Goal: Task Accomplishment & Management: Manage account settings

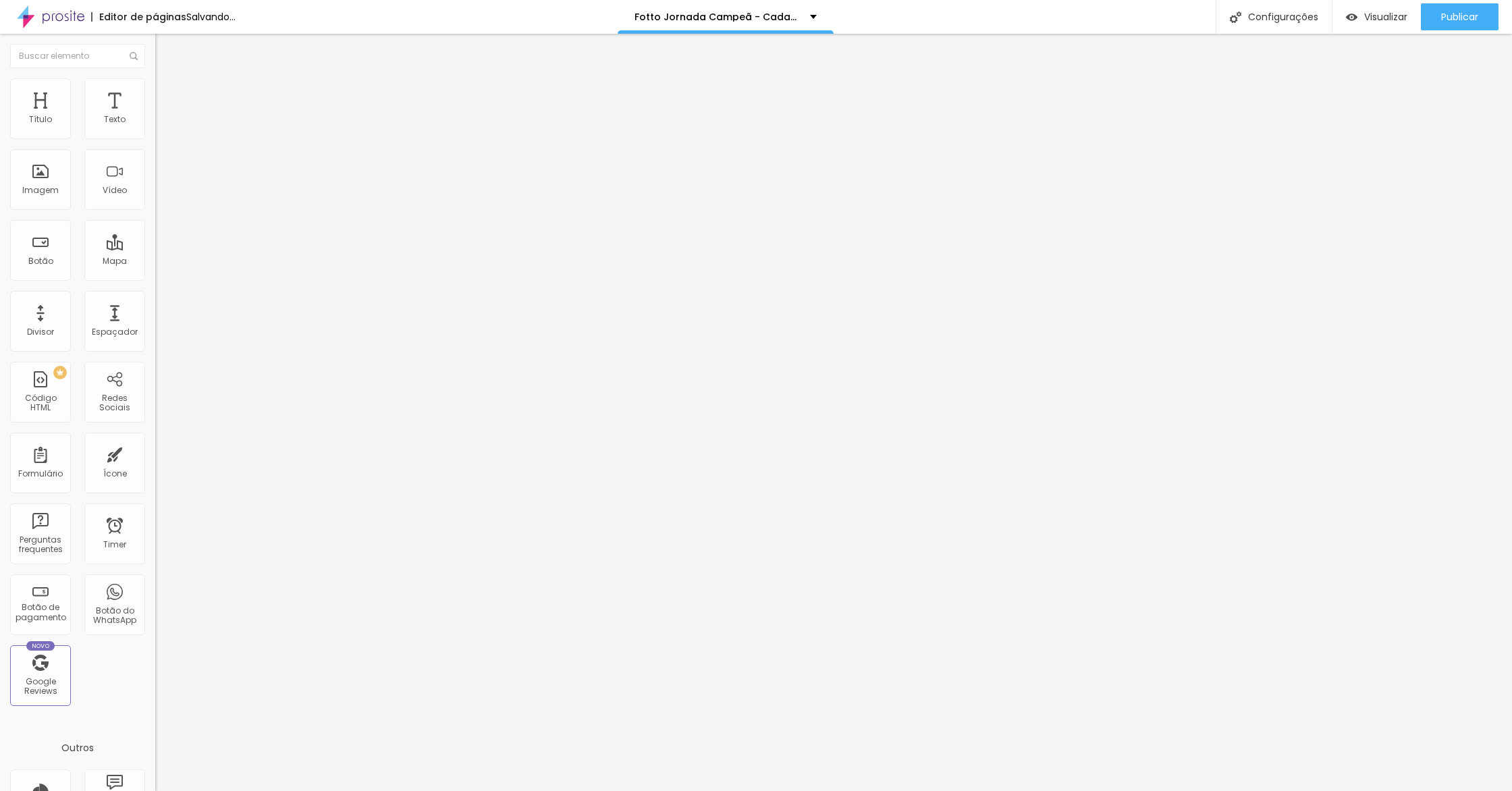
click at [155, 188] on div at bounding box center [233, 169] width 155 height 104
drag, startPoint x: 93, startPoint y: 221, endPoint x: 0, endPoint y: 20, distance: 221.5
click at [0, 20] on div "Editor de páginas Alterações salvas automaticamente Fotto Jornada Campeã - Cada…" at bounding box center [756, 395] width 1512 height 791
click at [155, 197] on div at bounding box center [233, 169] width 155 height 104
click at [155, 184] on div at bounding box center [233, 169] width 155 height 104
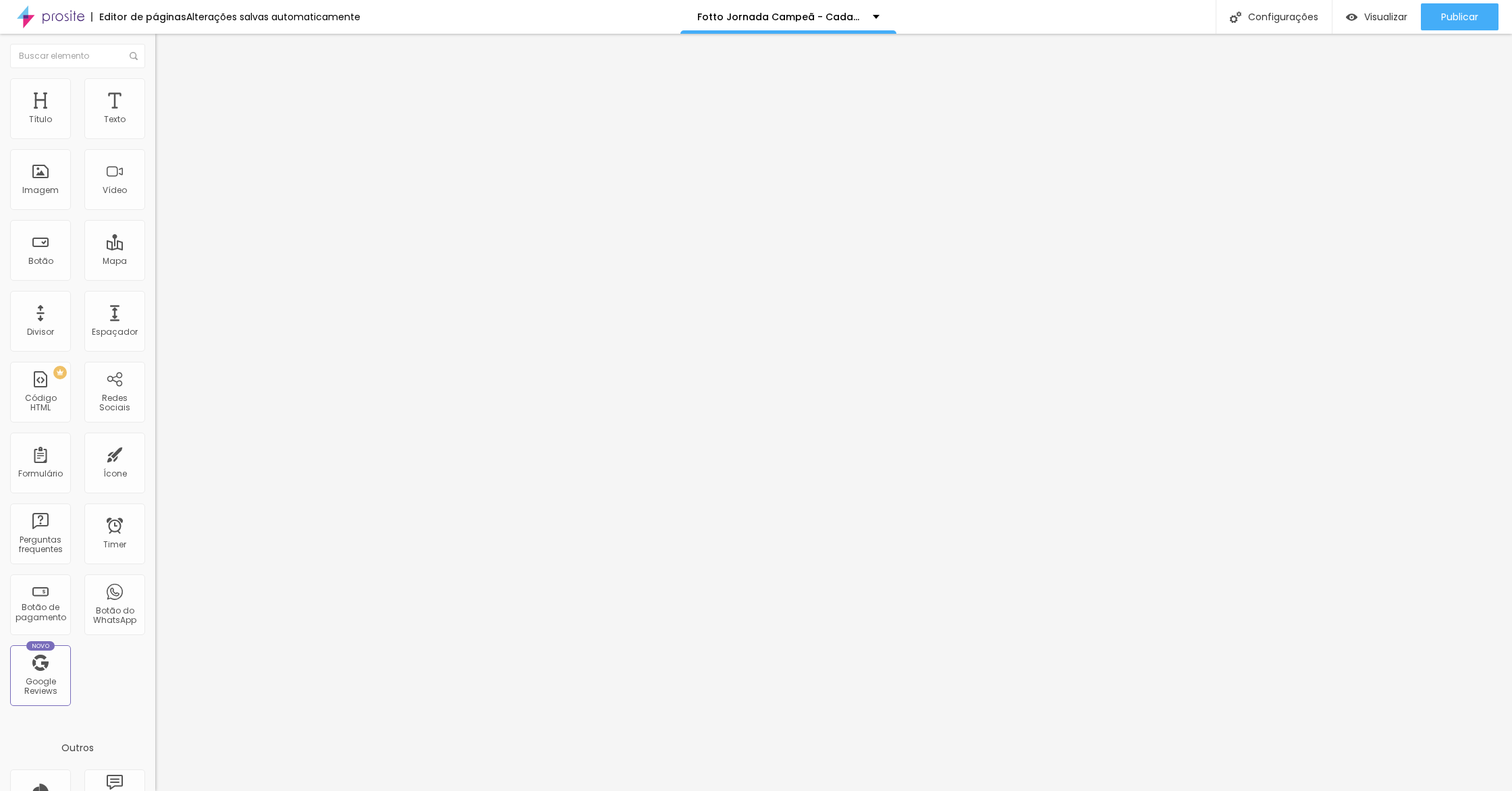
scroll to position [0, 458]
click at [1368, 20] on span "Visualizar" at bounding box center [1385, 17] width 43 height 11
click at [155, 102] on li "Avançado" at bounding box center [233, 99] width 155 height 14
type input "15"
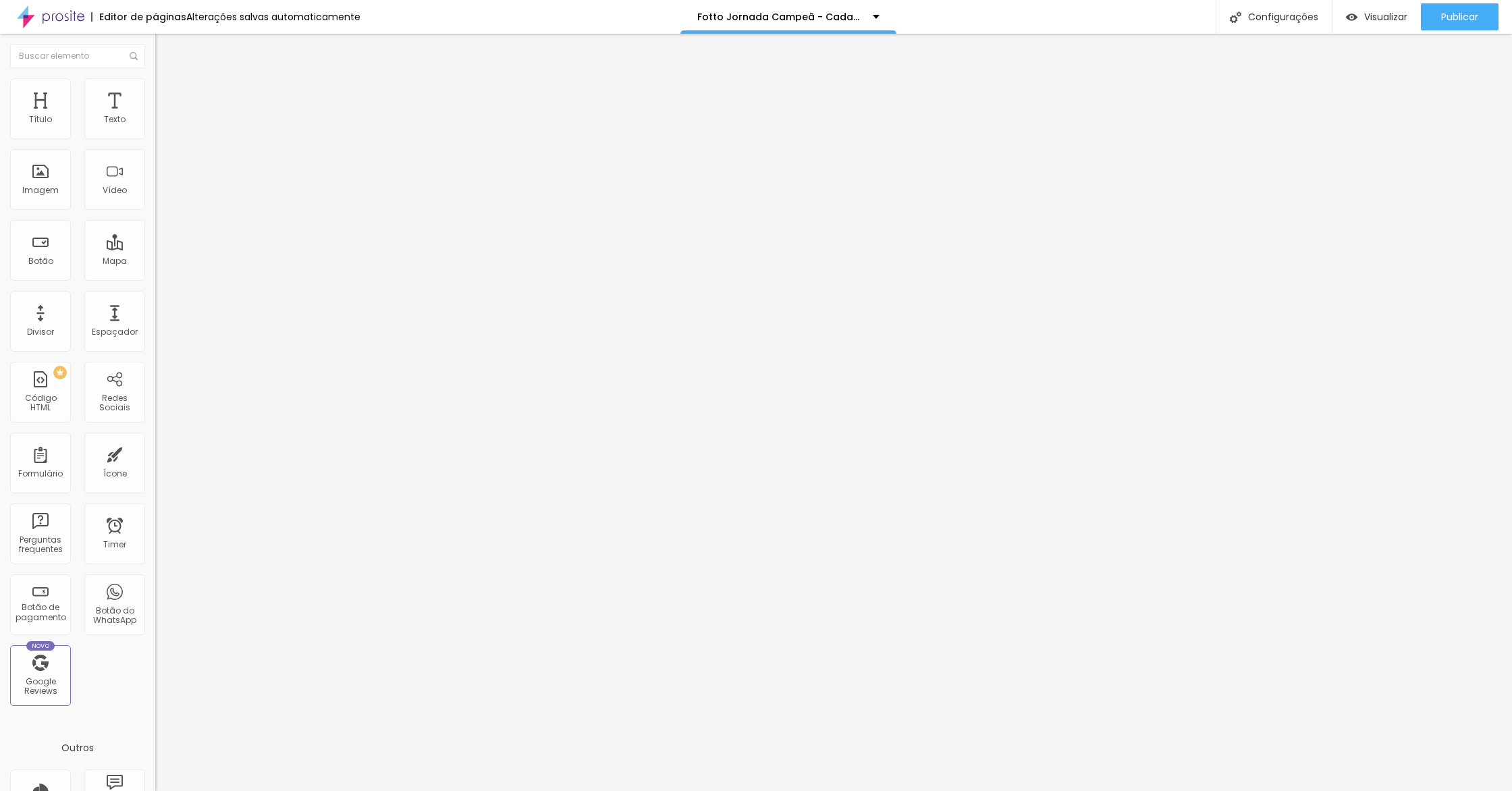
type input "0"
drag, startPoint x: 54, startPoint y: 134, endPoint x: 135, endPoint y: 297, distance: 182.0
type input "0"
click at [155, 262] on input "range" at bounding box center [199, 267] width 87 height 11
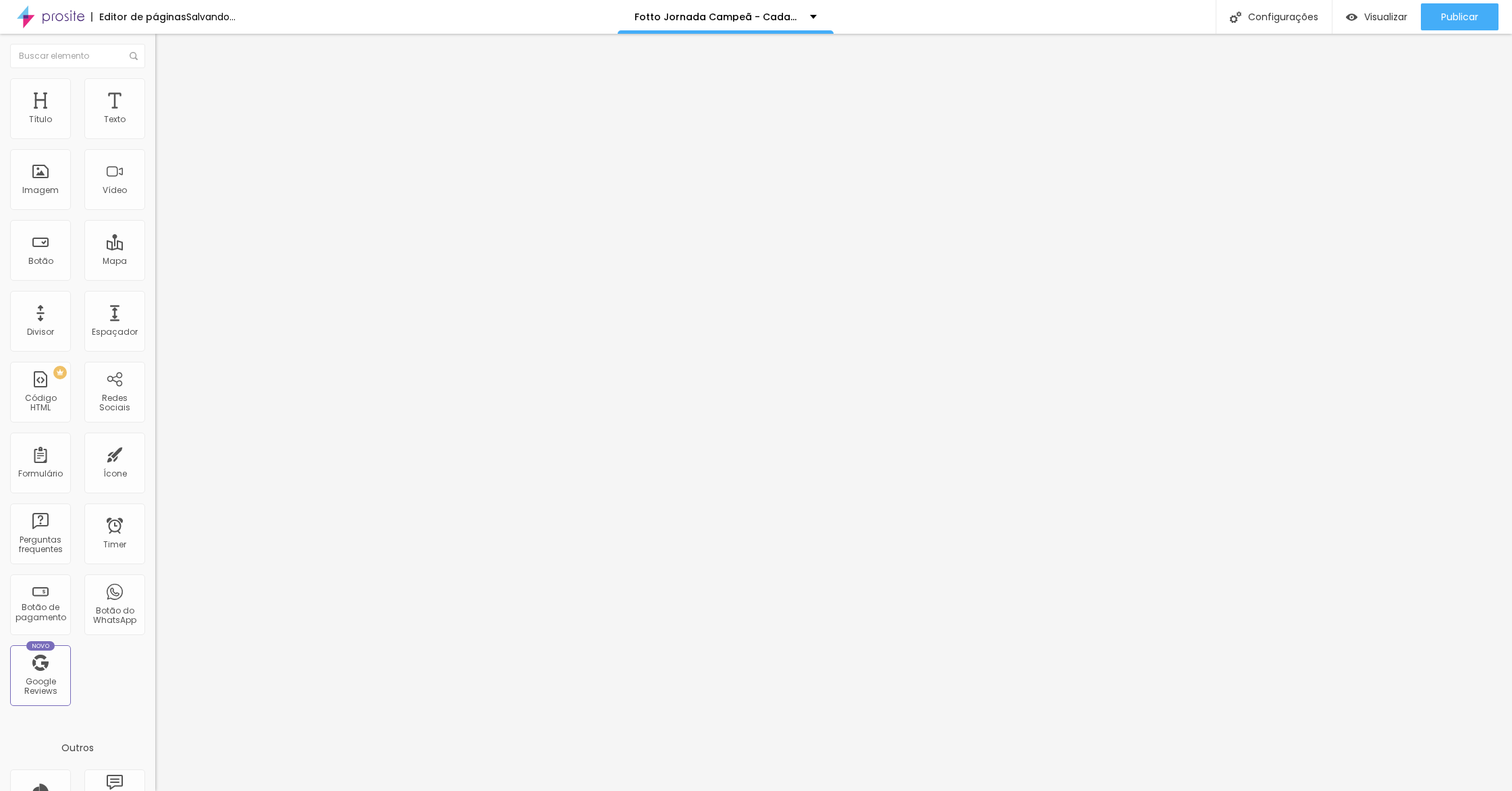
click at [155, 92] on li "Avançado" at bounding box center [233, 99] width 155 height 14
type input "0"
drag, startPoint x: 29, startPoint y: 160, endPoint x: 29, endPoint y: 183, distance: 23.0
type input "0"
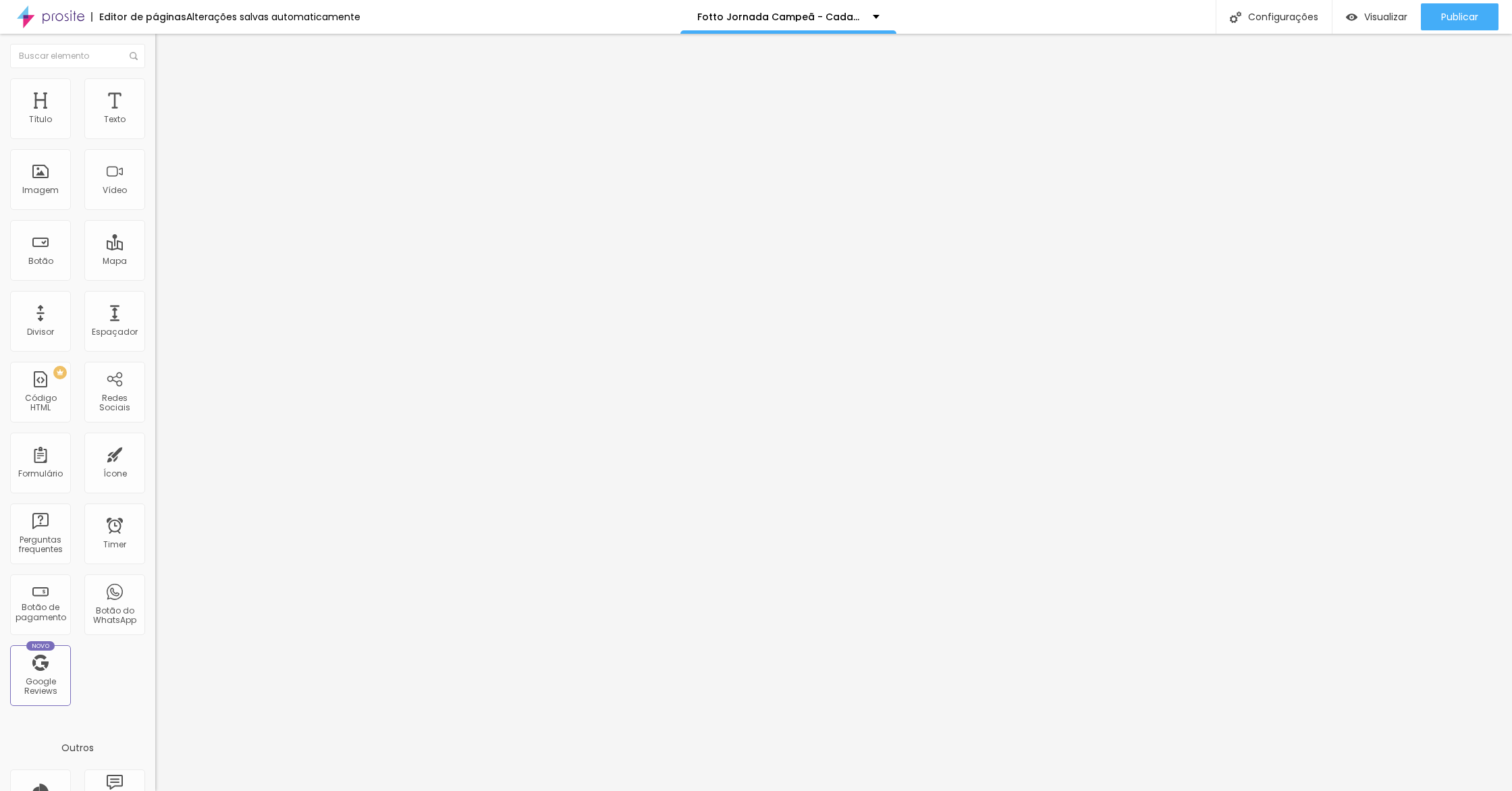
click at [155, 452] on input "range" at bounding box center [199, 458] width 87 height 11
click at [155, 88] on li "Avançado" at bounding box center [233, 85] width 155 height 14
type input "7"
type input "26"
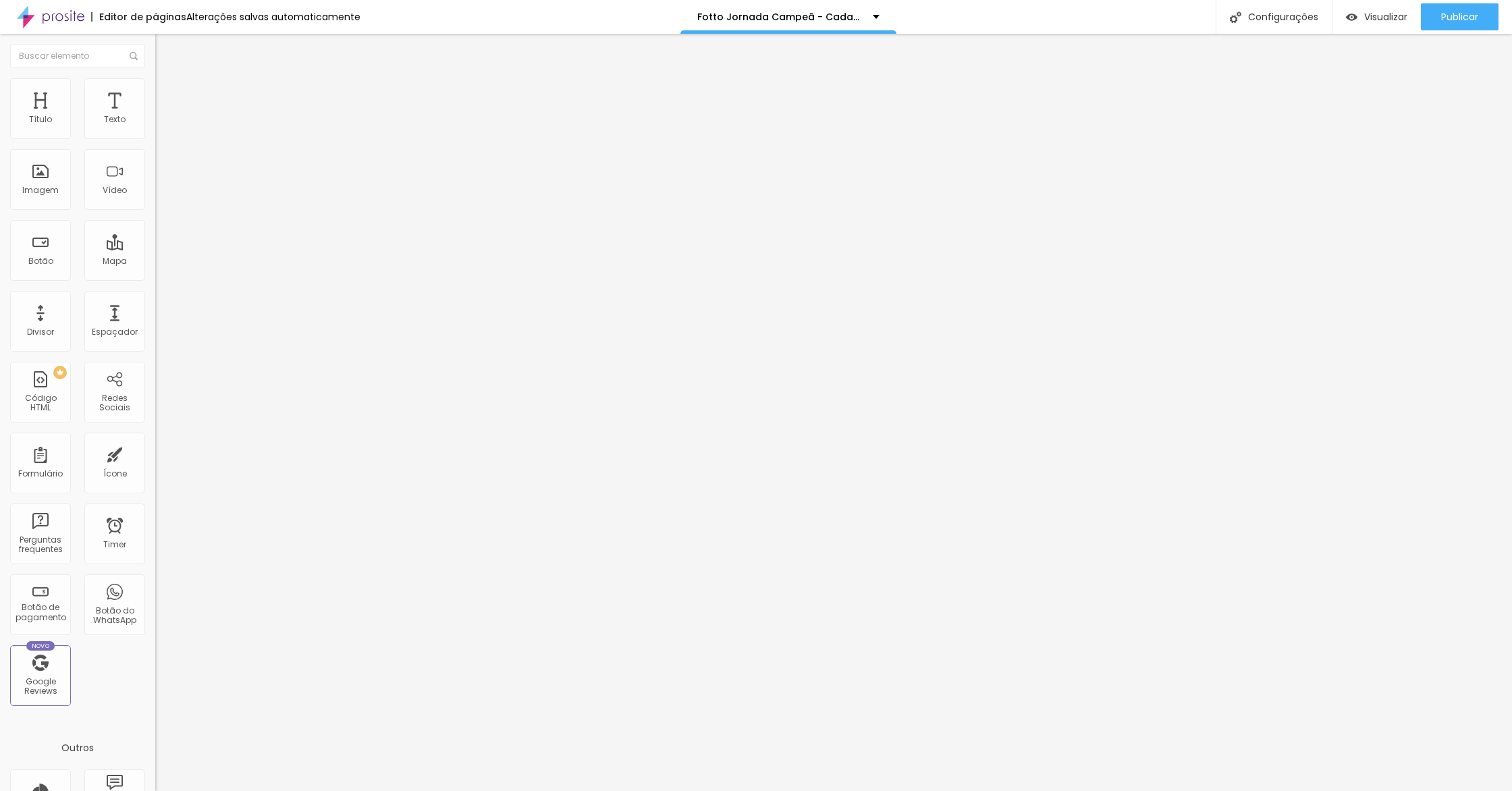
type input "26"
type input "30"
type input "33"
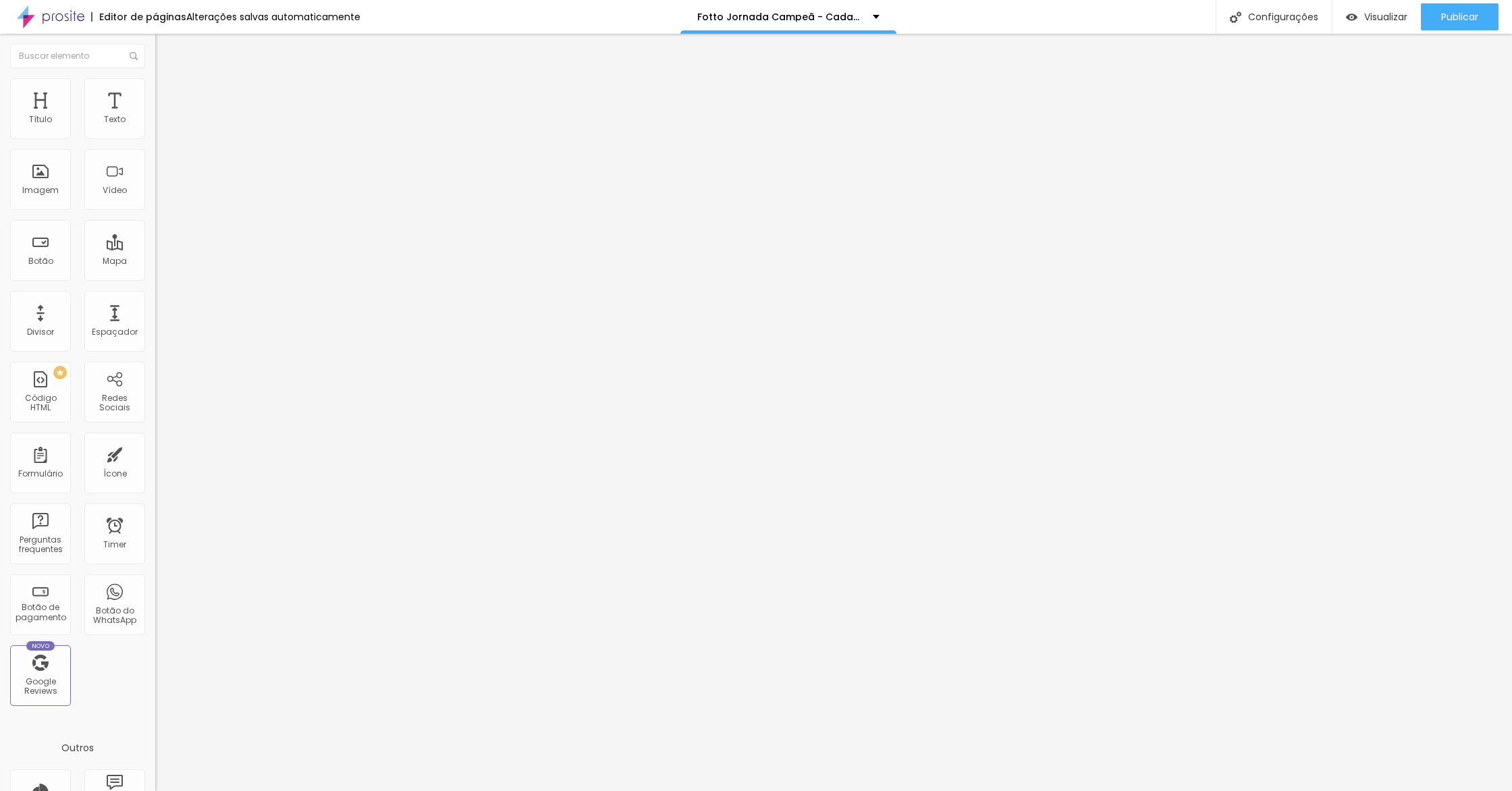
type input "35"
type input "37"
type input "38"
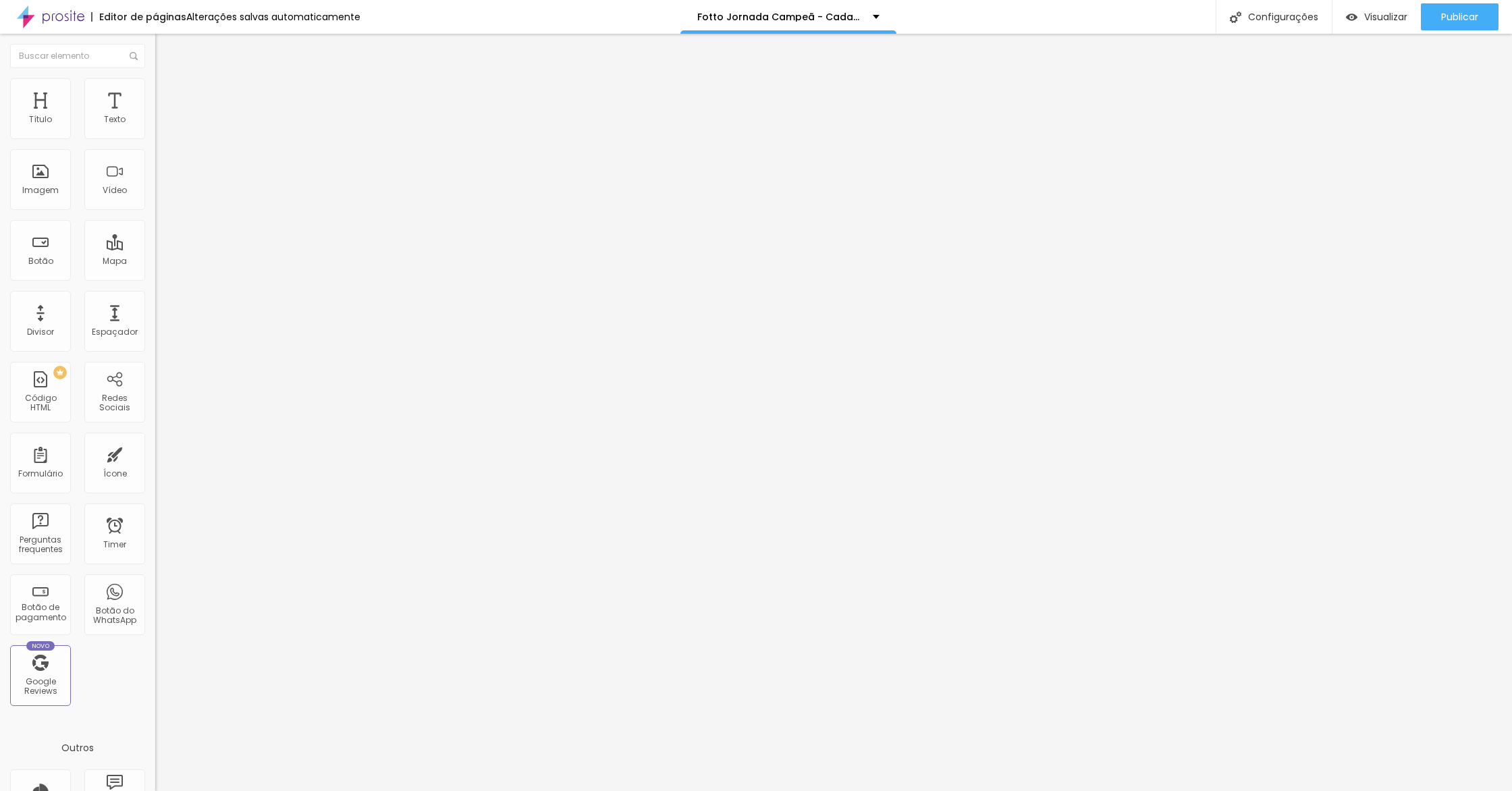
type input "38"
type input "39"
type input "41"
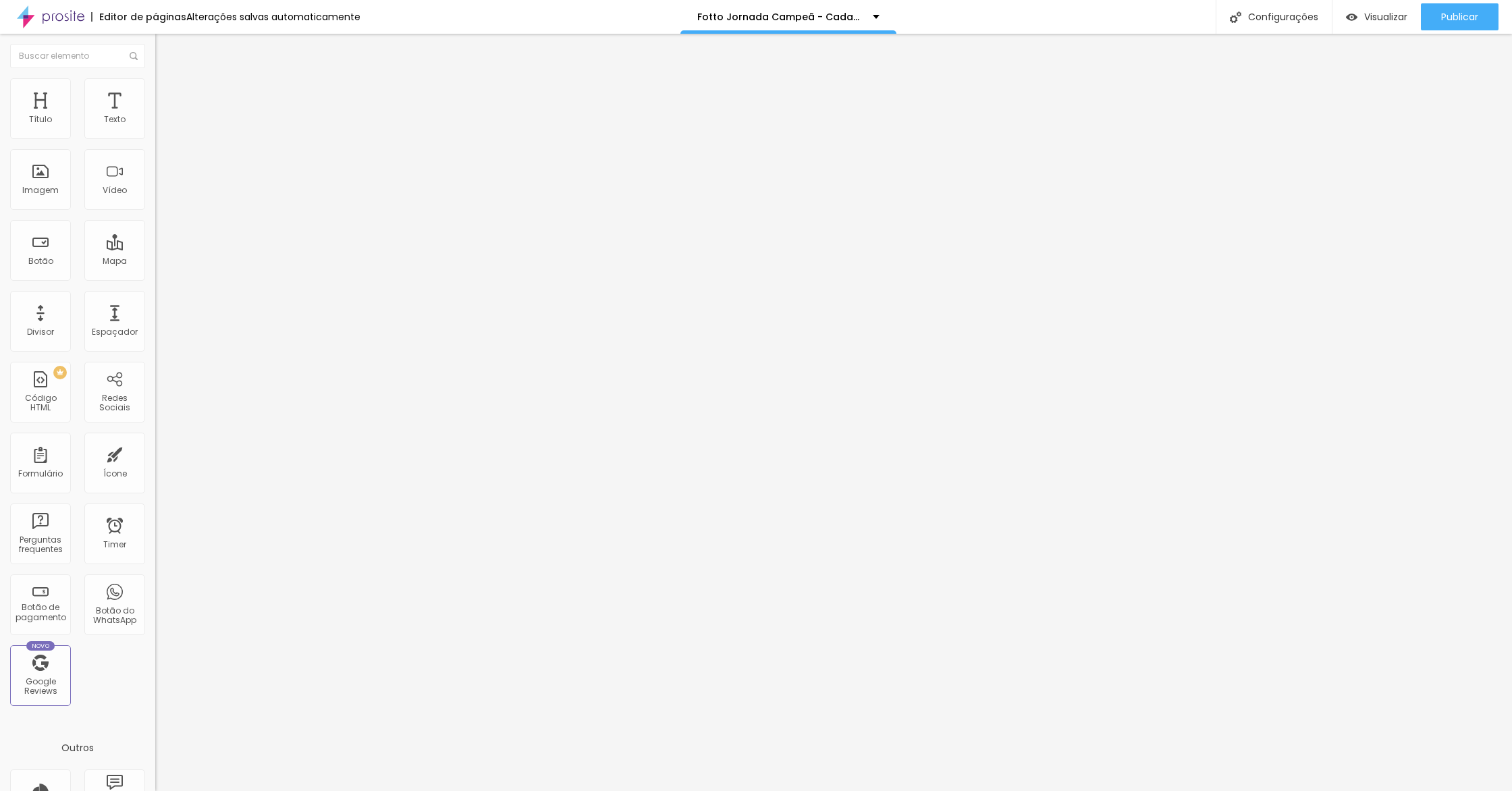
type input "42"
type input "43"
type input "45"
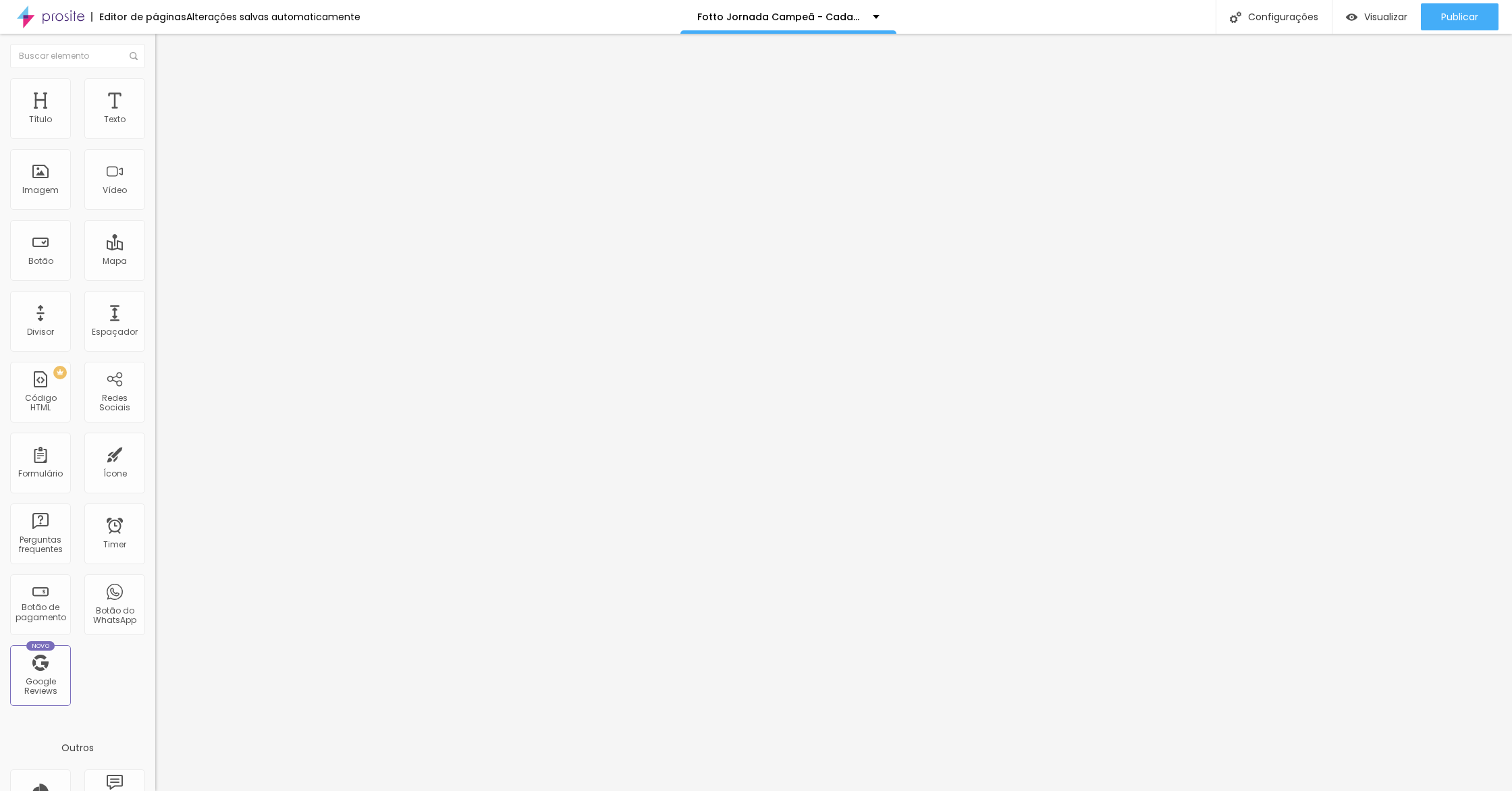
type input "45"
type input "52"
type input "57"
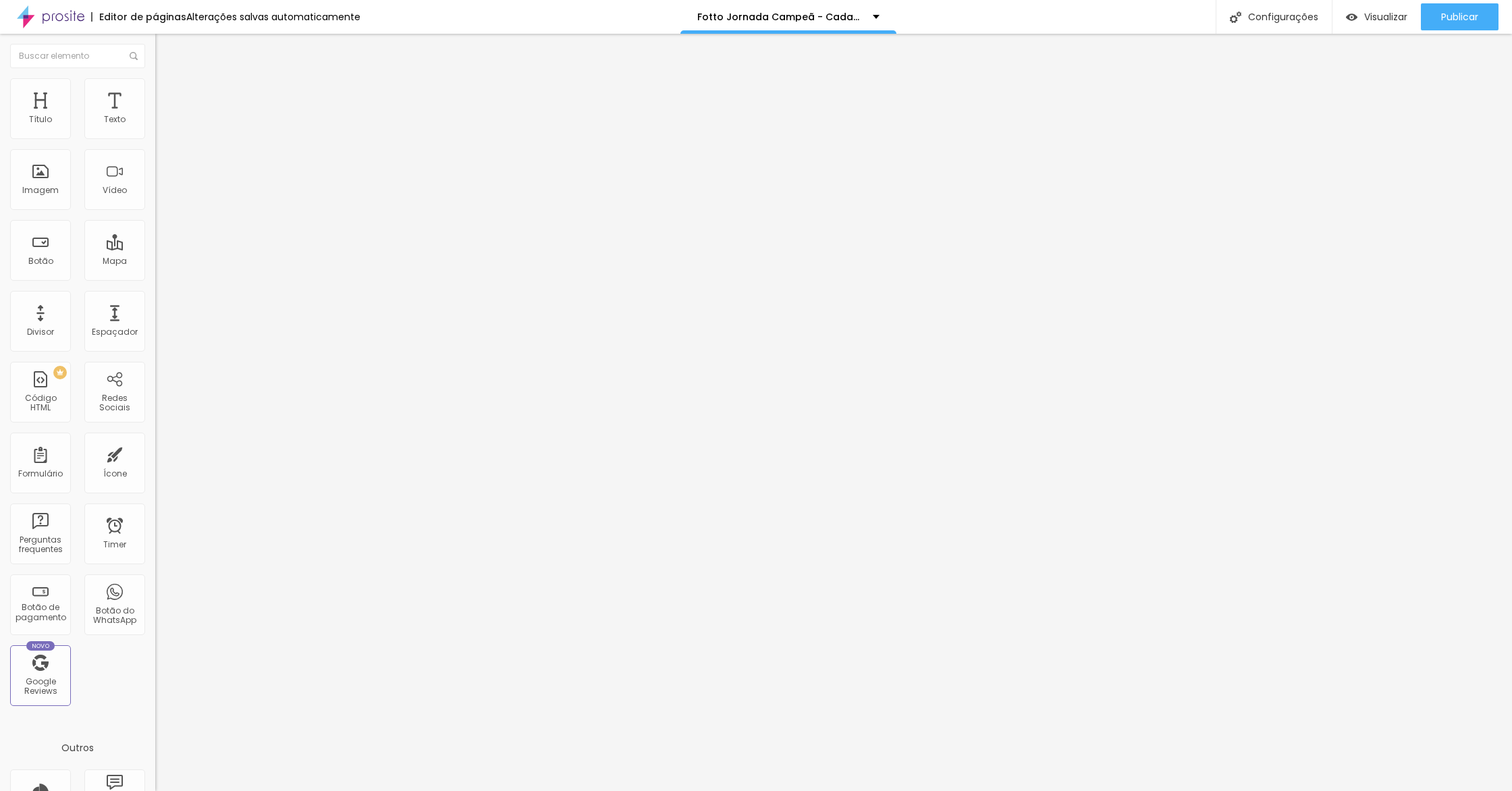
type input "61"
type input "64"
type input "66"
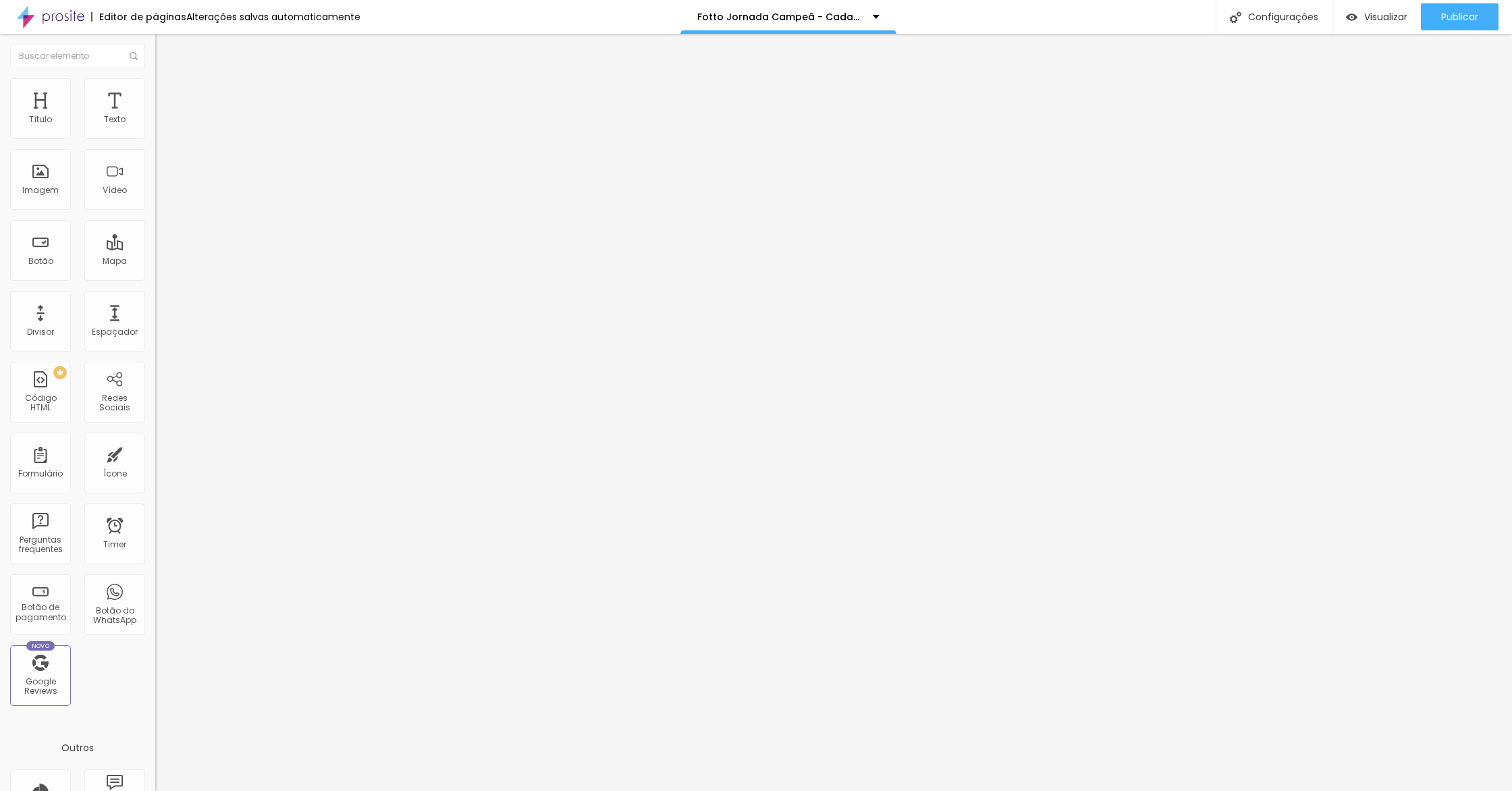
type input "66"
type input "67"
type input "70"
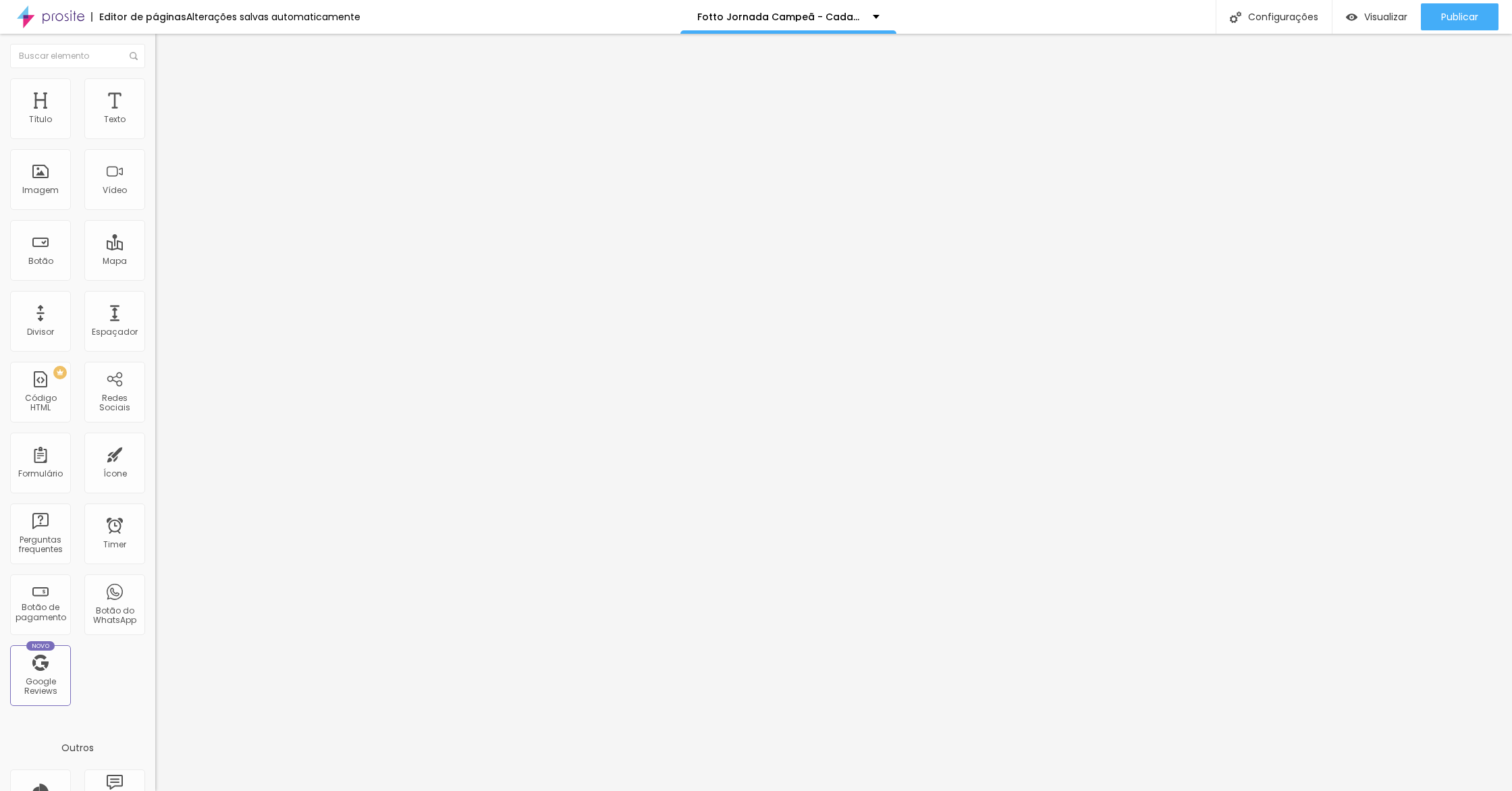
type input "71"
drag, startPoint x: 36, startPoint y: 158, endPoint x: 90, endPoint y: 157, distance: 54.0
type input "71"
click at [155, 439] on input "range" at bounding box center [199, 445] width 87 height 11
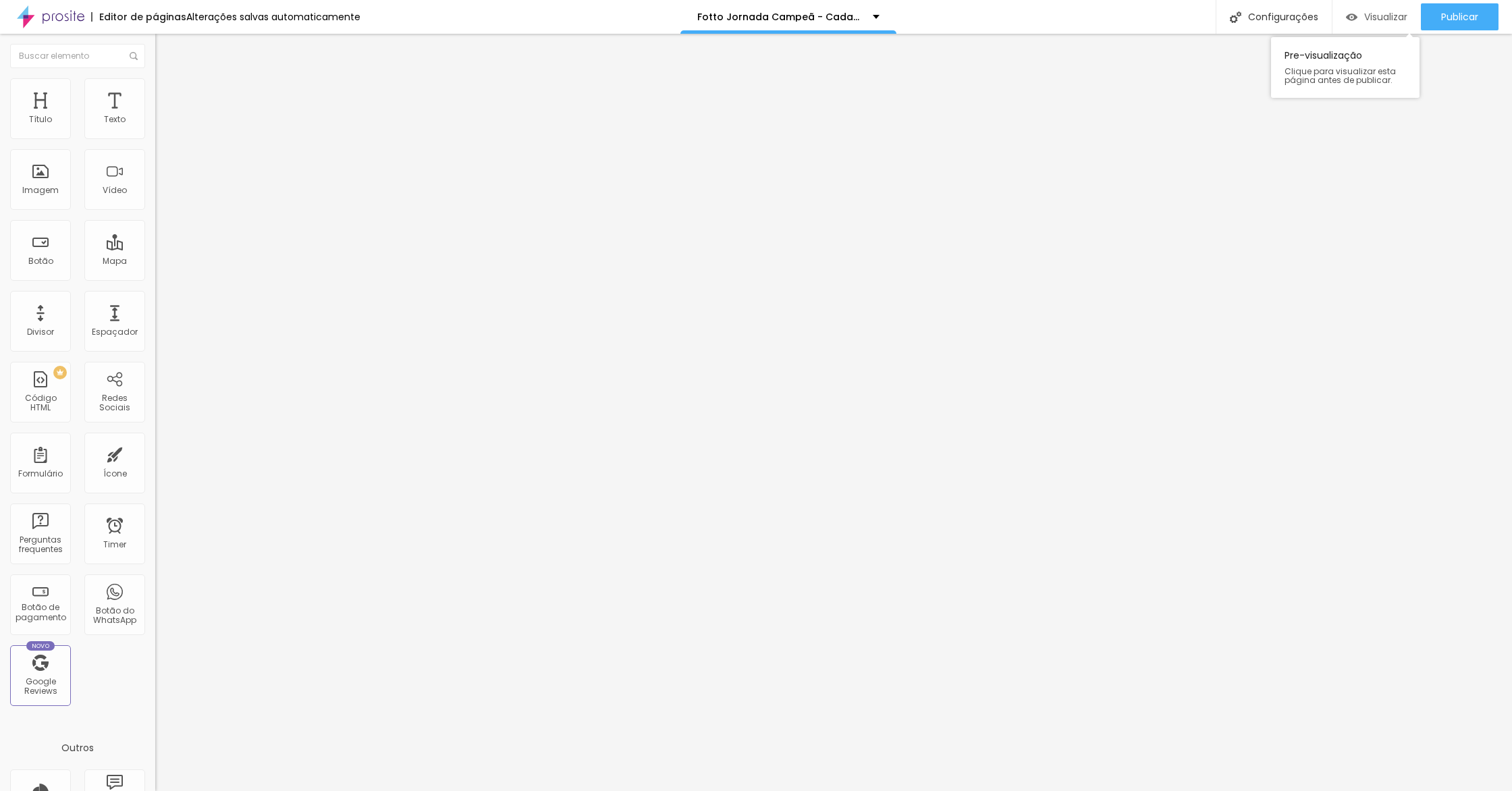
click at [1364, 14] on span "Visualizar" at bounding box center [1385, 17] width 43 height 11
click at [155, 92] on li "Estilo" at bounding box center [233, 85] width 155 height 14
click at [155, 127] on input "20" at bounding box center [184, 120] width 58 height 14
type input "1"
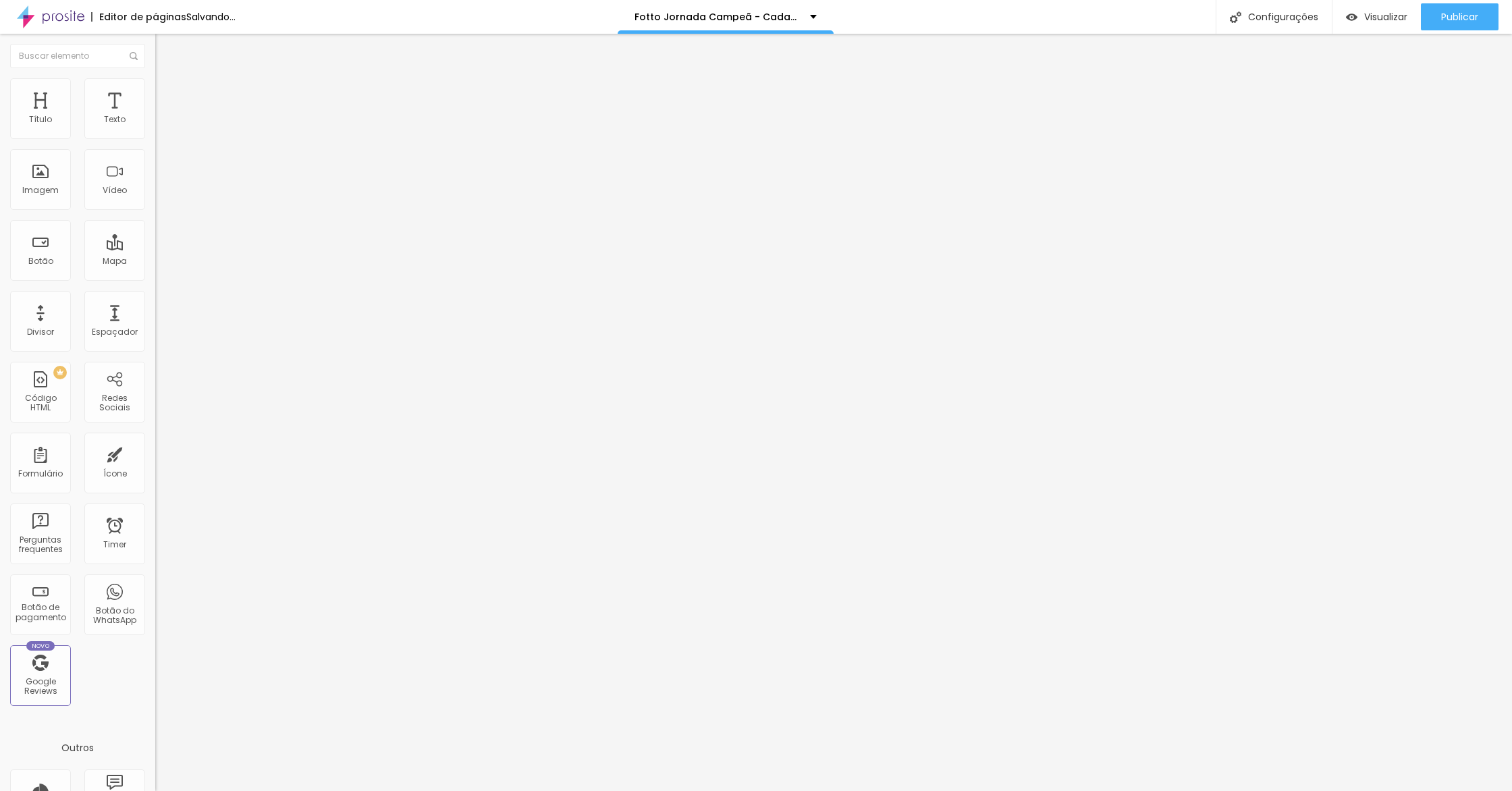
type input "10"
type input "15"
click at [155, 270] on div "Editar Imagem Conteúdo Estilo Avançado Tamanho 15 px % 0 Borda arredondada Somb…" at bounding box center [233, 412] width 155 height 757
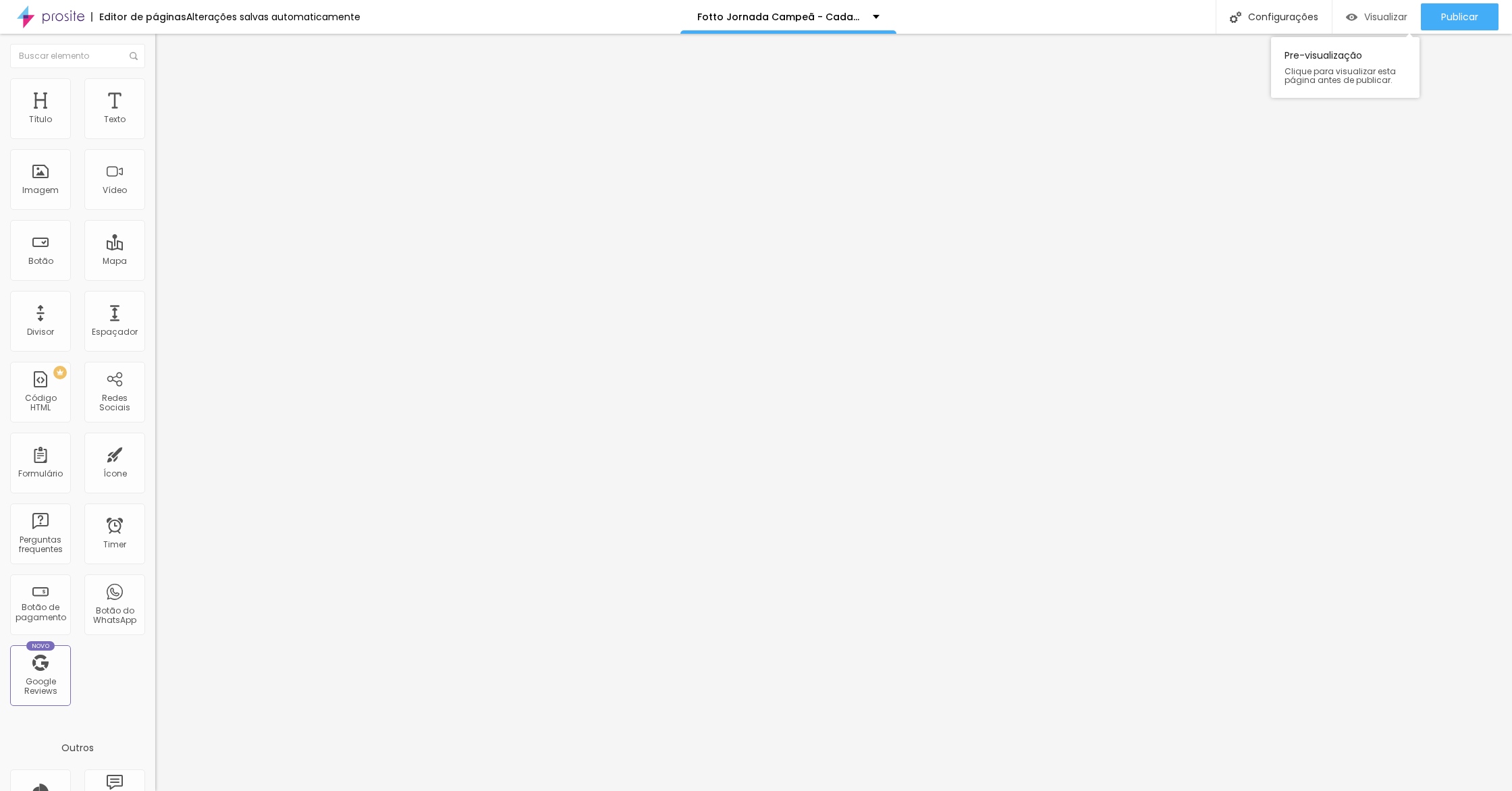
click at [1382, 24] on div "Visualizar" at bounding box center [1377, 17] width 61 height 27
click at [155, 105] on div "Editar null" at bounding box center [233, 412] width 155 height 757
click at [155, 105] on li "Avançado" at bounding box center [233, 99] width 155 height 14
type input "28"
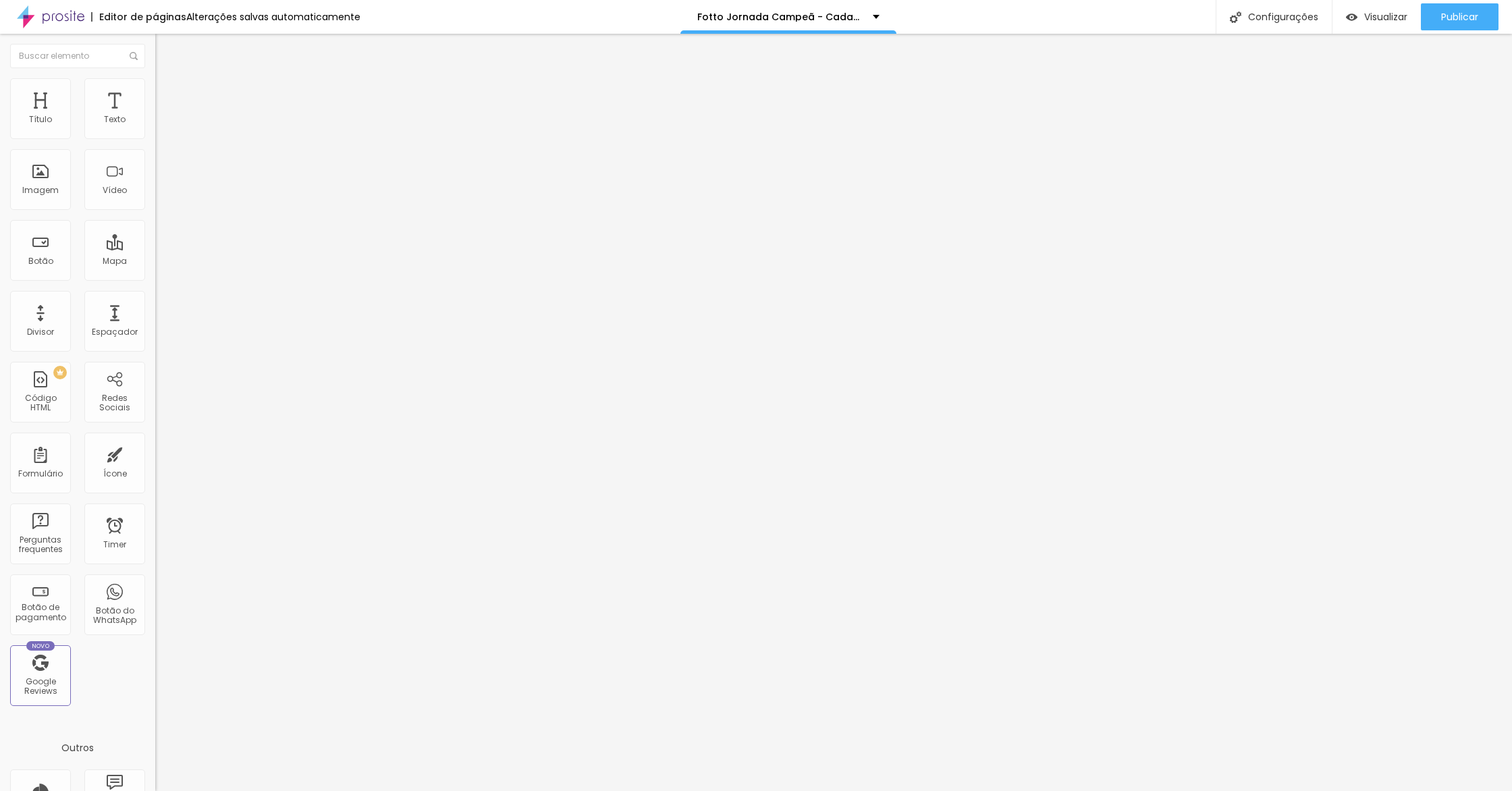
type input "34"
type input "62"
type input "71"
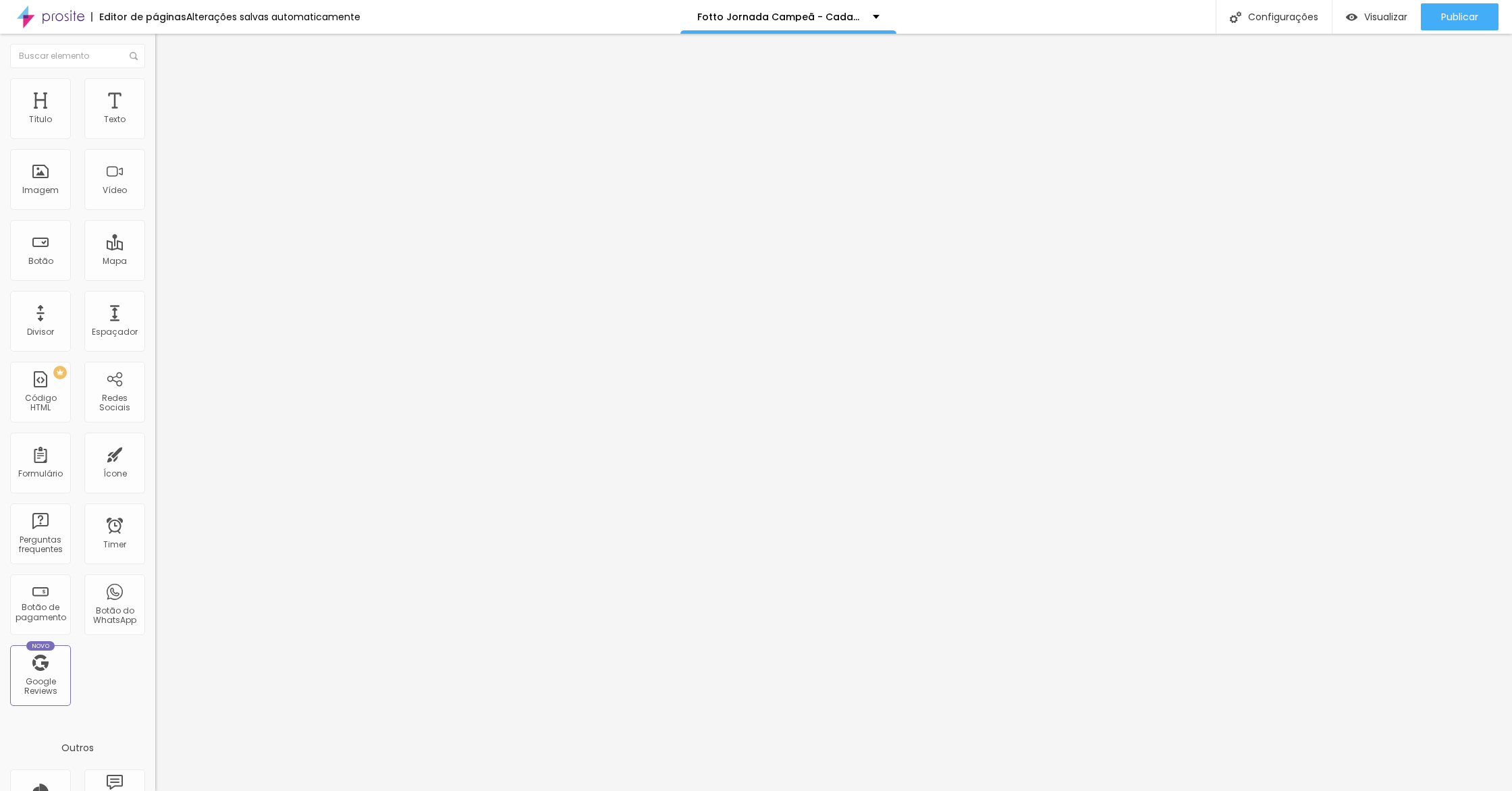
type input "71"
type input "65"
type input "62"
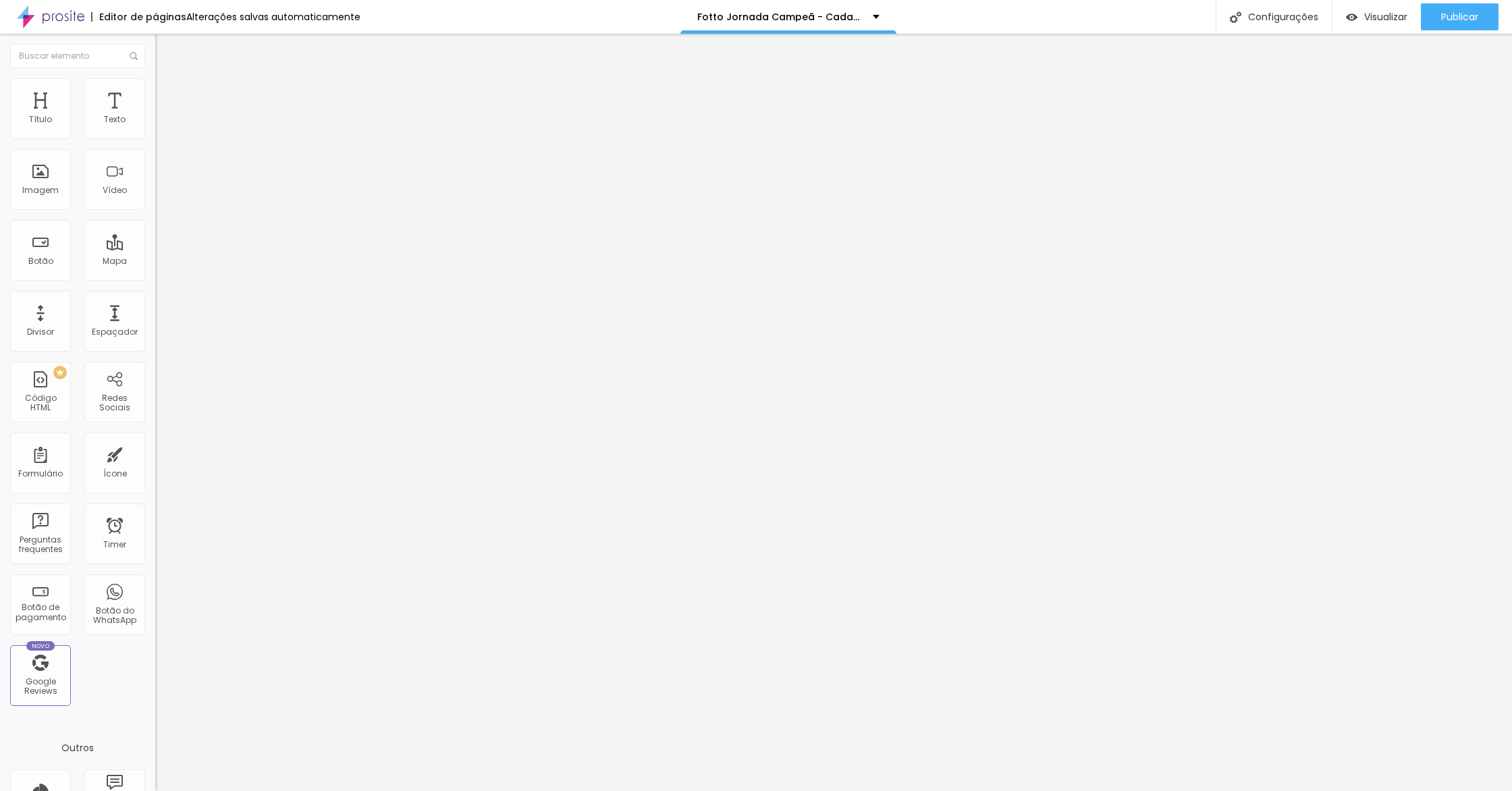
type input "61"
type input "60"
drag, startPoint x: 53, startPoint y: 131, endPoint x: 81, endPoint y: 132, distance: 28.0
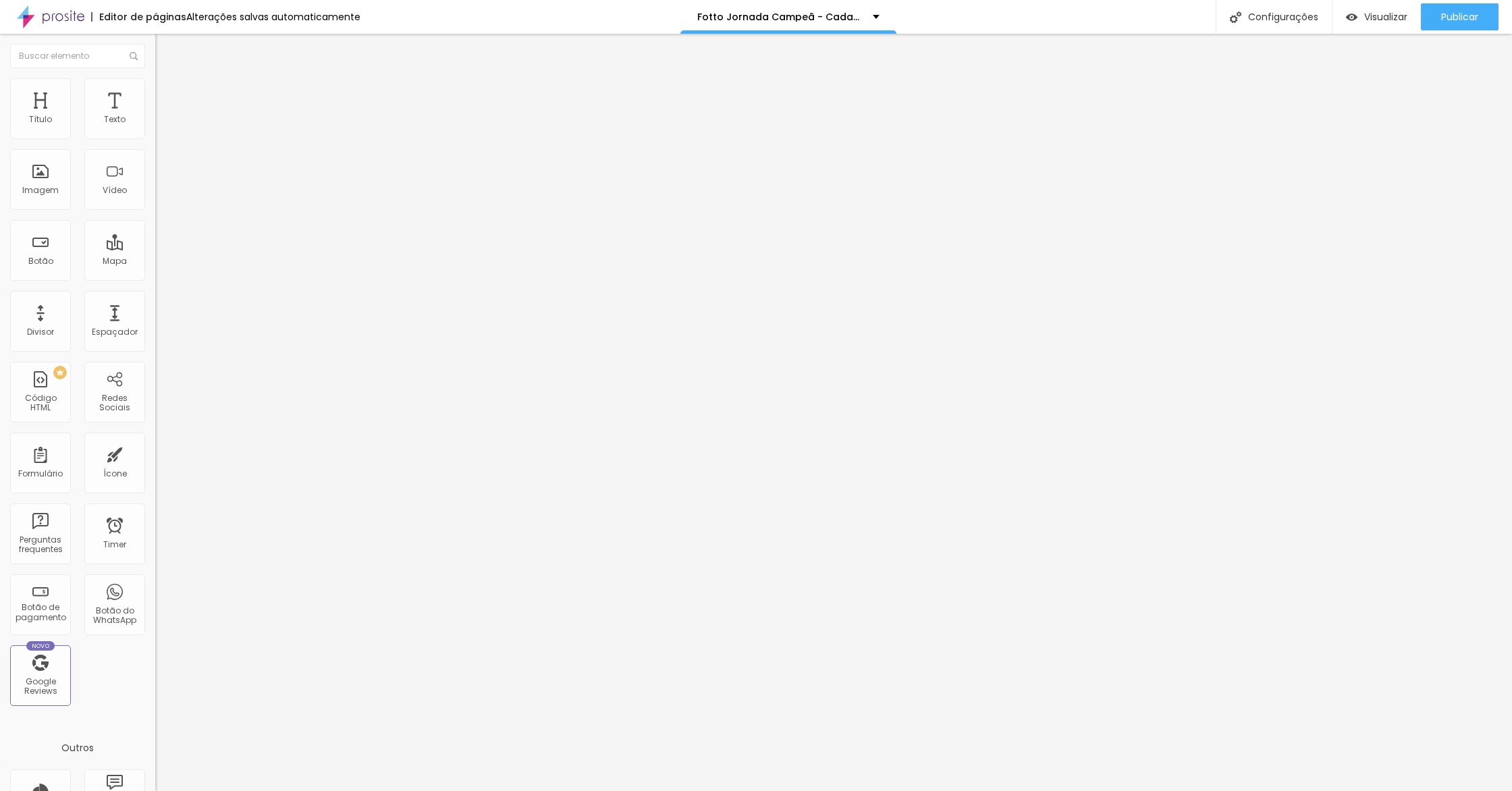
type input "60"
click at [155, 262] on input "range" at bounding box center [199, 267] width 87 height 11
click at [1380, 28] on div "Visualizar" at bounding box center [1377, 17] width 61 height 27
click at [155, 82] on img at bounding box center [162, 84] width 12 height 12
type input "22"
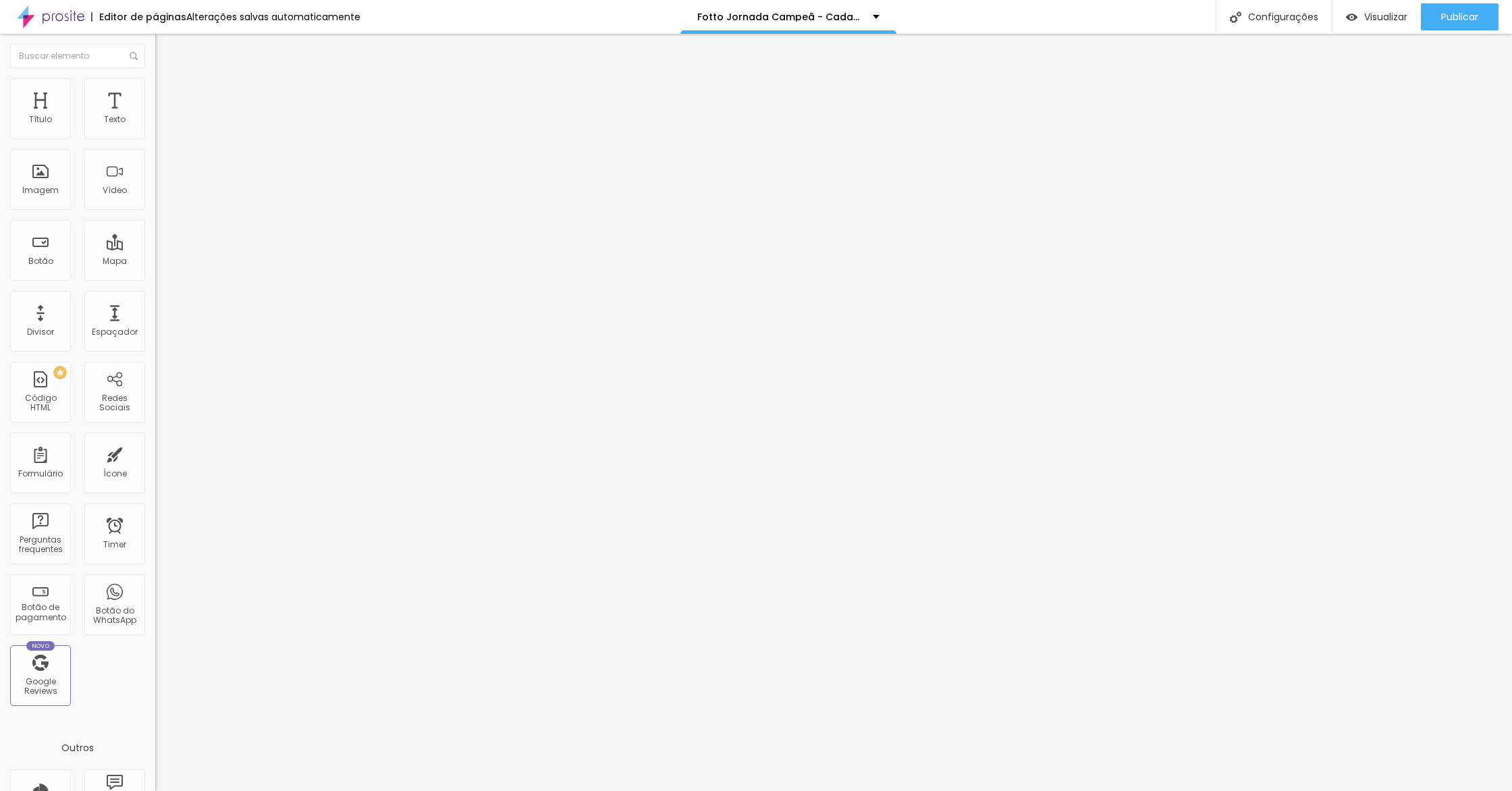
type input "22"
type input "23"
type input "30"
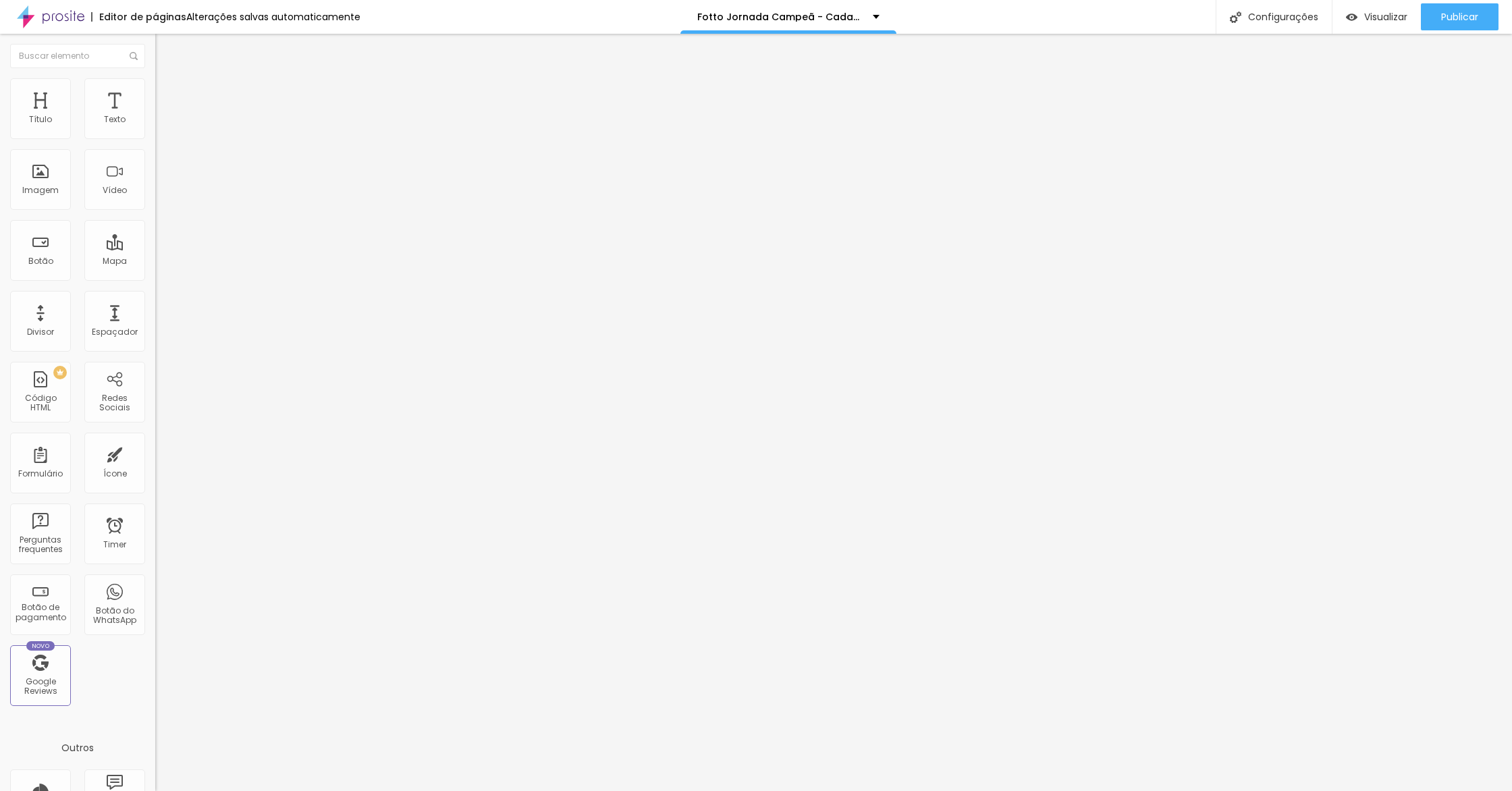
type input "36"
type input "41"
type input "44"
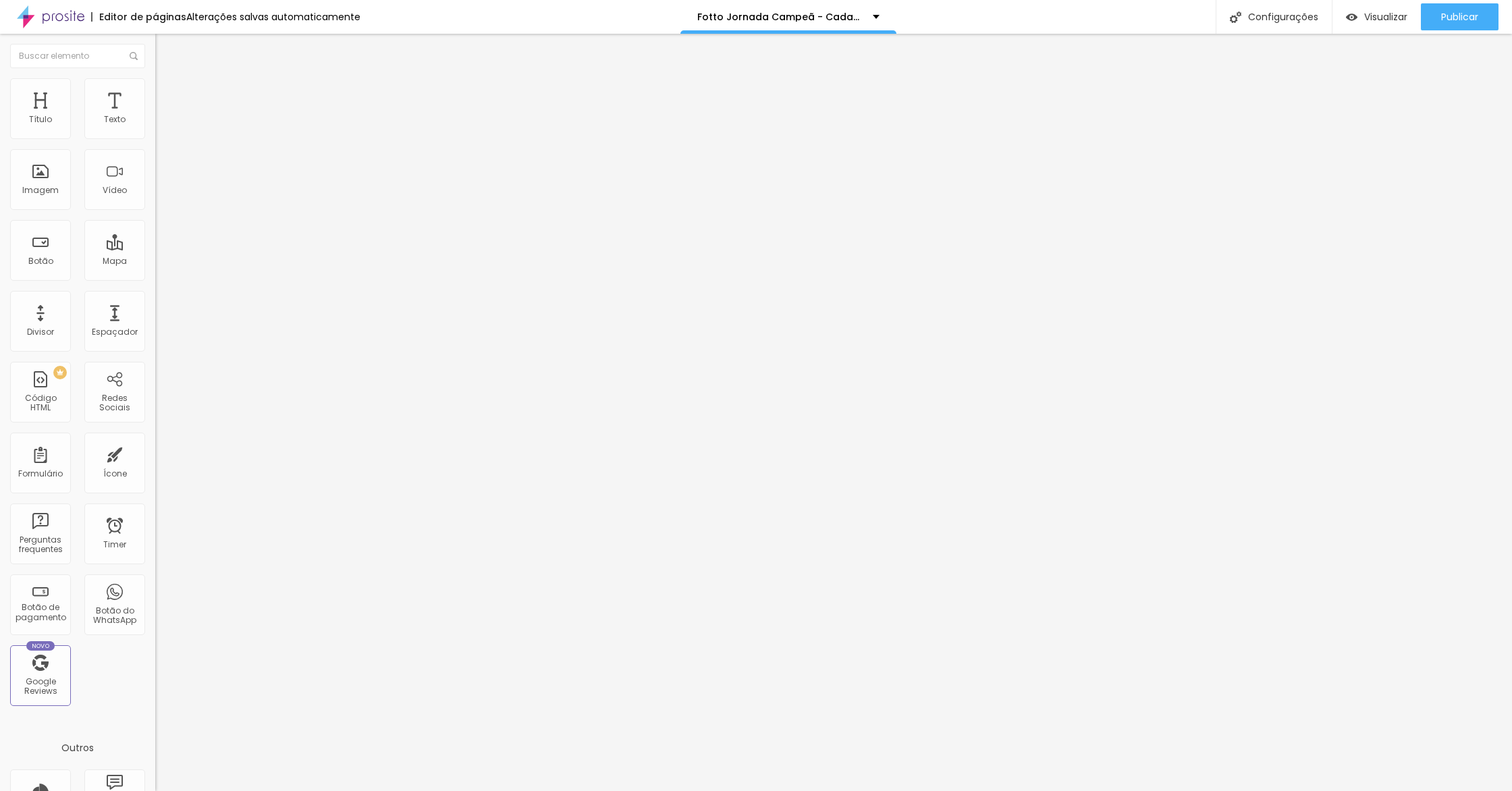
type input "44"
type input "45"
type input "46"
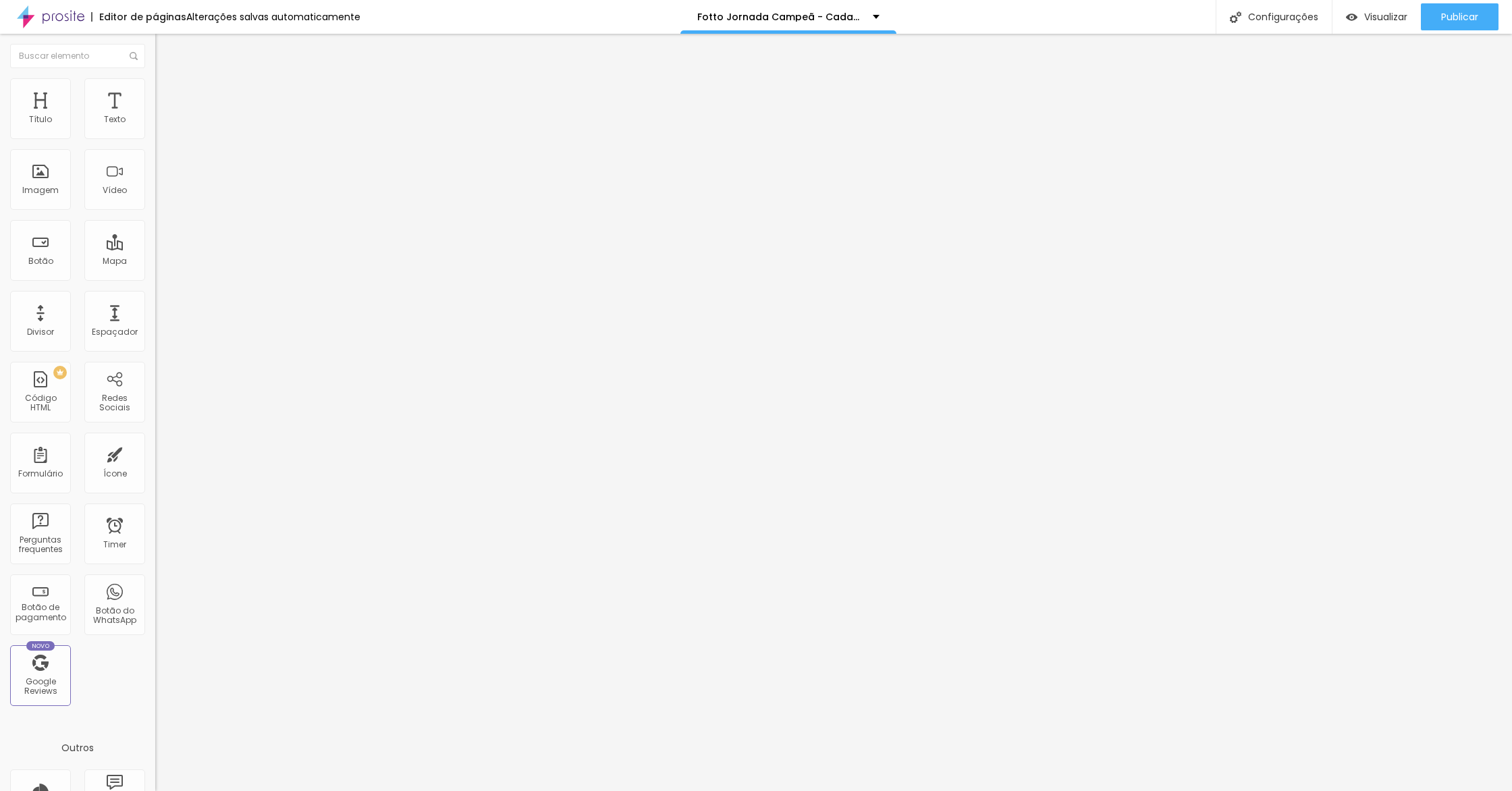
type input "47"
type input "48"
type input "49"
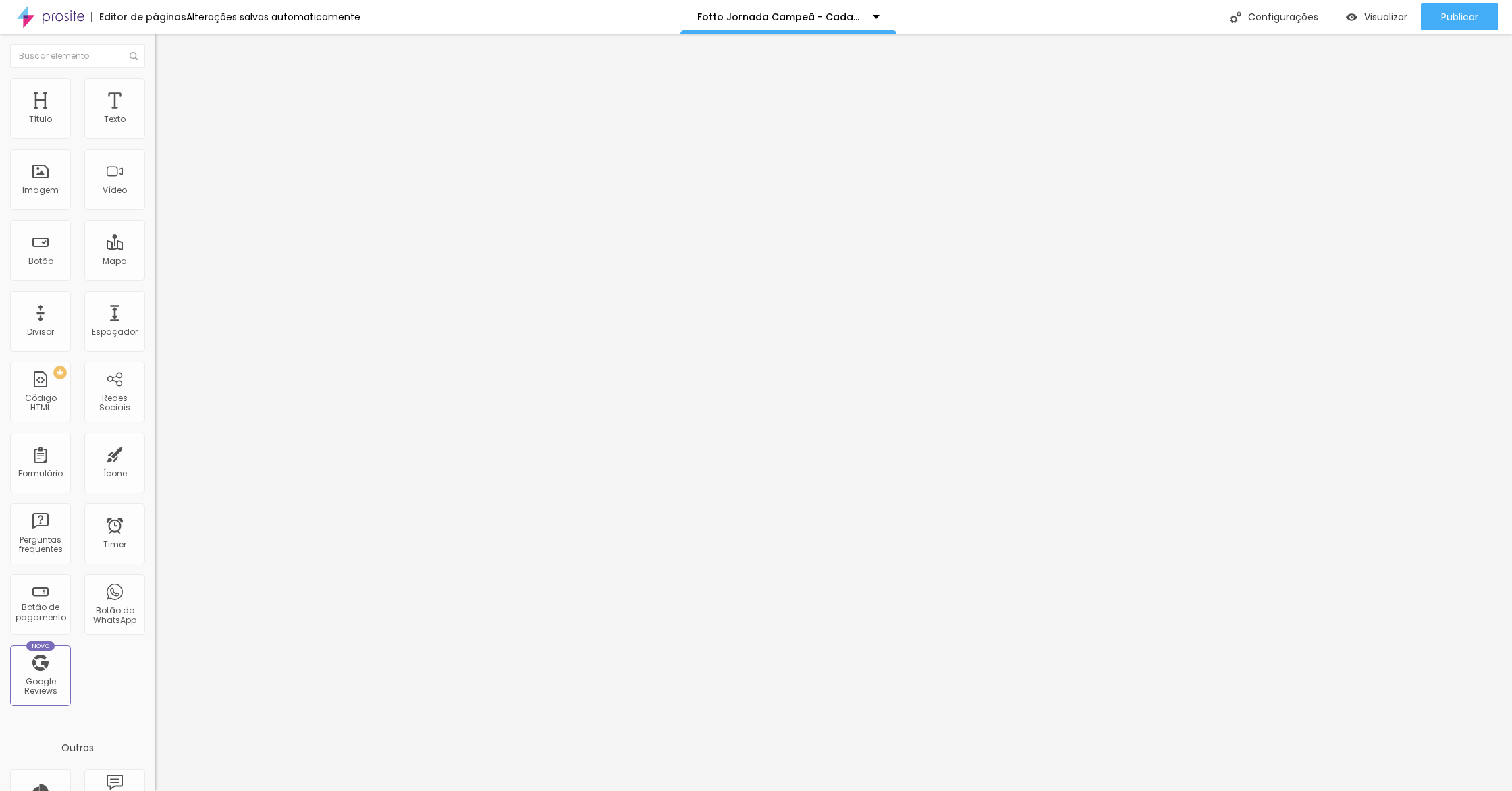
type input "49"
type input "51"
type input "52"
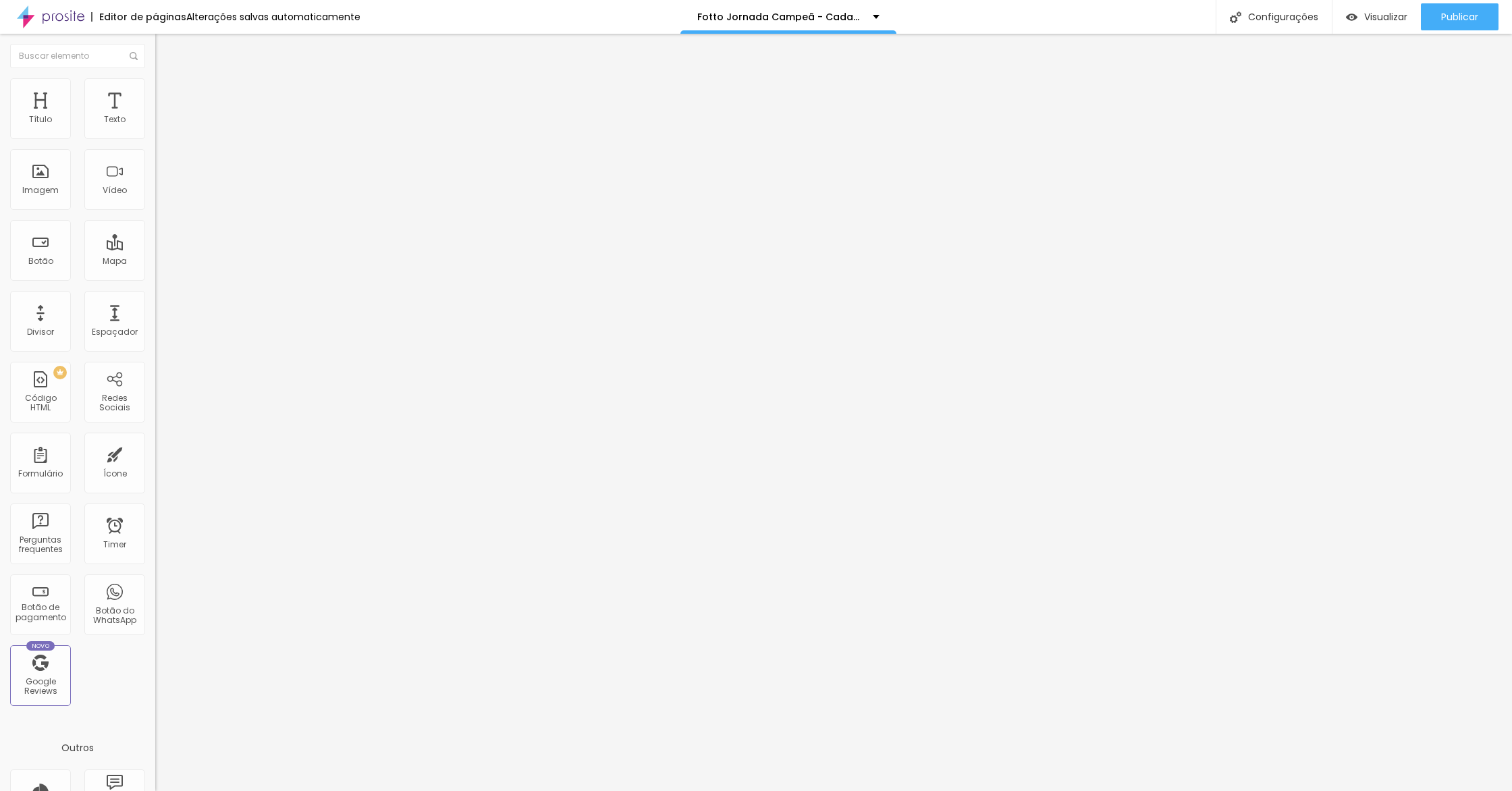
type input "53"
type input "54"
type input "56"
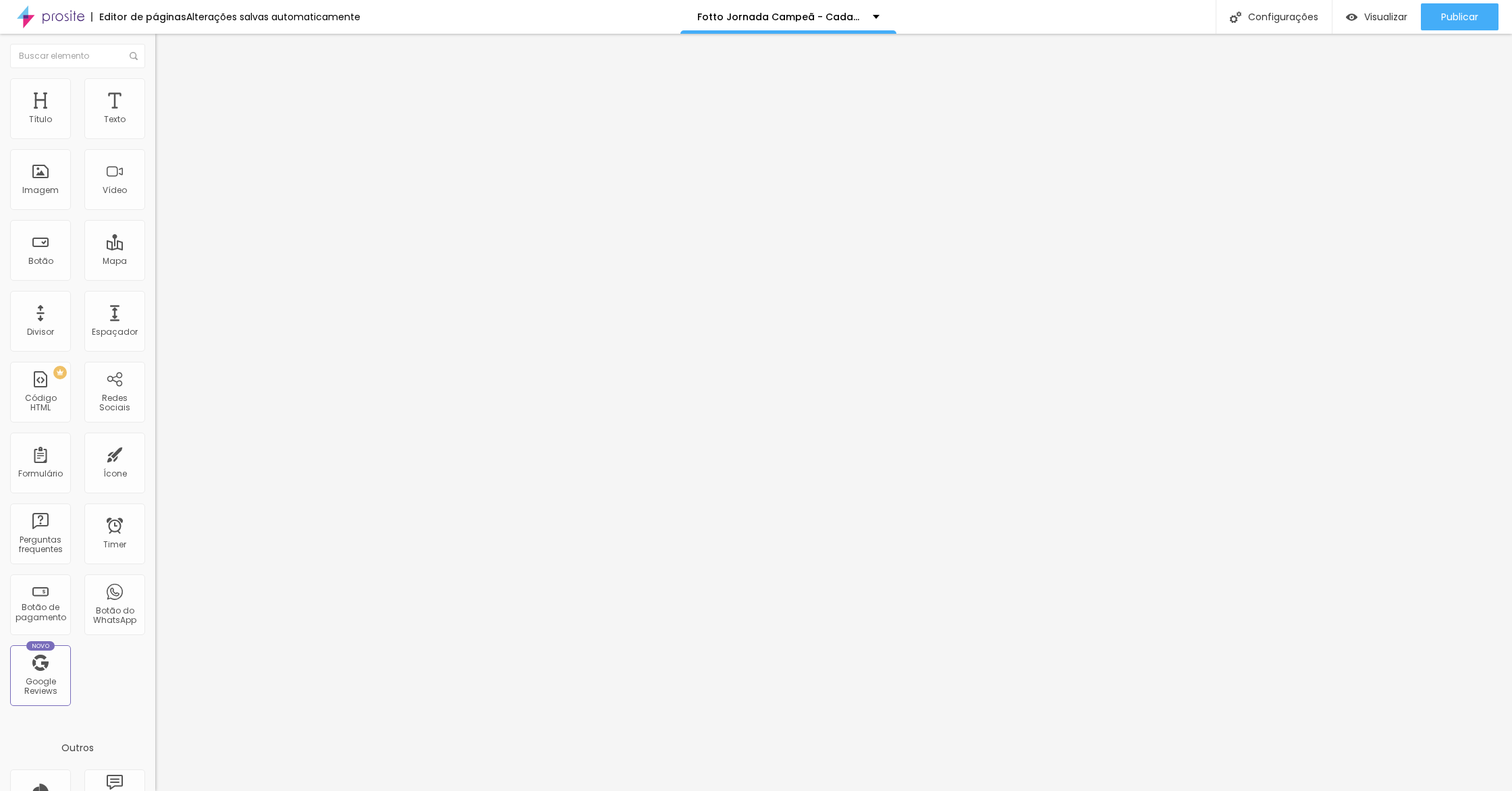
type input "56"
type input "58"
type input "63"
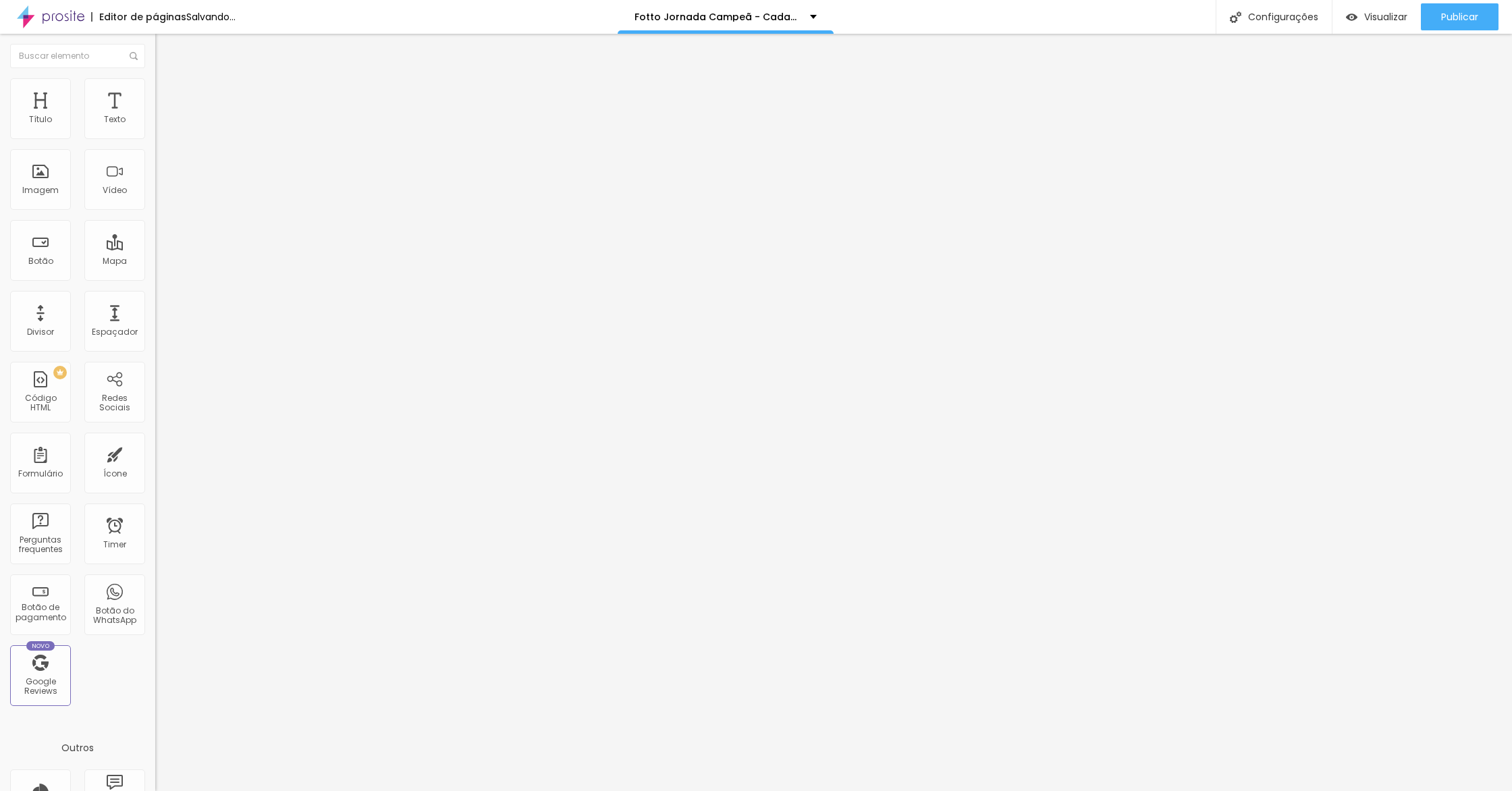
type input "65"
type input "64"
type input "66"
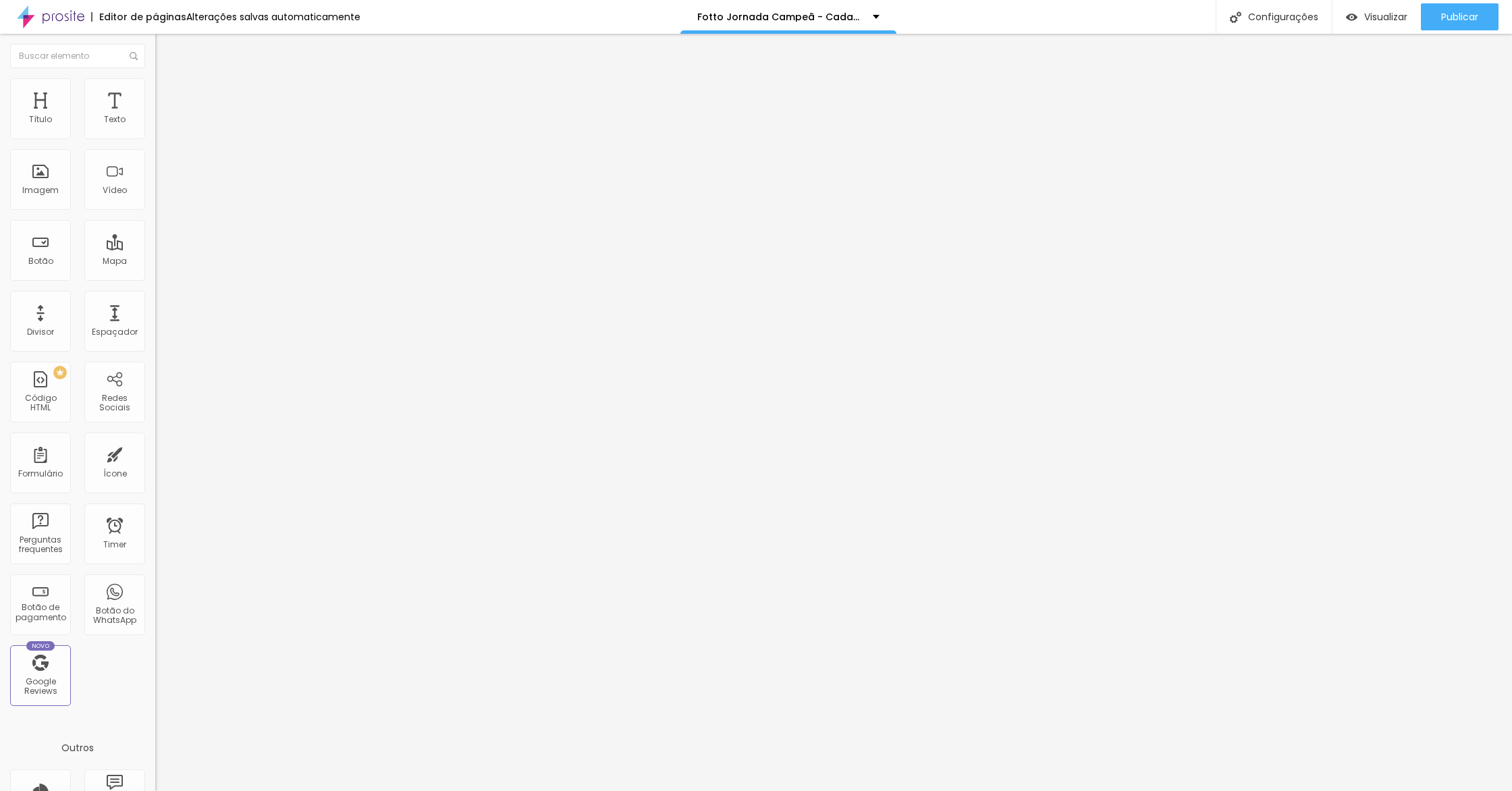
type input "66"
type input "67"
type input "68"
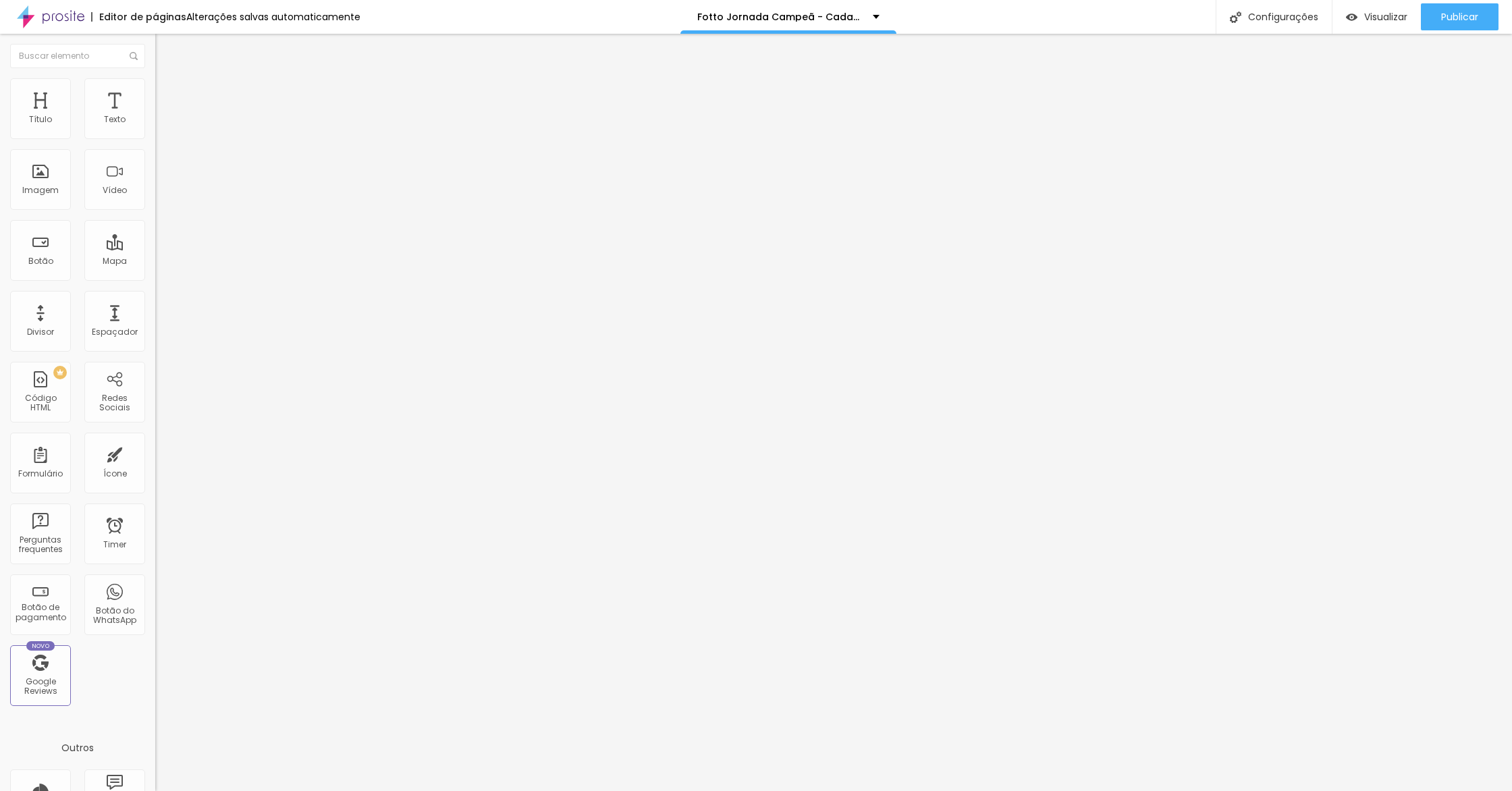
type input "69"
drag, startPoint x: 49, startPoint y: 132, endPoint x: 89, endPoint y: 125, distance: 40.6
click at [155, 248] on input "range" at bounding box center [199, 253] width 87 height 11
click at [155, 125] on div "69 Espaço de cima" at bounding box center [233, 187] width 155 height 191
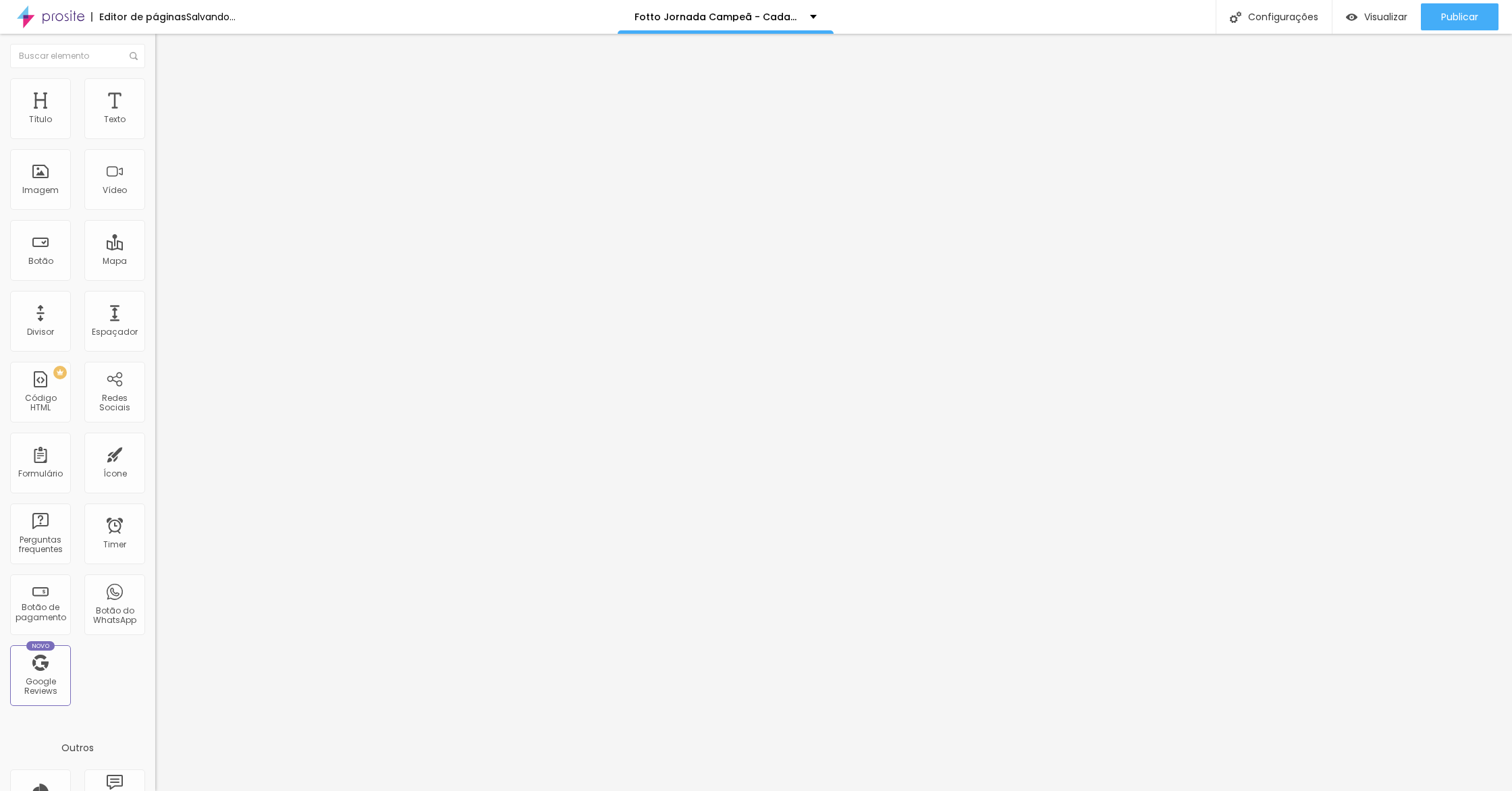
type input "67"
type input "68"
type input "69"
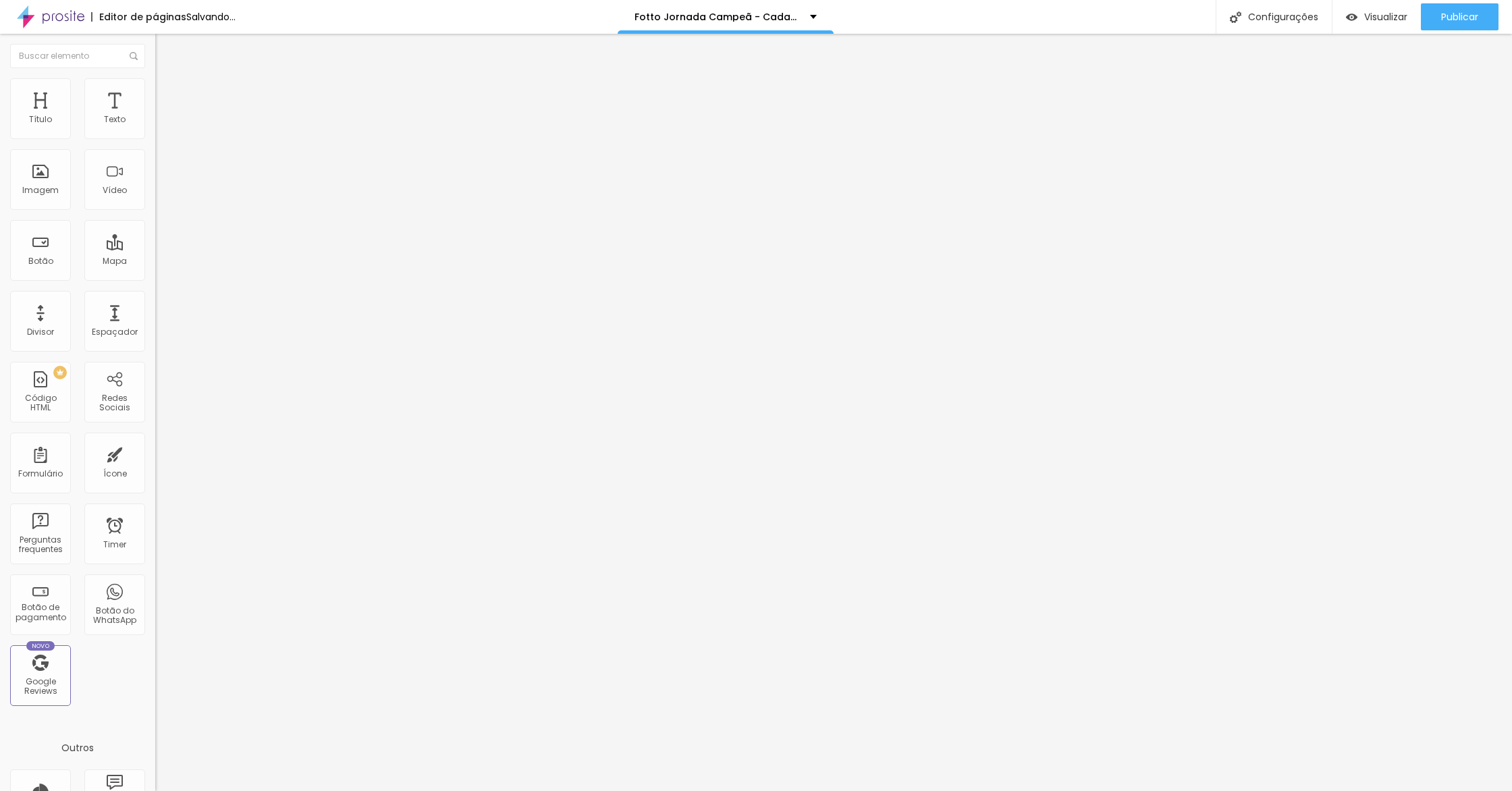
type input "69"
type input "70"
type input "69"
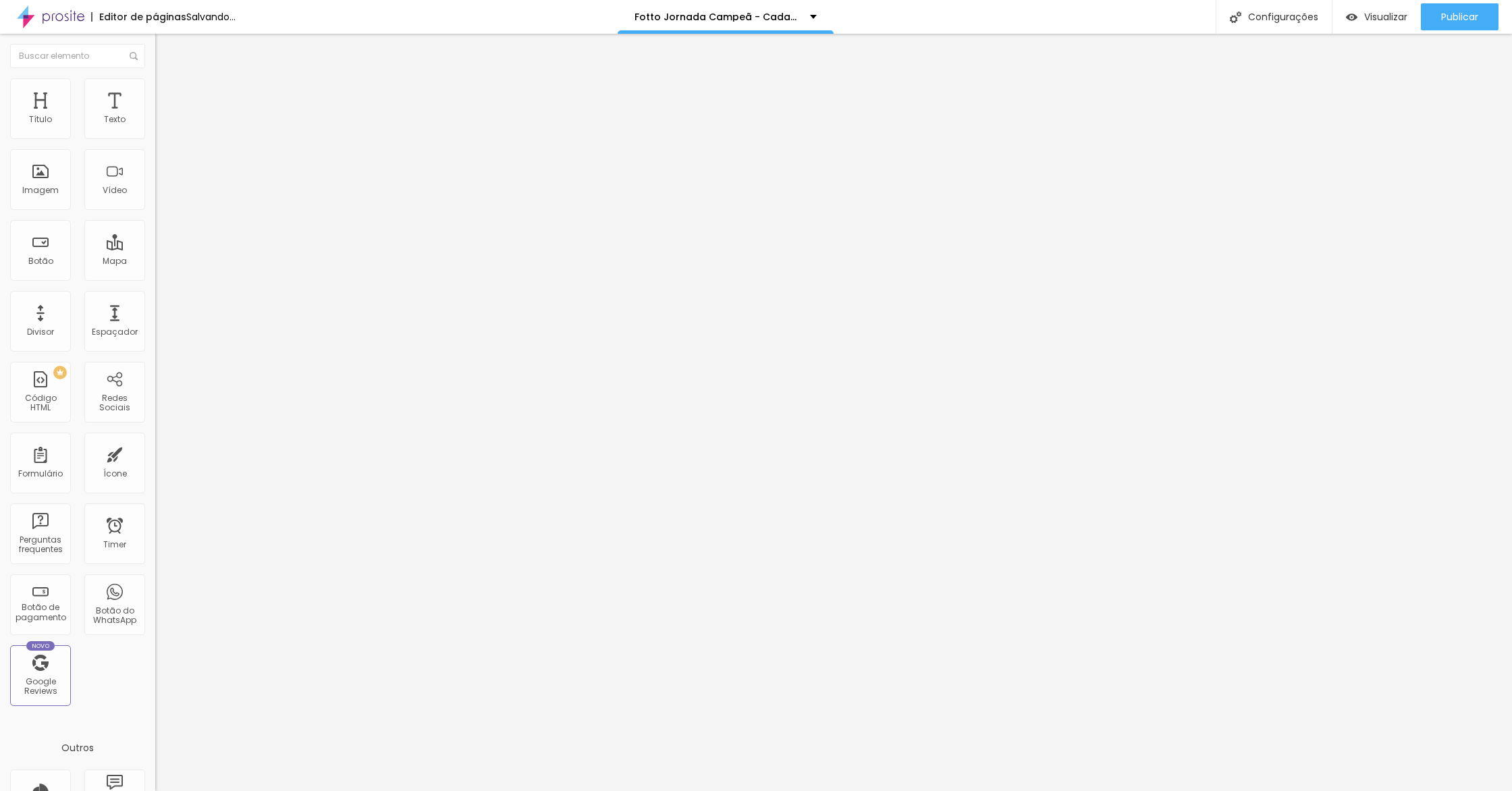
type input "68"
type input "69"
type input "70"
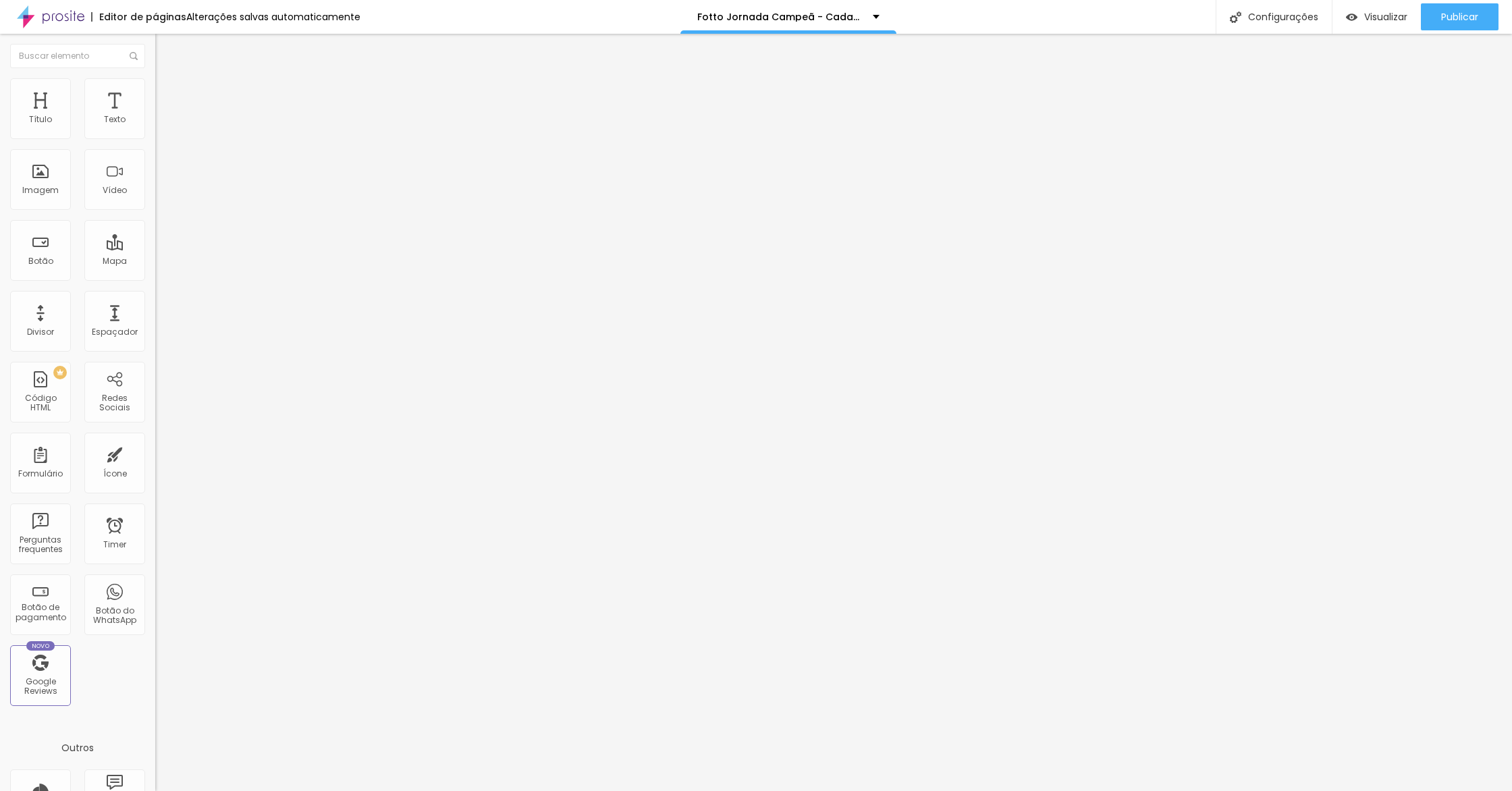
type input "70"
click at [155, 248] on input "range" at bounding box center [199, 253] width 87 height 11
click at [1437, 12] on button "Publicar" at bounding box center [1460, 17] width 78 height 27
click at [1414, 99] on link "Visualizar página" at bounding box center [1423, 104] width 121 height 9
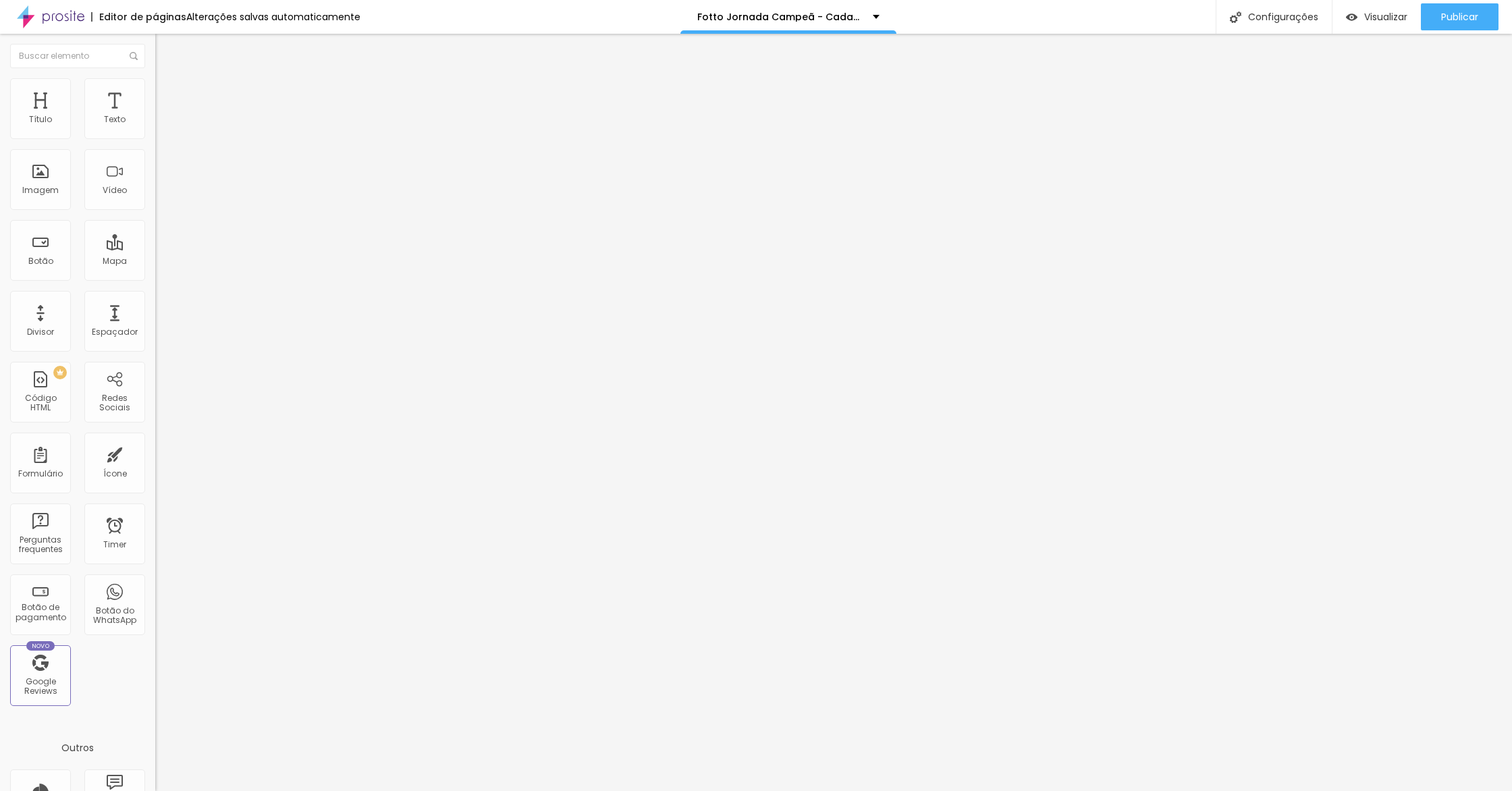
click at [155, 87] on li "Estilo" at bounding box center [233, 85] width 155 height 14
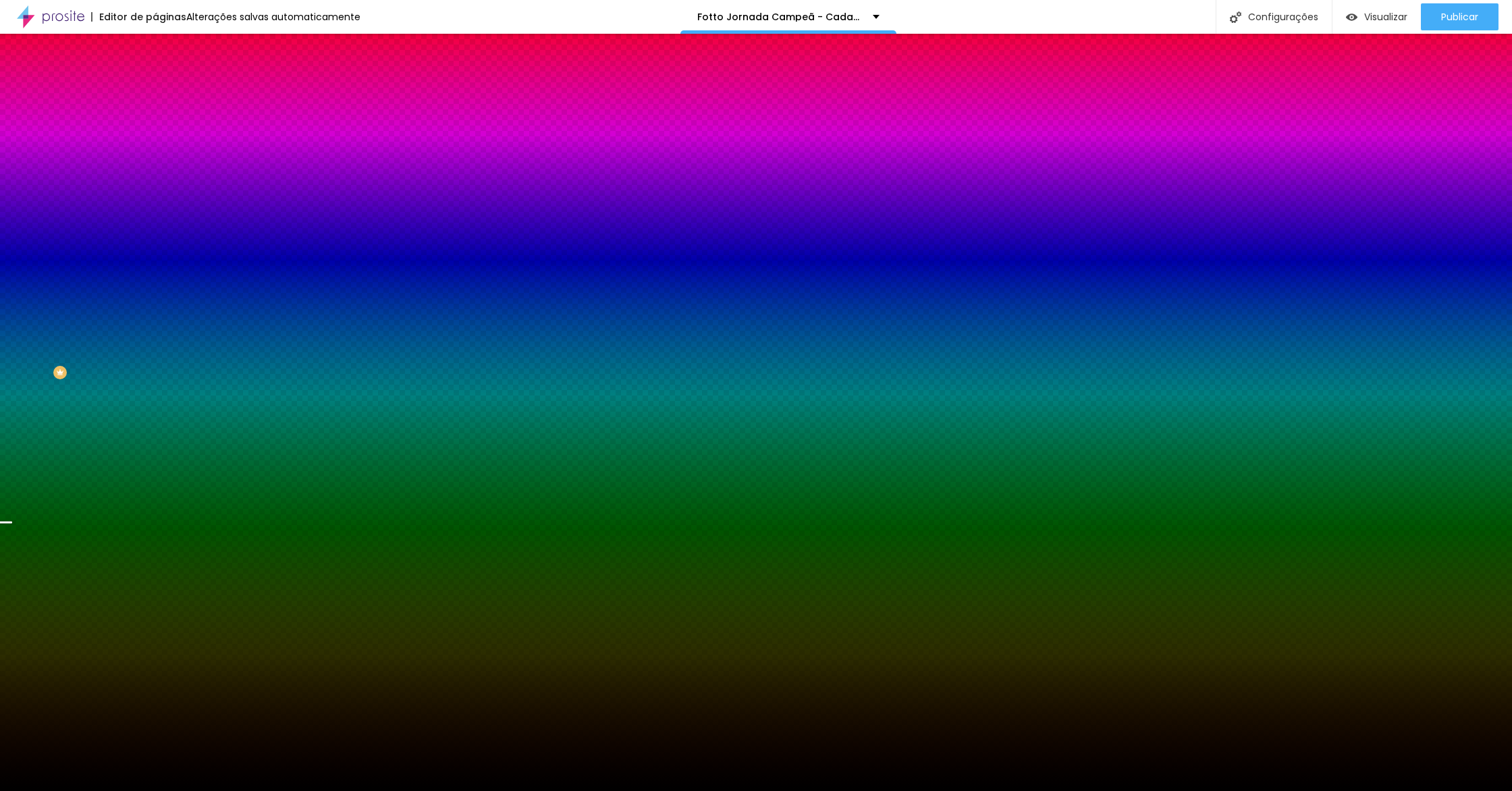
click at [155, 183] on div at bounding box center [233, 183] width 155 height 0
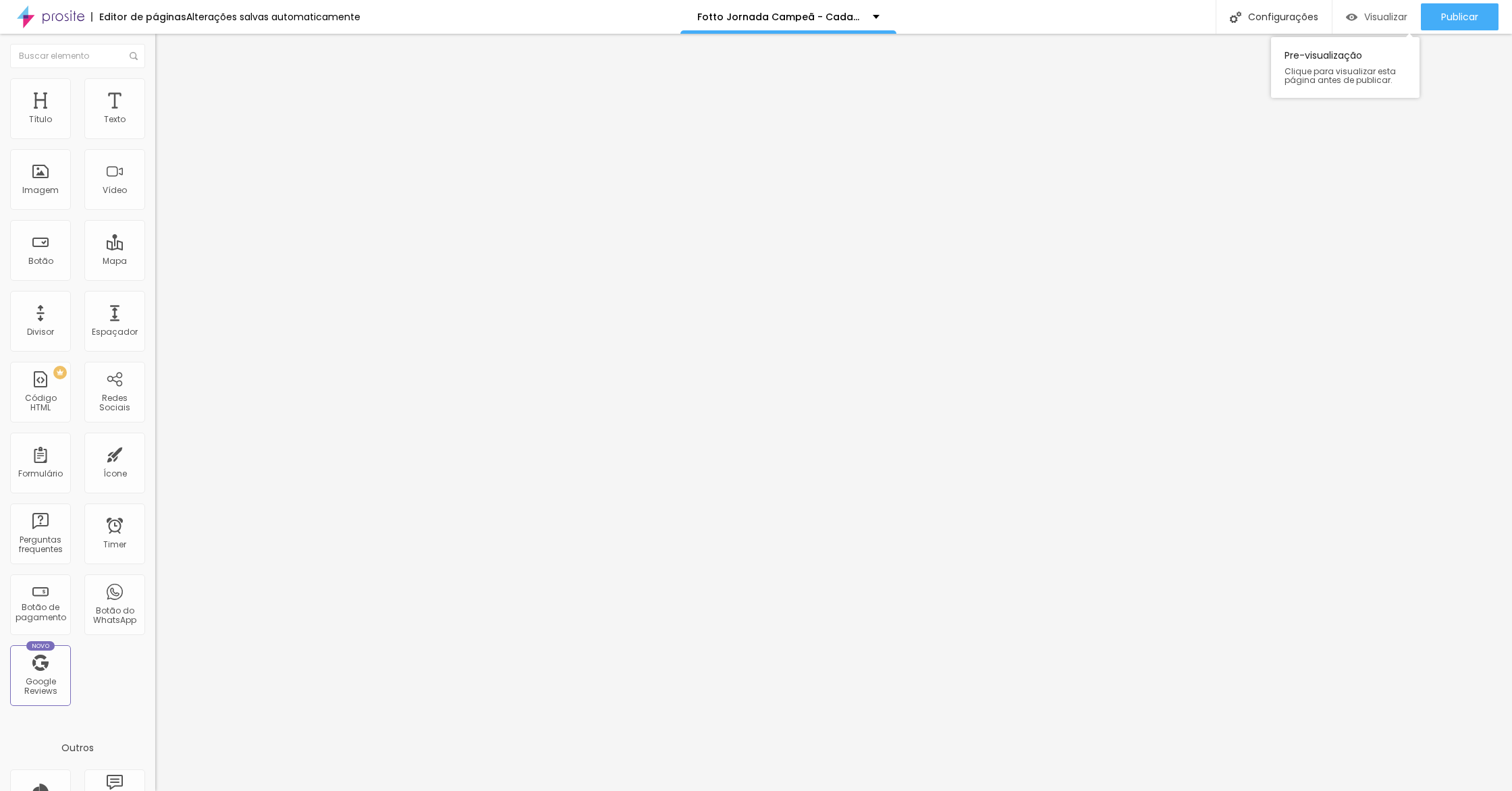
click at [1365, 22] on span "Visualizar" at bounding box center [1385, 17] width 43 height 11
click at [155, 245] on div "Tamanho Titulo 1 H1 Titulo 2 H2 Titulo 3 H3 Titulo 4 H4 Titulo 5 H5 Titulo 6 H6…" at bounding box center [233, 168] width 155 height 153
click at [155, 200] on button "button" at bounding box center [165, 192] width 19 height 14
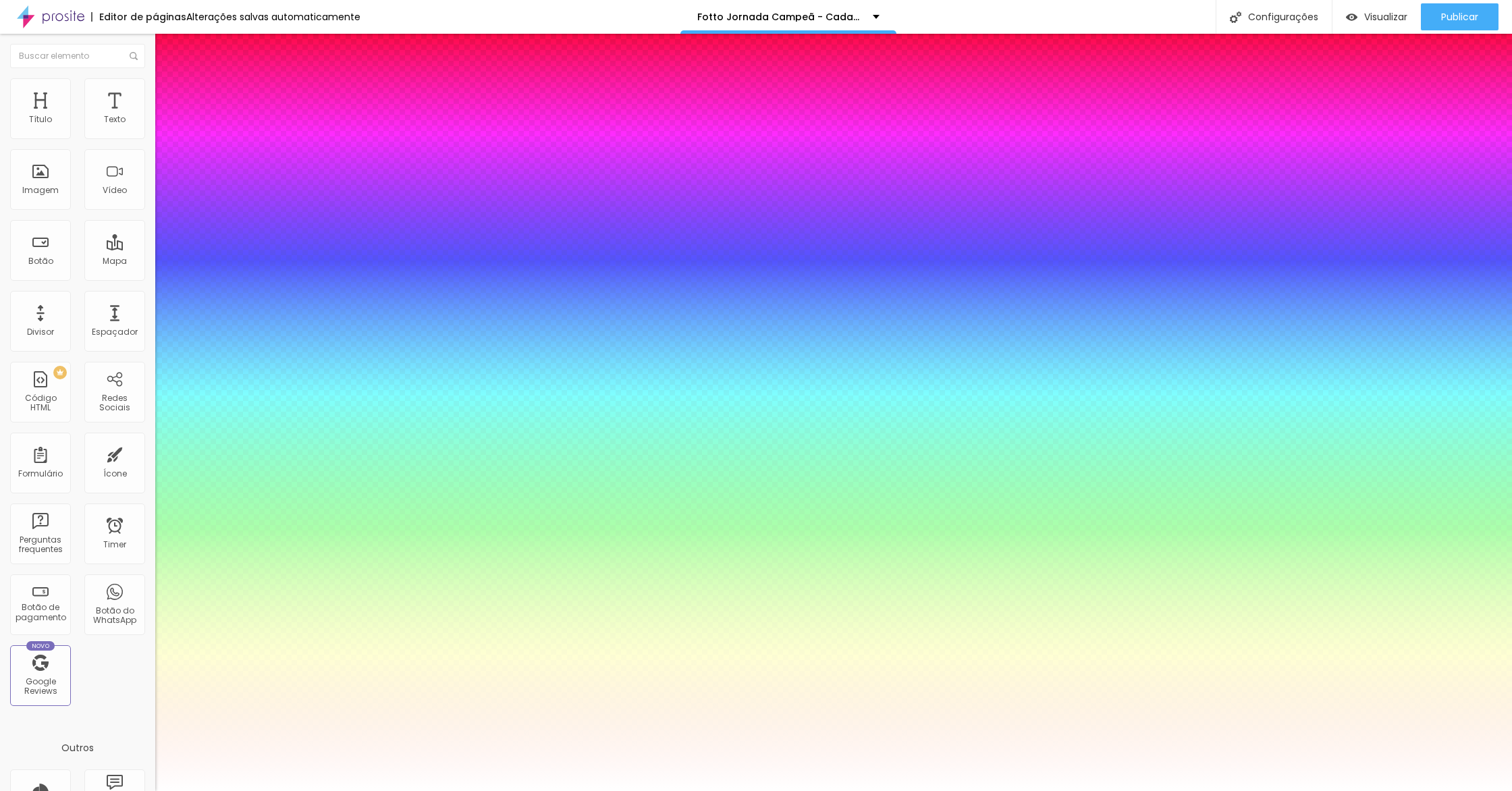
type input "1"
type input "45"
type input "1"
type input "41"
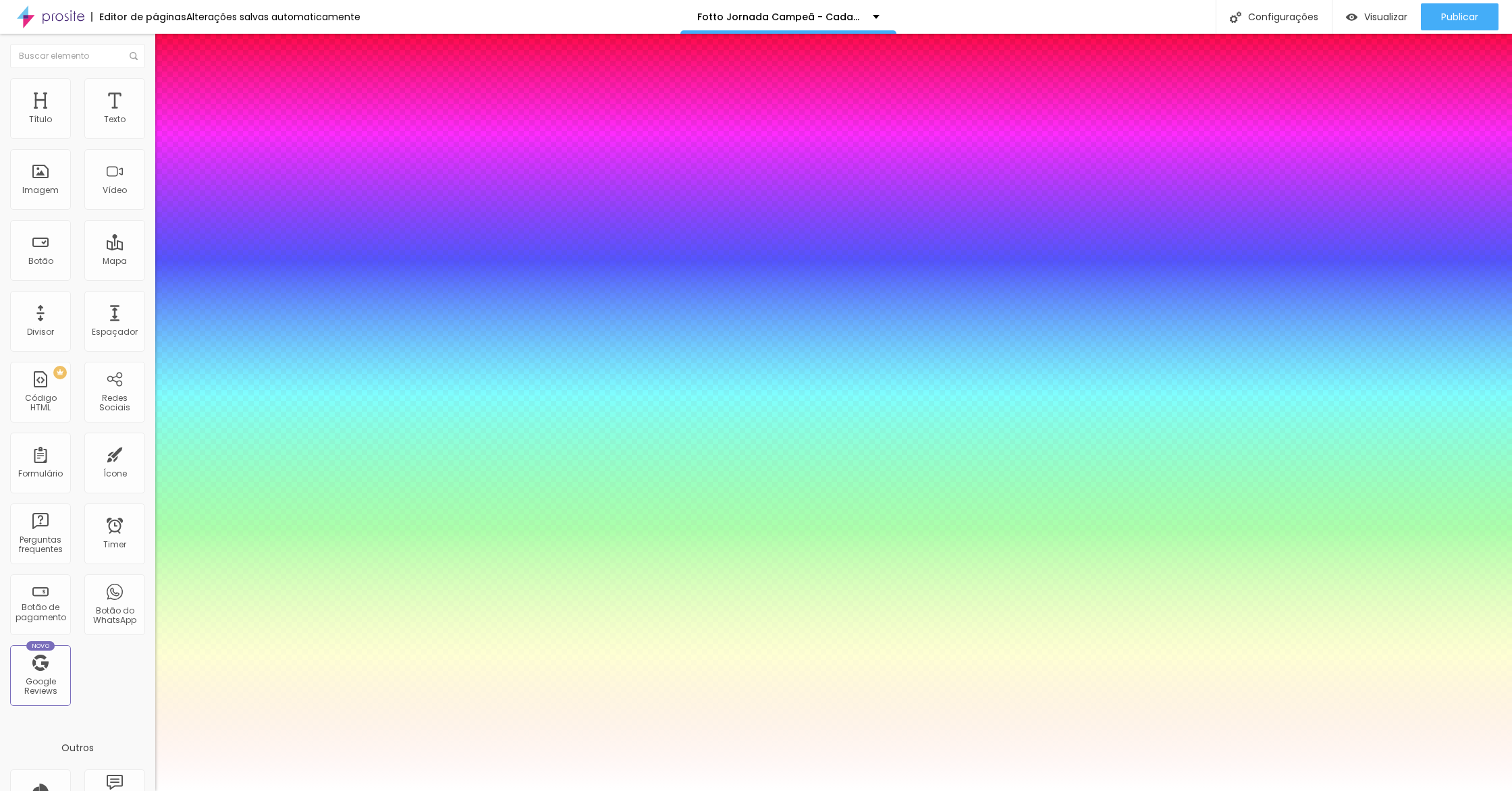
type input "41"
type input "1"
type input "36"
type input "1"
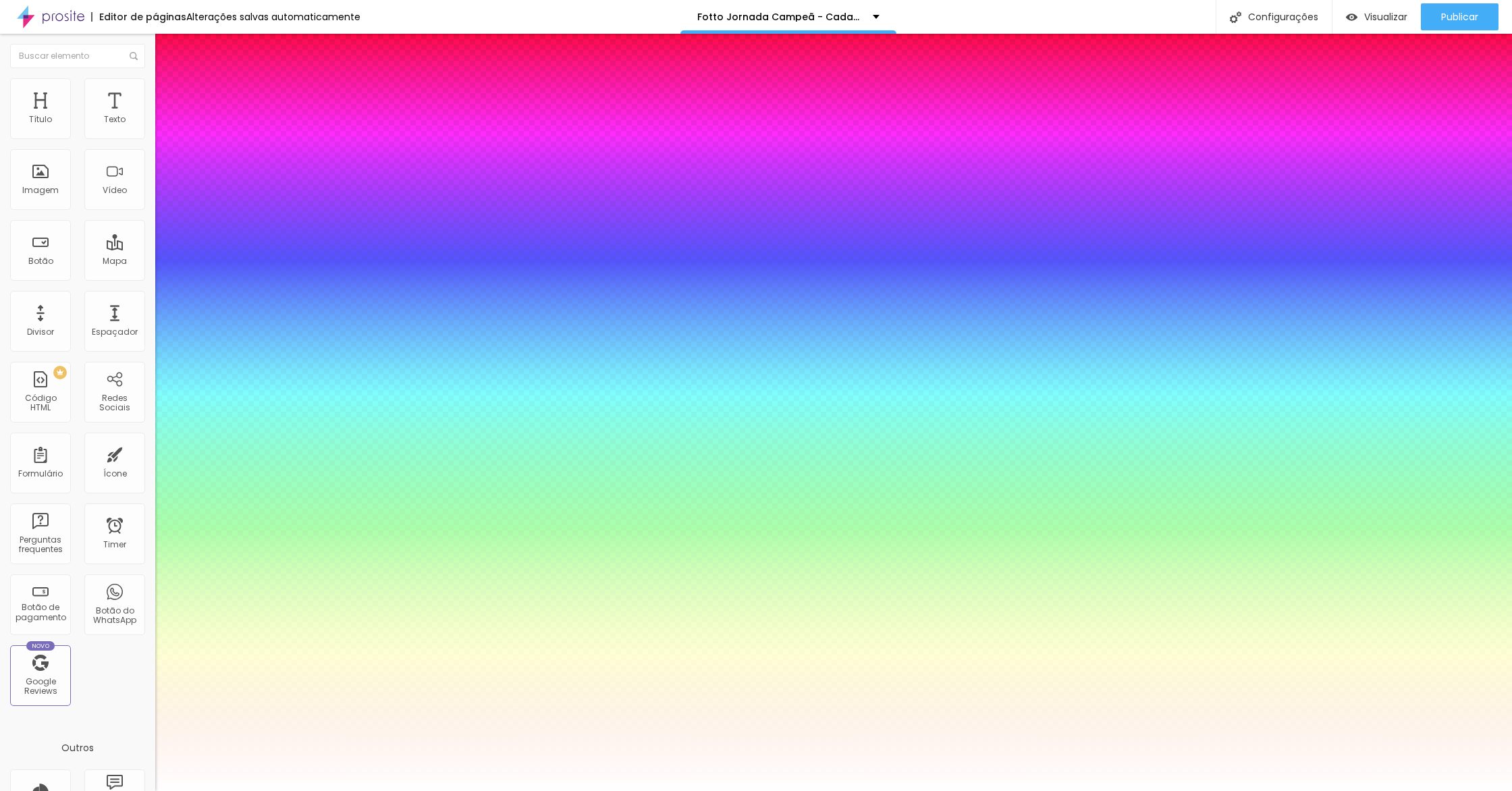
type input "35"
type input "1"
type input "34"
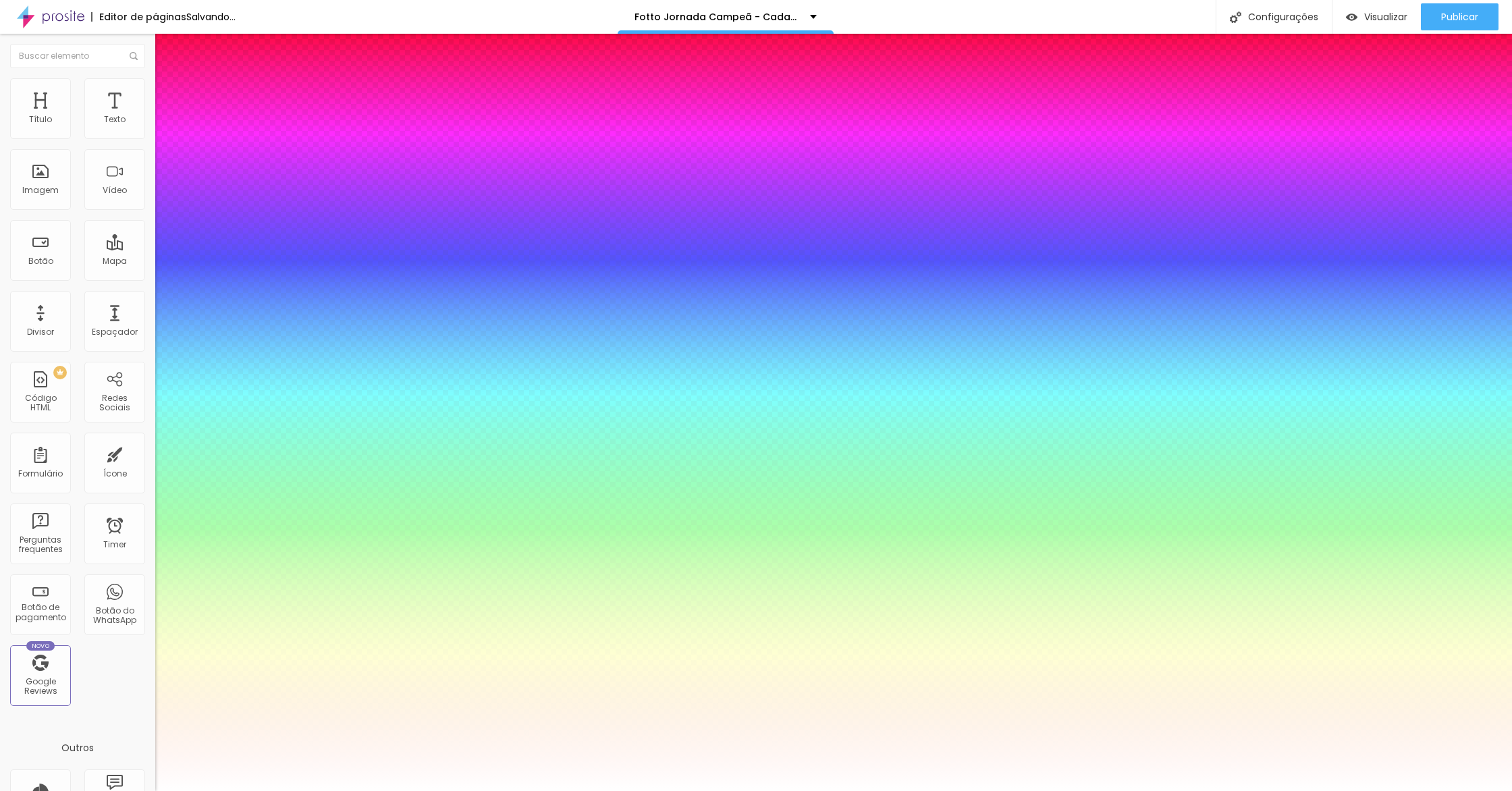
type input "1"
type input "33"
type input "1"
type input "32"
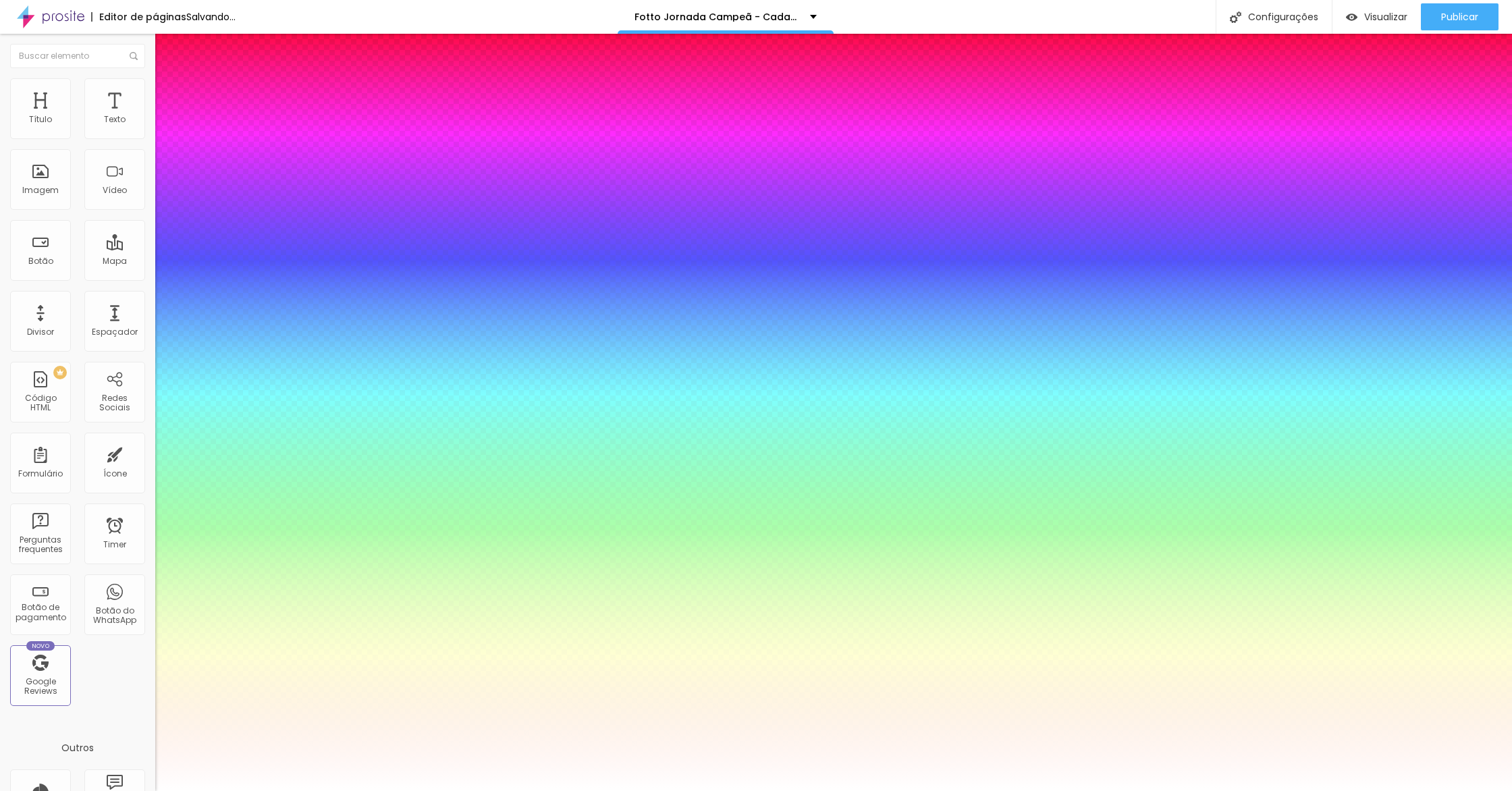
type input "32"
type input "1"
type input "26"
type input "1"
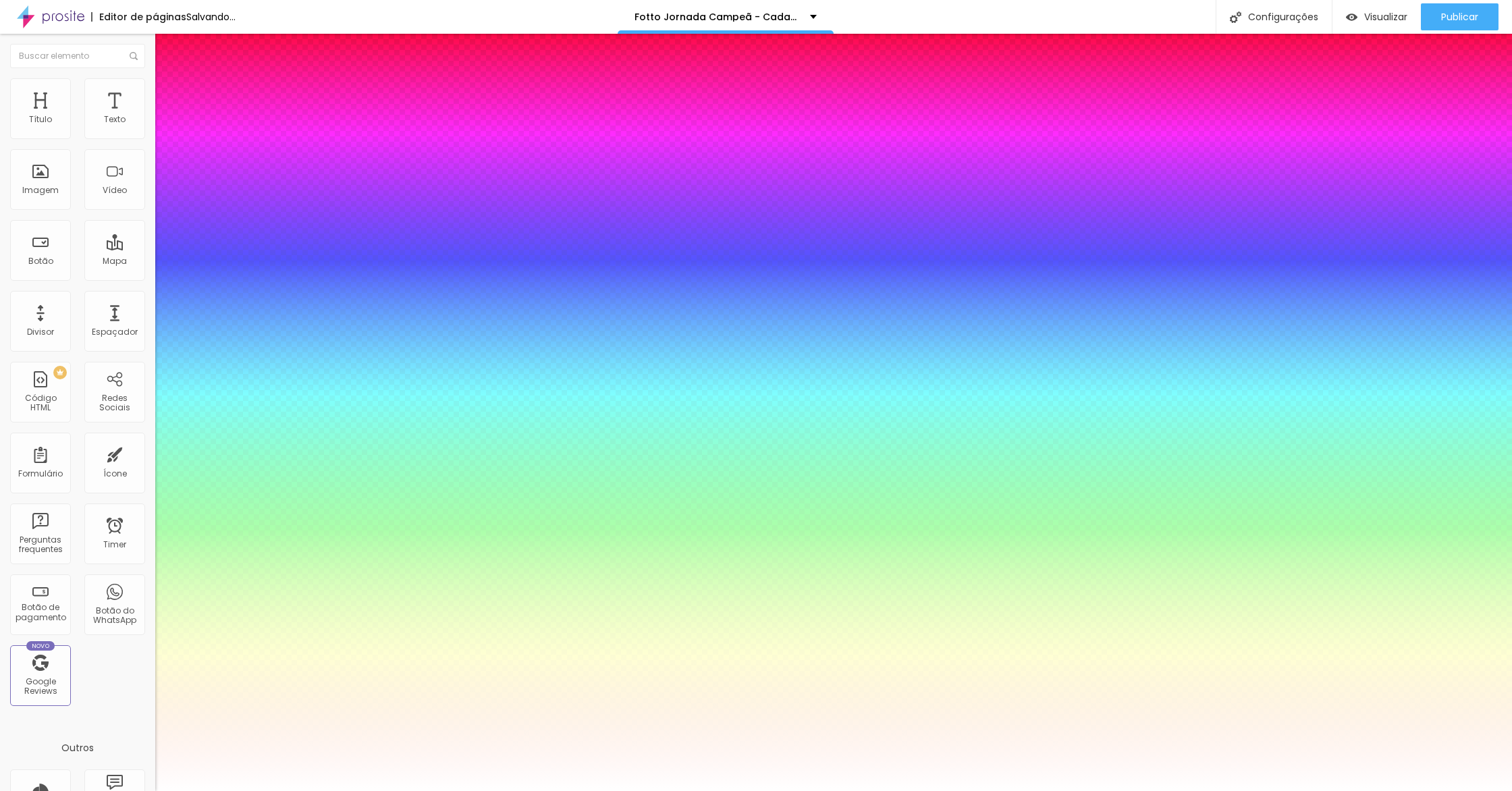
type input "24"
type input "1"
type input "23"
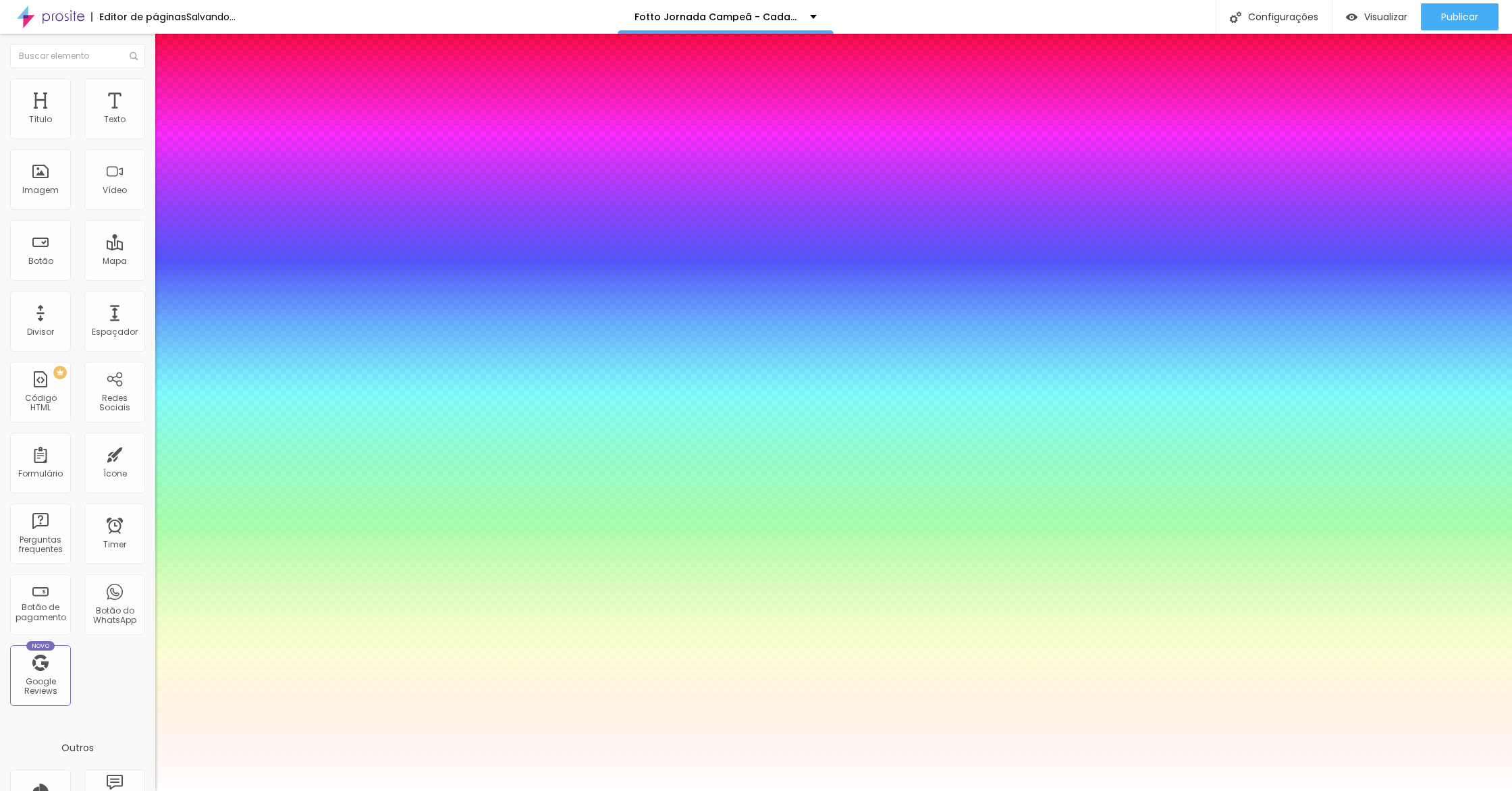
type input "1"
type input "22"
type input "1"
type input "21"
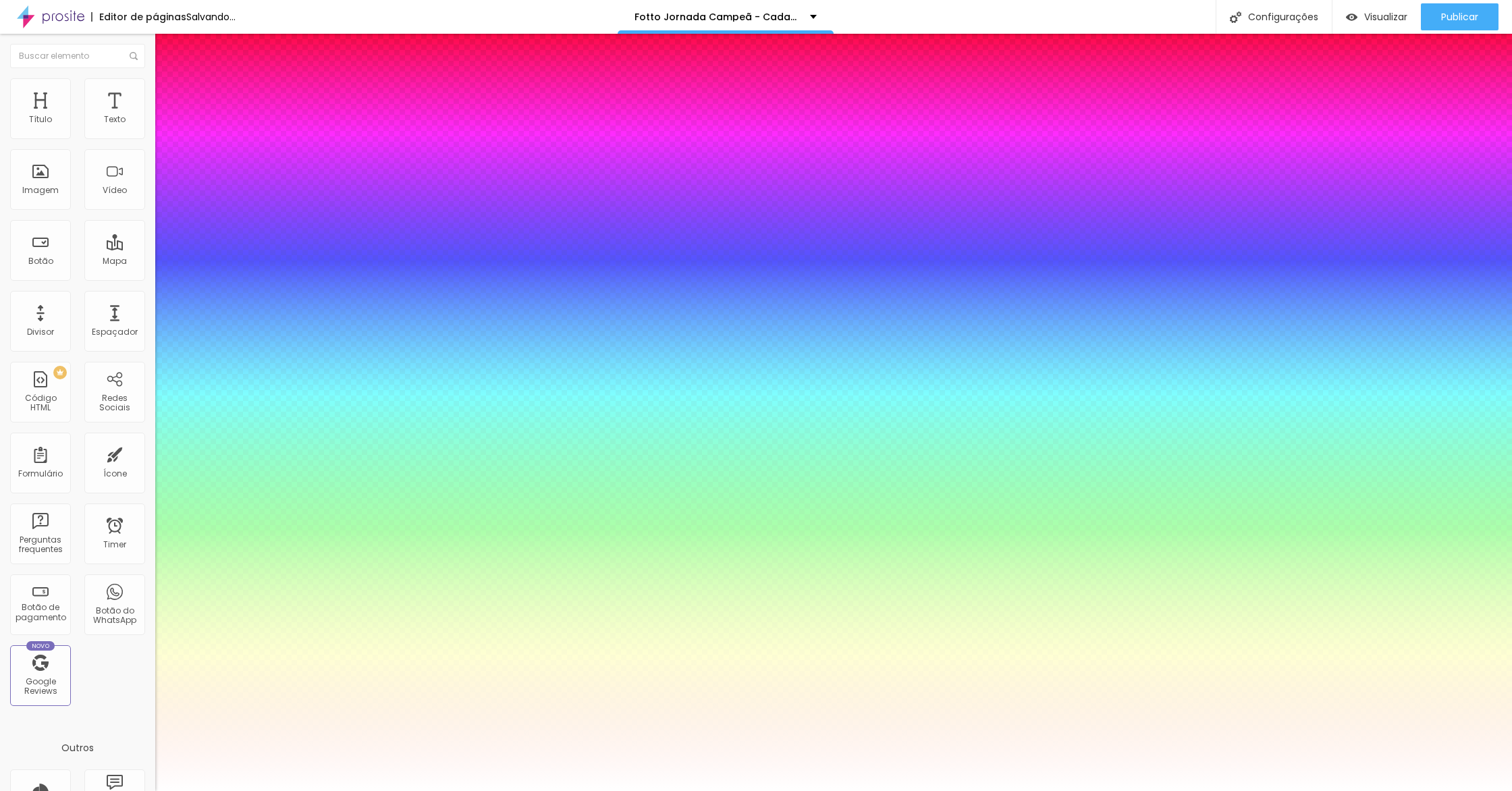
type input "21"
type input "1"
type input "23"
type input "1"
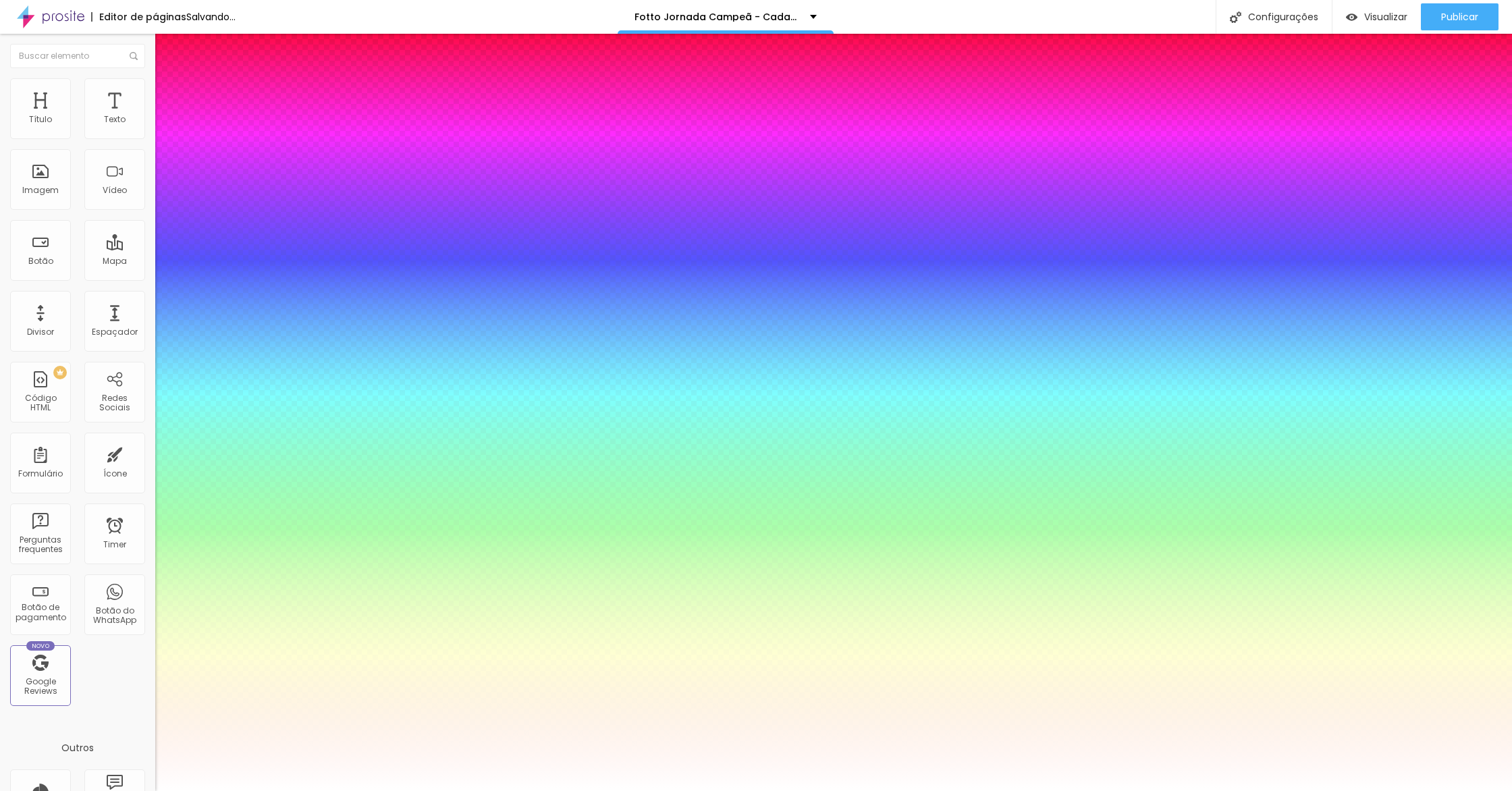
type input "24"
type input "1"
type input "23"
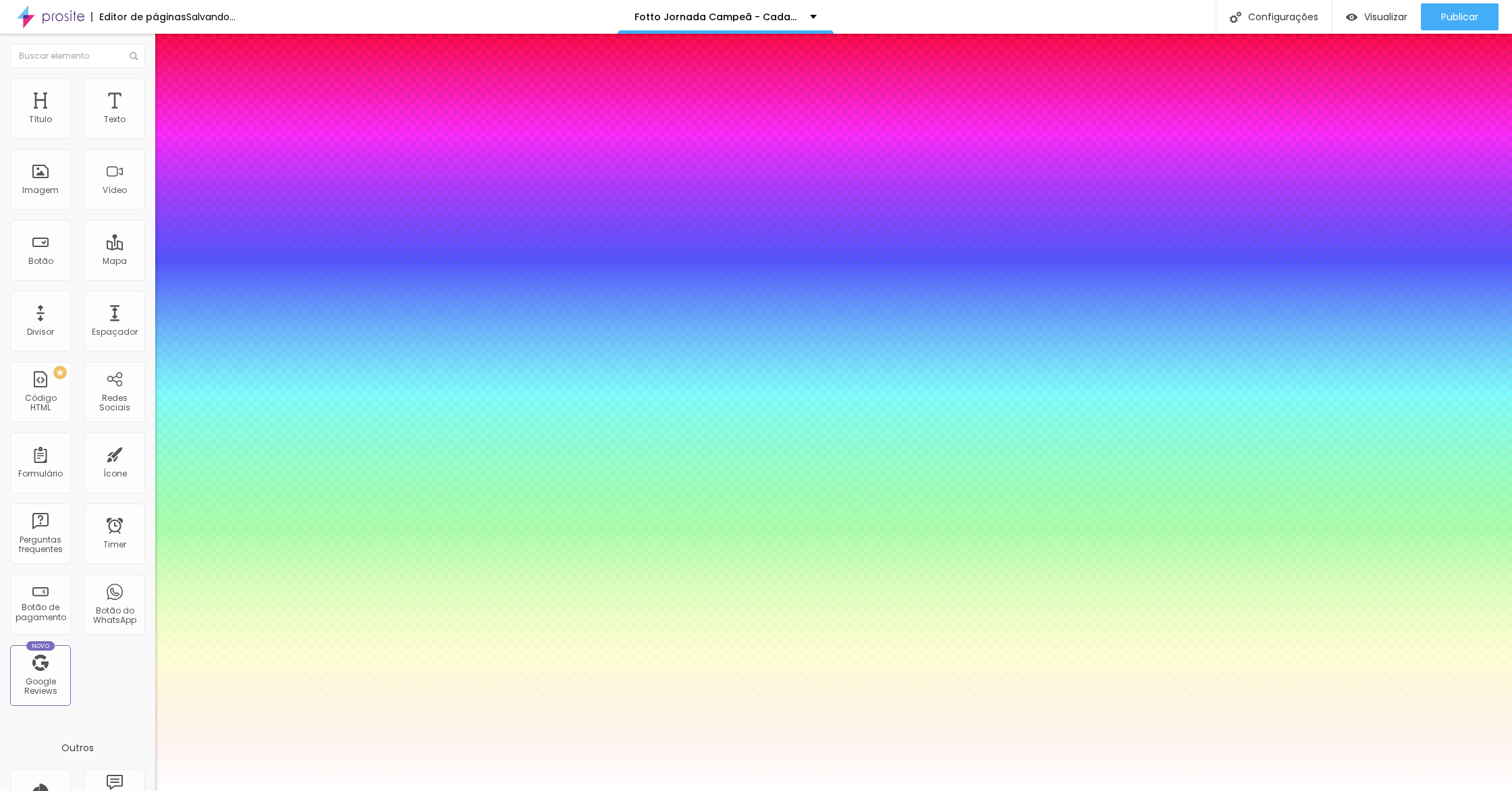
type input "1"
type input "22"
type input "1"
drag, startPoint x: 213, startPoint y: 382, endPoint x: 454, endPoint y: 405, distance: 242.1
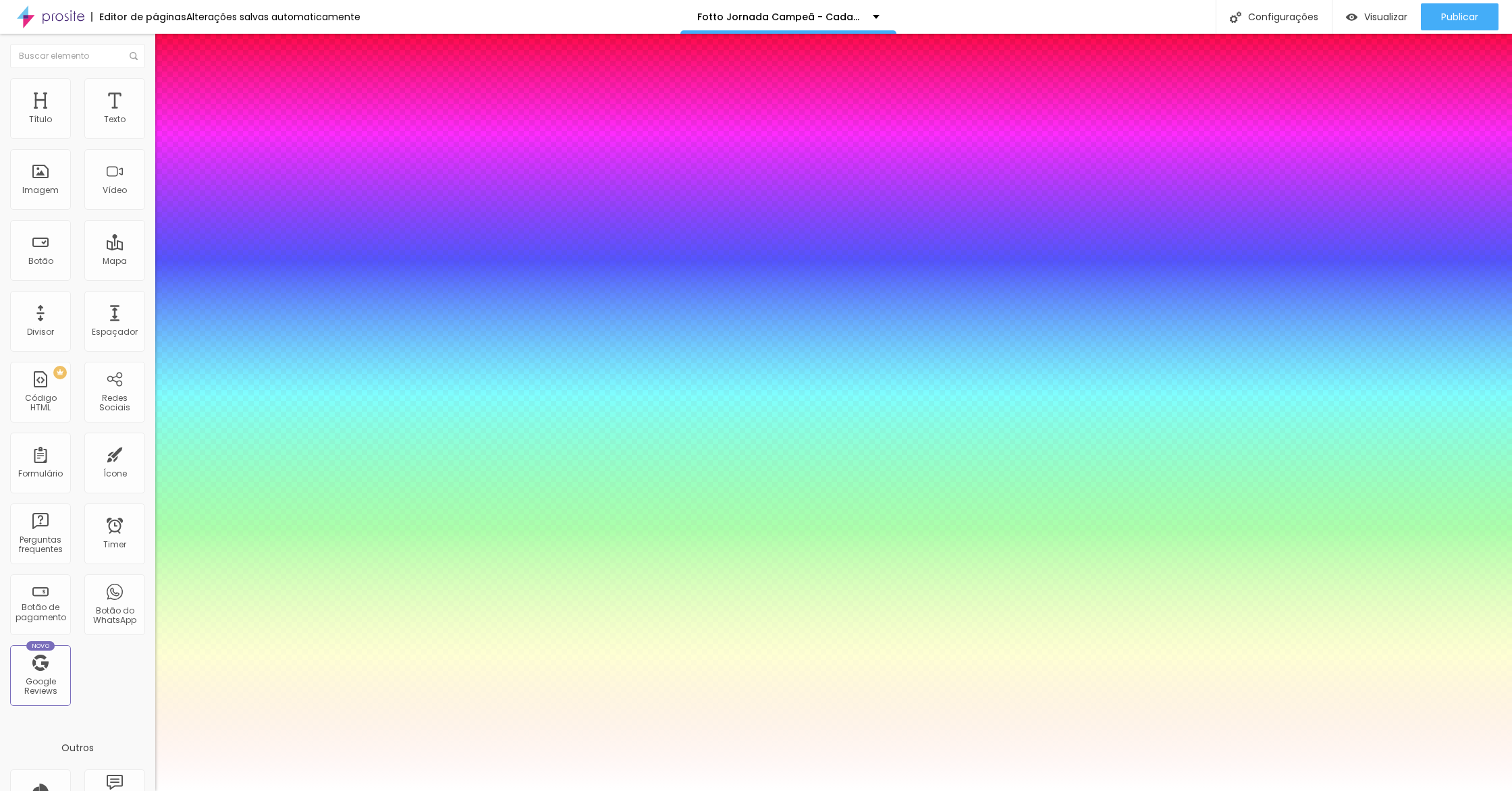
type input "22"
click at [592, 790] on div at bounding box center [756, 791] width 1512 height 0
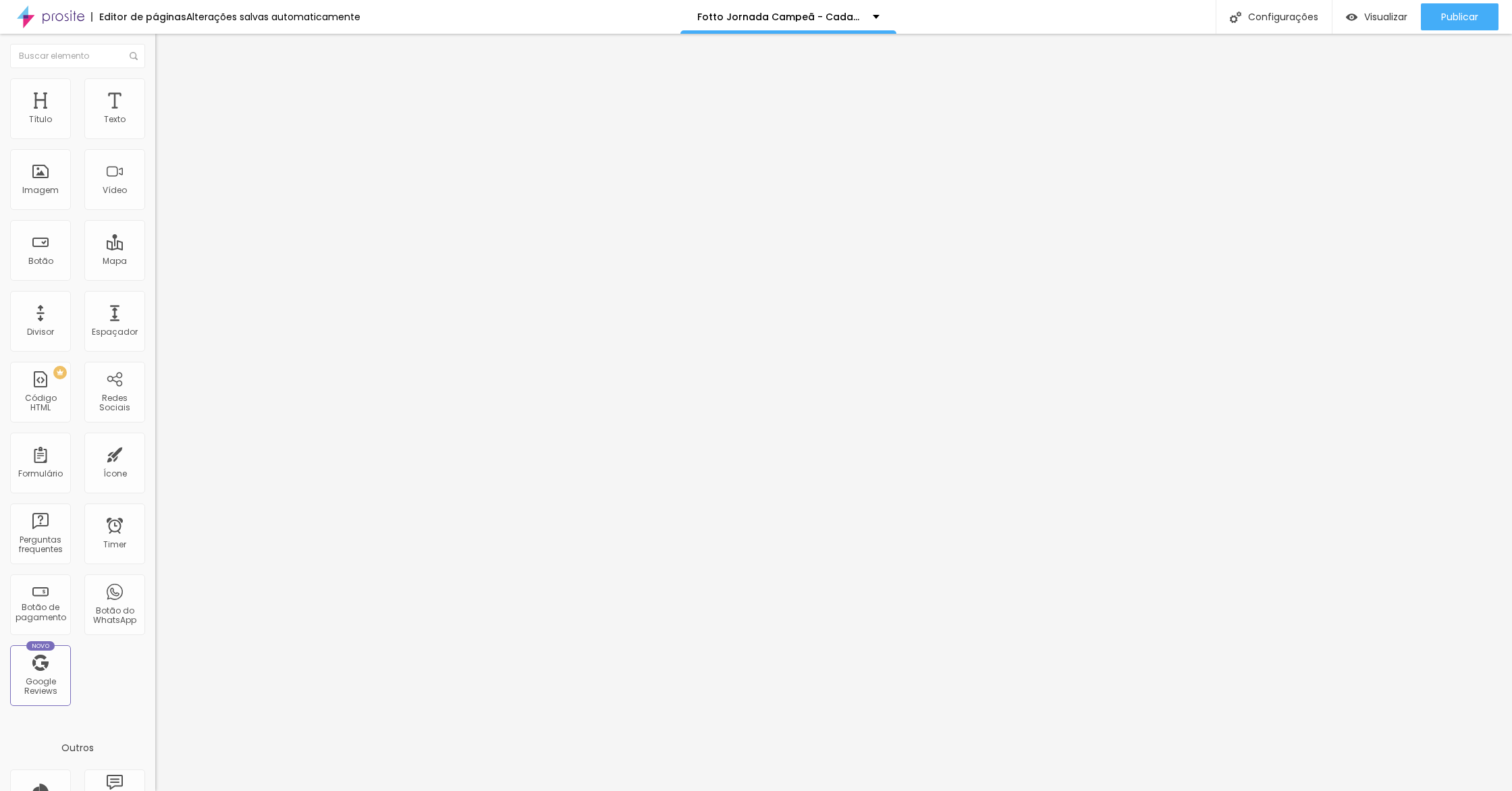
click at [155, 91] on li "Avançado" at bounding box center [233, 85] width 155 height 14
click at [155, 88] on li "Avançado" at bounding box center [233, 85] width 155 height 14
type input "17"
type input "0"
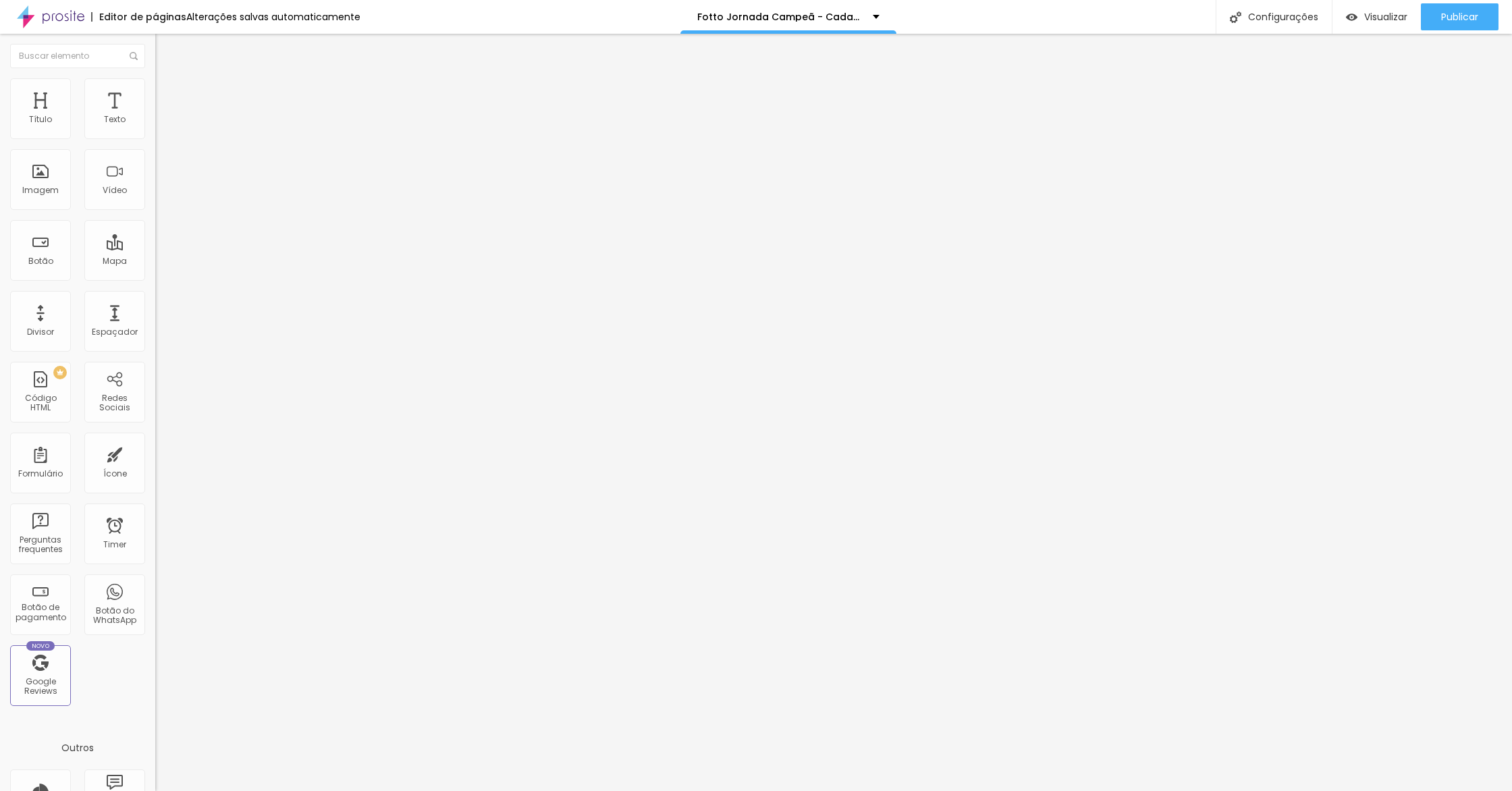
type input "0"
drag, startPoint x: 45, startPoint y: 157, endPoint x: 106, endPoint y: 235, distance: 99.0
click at [155, 155] on div "10 Espaço de cima 0 Espaço de baixo ID Html Classes Html Visível nos dispositiv…" at bounding box center [233, 375] width 155 height 568
click at [1384, 3] on div "Visualizar" at bounding box center [1377, 17] width 61 height 27
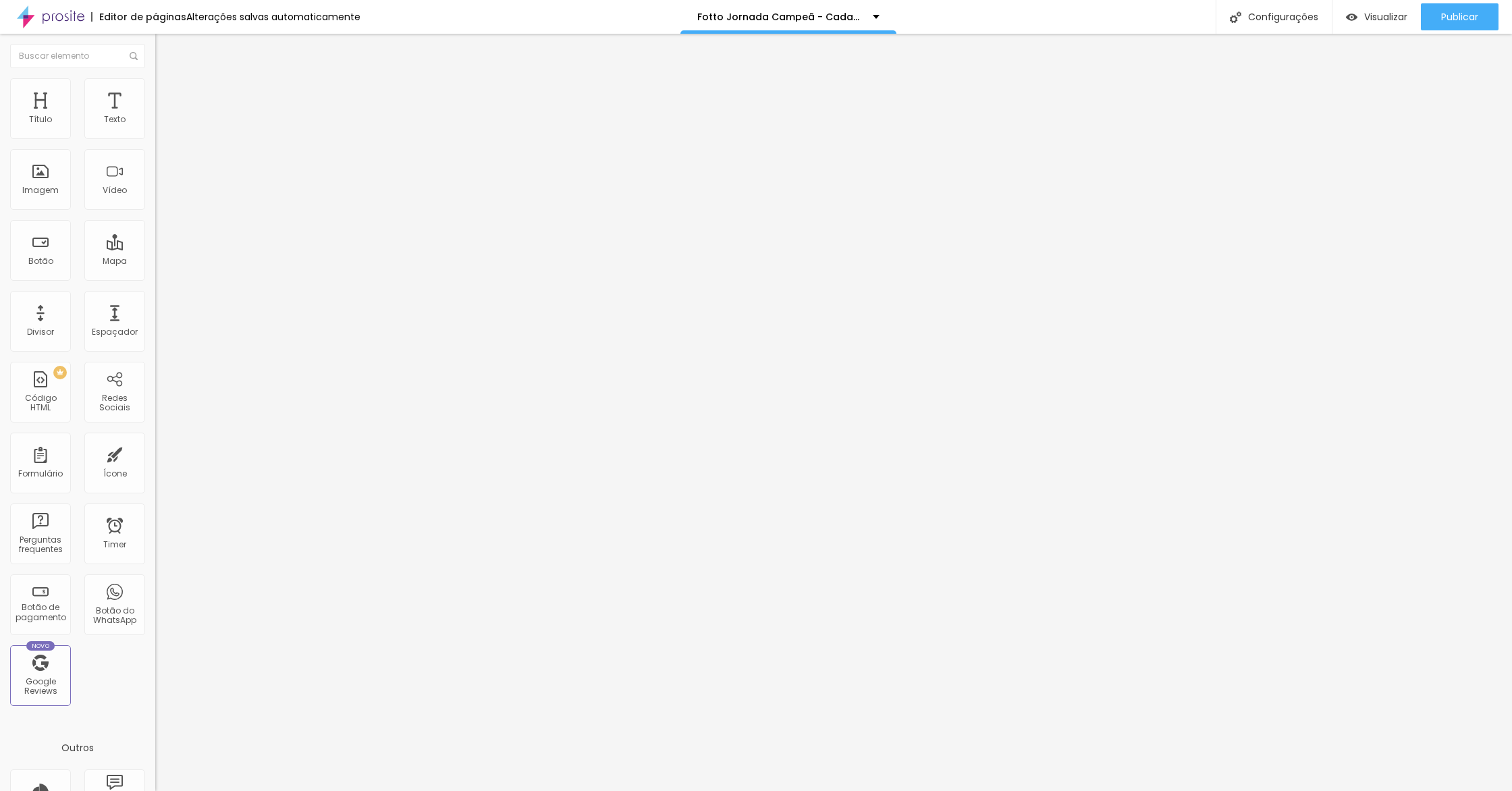
click at [250, 10] on div "Editor de páginas Alterações salvas automaticamente" at bounding box center [180, 17] width 361 height 34
click at [155, 87] on li "Avançado" at bounding box center [233, 85] width 155 height 14
type input "6"
type input "100"
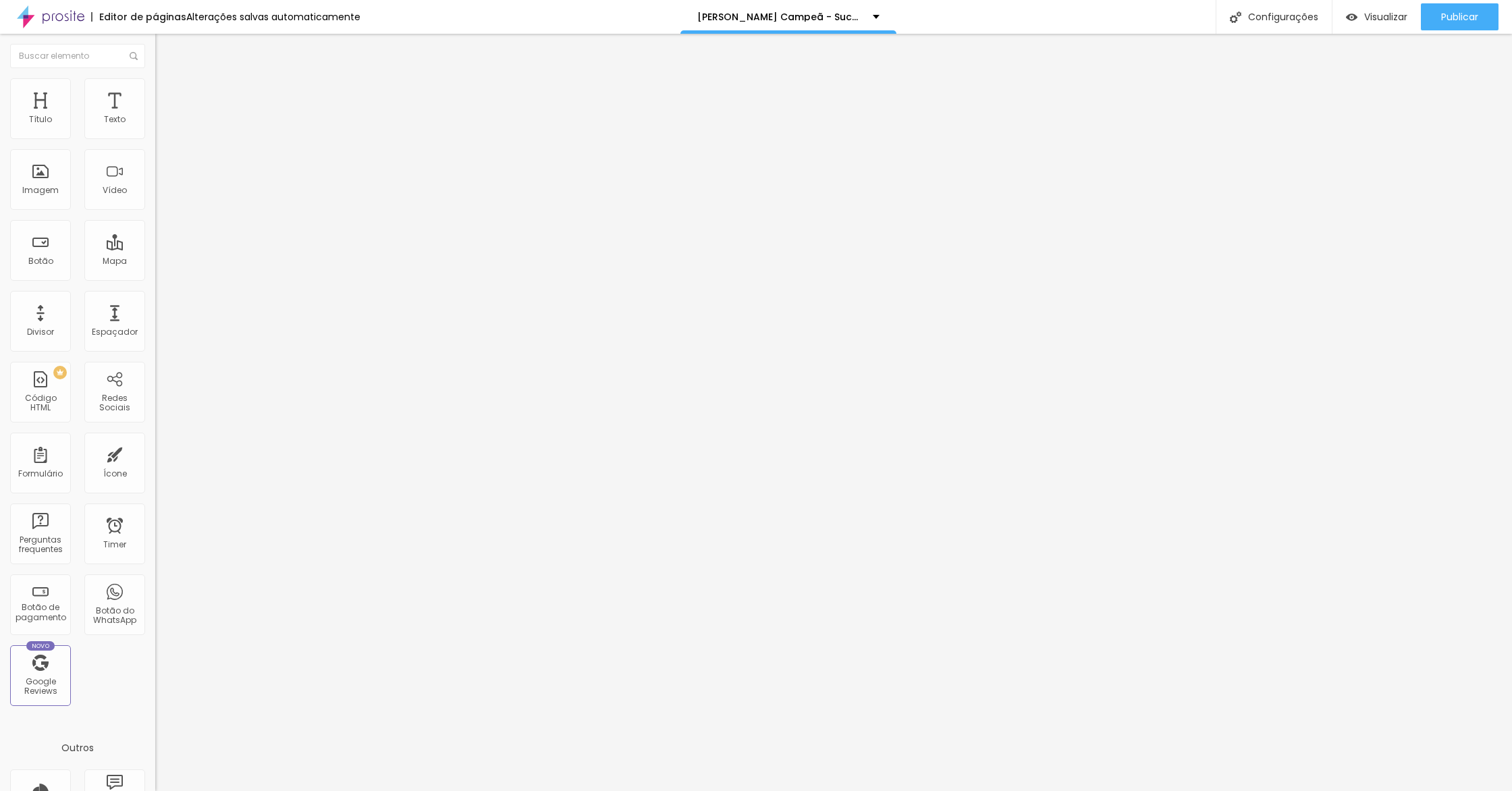
type input "100"
drag, startPoint x: 33, startPoint y: 159, endPoint x: 297, endPoint y: 159, distance: 264.0
type input "100"
click at [243, 439] on input "range" at bounding box center [199, 445] width 87 height 11
click at [1391, 19] on span "Visualizar" at bounding box center [1385, 17] width 43 height 11
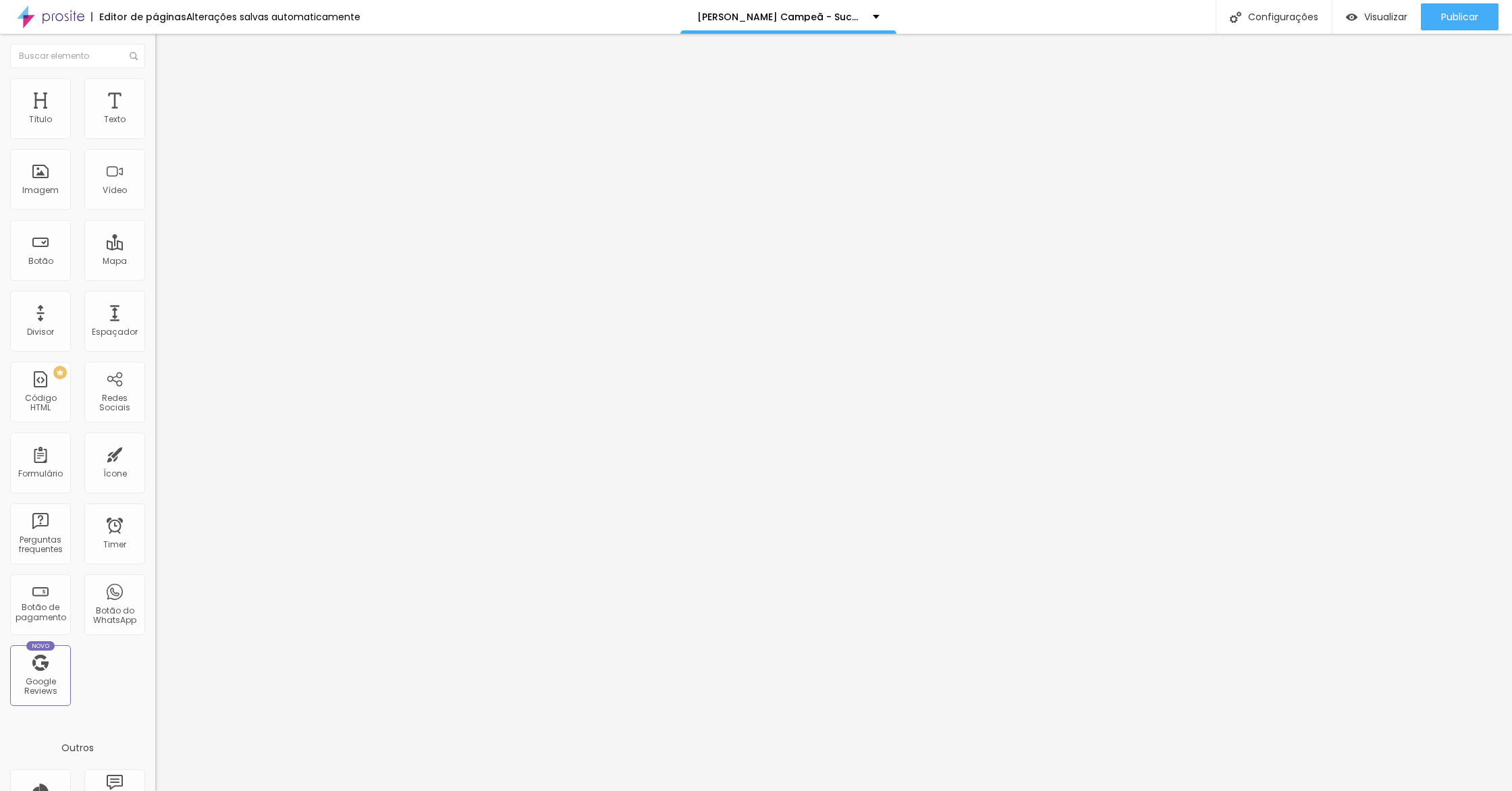
type input "500"
drag, startPoint x: 190, startPoint y: 131, endPoint x: 250, endPoint y: 134, distance: 60.1
type input "500"
click at [243, 248] on input "range" at bounding box center [199, 253] width 87 height 11
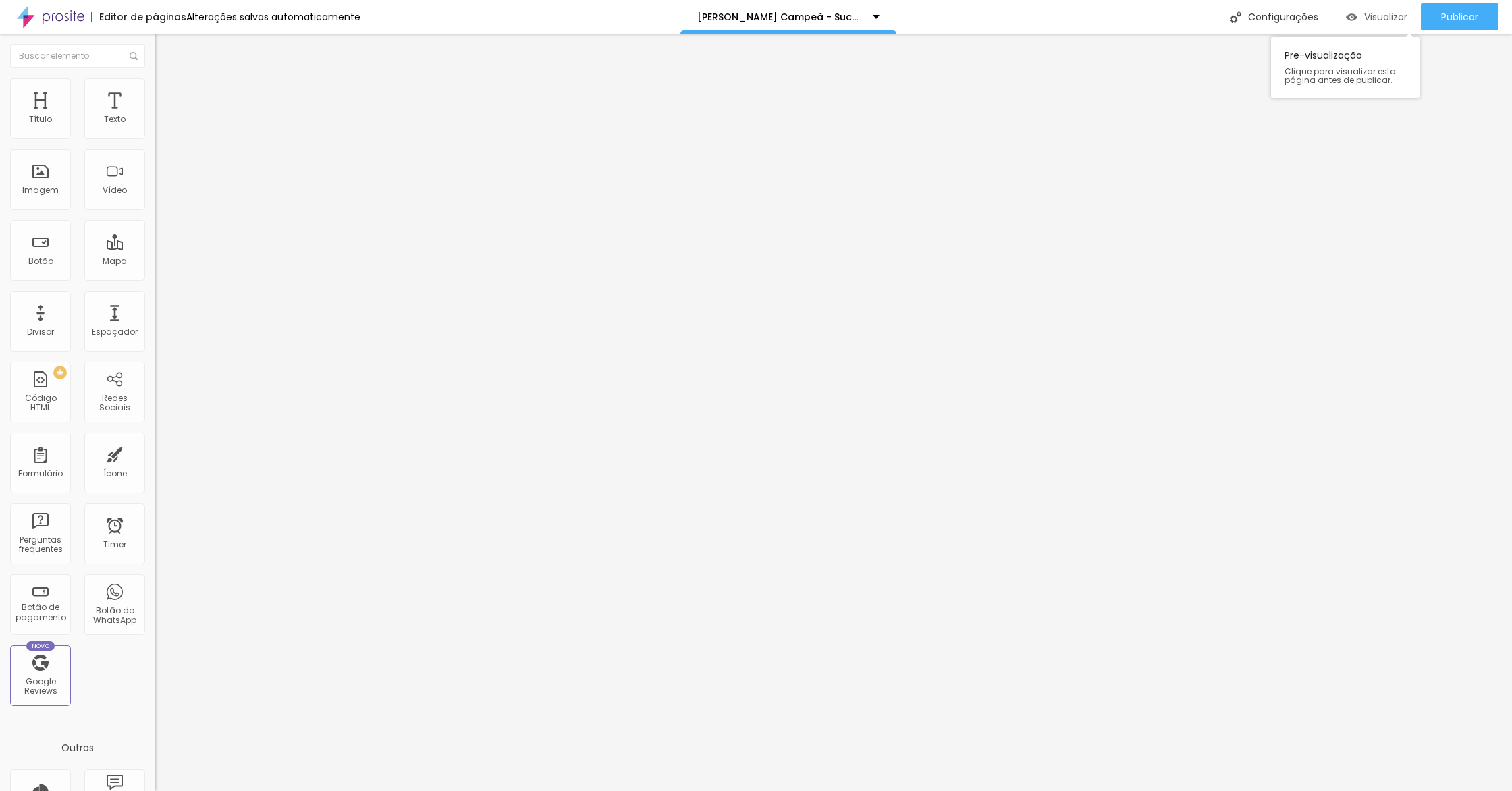
click at [1372, 23] on div "Visualizar" at bounding box center [1377, 17] width 61 height 27
click at [1254, 20] on div "Configurações" at bounding box center [1273, 17] width 116 height 34
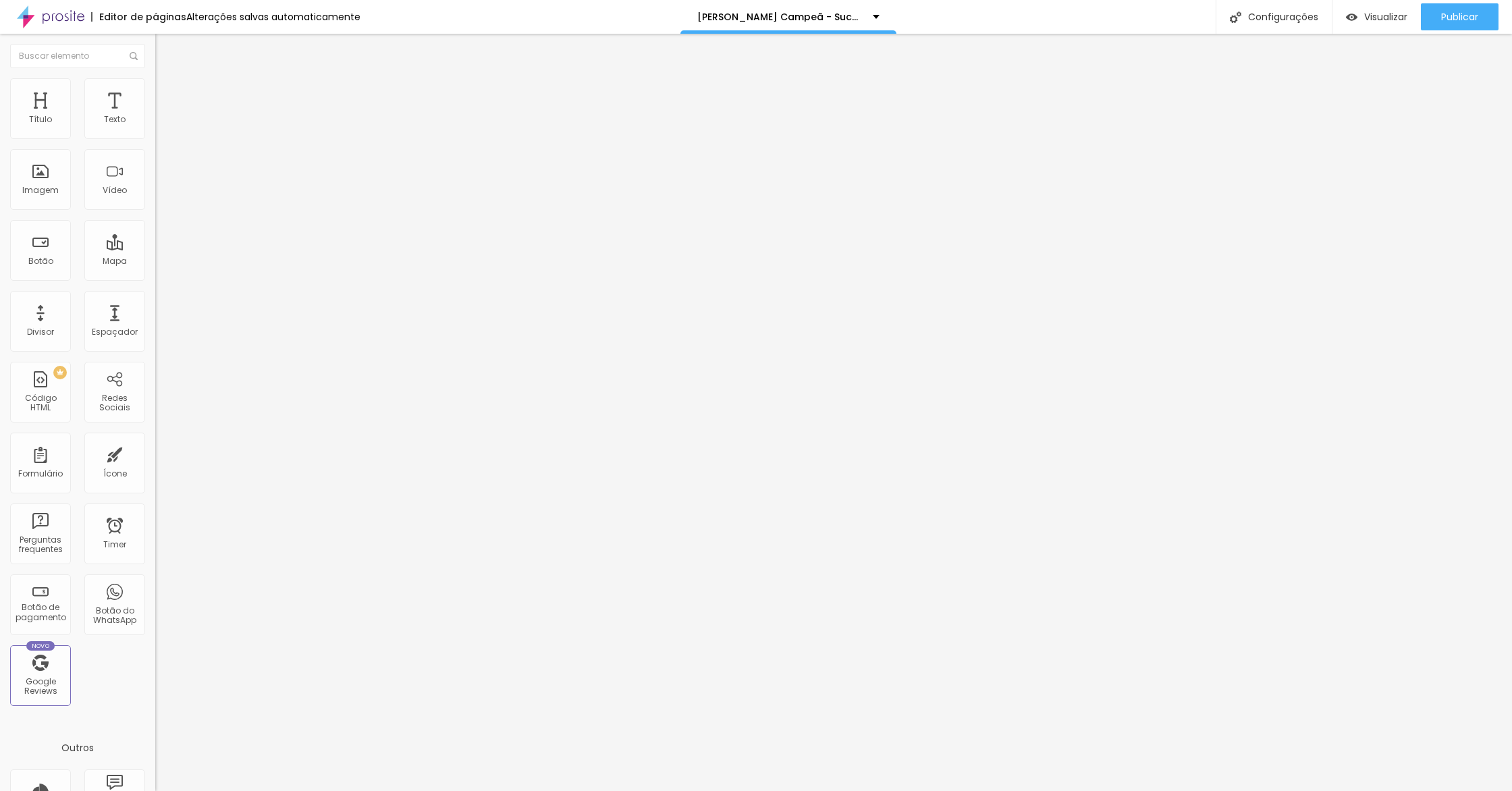
type input "/jornada-campea-sucesso"
drag, startPoint x: 984, startPoint y: 627, endPoint x: 979, endPoint y: 617, distance: 11.2
drag, startPoint x: 416, startPoint y: 202, endPoint x: 815, endPoint y: 215, distance: 399.2
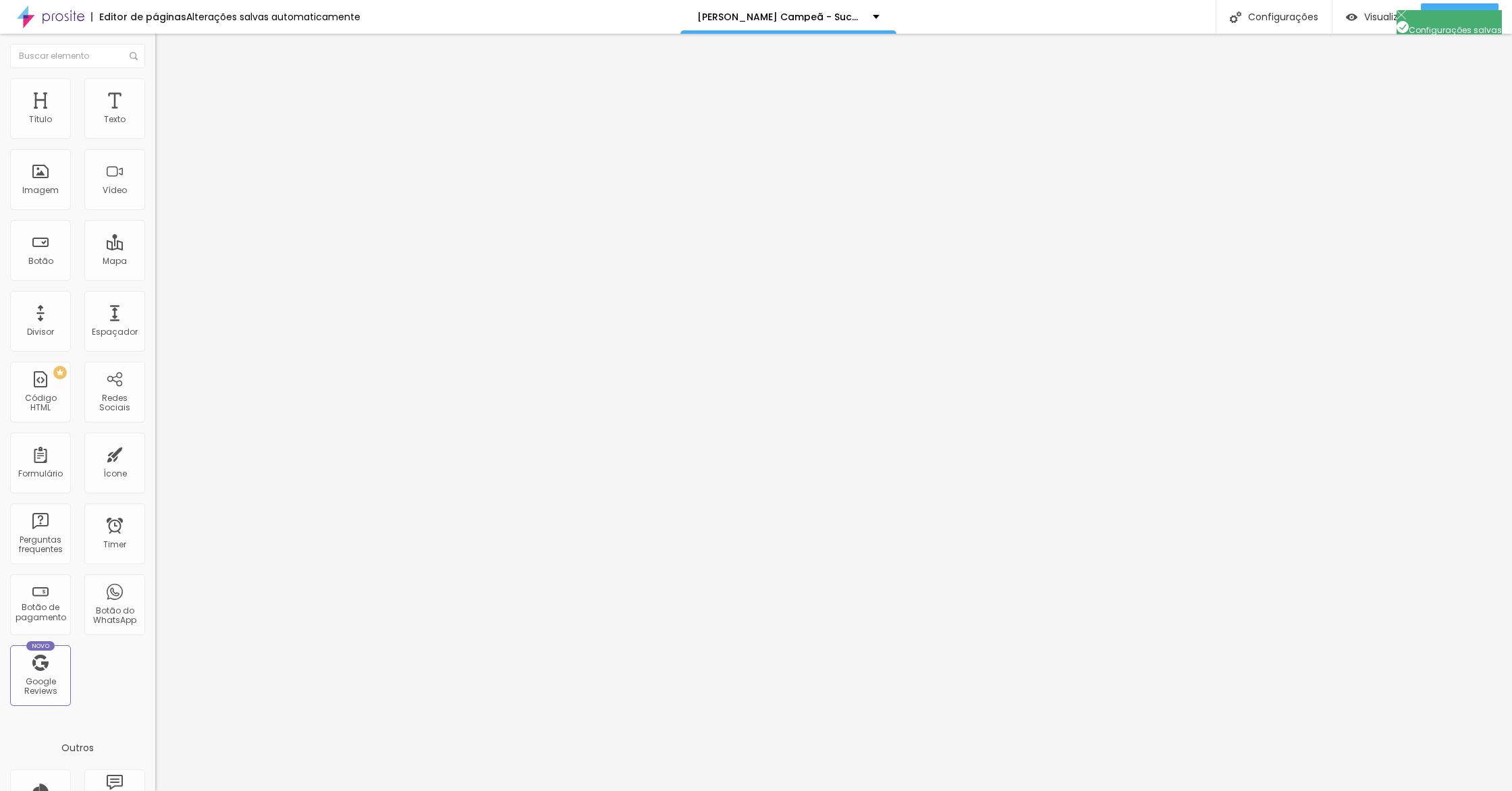
click at [1016, 790] on div "Configurações da página" at bounding box center [756, 801] width 1512 height 20
click at [997, 790] on div at bounding box center [756, 805] width 1512 height 12
click at [168, 97] on span "Avançado" at bounding box center [190, 101] width 44 height 12
drag, startPoint x: 44, startPoint y: 127, endPoint x: 112, endPoint y: 138, distance: 68.9
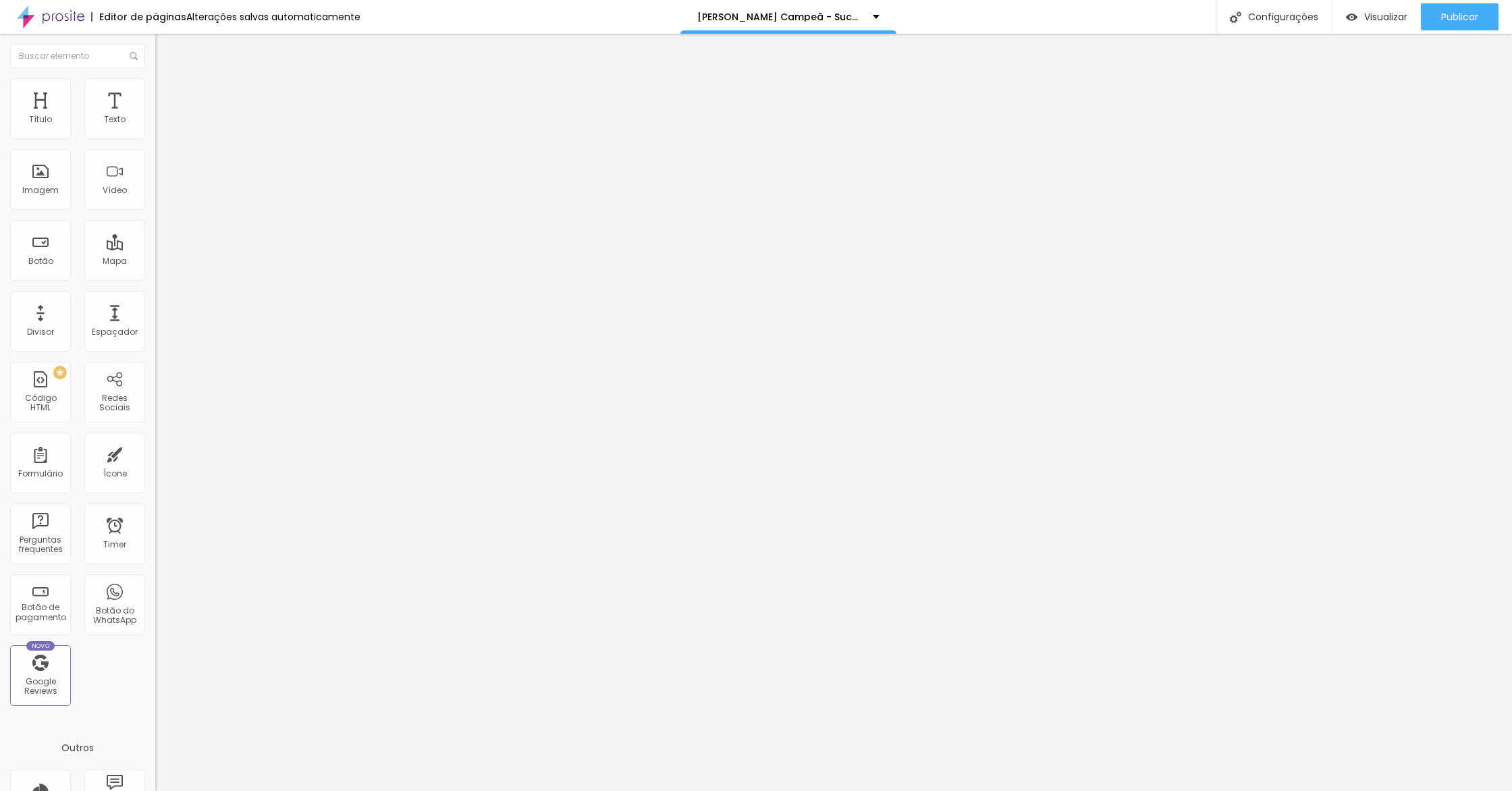
click at [155, 138] on div "0 px Espaçamento Interno" at bounding box center [233, 200] width 155 height 191
type input "15"
type input "25"
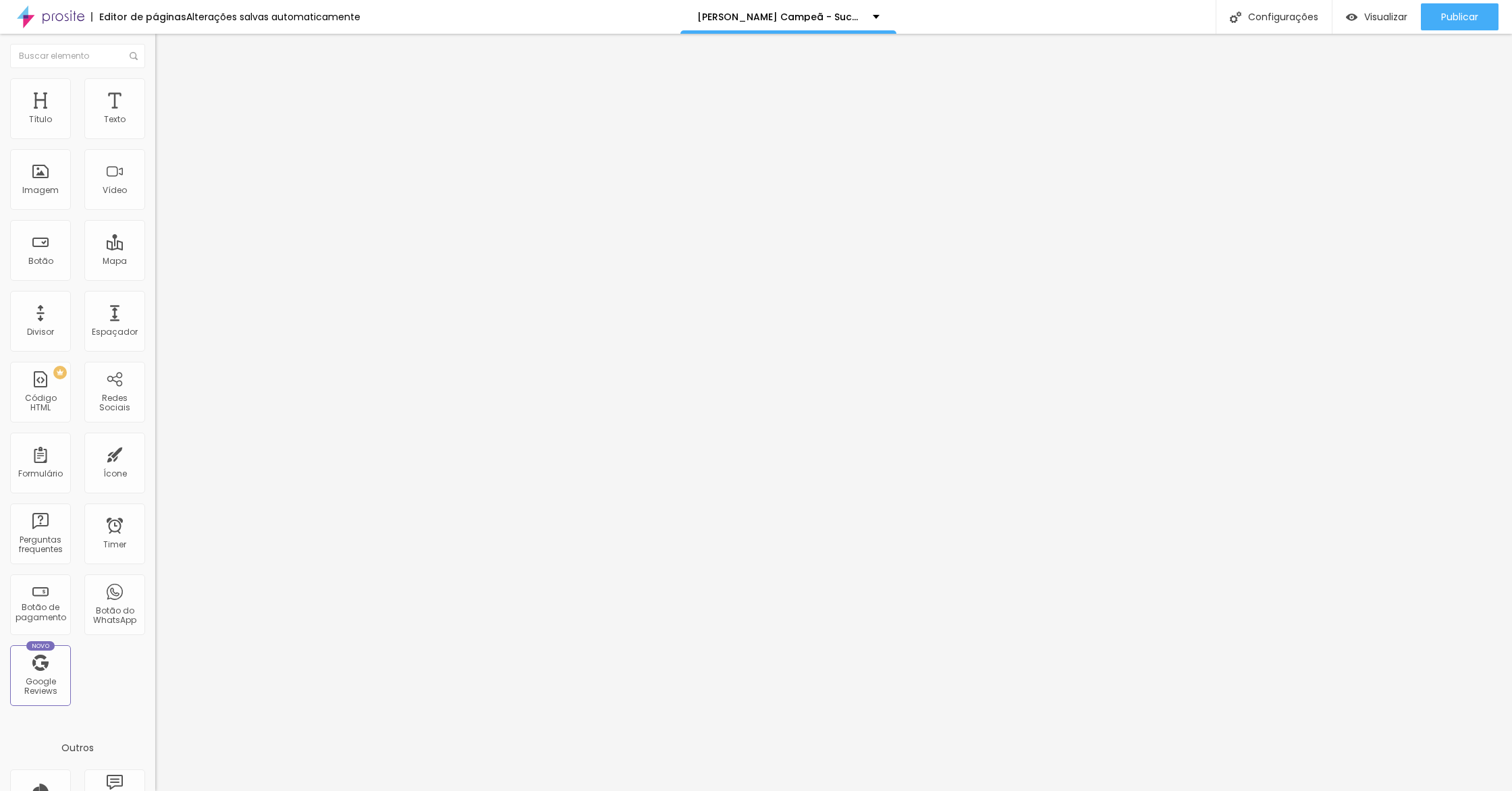
type input "50"
click at [1374, 14] on span "Visualizar" at bounding box center [1385, 17] width 43 height 11
type input "464"
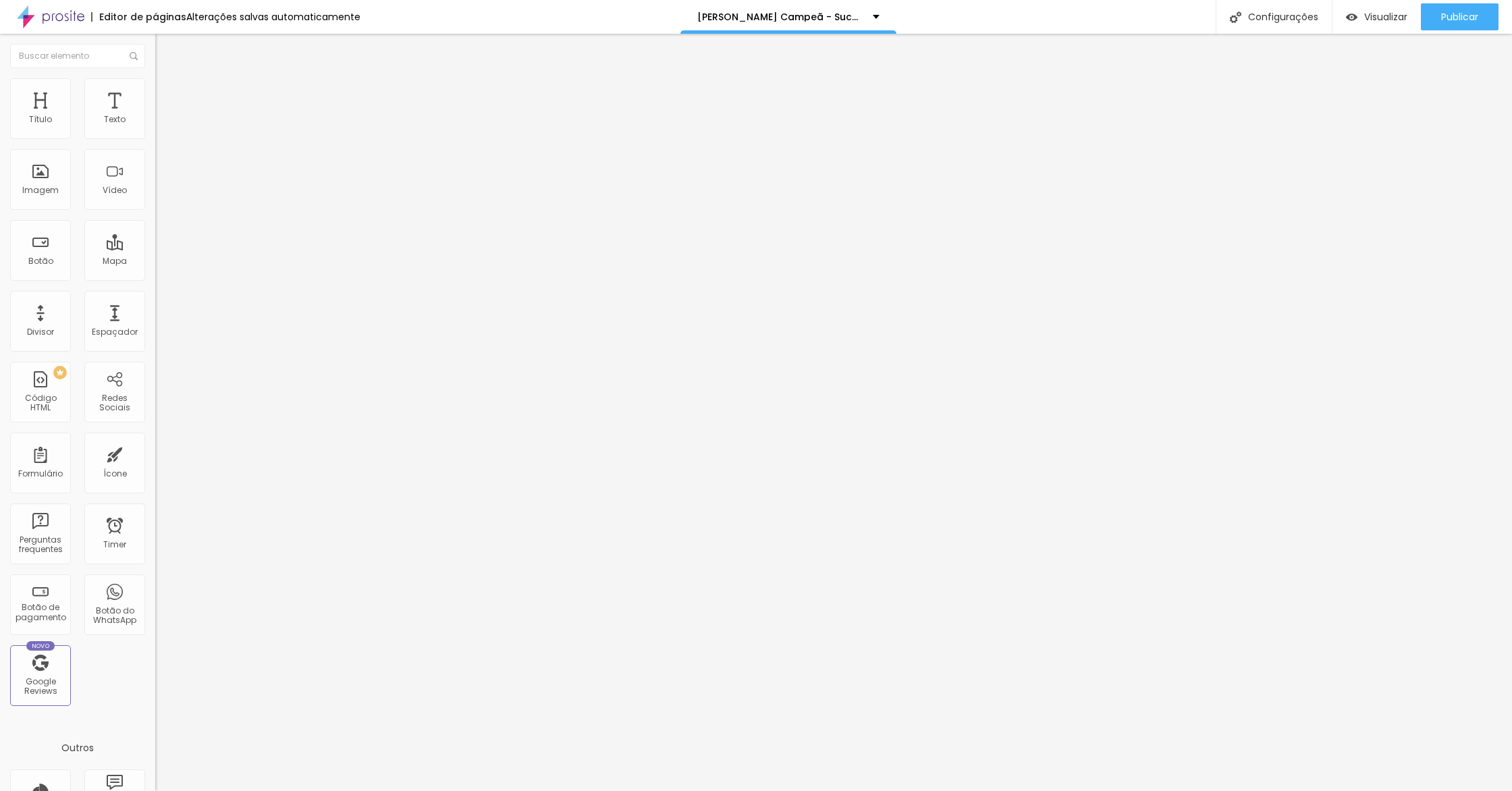
type input "464"
type input "408"
type input "344"
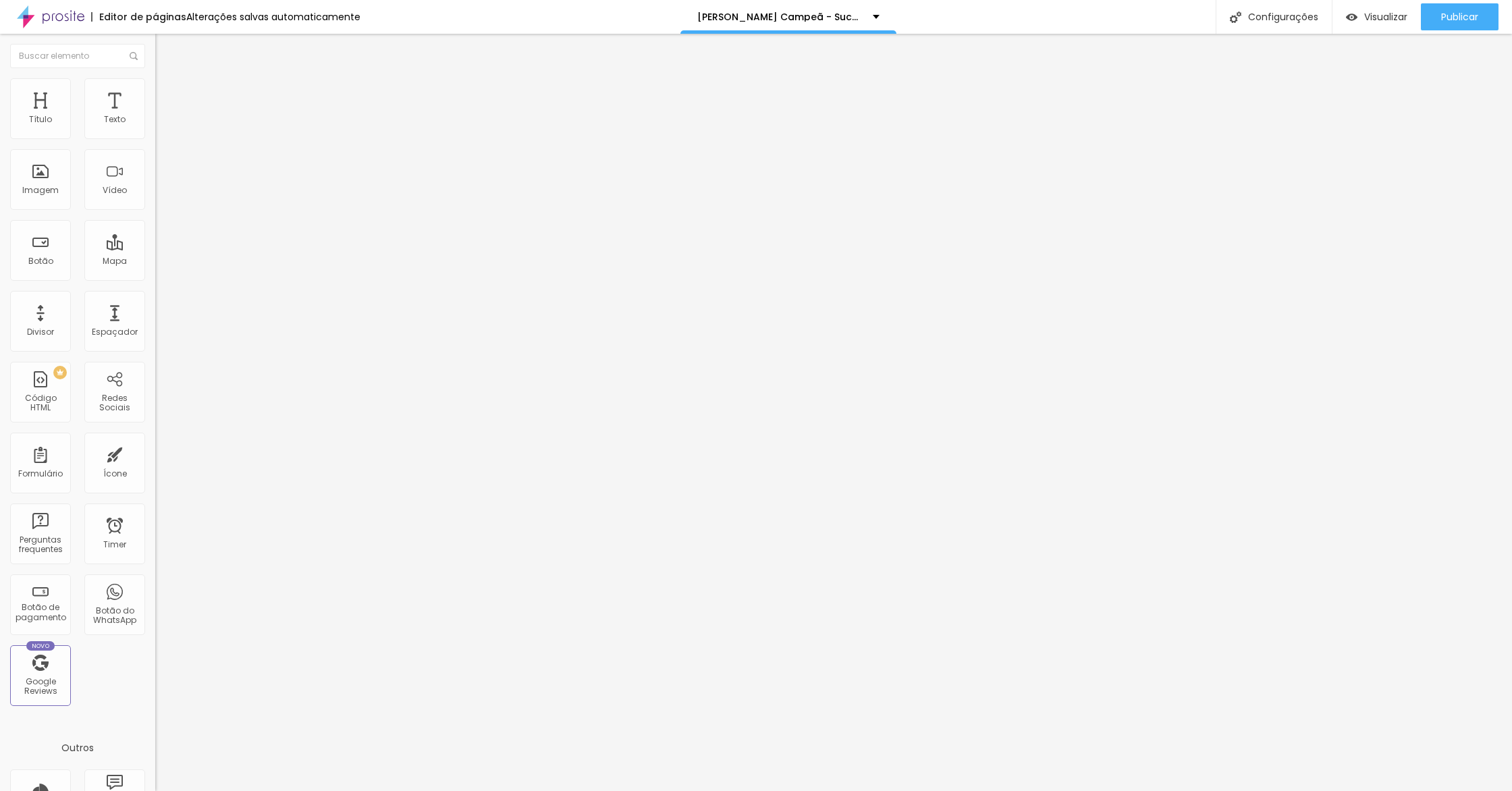
type input "305"
type input "297"
type input "284"
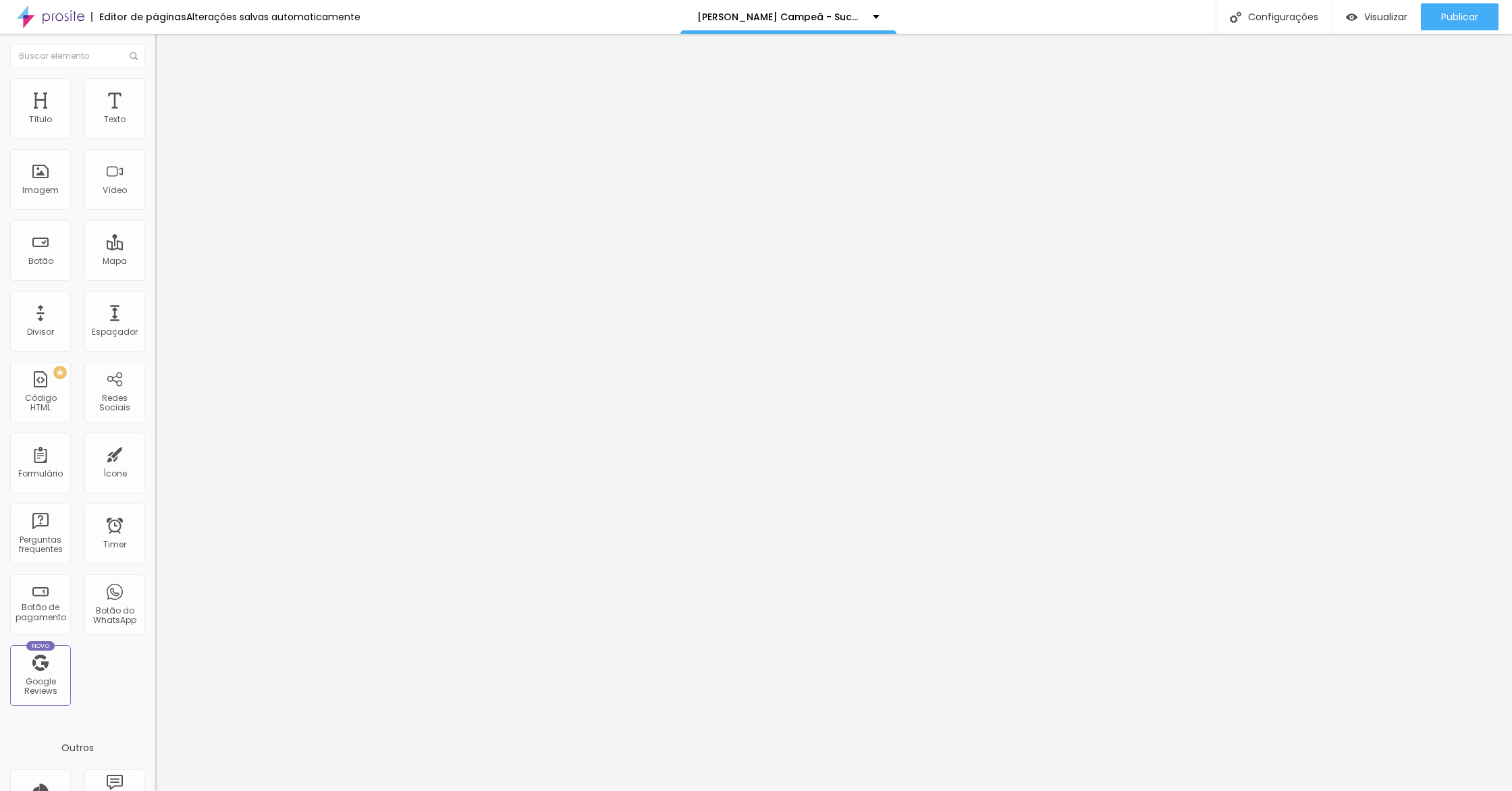
type input "284"
type input "254"
type input "244"
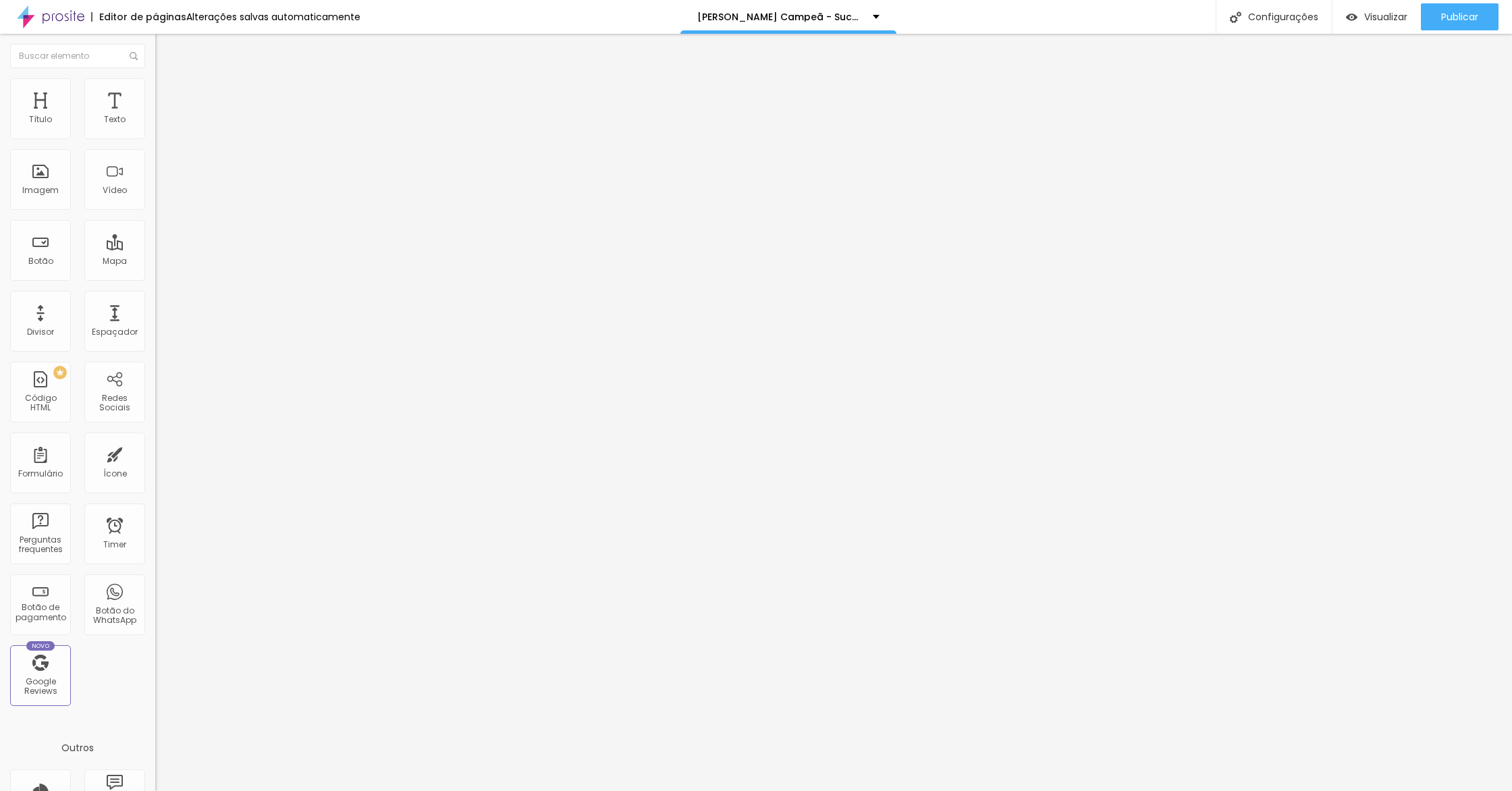
drag, startPoint x: 91, startPoint y: 133, endPoint x: 60, endPoint y: 135, distance: 31.1
type input "244"
click at [155, 248] on input "range" at bounding box center [199, 253] width 87 height 11
click at [1353, 22] on div "Visualizar" at bounding box center [1377, 17] width 61 height 27
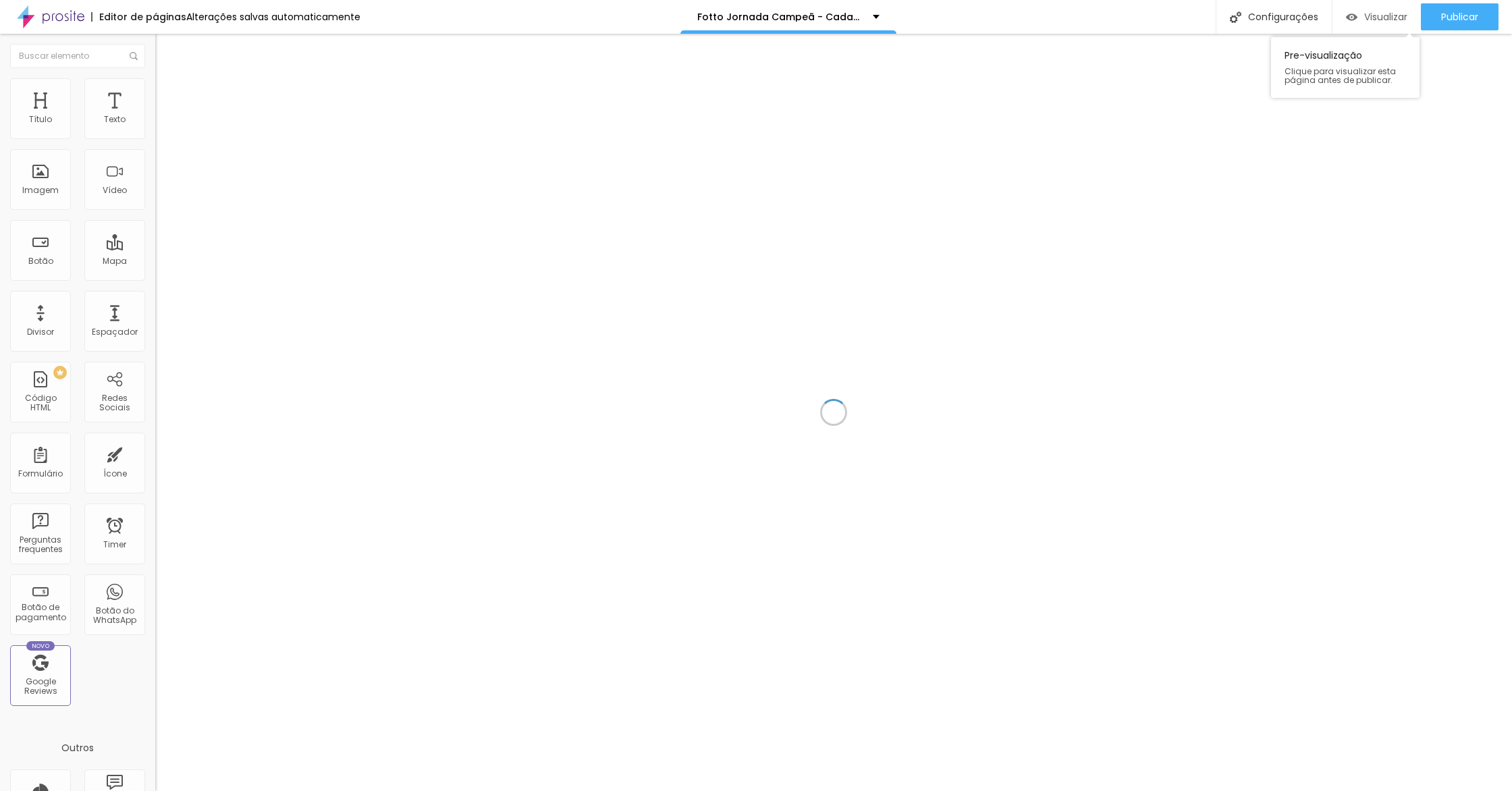
click at [1379, 24] on div "Visualizar" at bounding box center [1377, 17] width 61 height 27
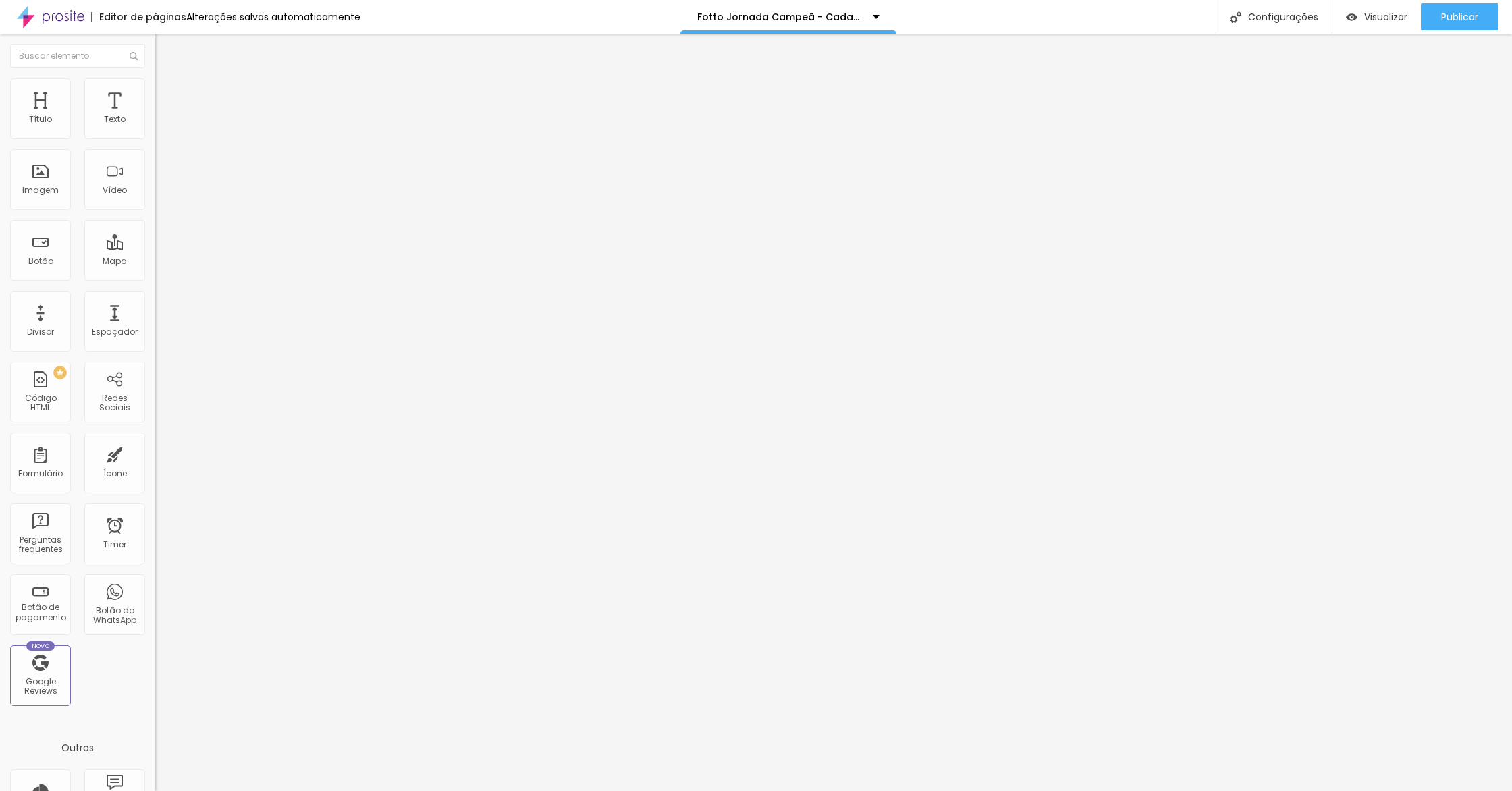
click at [155, 116] on img at bounding box center [160, 112] width 8 height 8
drag, startPoint x: 736, startPoint y: 401, endPoint x: 397, endPoint y: 75, distance: 470.3
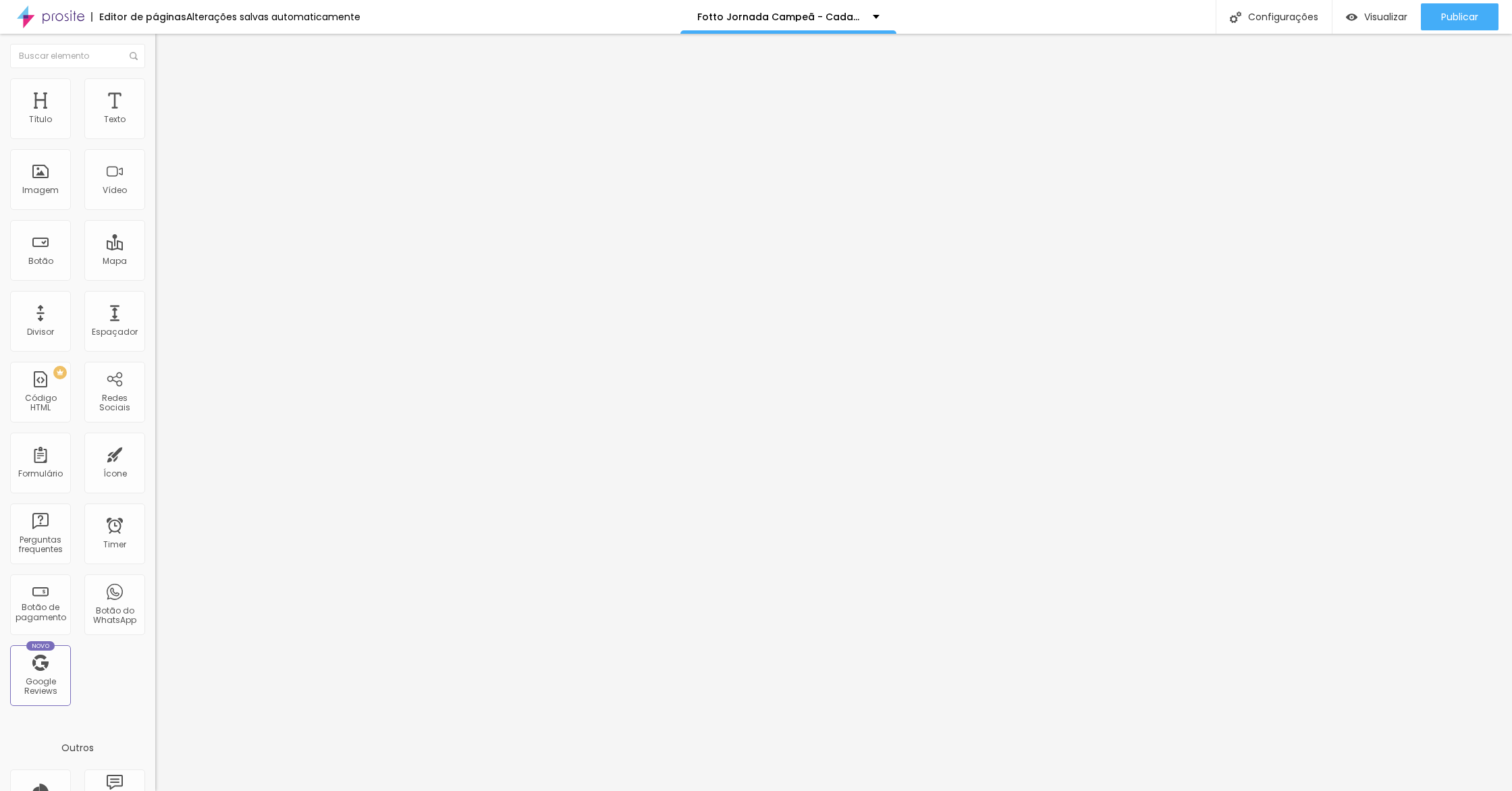
click at [1463, 14] on span "Publicar" at bounding box center [1460, 17] width 37 height 11
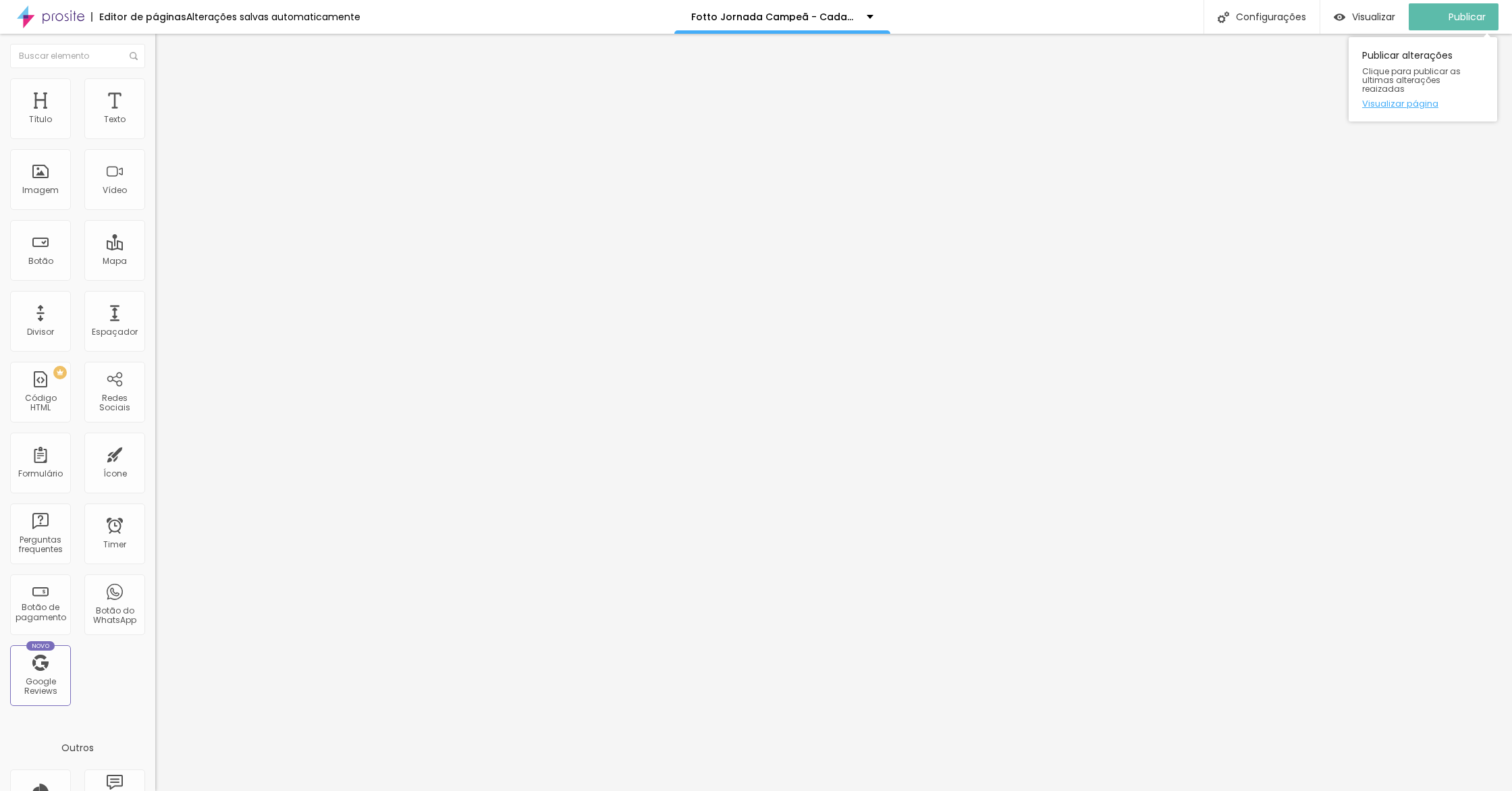
click at [1418, 99] on link "Visualizar página" at bounding box center [1423, 104] width 121 height 9
type input "249"
type input "237"
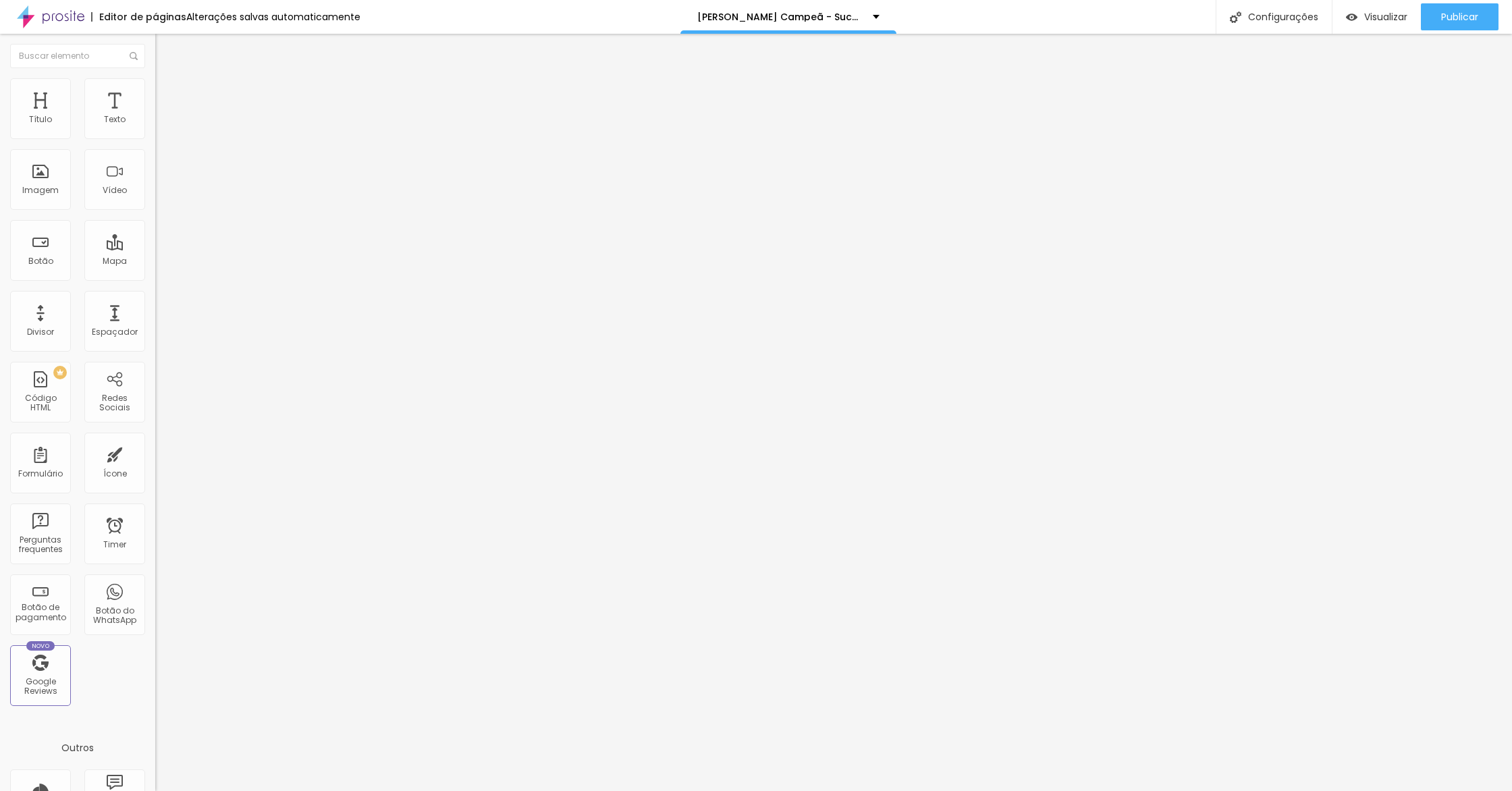
type input "220"
type input "212"
type input "209"
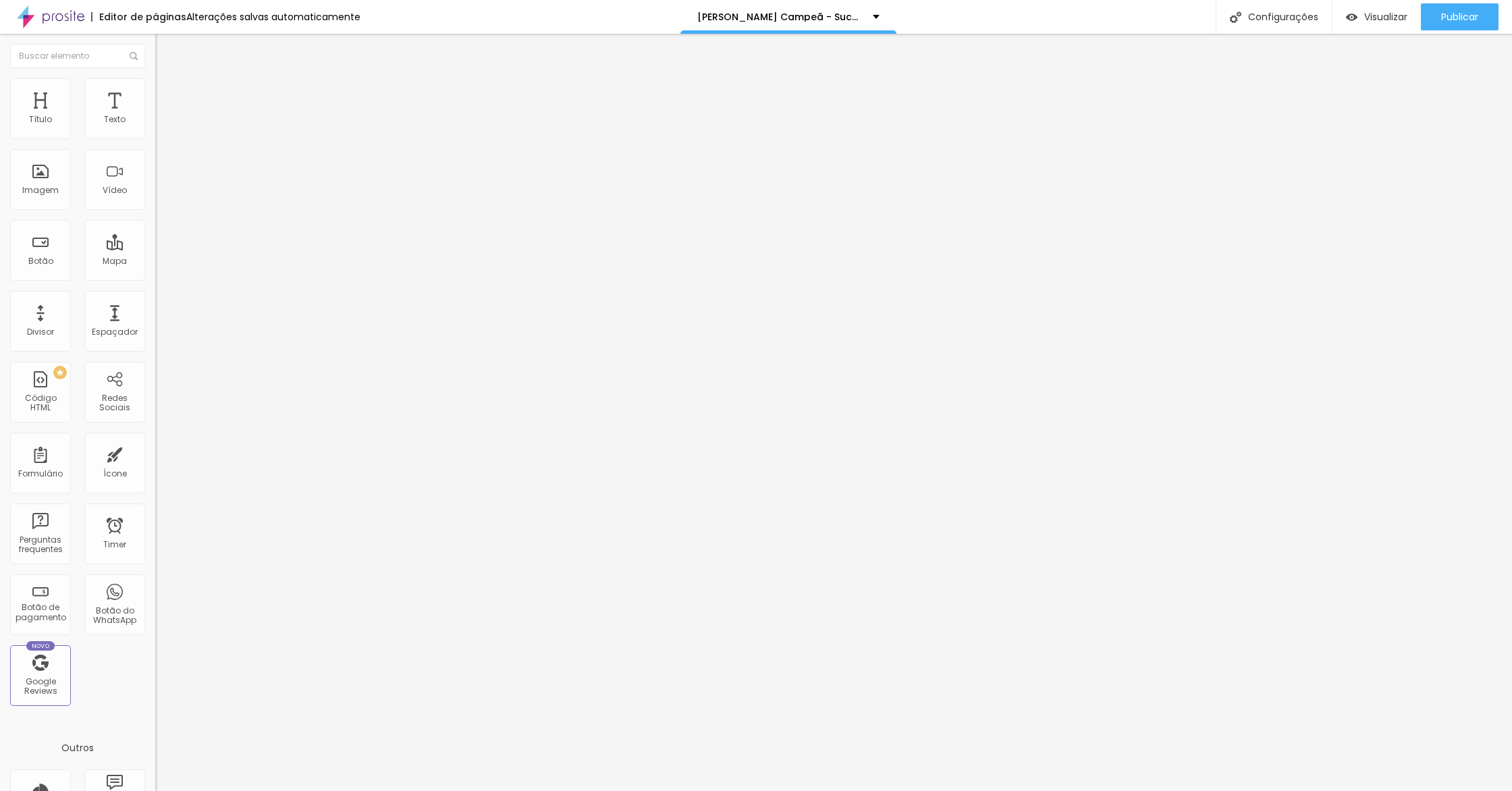
type input "209"
type input "202"
type input "188"
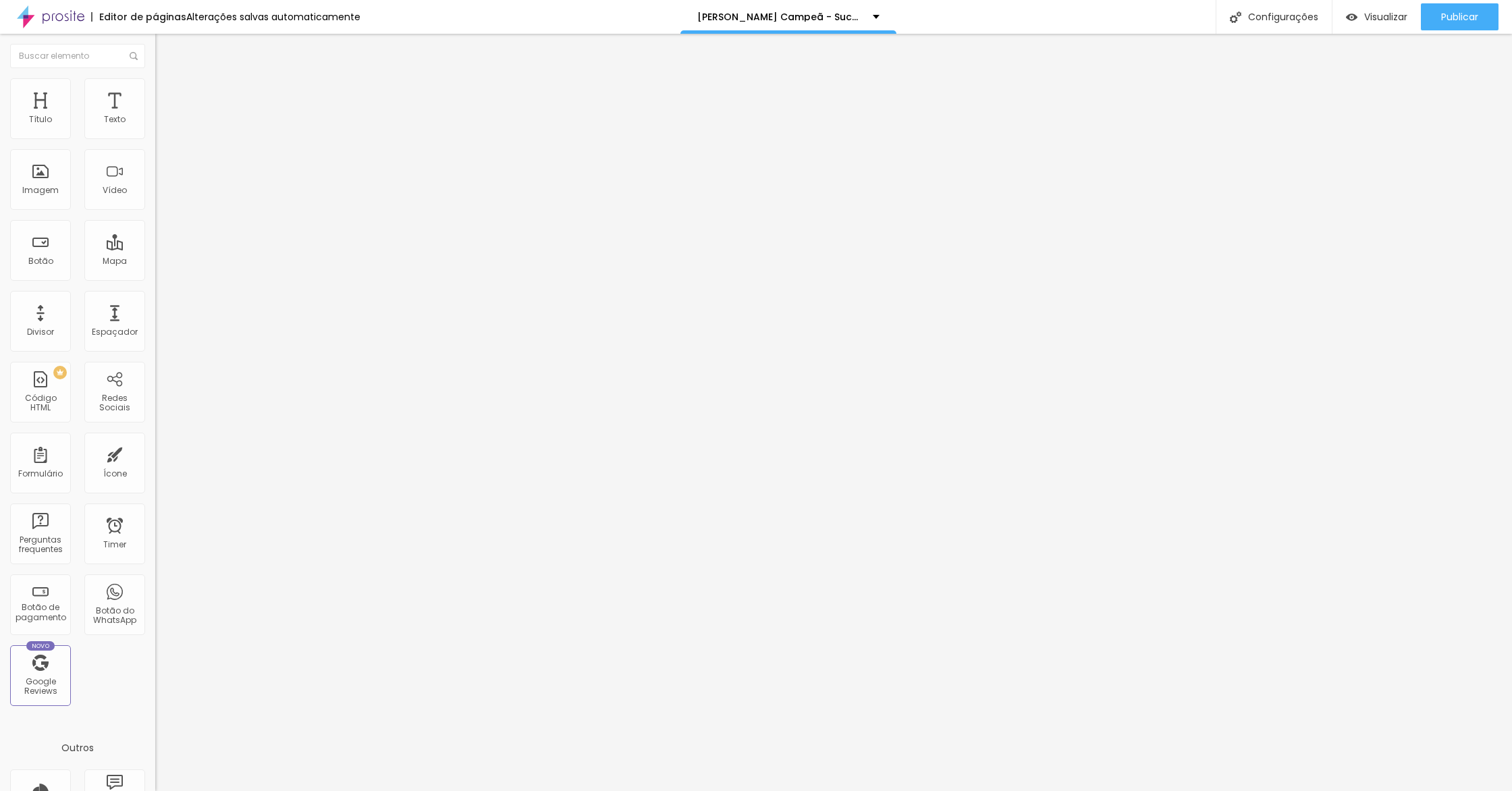
type input "179"
type input "167"
type input "160"
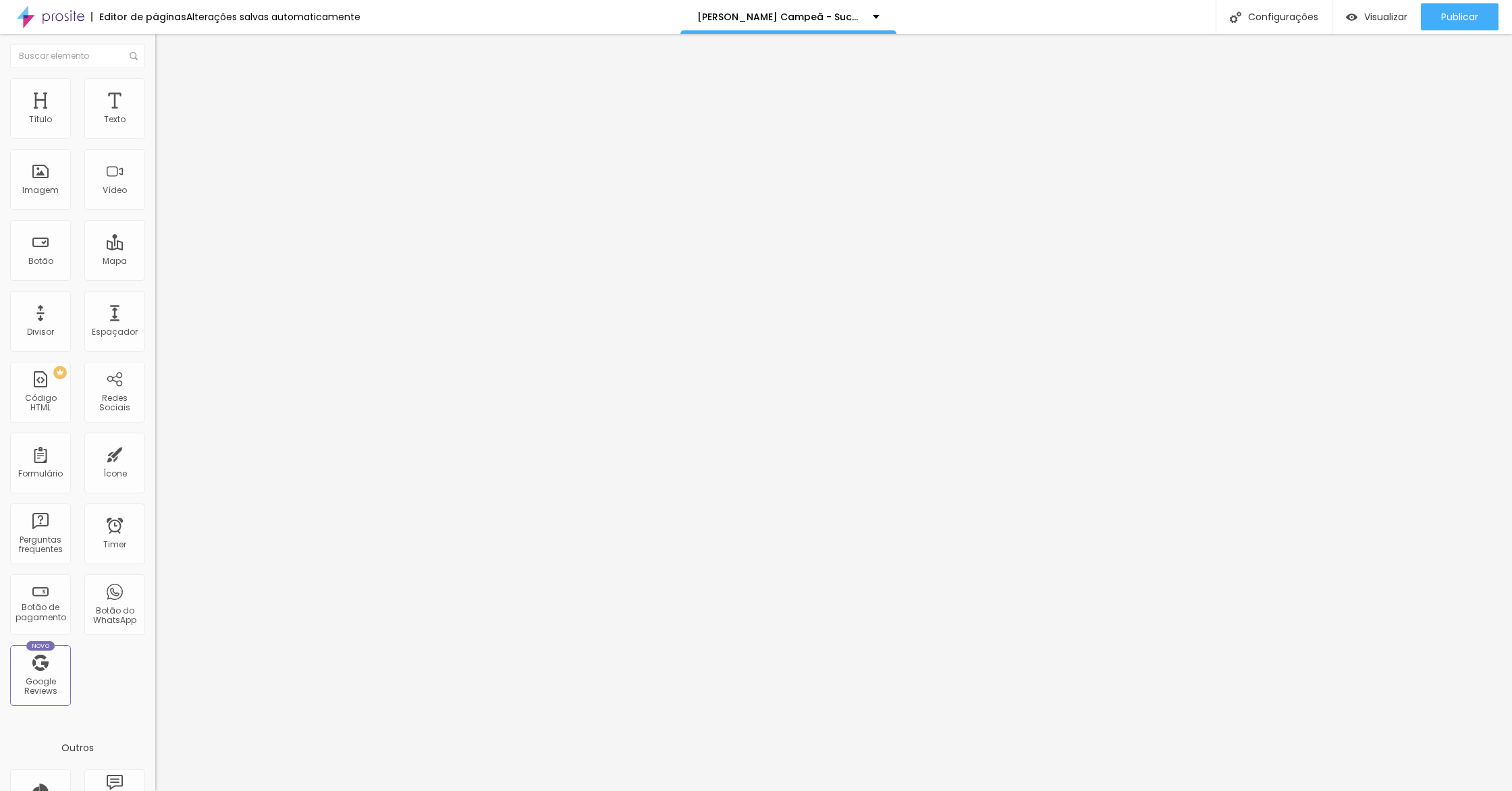
type input "160"
type input "157"
type input "153"
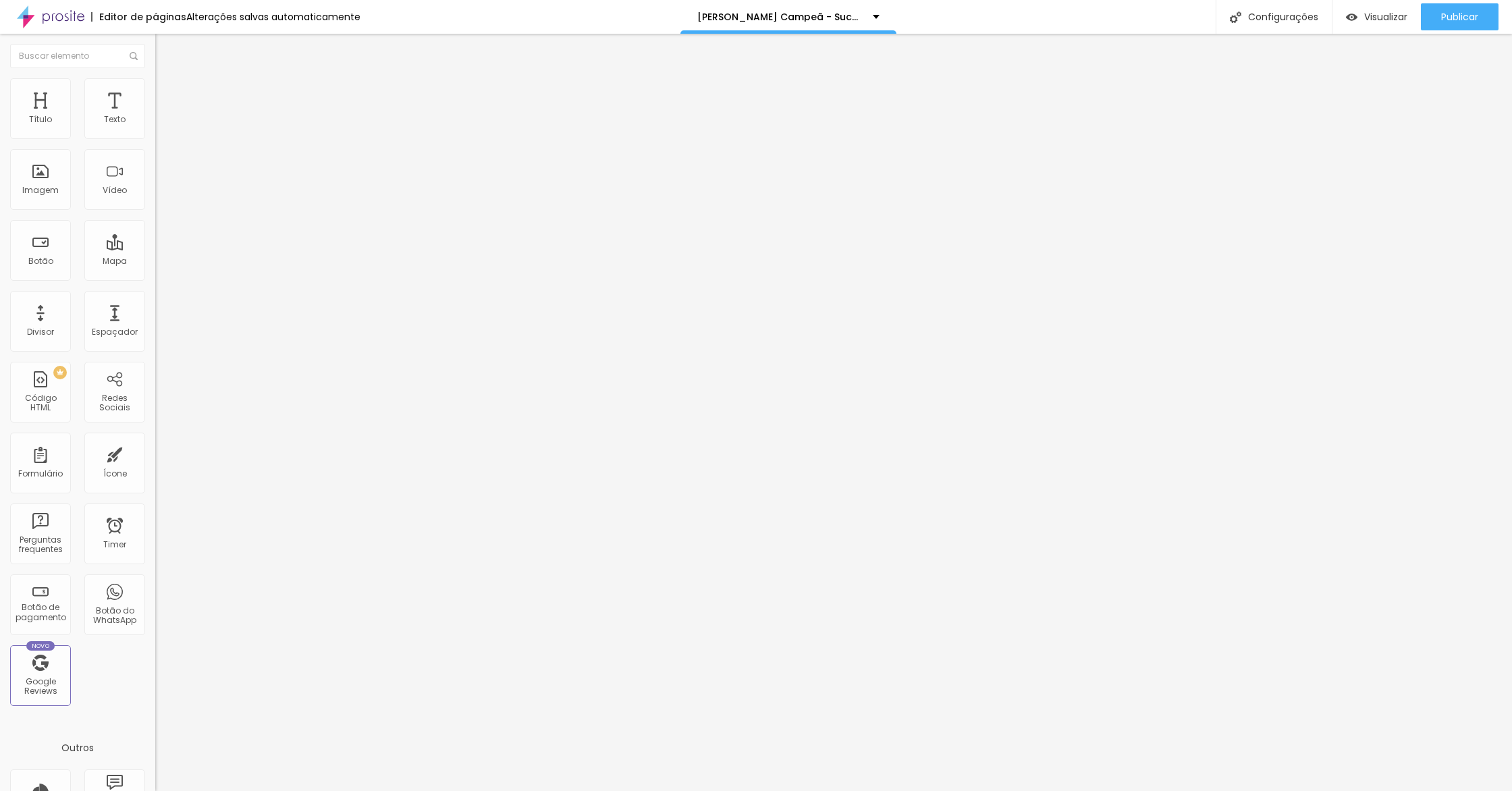
type input "152"
drag, startPoint x: 57, startPoint y: 131, endPoint x: 48, endPoint y: 133, distance: 9.2
type input "152"
click at [155, 248] on input "range" at bounding box center [199, 253] width 87 height 11
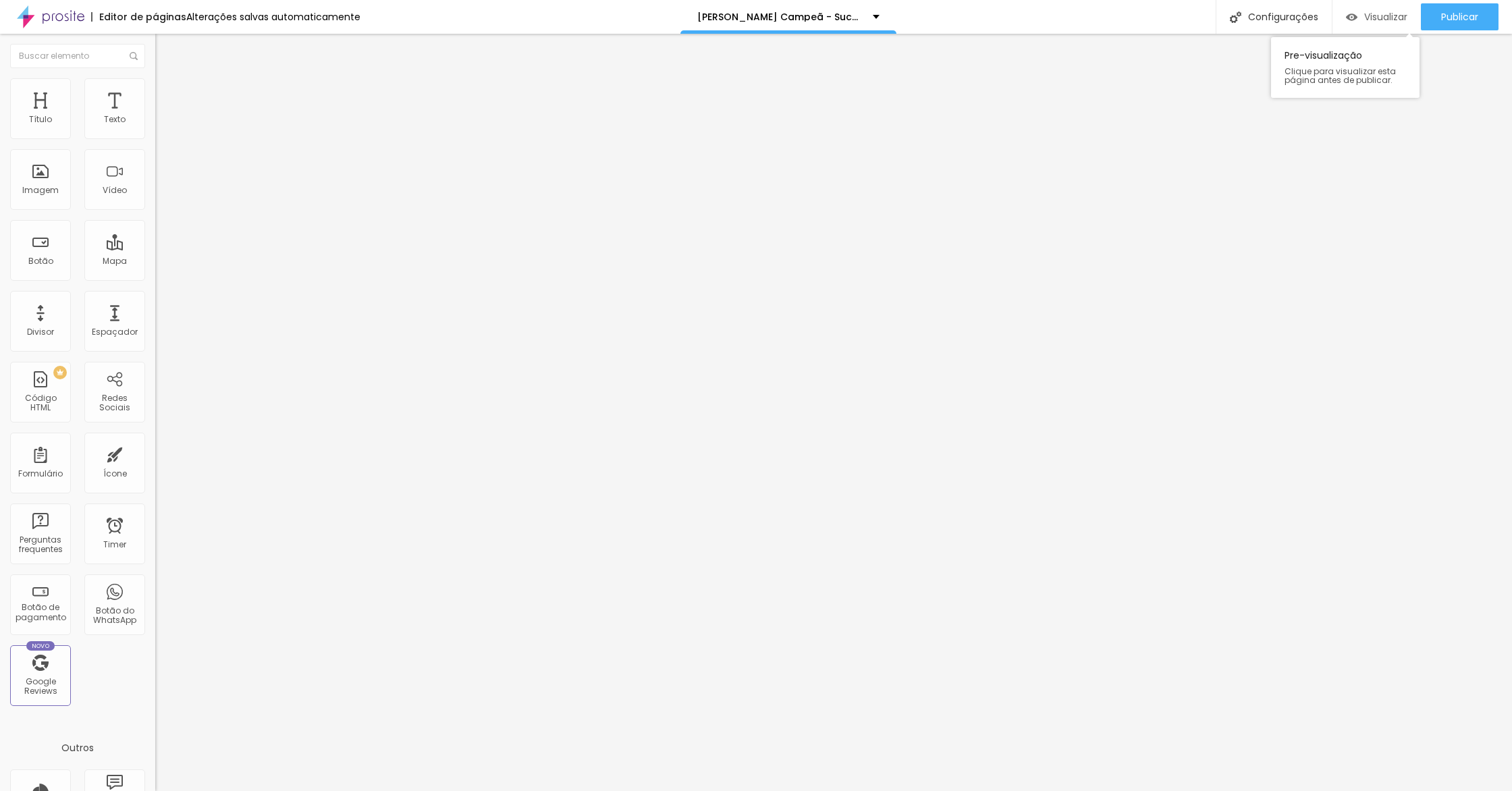
click at [1372, 20] on span "Visualizar" at bounding box center [1385, 17] width 43 height 11
type input "155"
type input "154"
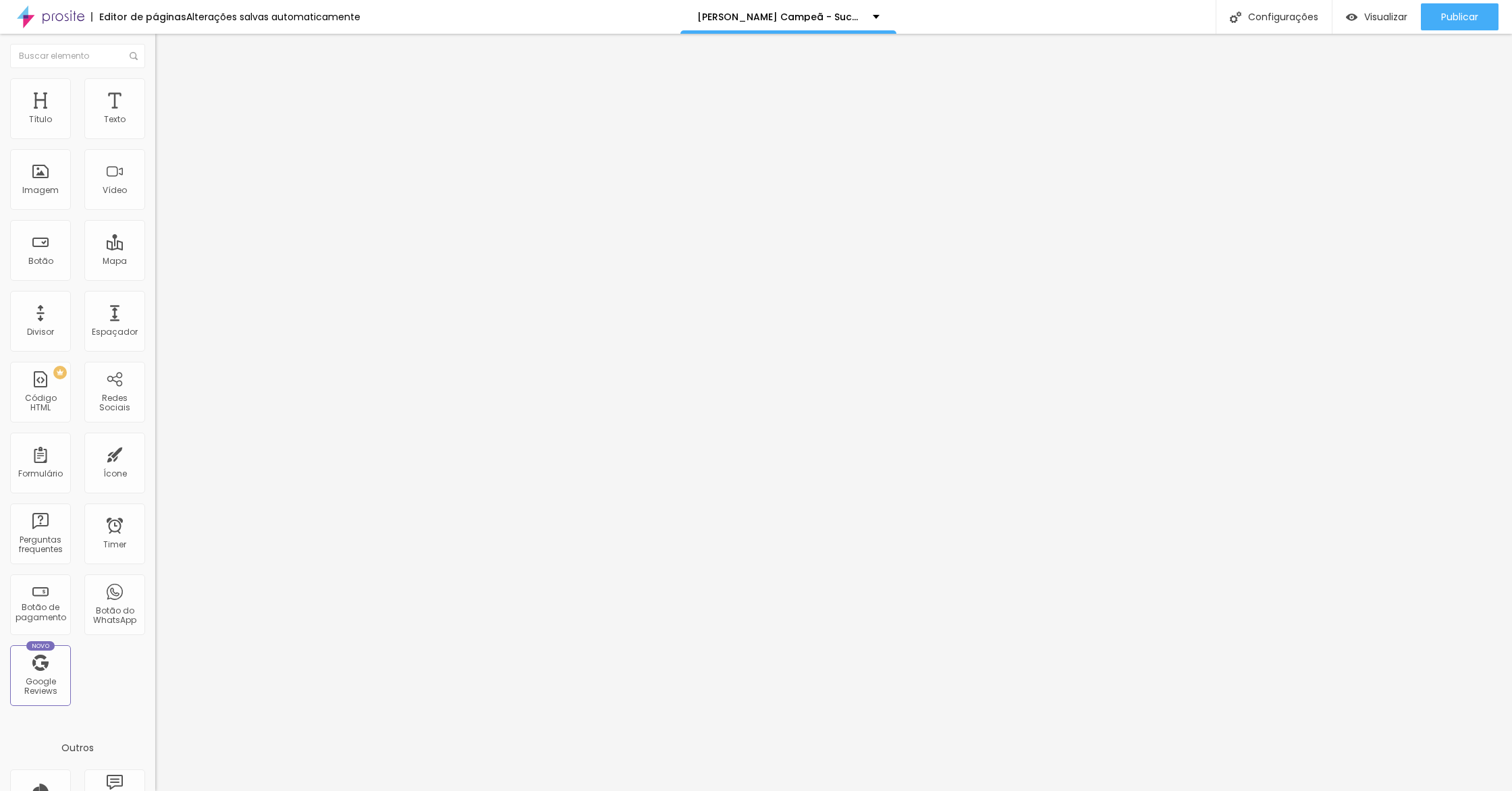
type input "153"
type input "150"
type input "146"
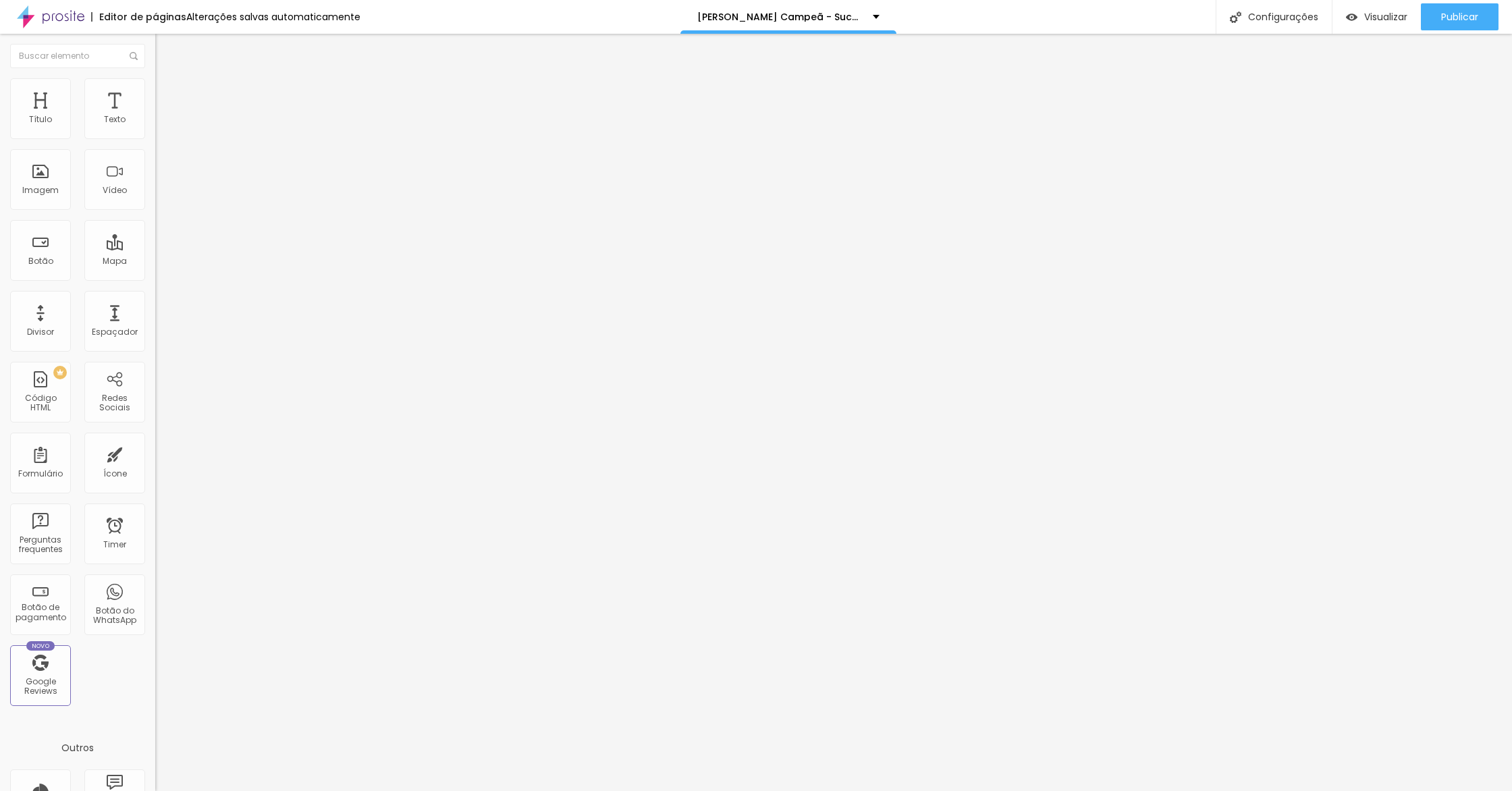
type input "146"
type input "144"
type input "143"
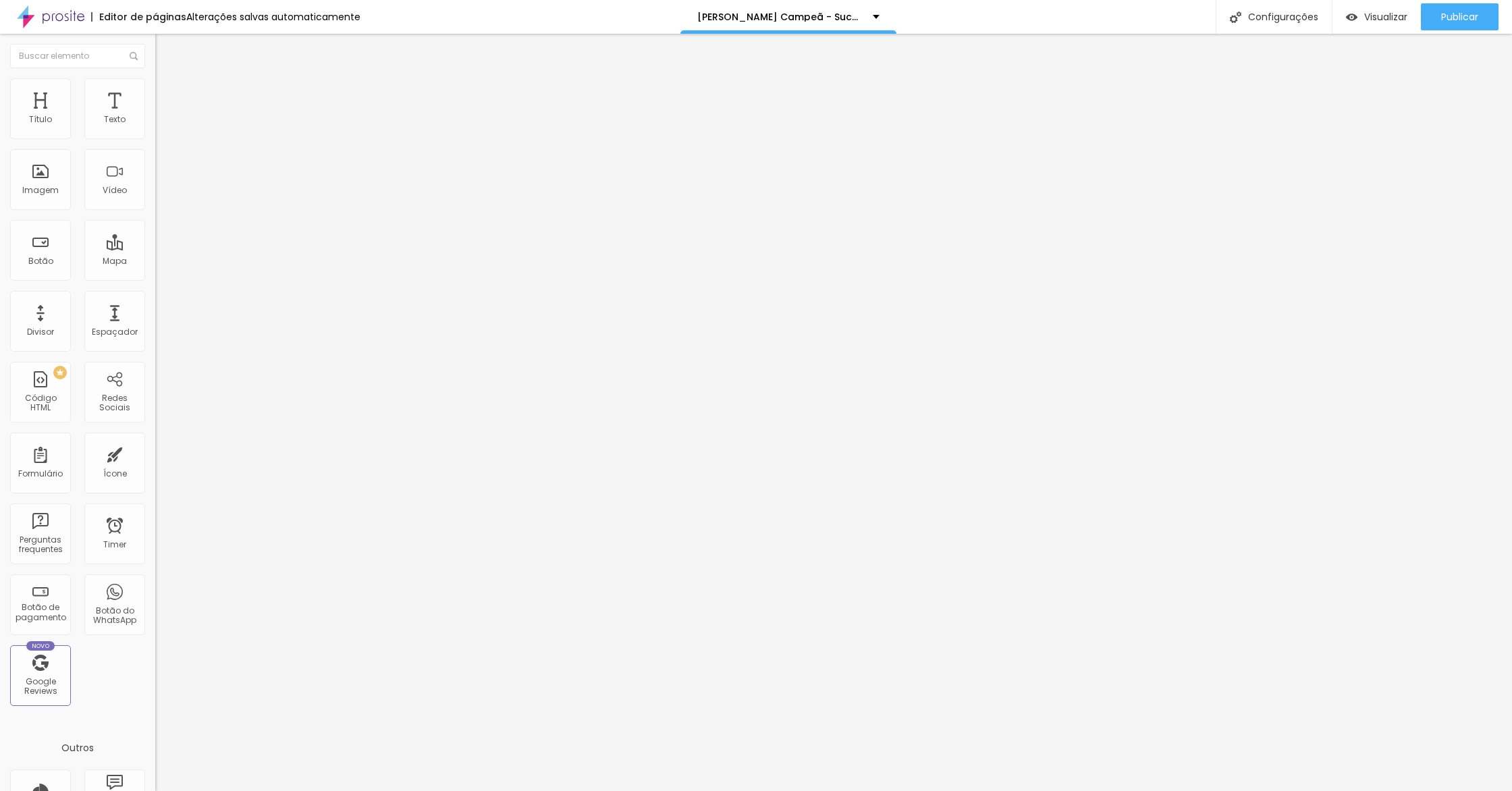
type input "142"
type input "141"
type input "140"
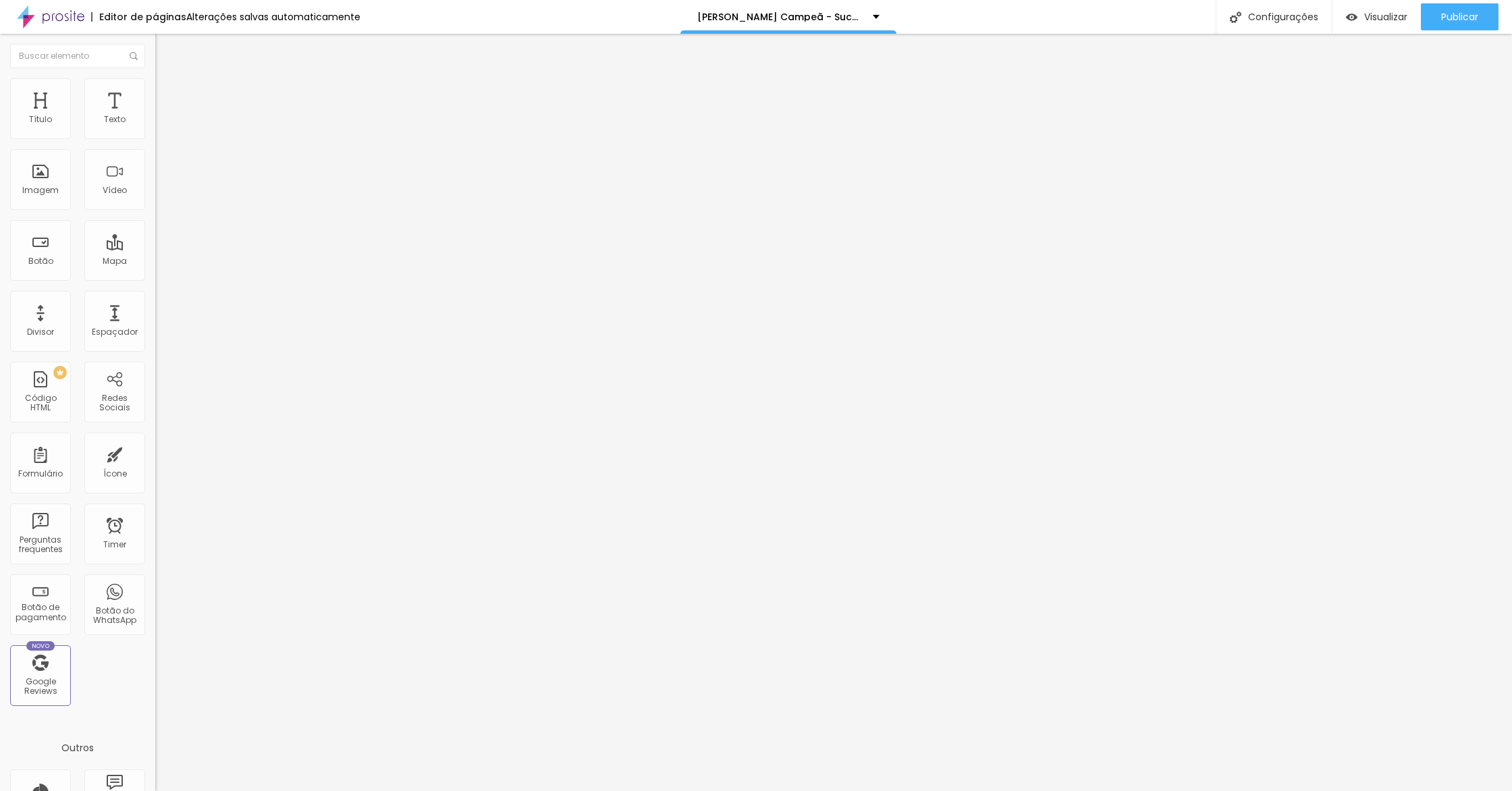
type input "140"
type input "139"
type input "138"
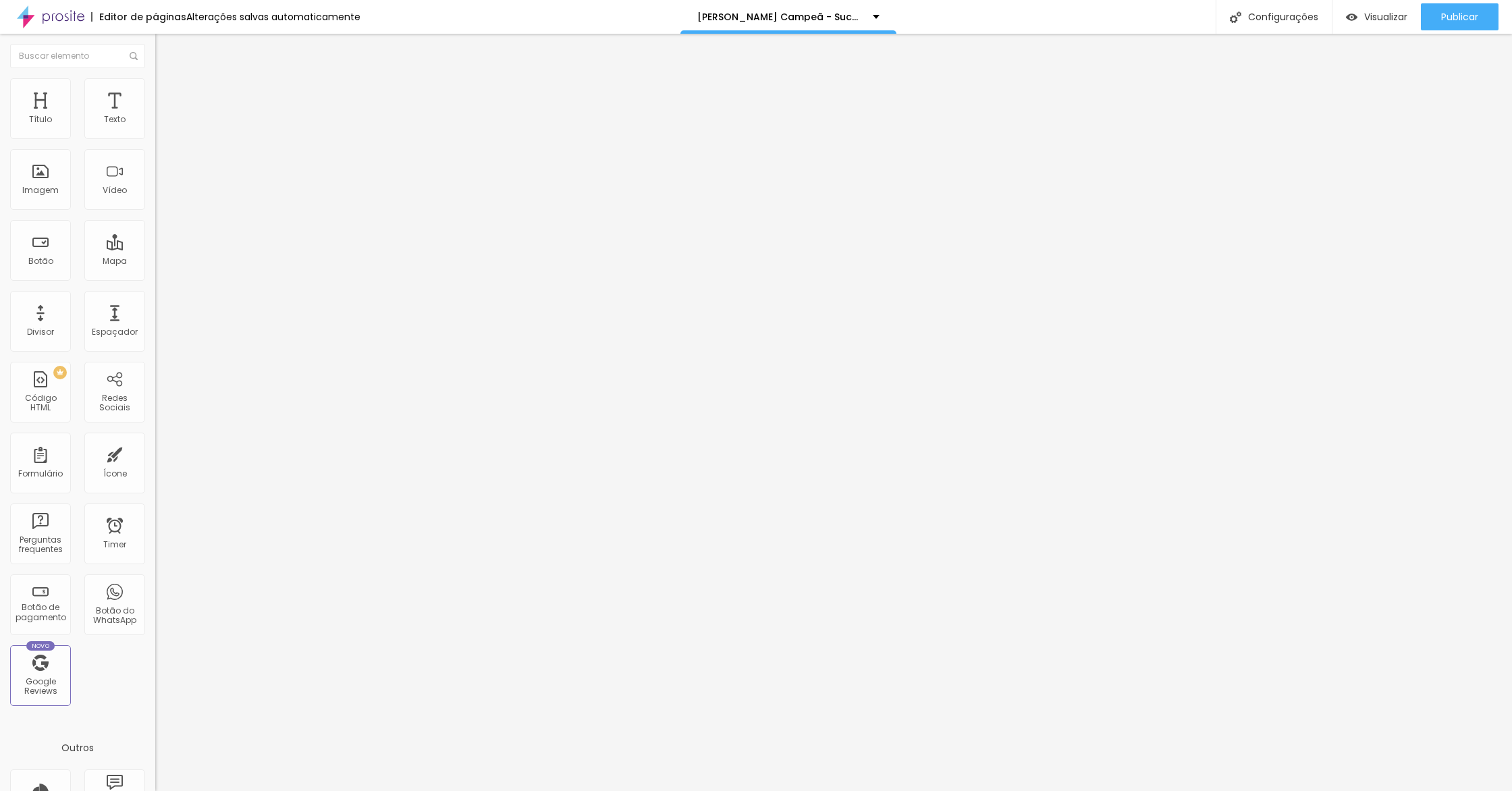
type input "137"
type input "136"
type input "134"
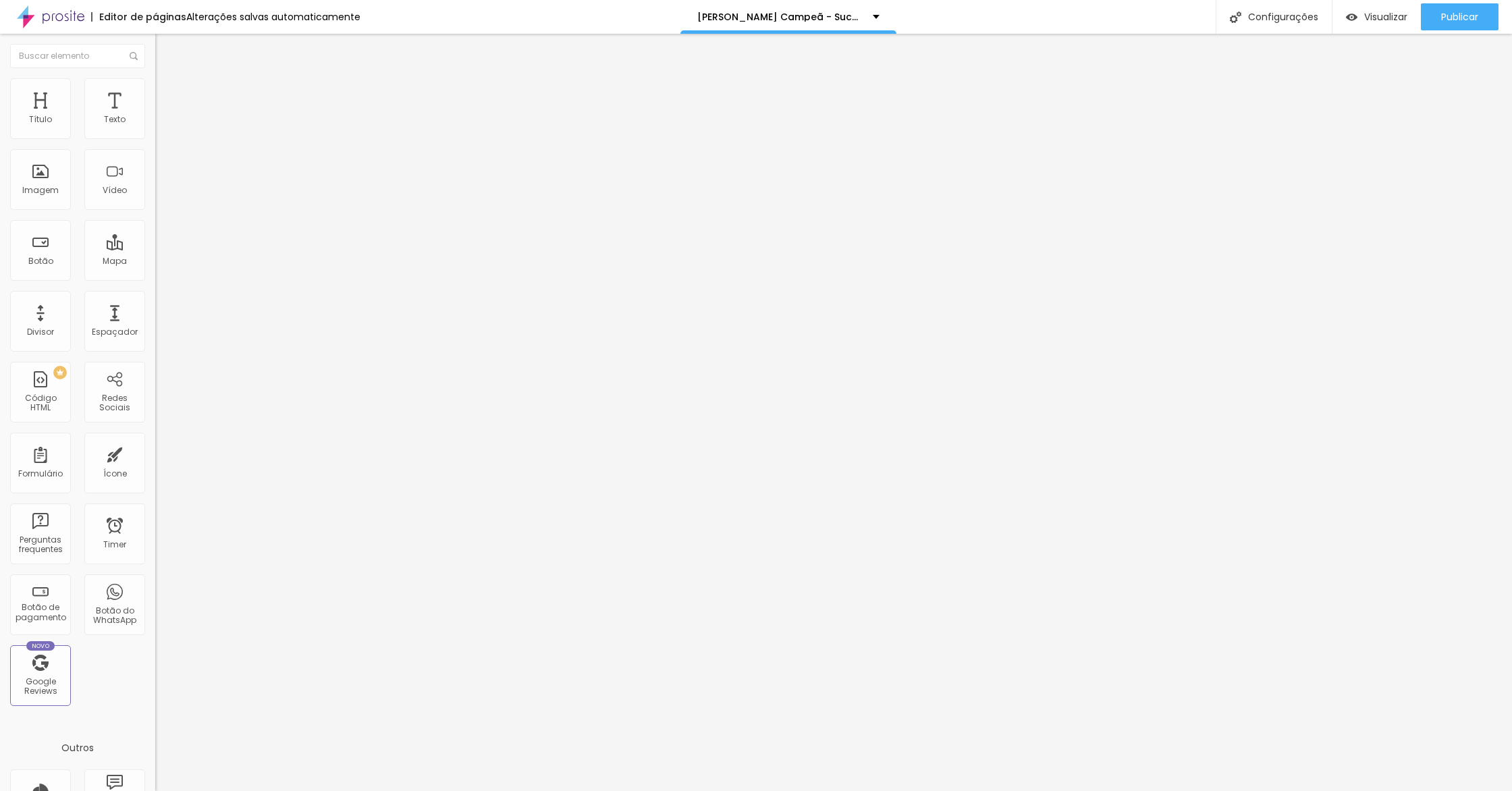
type input "134"
type input "132"
type input "131"
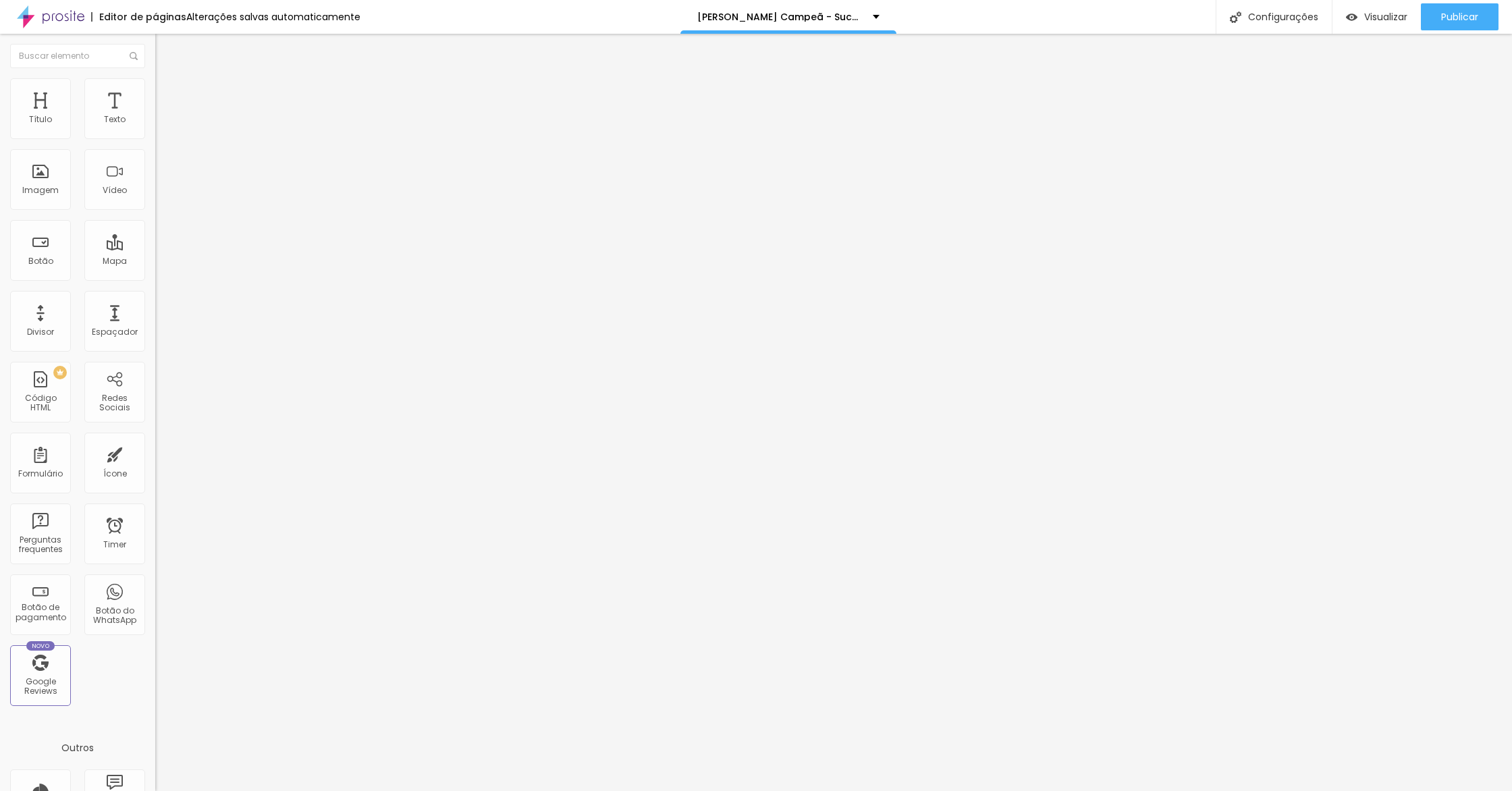
type input "129"
click at [155, 248] on input "range" at bounding box center [199, 253] width 87 height 11
click at [1391, 12] on span "Visualizar" at bounding box center [1385, 17] width 43 height 11
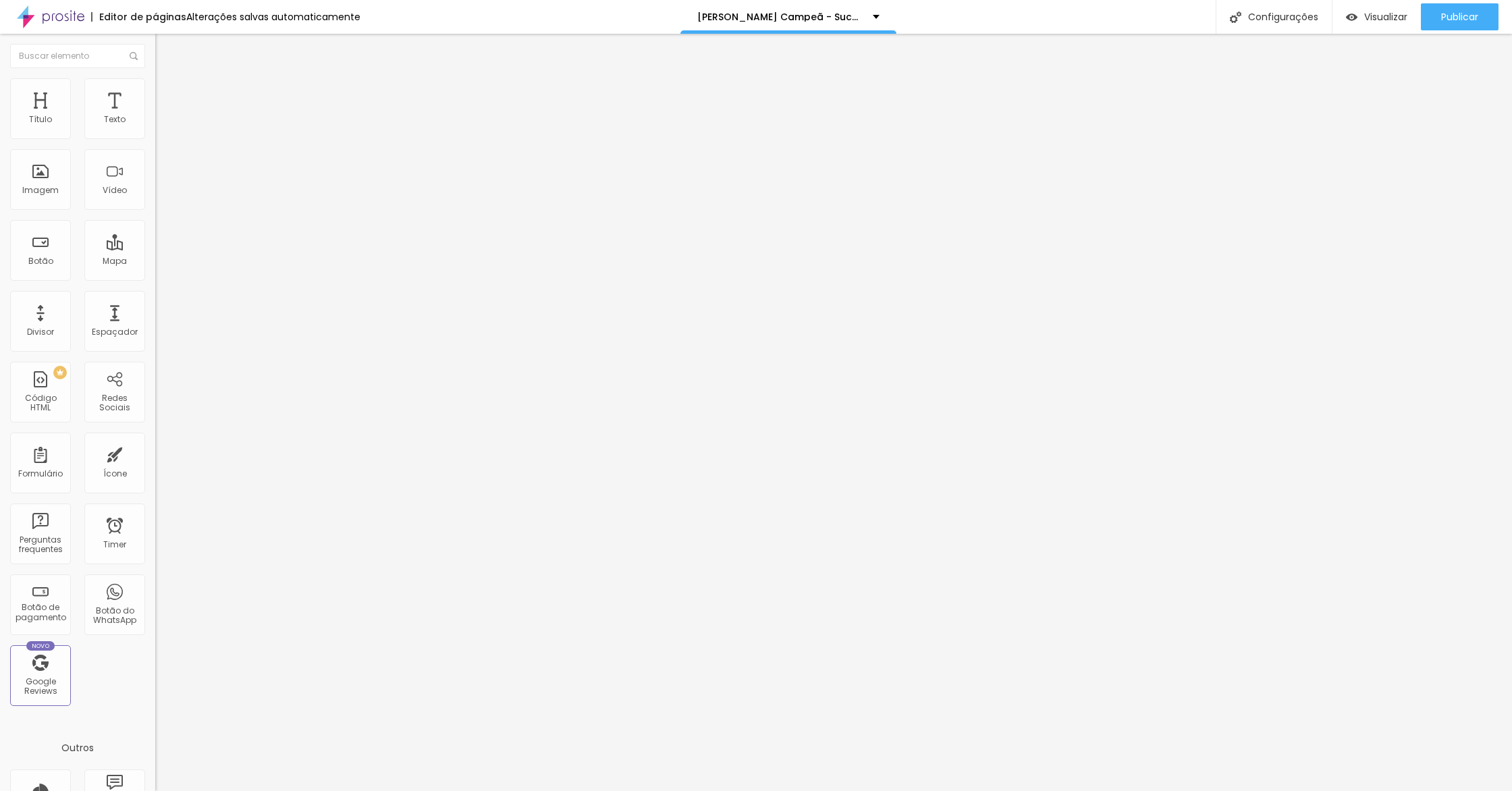
type input "159"
type input "160"
type input "159"
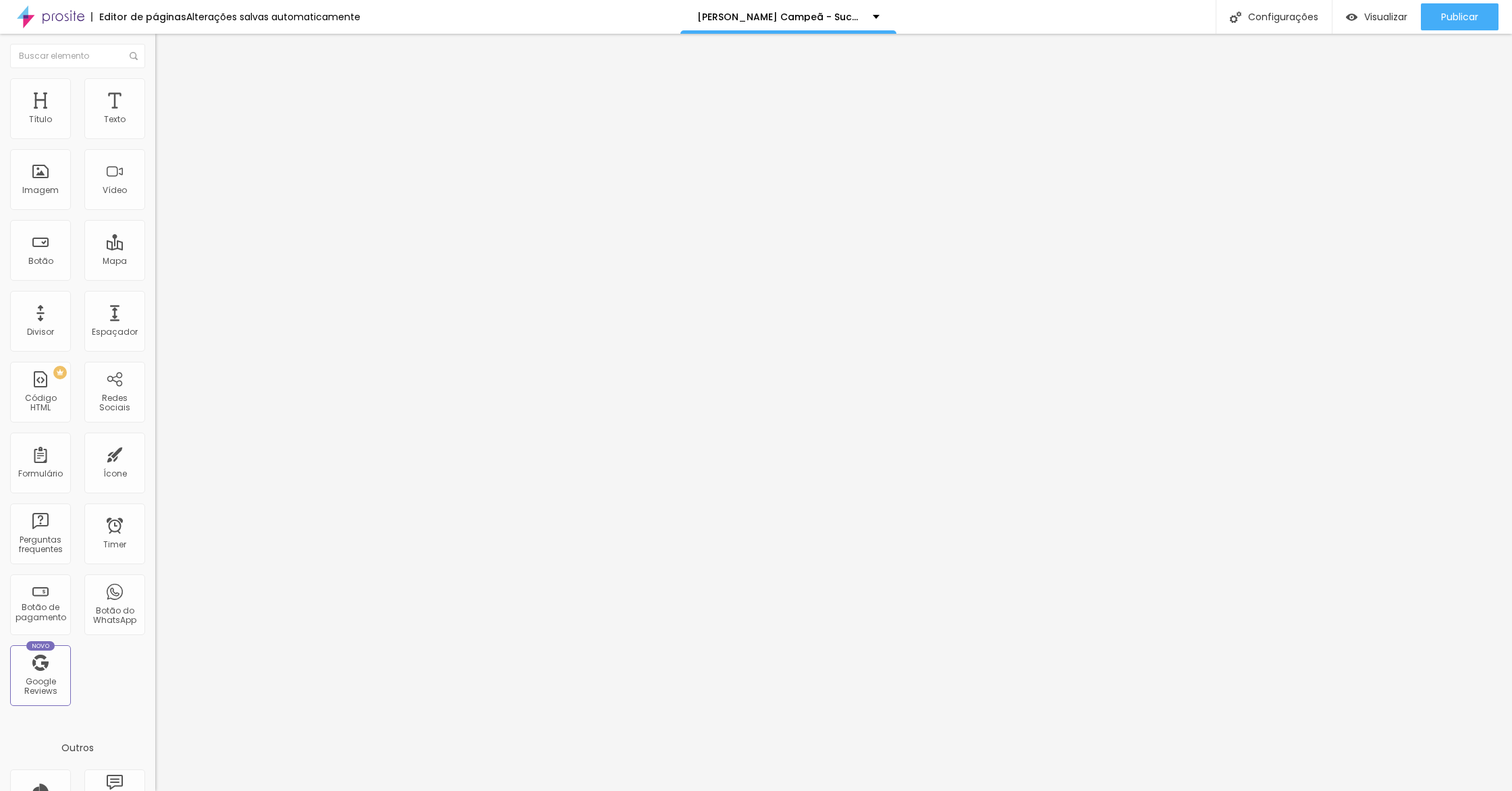
type input "159"
type input "161"
type input "164"
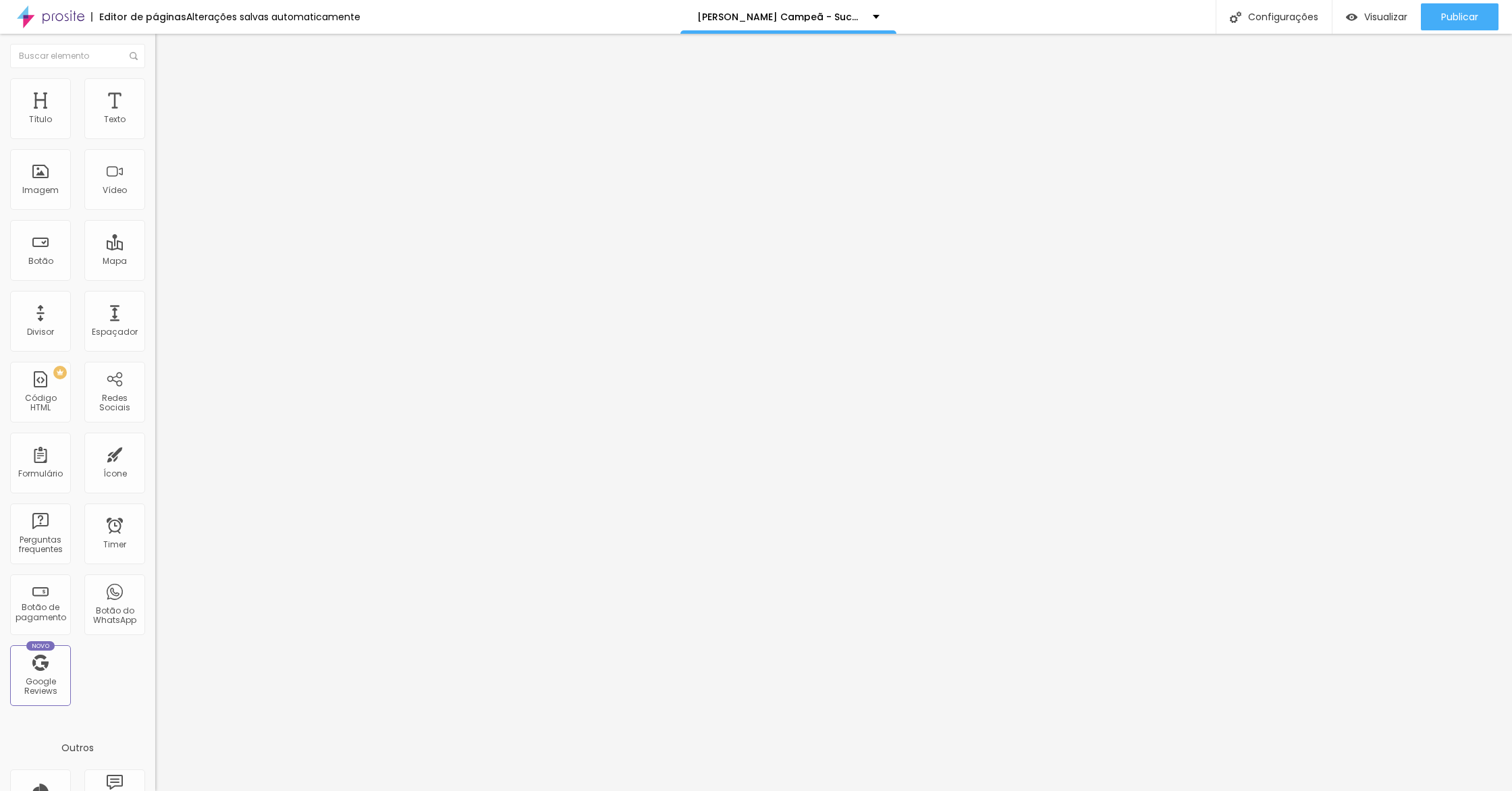
type input "168"
type input "173"
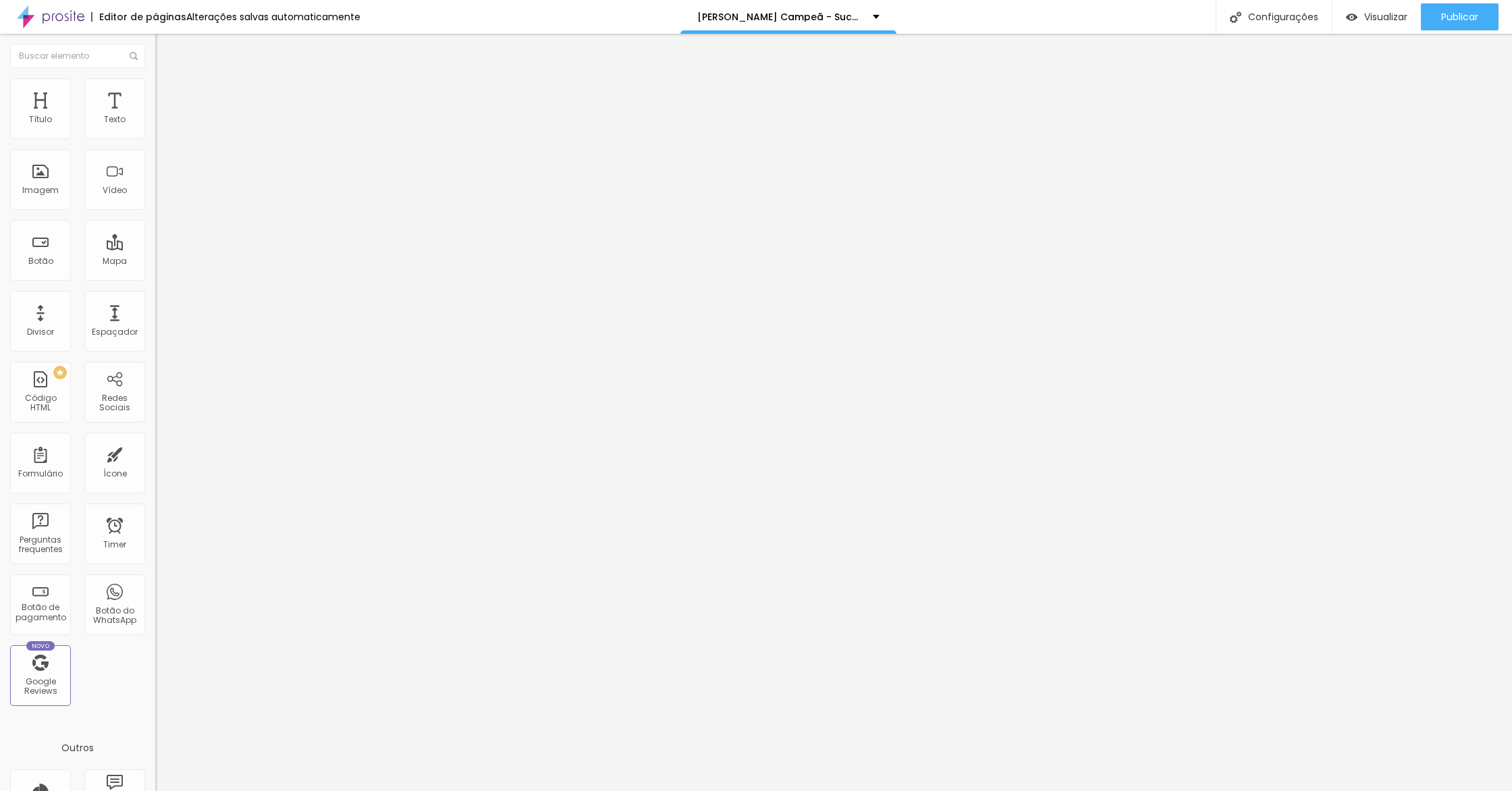
click at [155, 248] on input "range" at bounding box center [199, 253] width 87 height 11
click at [1384, 26] on div "Visualizar" at bounding box center [1377, 17] width 61 height 27
type input "167"
type input "169"
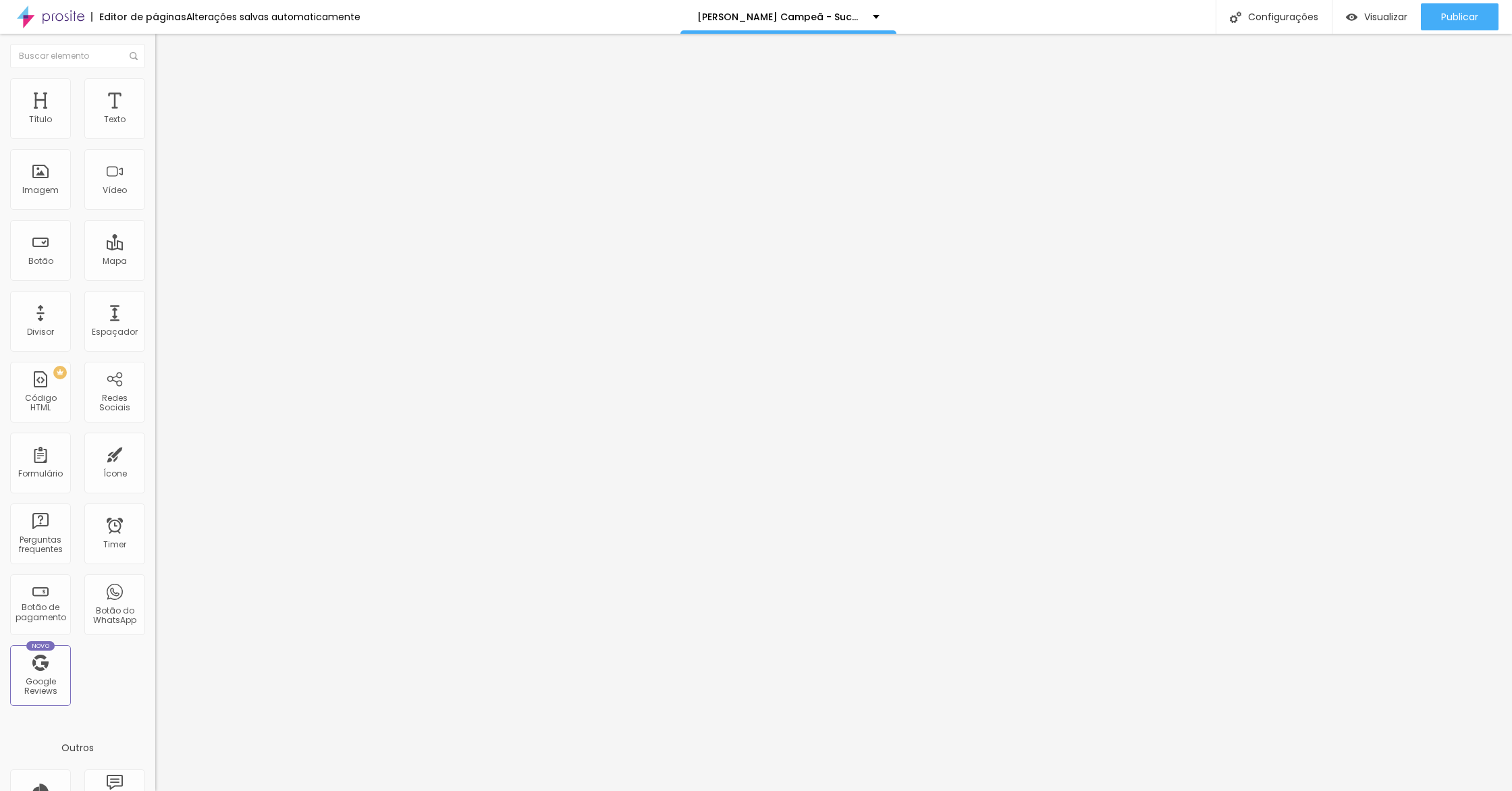
type input "169"
type input "173"
type input "174"
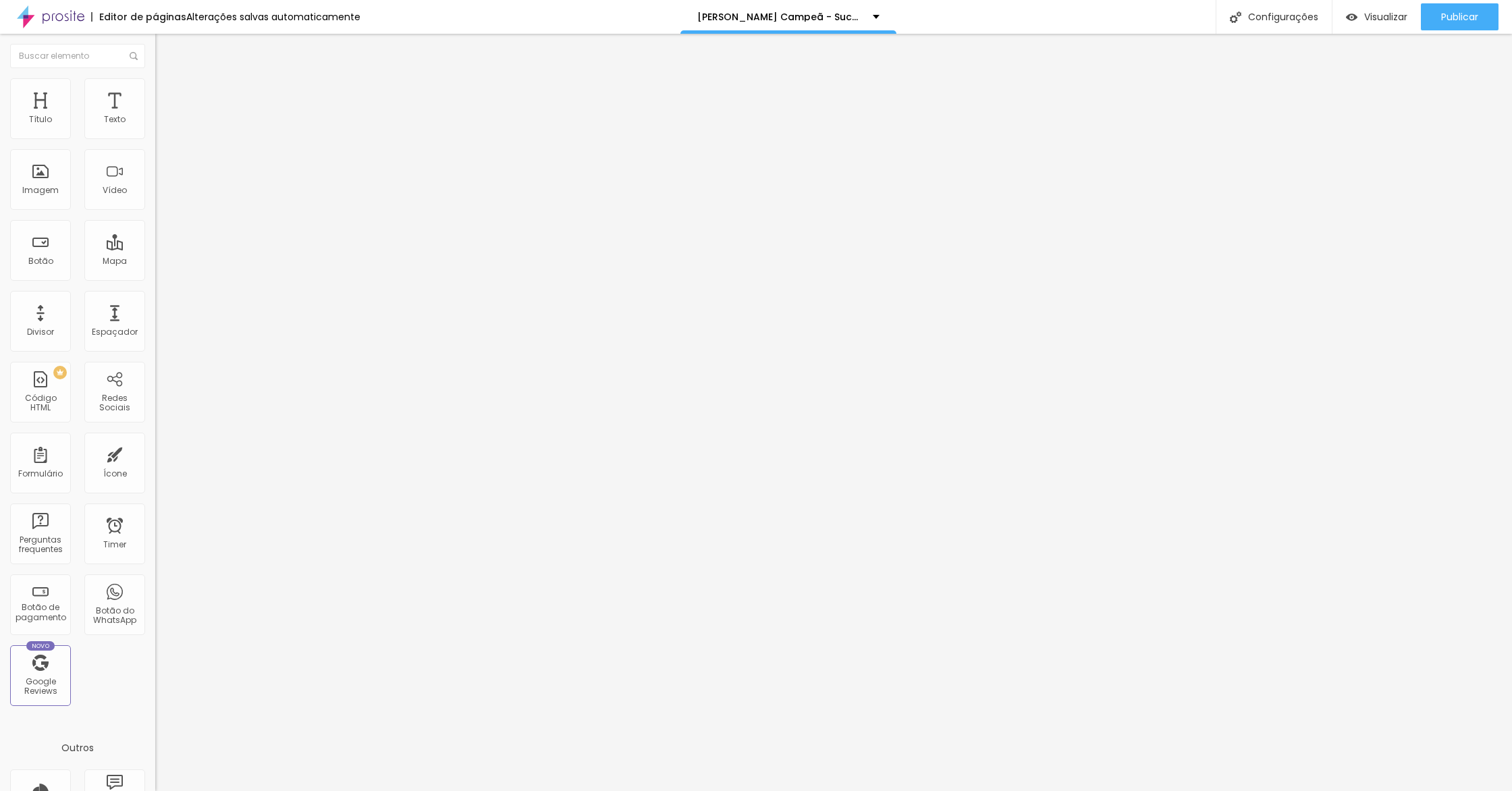
type input "177"
type input "178"
type input "179"
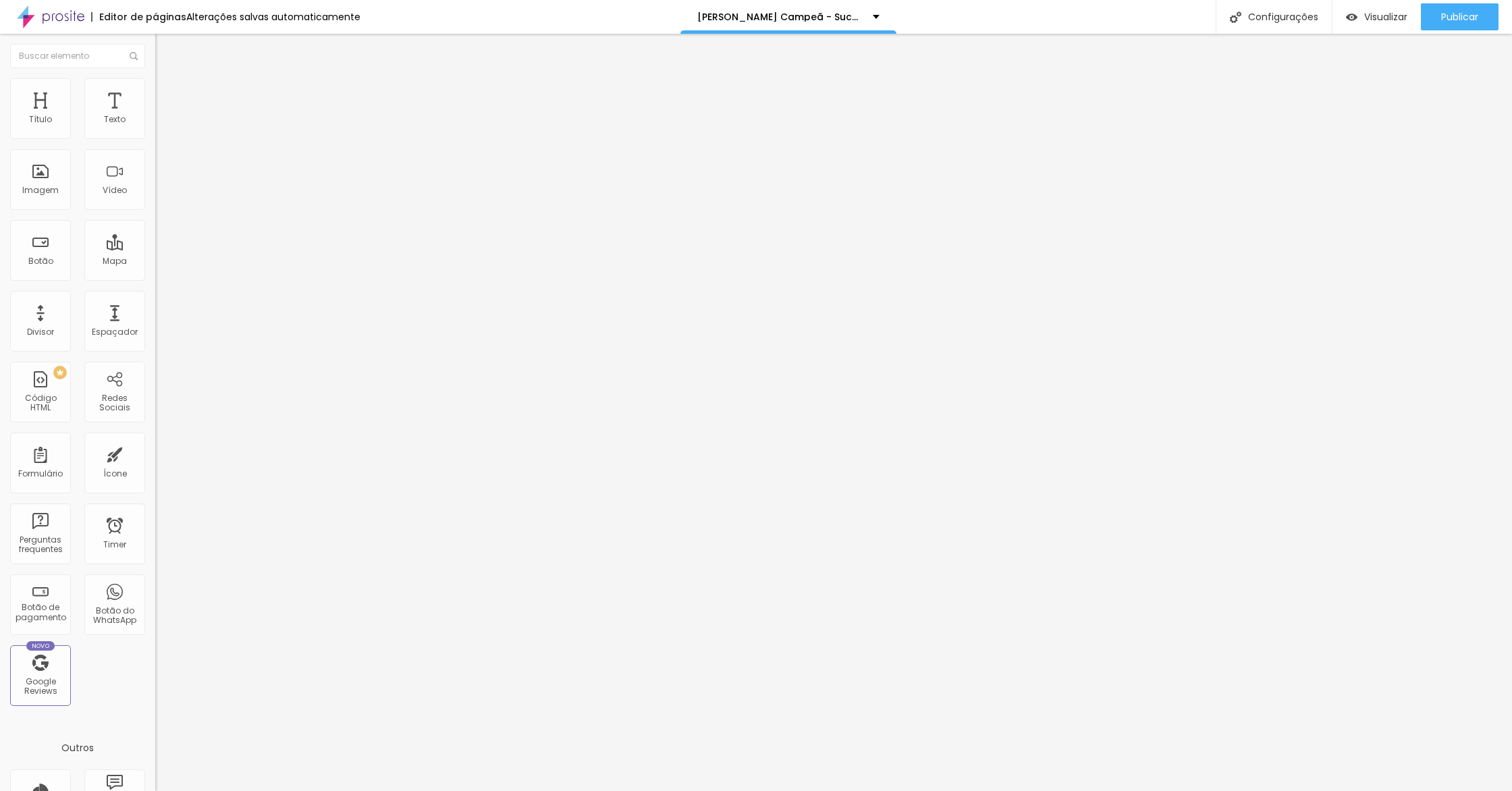
type input "179"
type input "180"
type input "181"
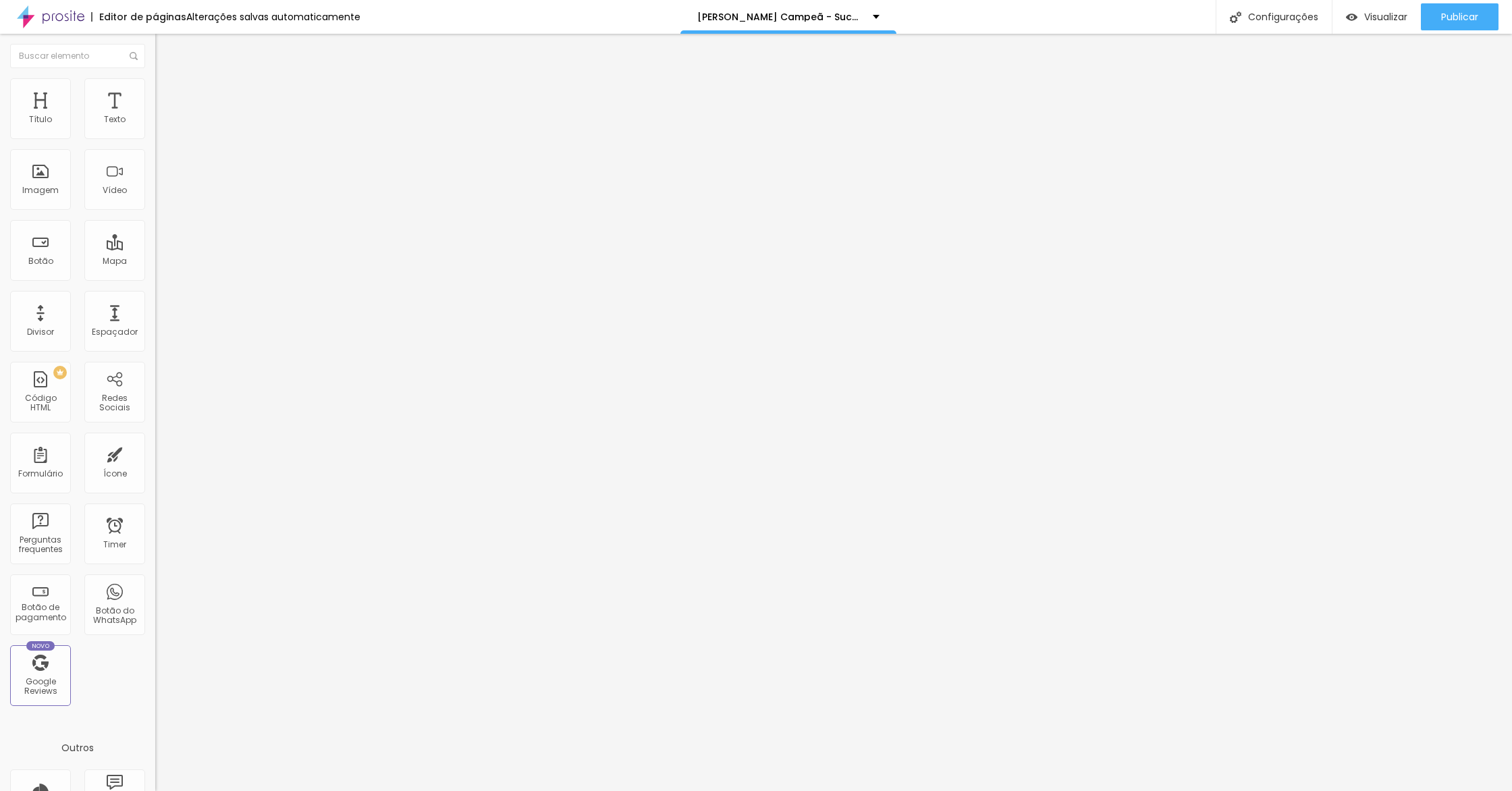
type input "182"
click at [155, 248] on input "range" at bounding box center [199, 253] width 87 height 11
click at [1364, 20] on span "Visualizar" at bounding box center [1385, 17] width 43 height 11
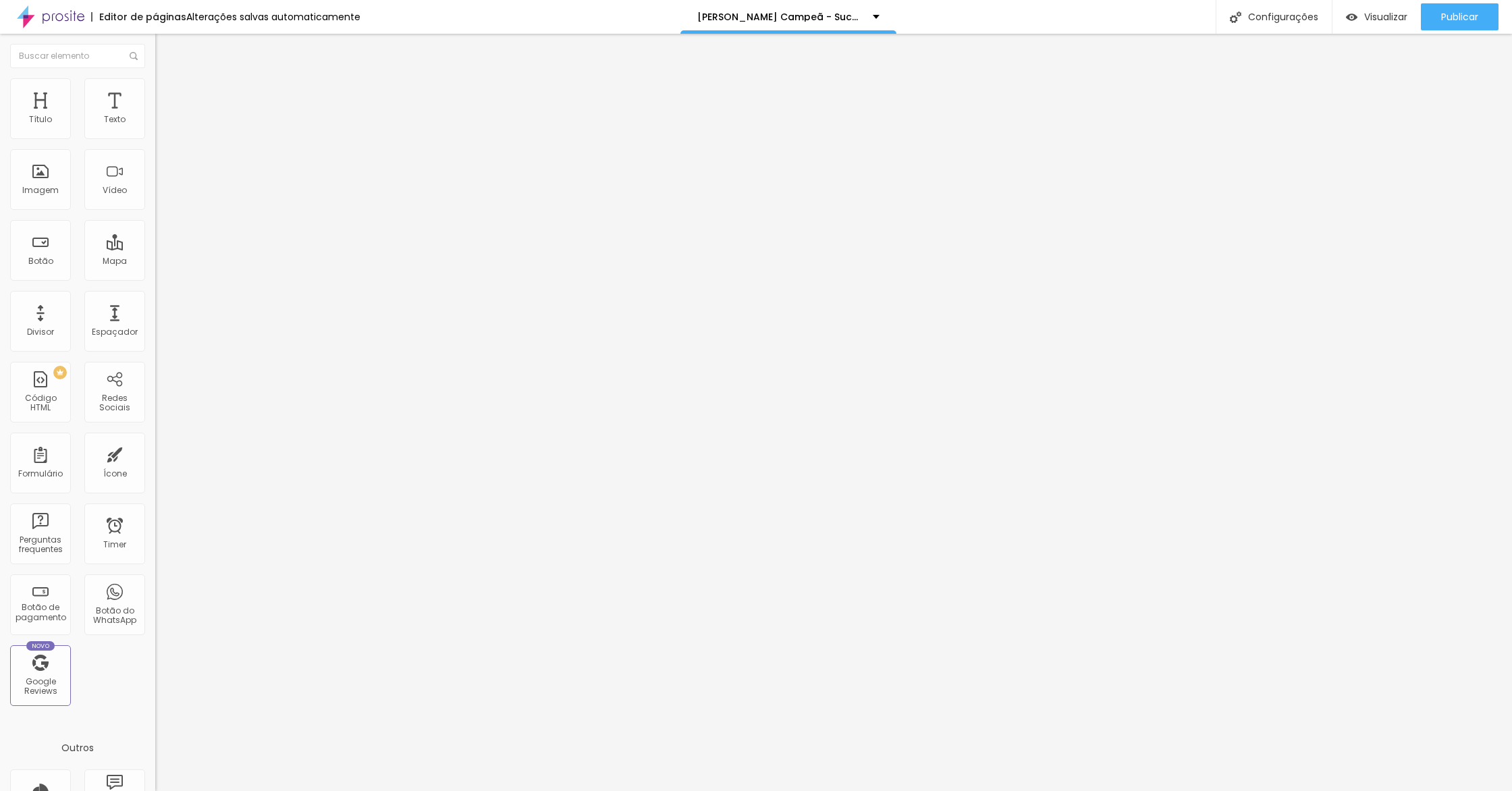
click at [155, 260] on input "182" at bounding box center [184, 267] width 58 height 14
type input "10"
type input "100"
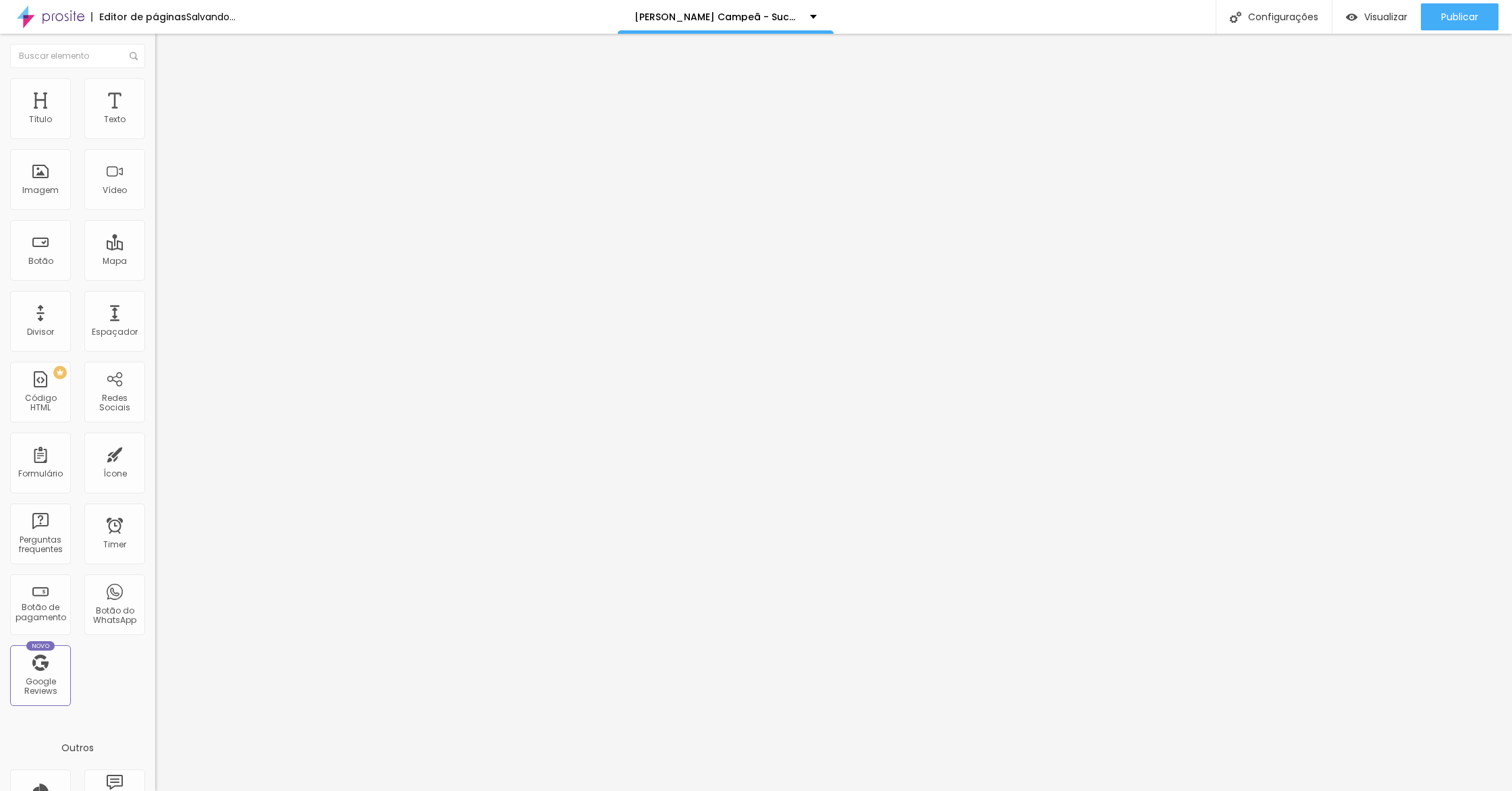
type input "100"
type input "10"
type input "1"
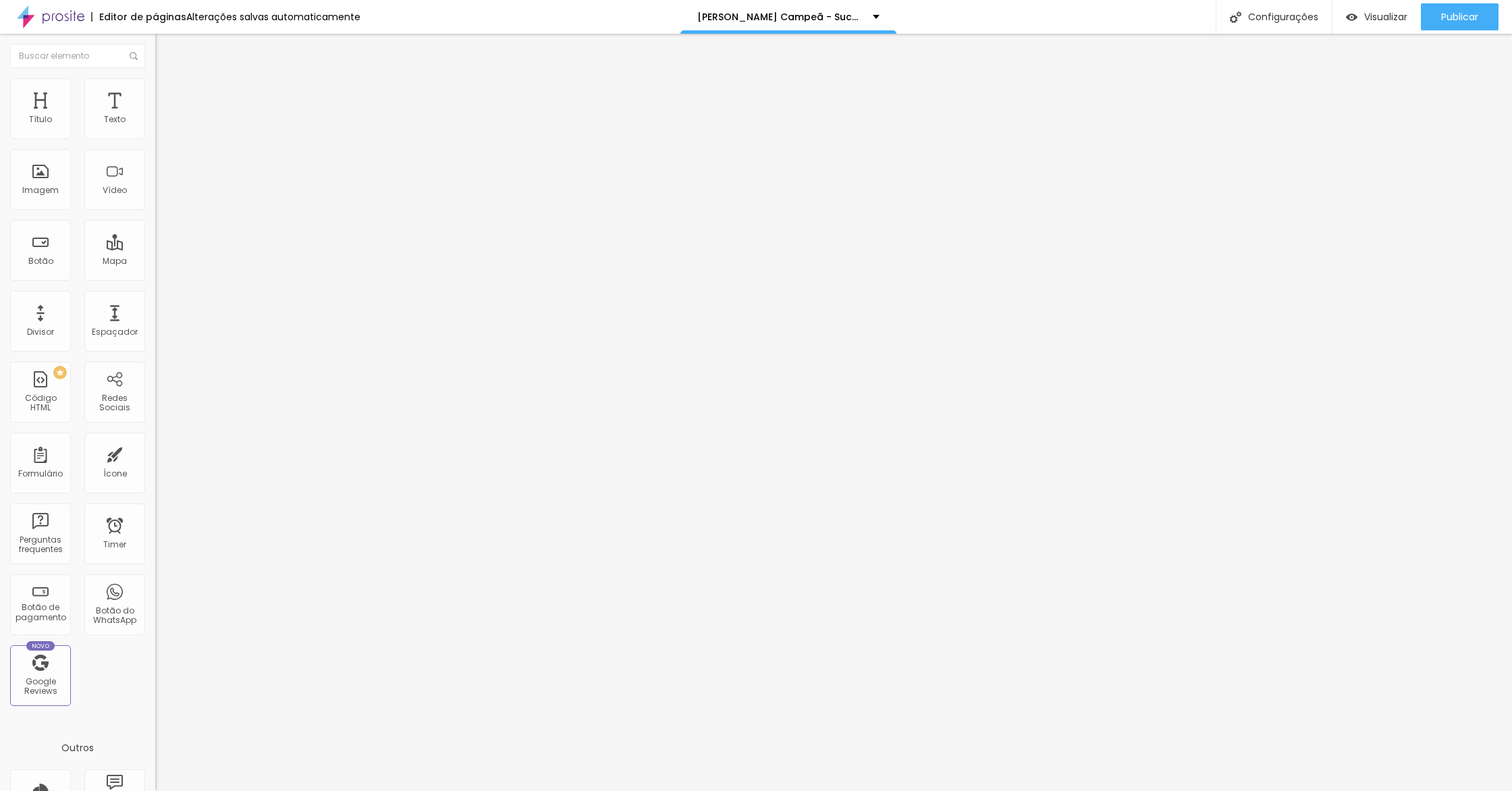
type input "255"
type input "10"
type input "2"
type input "20"
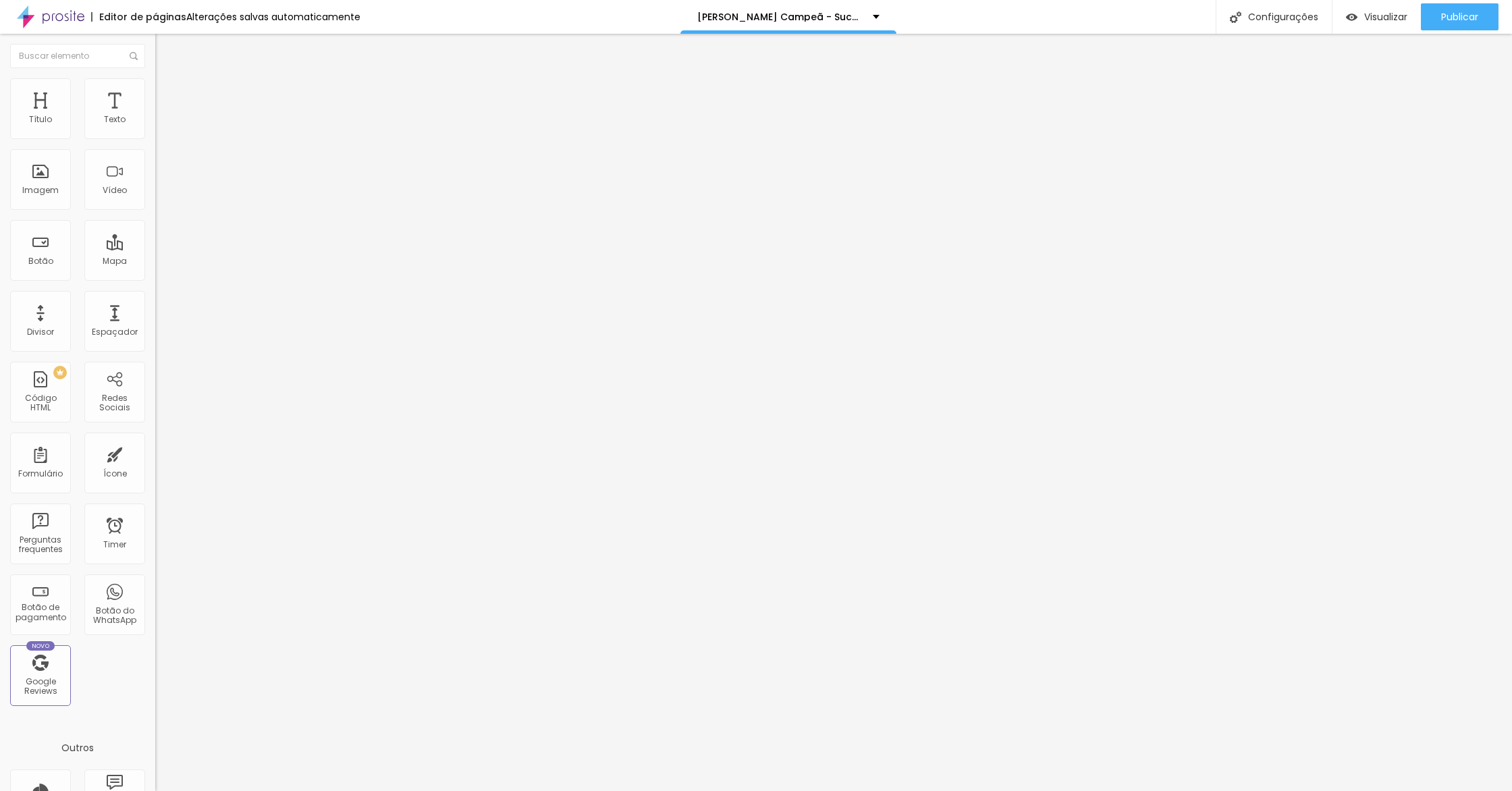
type input "200"
click at [1359, 17] on div "Visualizar" at bounding box center [1377, 17] width 61 height 12
click at [1368, 26] on div "Visualizar" at bounding box center [1377, 17] width 61 height 27
click at [155, 83] on img at bounding box center [162, 84] width 12 height 12
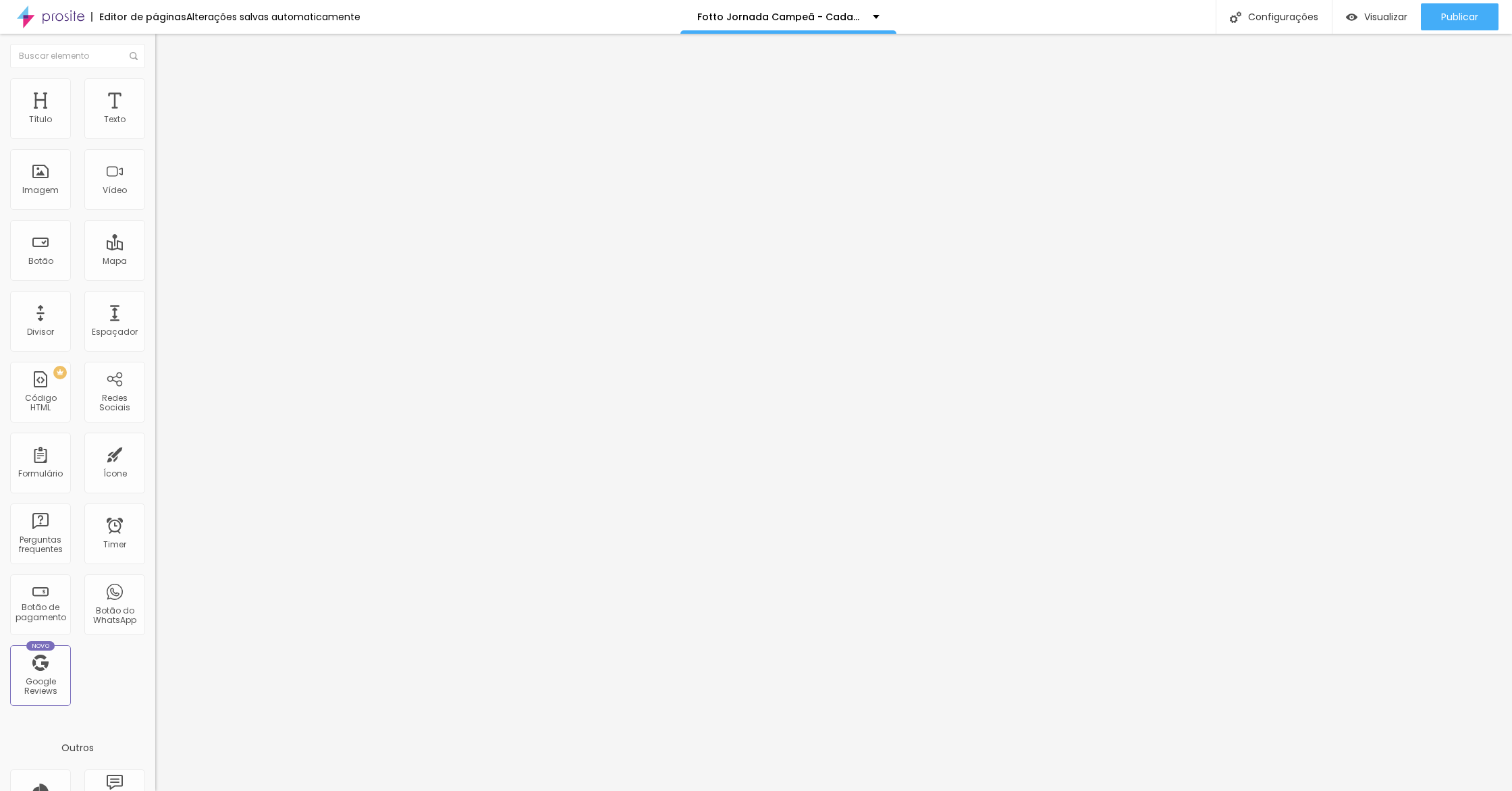
click at [155, 451] on input "71" at bounding box center [184, 458] width 58 height 14
type input "6"
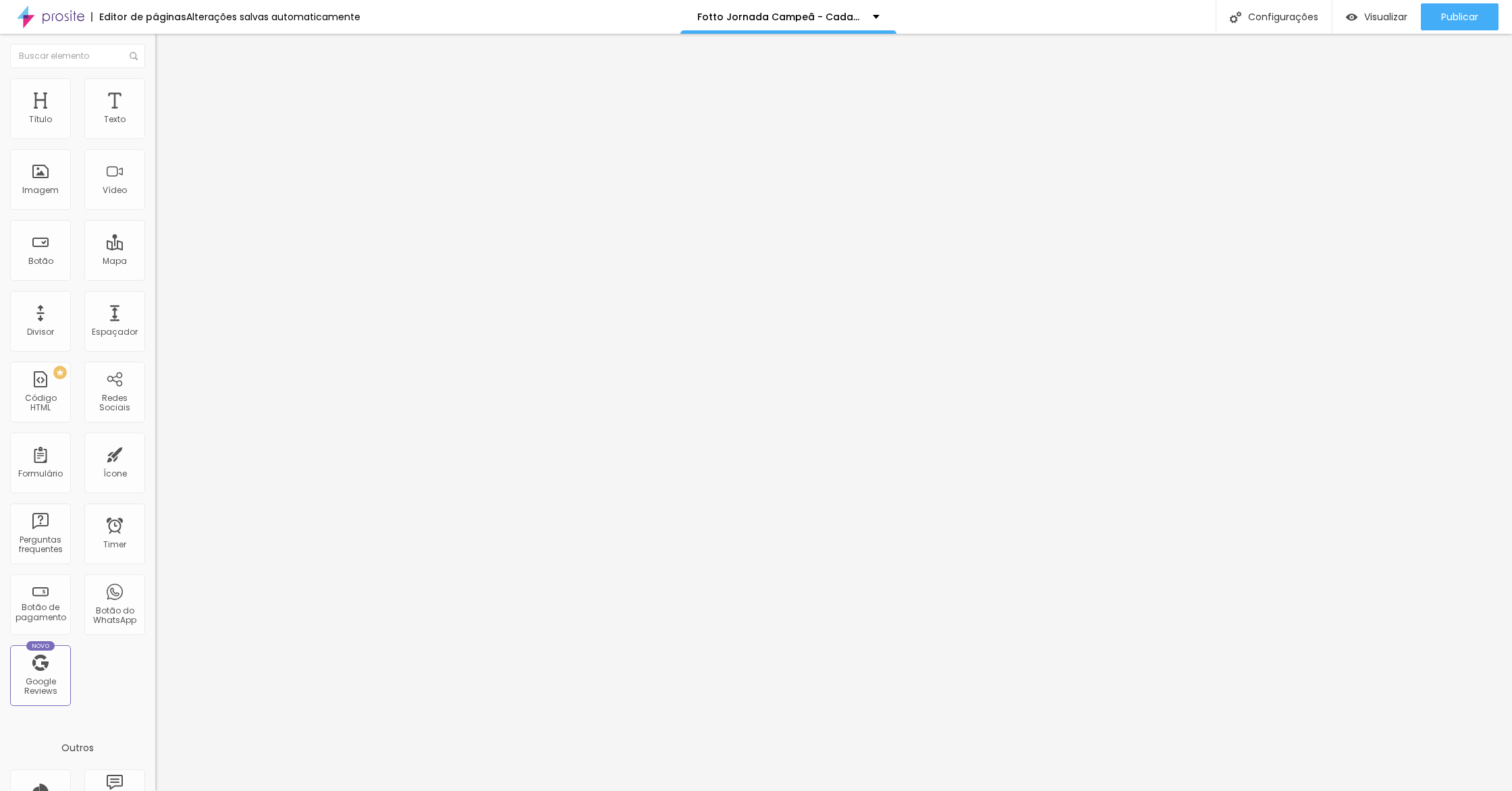
type input "60"
click at [1356, 12] on div "Visualizar" at bounding box center [1377, 17] width 61 height 12
click at [155, 92] on ul "Conteúdo Avançado" at bounding box center [233, 78] width 155 height 27
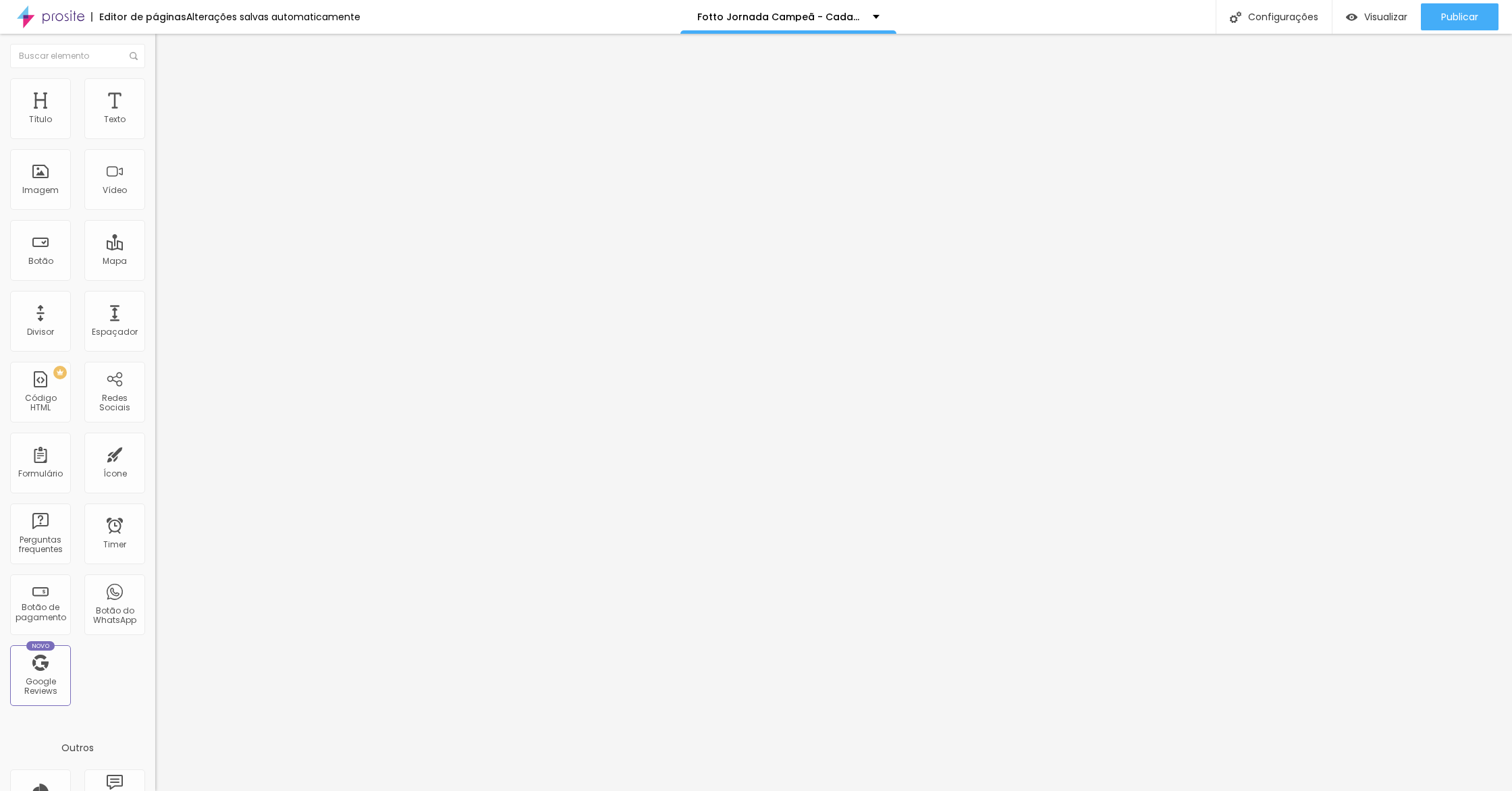
click at [168, 92] on span "Avançado" at bounding box center [190, 87] width 44 height 12
click at [155, 451] on input "60" at bounding box center [184, 458] width 58 height 14
type input "5"
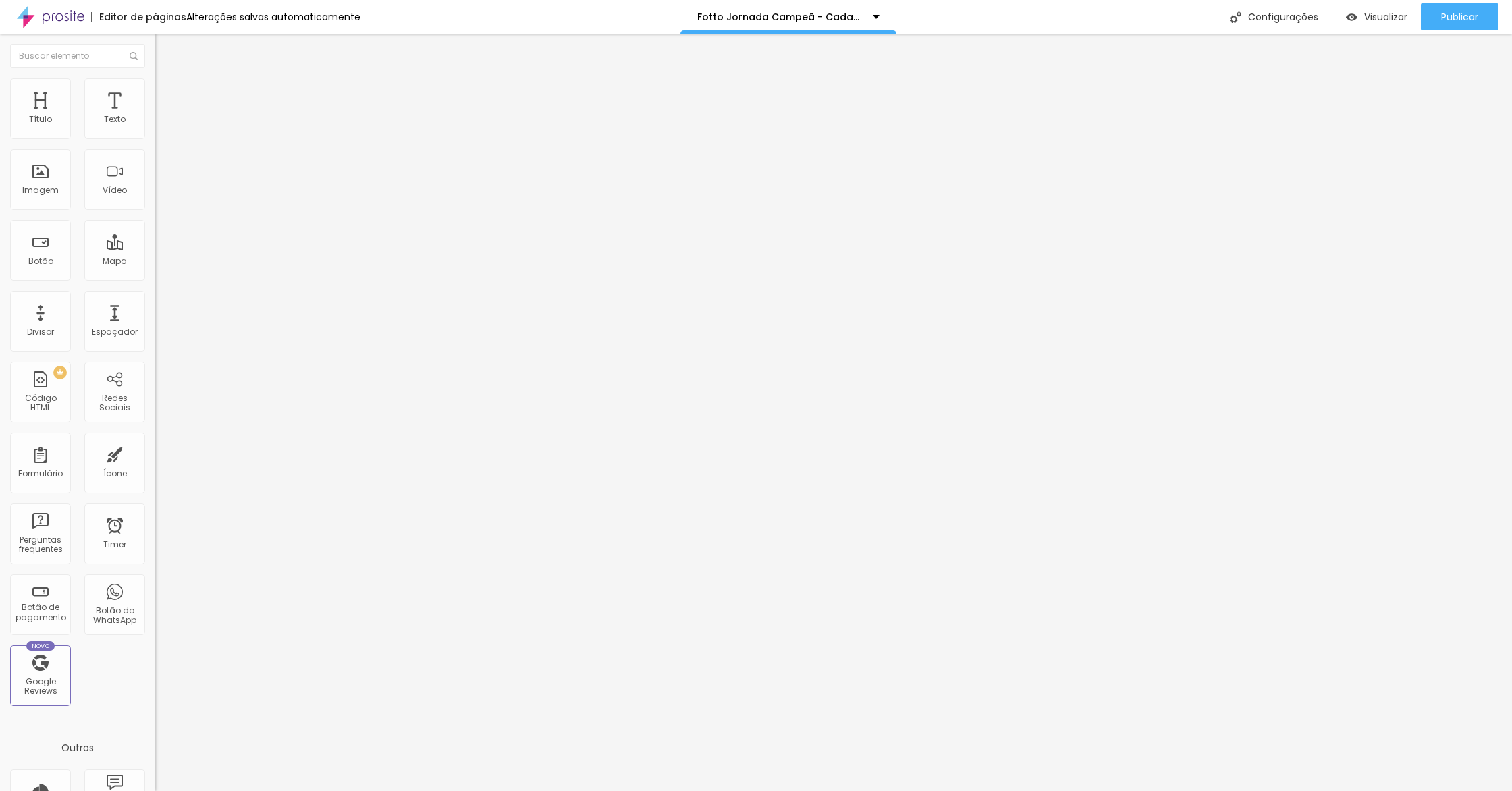
type input "50"
click at [1399, 9] on div "Visualizar" at bounding box center [1377, 17] width 61 height 27
click at [168, 93] on span "Avançado" at bounding box center [190, 87] width 44 height 12
click at [155, 451] on input "50" at bounding box center [184, 458] width 58 height 14
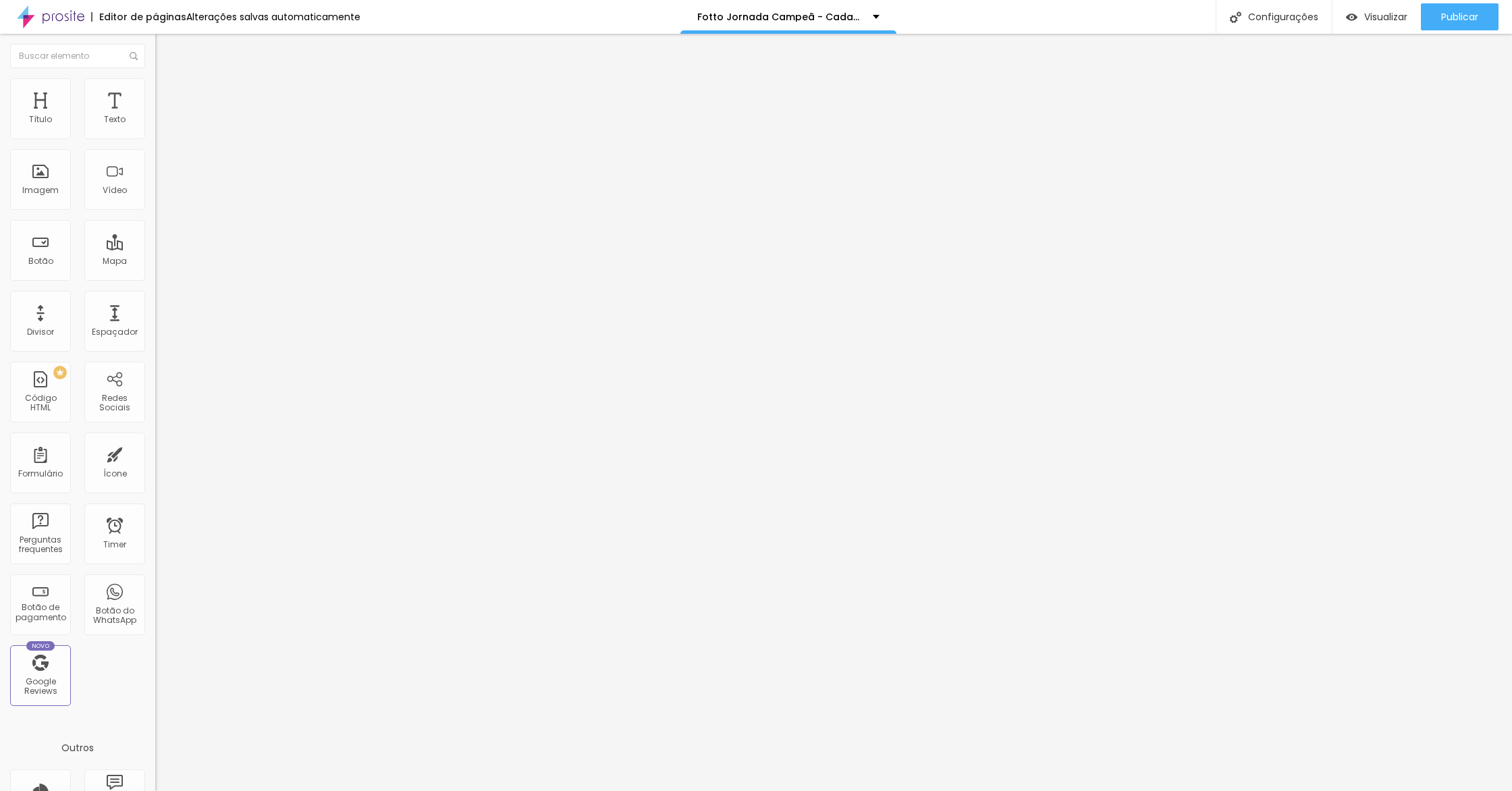
click at [155, 451] on input "50" at bounding box center [184, 458] width 58 height 14
type input "4"
type input "48"
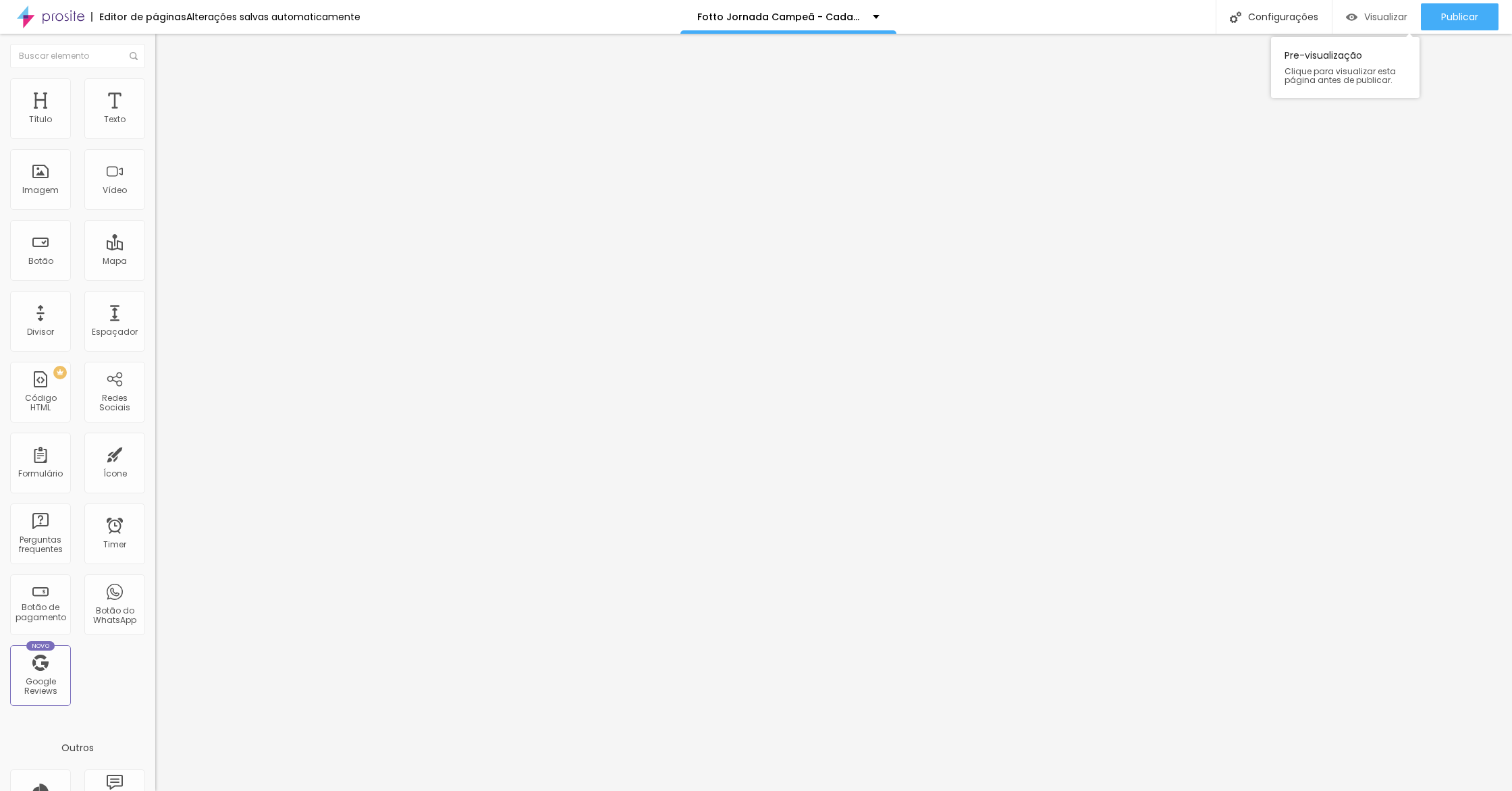
click at [1364, 16] on span "Visualizar" at bounding box center [1385, 17] width 43 height 11
click at [1376, 20] on span "Visualizar" at bounding box center [1385, 17] width 43 height 11
click at [1410, 99] on link "Visualizar página" at bounding box center [1423, 104] width 121 height 9
click at [155, 79] on li "Avançado" at bounding box center [233, 85] width 155 height 14
click at [168, 92] on span "Avançado" at bounding box center [190, 87] width 44 height 12
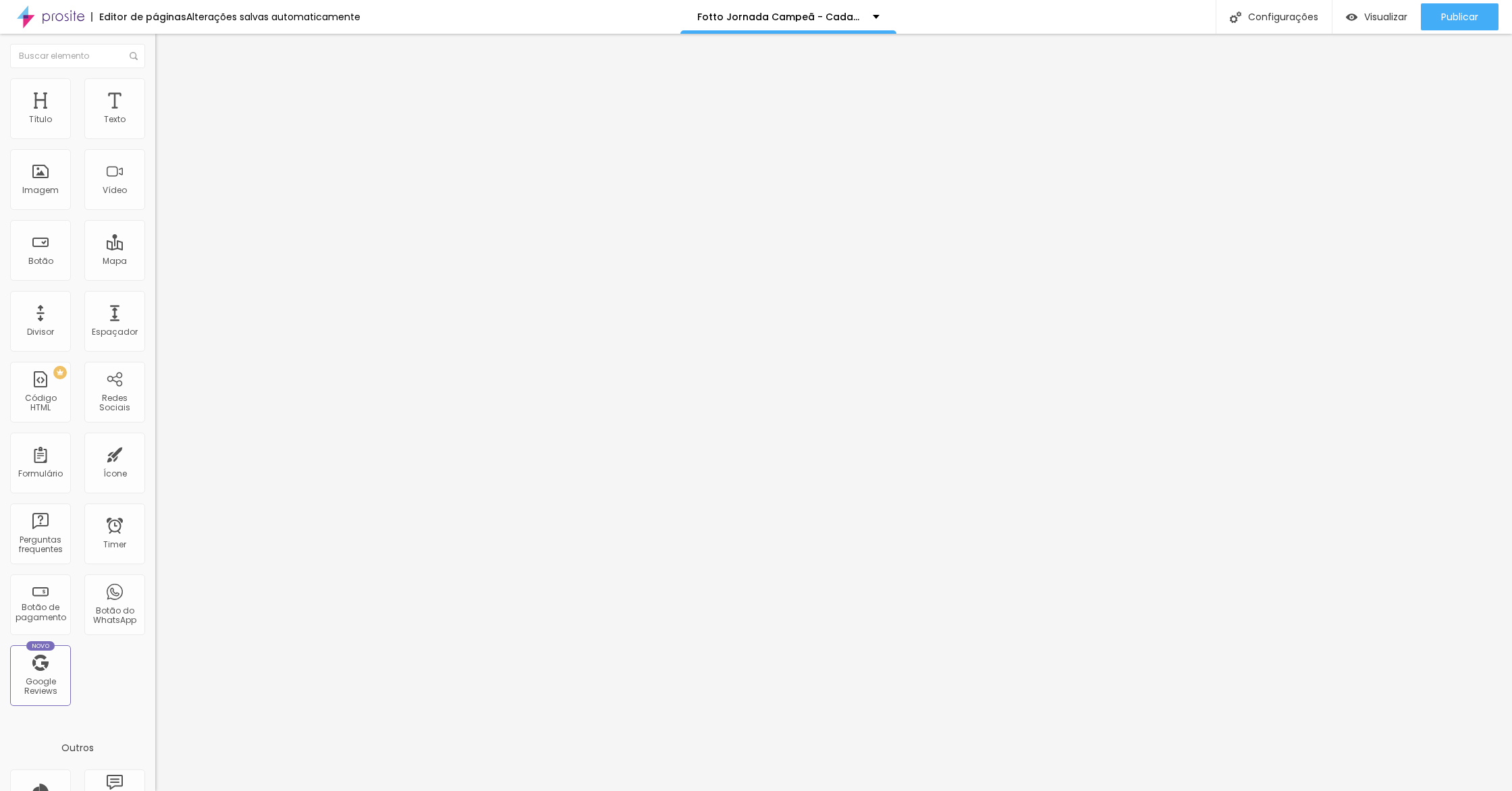
click at [155, 583] on div at bounding box center [233, 583] width 155 height 0
drag, startPoint x: 140, startPoint y: 328, endPoint x: 140, endPoint y: 307, distance: 21.0
click at [155, 575] on div at bounding box center [233, 575] width 155 height 0
click at [155, 567] on div at bounding box center [233, 567] width 155 height 0
click at [155, 92] on li "Avançado" at bounding box center [233, 85] width 155 height 14
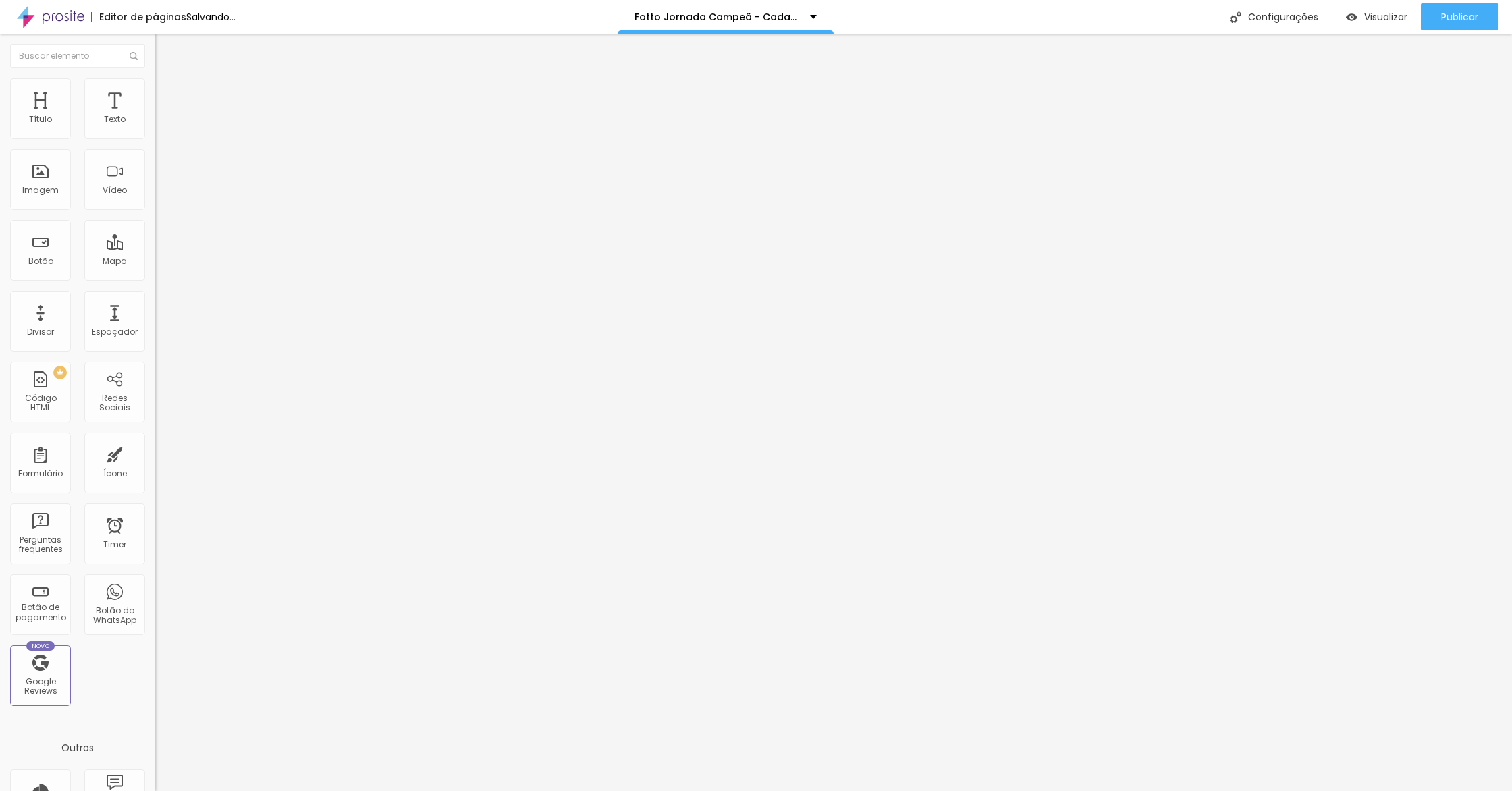
click at [155, 245] on button "button" at bounding box center [165, 238] width 19 height 14
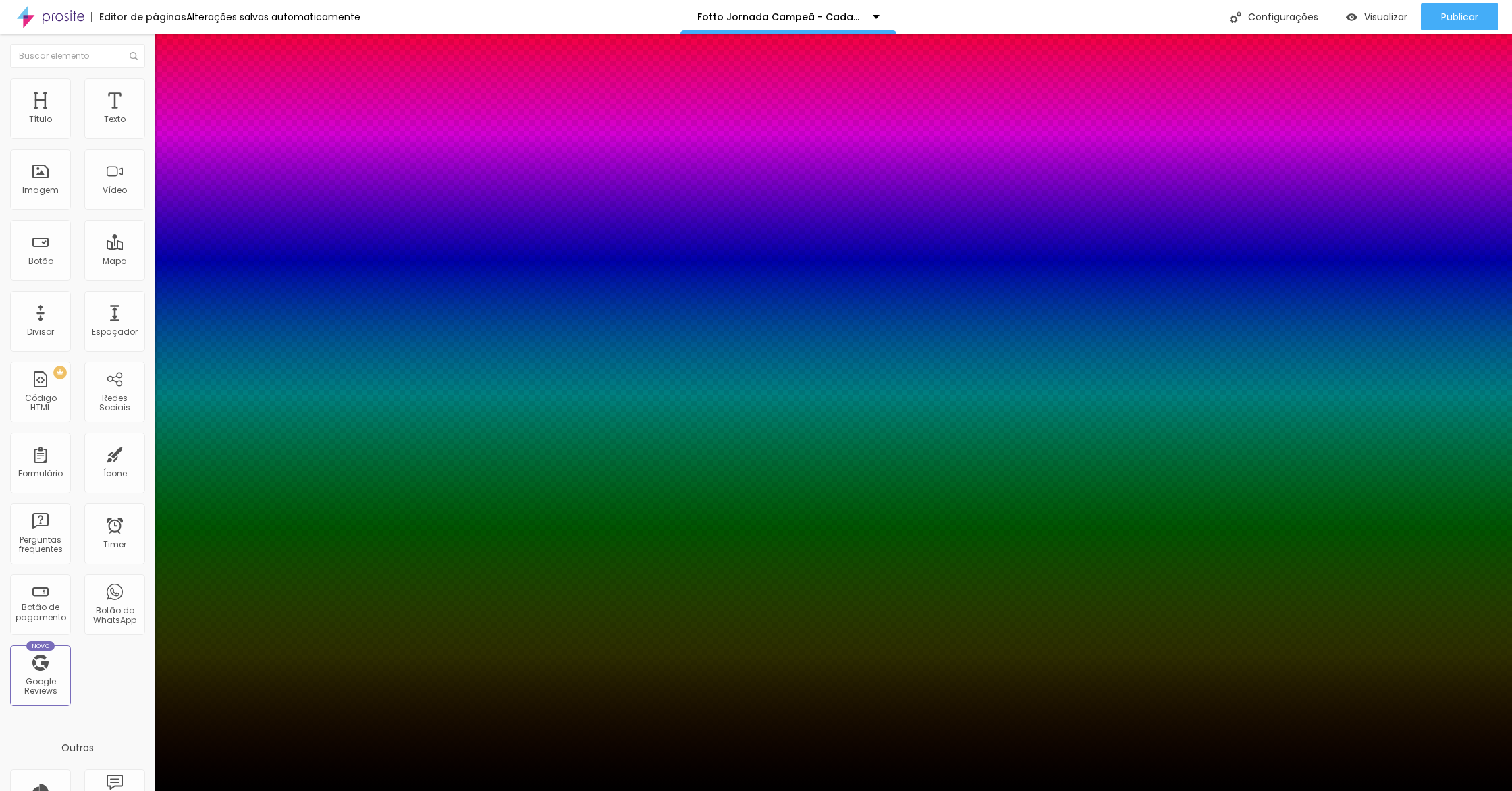
click at [125, 790] on div at bounding box center [756, 791] width 1512 height 0
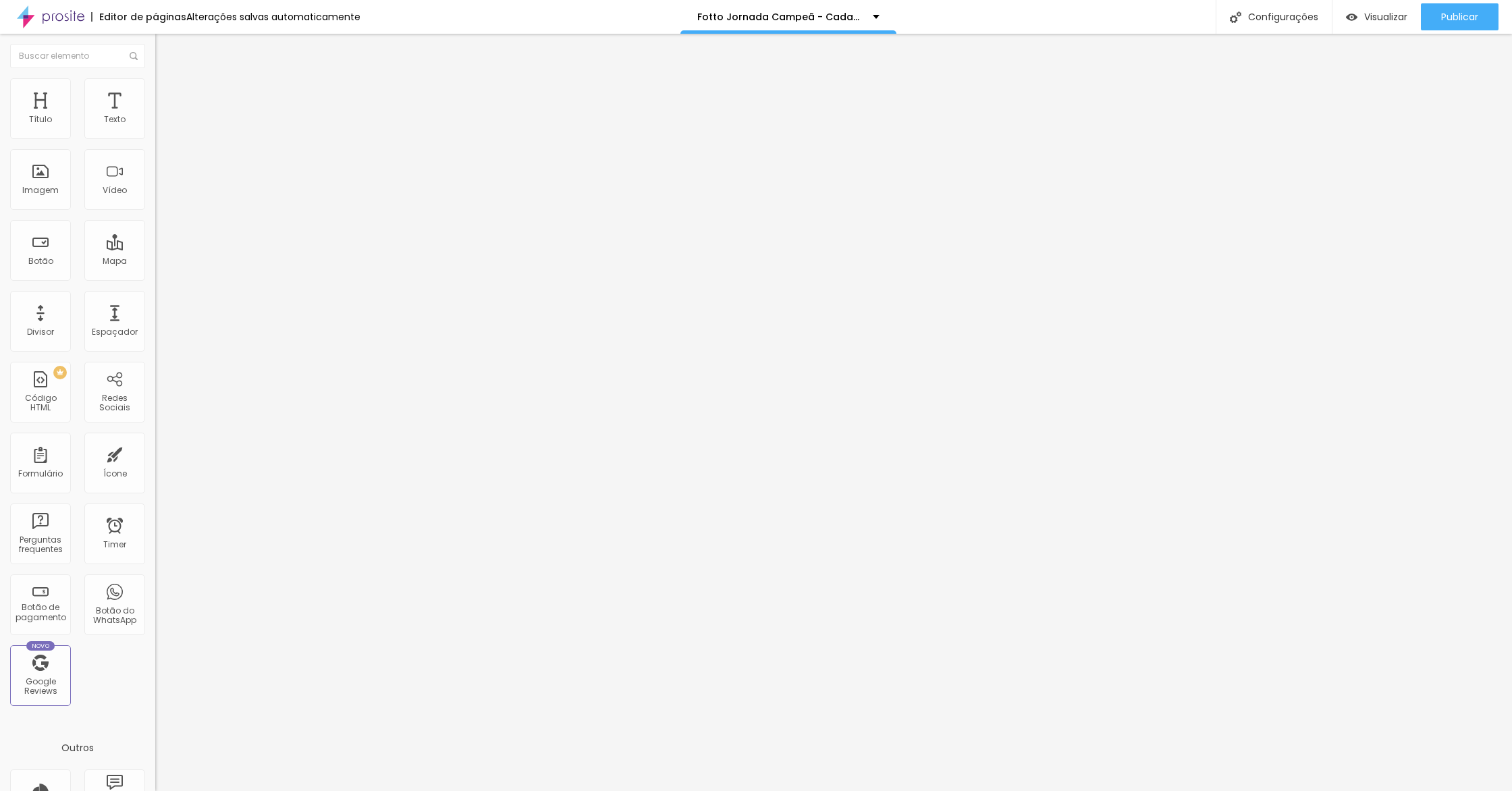
click at [155, 200] on button "button" at bounding box center [165, 192] width 19 height 14
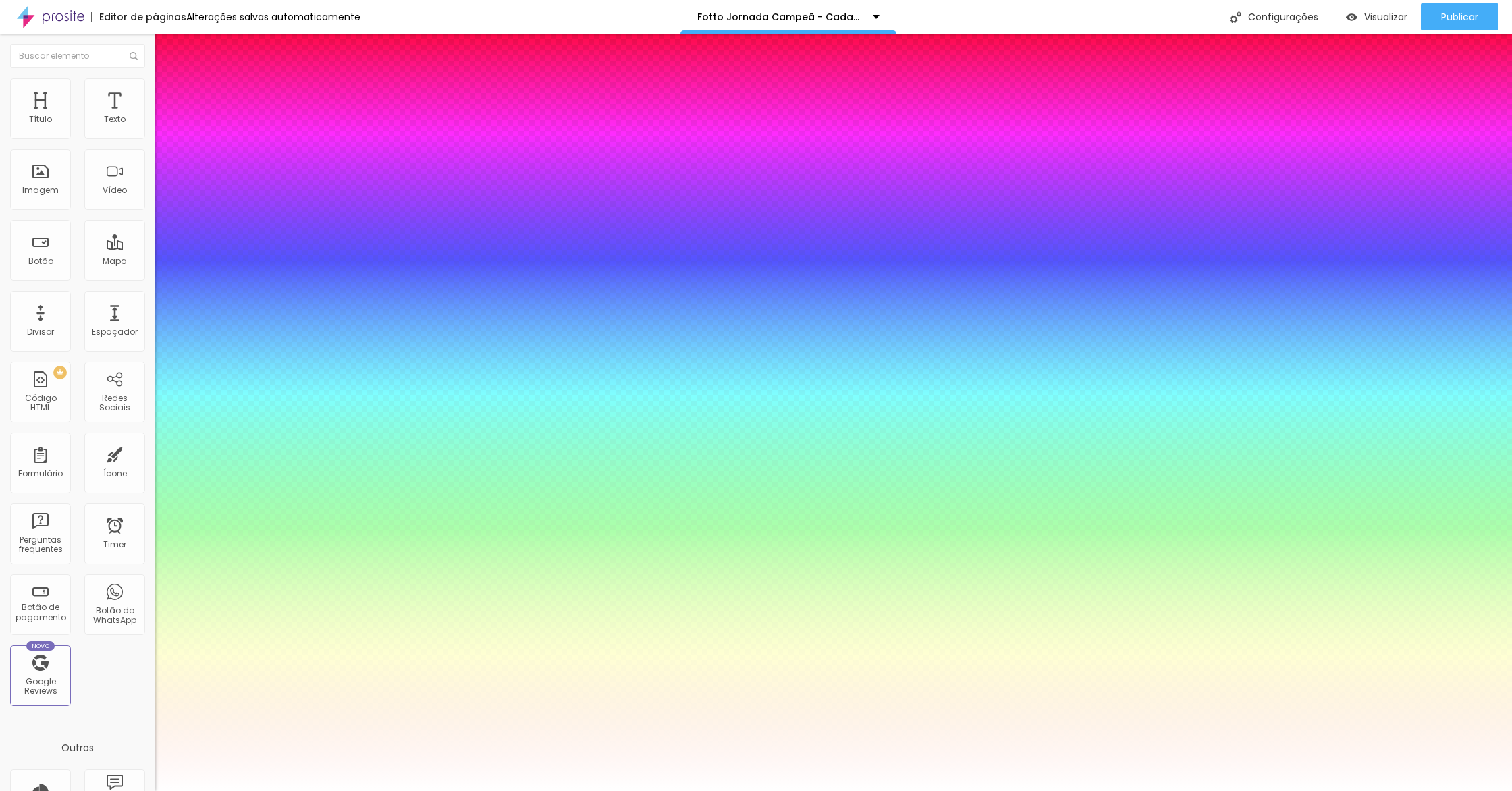
type input "1"
click at [121, 790] on div at bounding box center [756, 791] width 1512 height 0
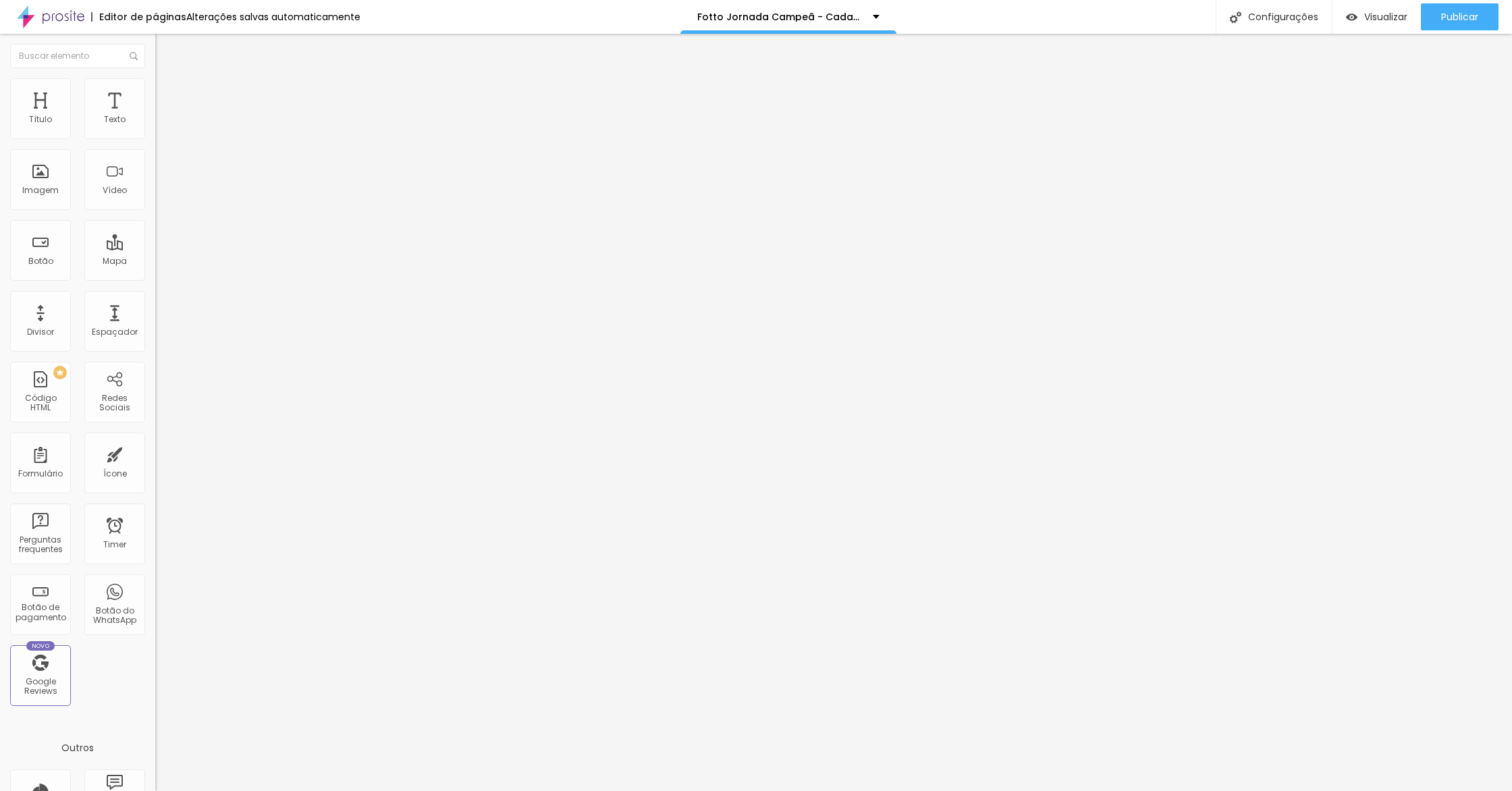
click at [155, 91] on li "Avançado" at bounding box center [233, 85] width 155 height 14
click at [155, 583] on div at bounding box center [233, 583] width 155 height 0
drag, startPoint x: 138, startPoint y: 330, endPoint x: 136, endPoint y: 318, distance: 12.2
click at [155, 575] on div at bounding box center [233, 575] width 155 height 0
click at [155, 567] on div at bounding box center [233, 567] width 155 height 0
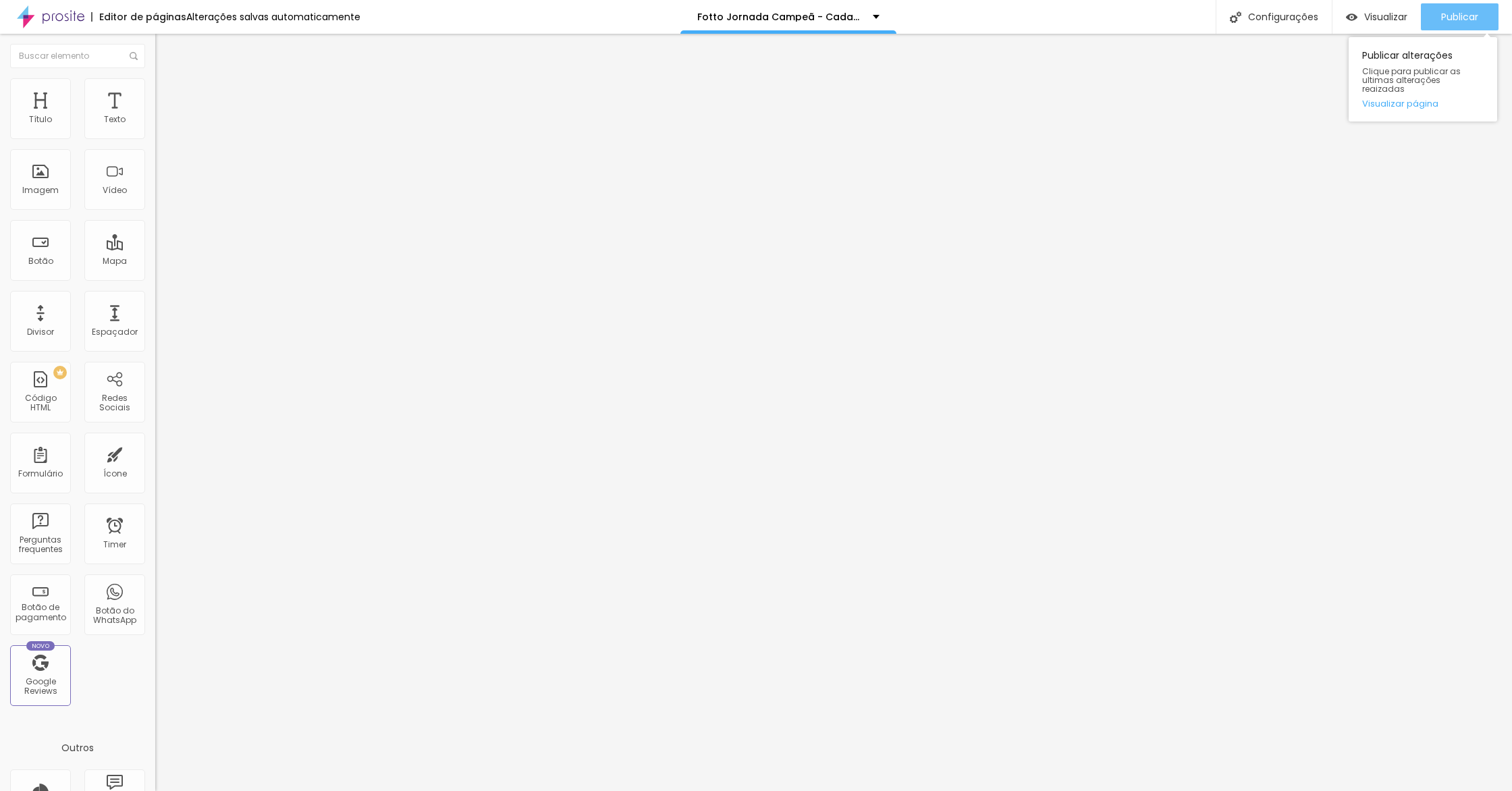
click at [1455, 22] on span "Publicar" at bounding box center [1460, 17] width 37 height 11
click at [1416, 99] on link "Visualizar página" at bounding box center [1423, 104] width 121 height 9
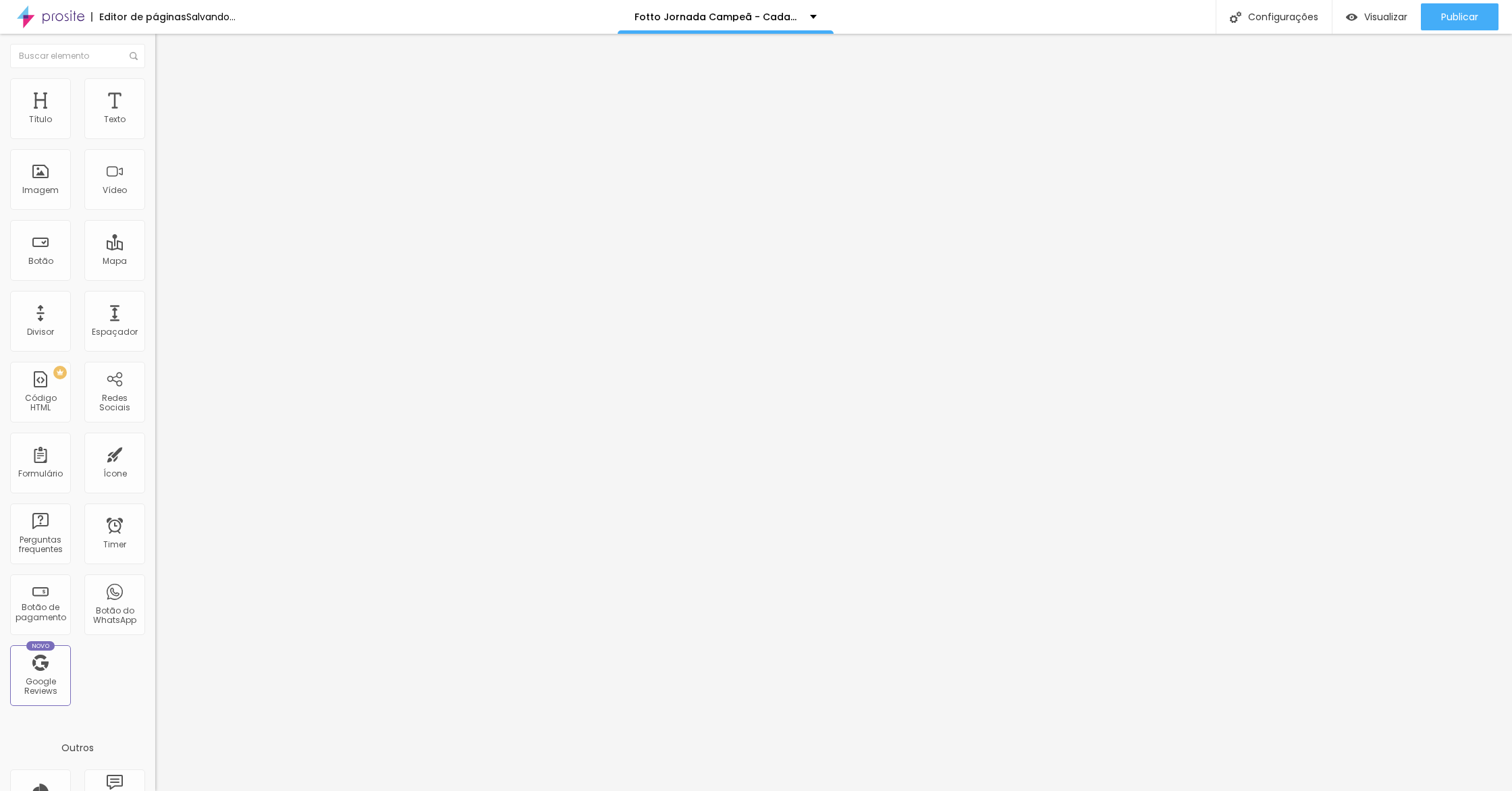
click at [155, 92] on img at bounding box center [162, 98] width 12 height 12
click at [155, 90] on li "Estilo" at bounding box center [233, 85] width 155 height 14
click at [155, 92] on img at bounding box center [162, 98] width 12 height 12
click at [155, 596] on div at bounding box center [233, 596] width 155 height 0
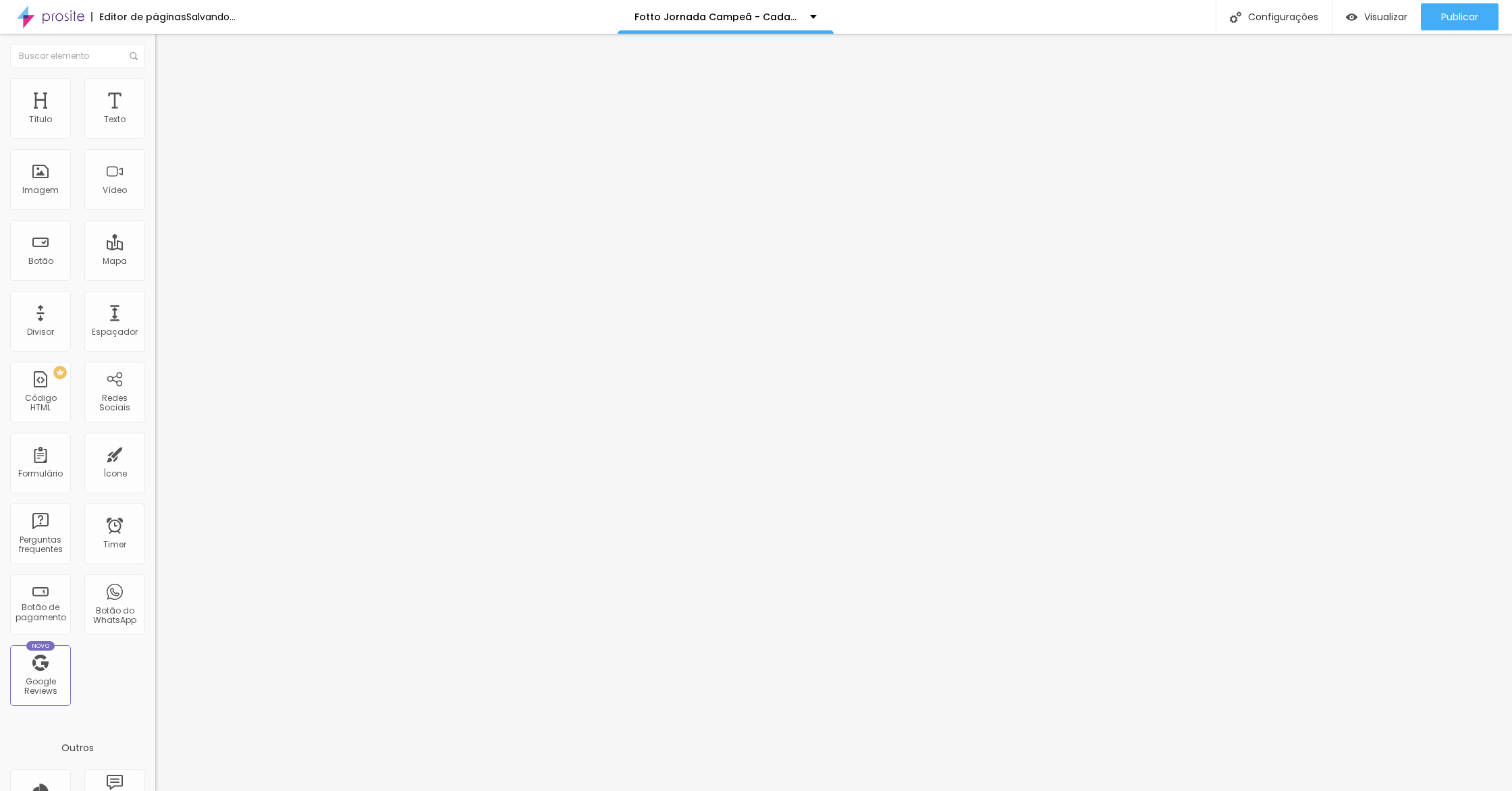
click at [155, 589] on div at bounding box center [233, 589] width 155 height 0
click at [155, 580] on div at bounding box center [233, 580] width 155 height 0
click at [168, 95] on span "Avançado" at bounding box center [190, 101] width 44 height 12
drag, startPoint x: 137, startPoint y: 332, endPoint x: 135, endPoint y: 358, distance: 26.1
click at [155, 572] on ul "Celular Tablet Desktop" at bounding box center [233, 585] width 155 height 25
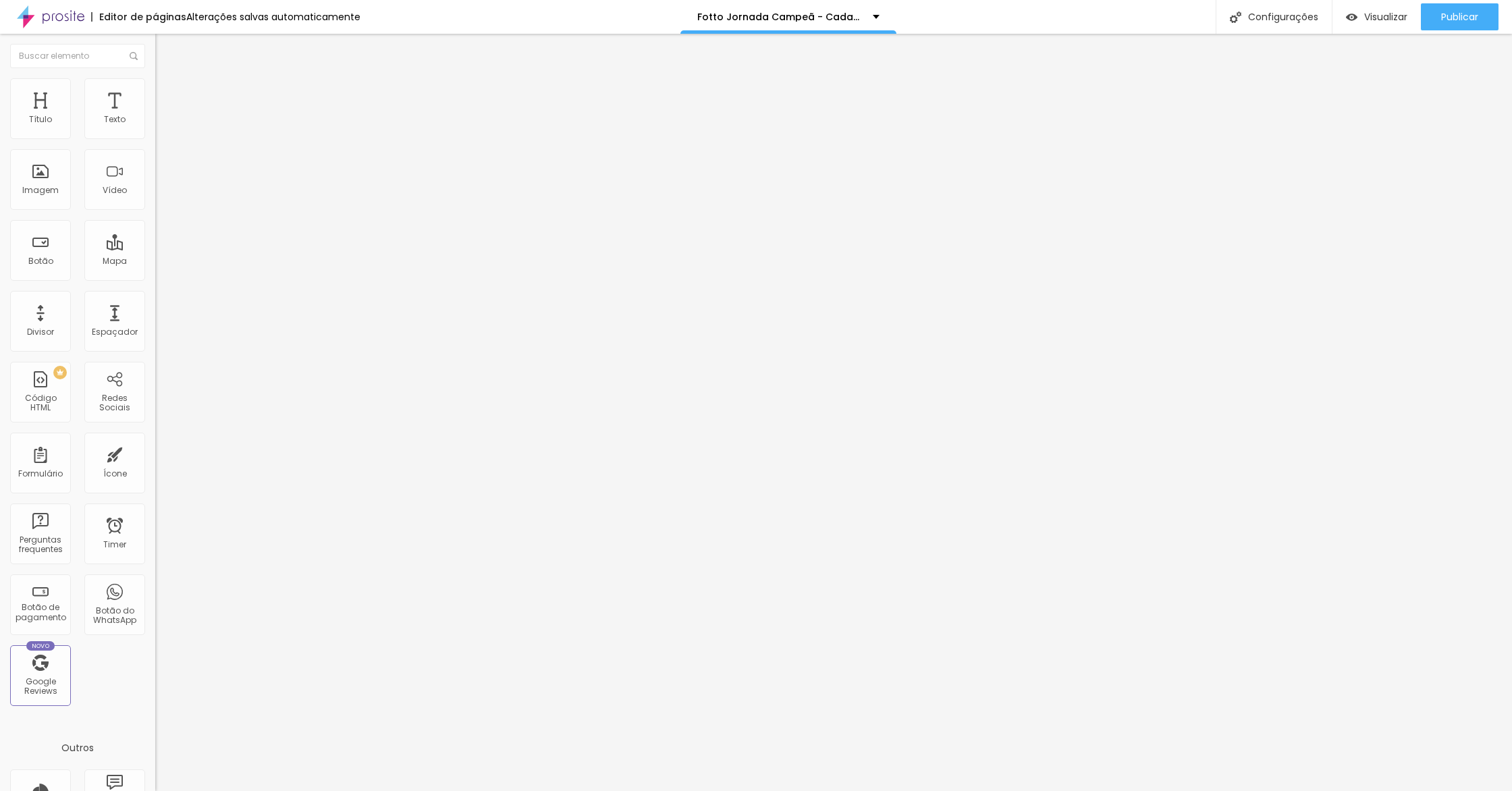
click at [155, 596] on div at bounding box center [233, 596] width 155 height 0
click at [155, 95] on ul "Conteúdo Estilo Avançado" at bounding box center [233, 84] width 155 height 40
click at [168, 93] on span "Estilo" at bounding box center [178, 87] width 21 height 12
type input "20"
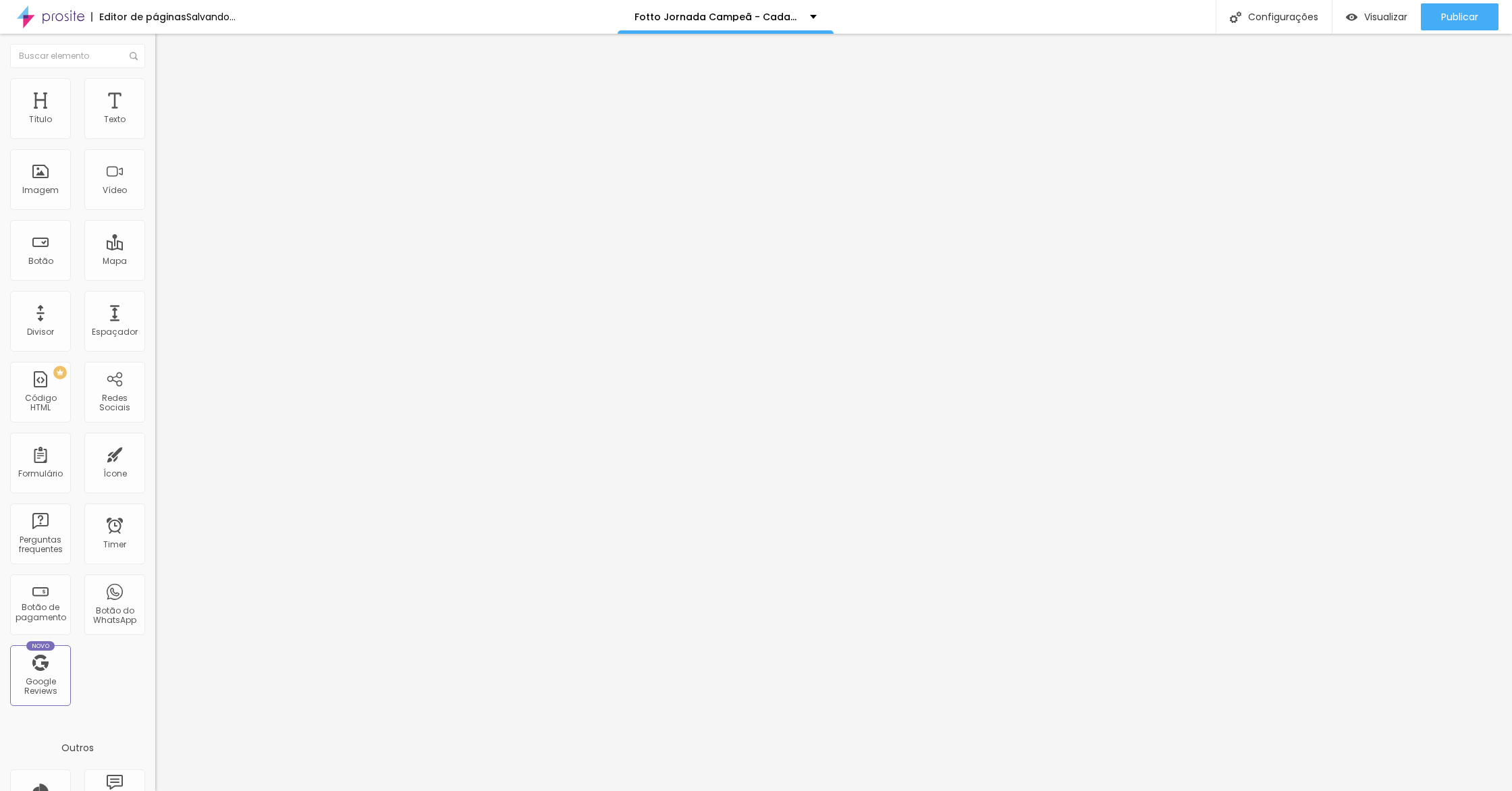
type input "25"
type input "30"
type input "35"
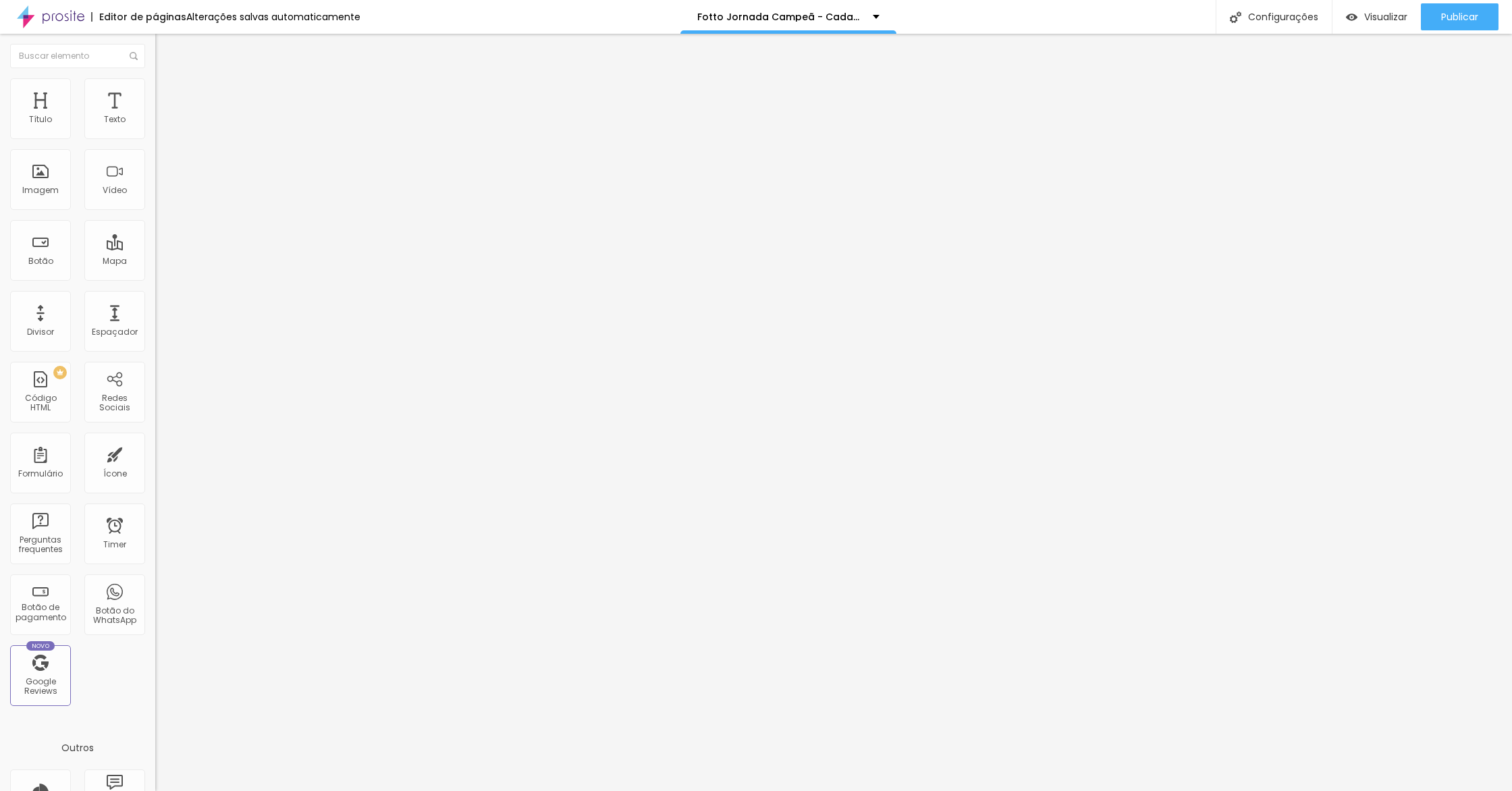
type input "35"
type input "40"
drag, startPoint x: 28, startPoint y: 143, endPoint x: 145, endPoint y: 164, distance: 118.9
click at [155, 138] on input "range" at bounding box center [199, 133] width 87 height 11
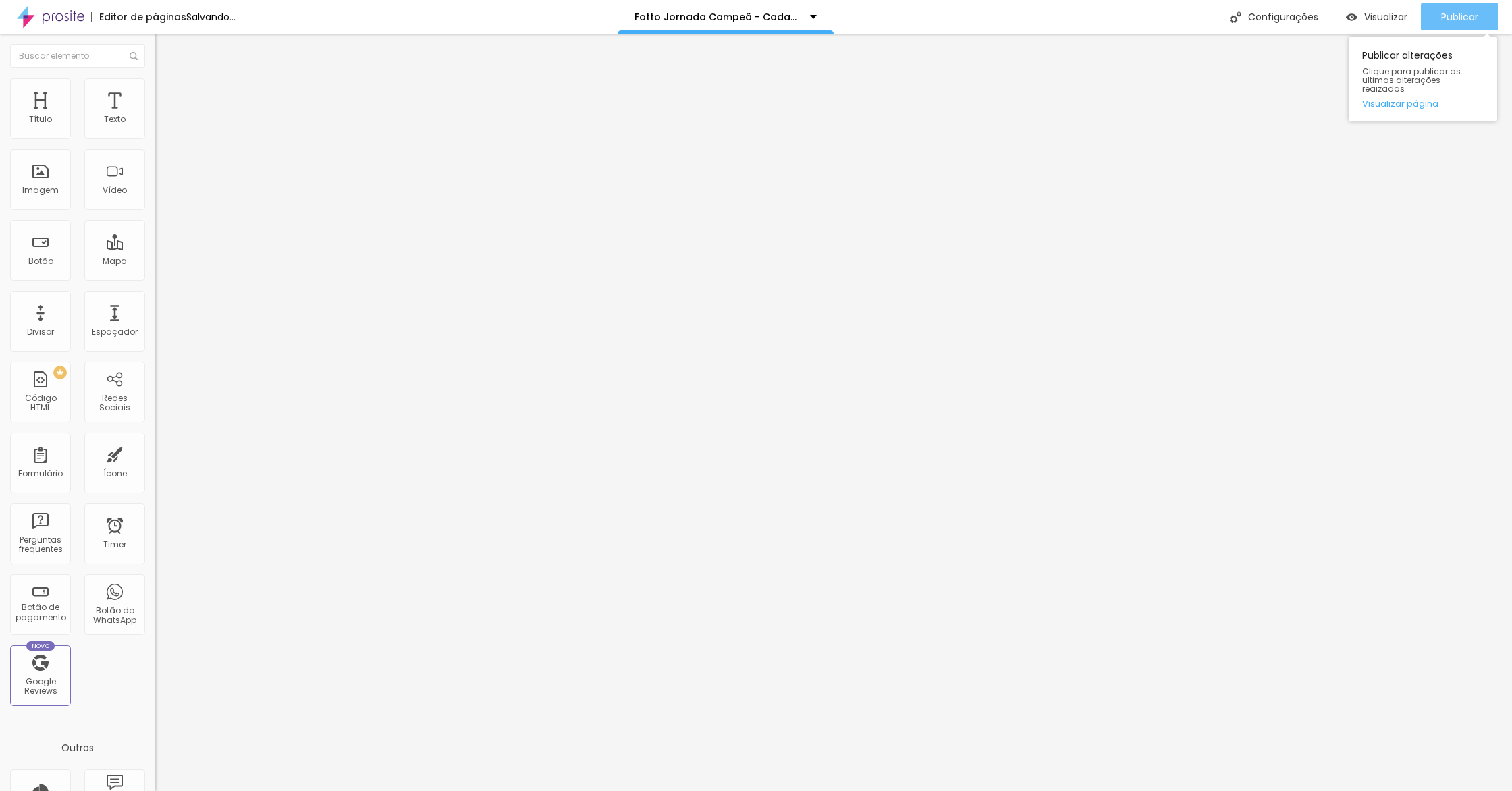
click at [1447, 12] on span "Publicar" at bounding box center [1460, 17] width 37 height 11
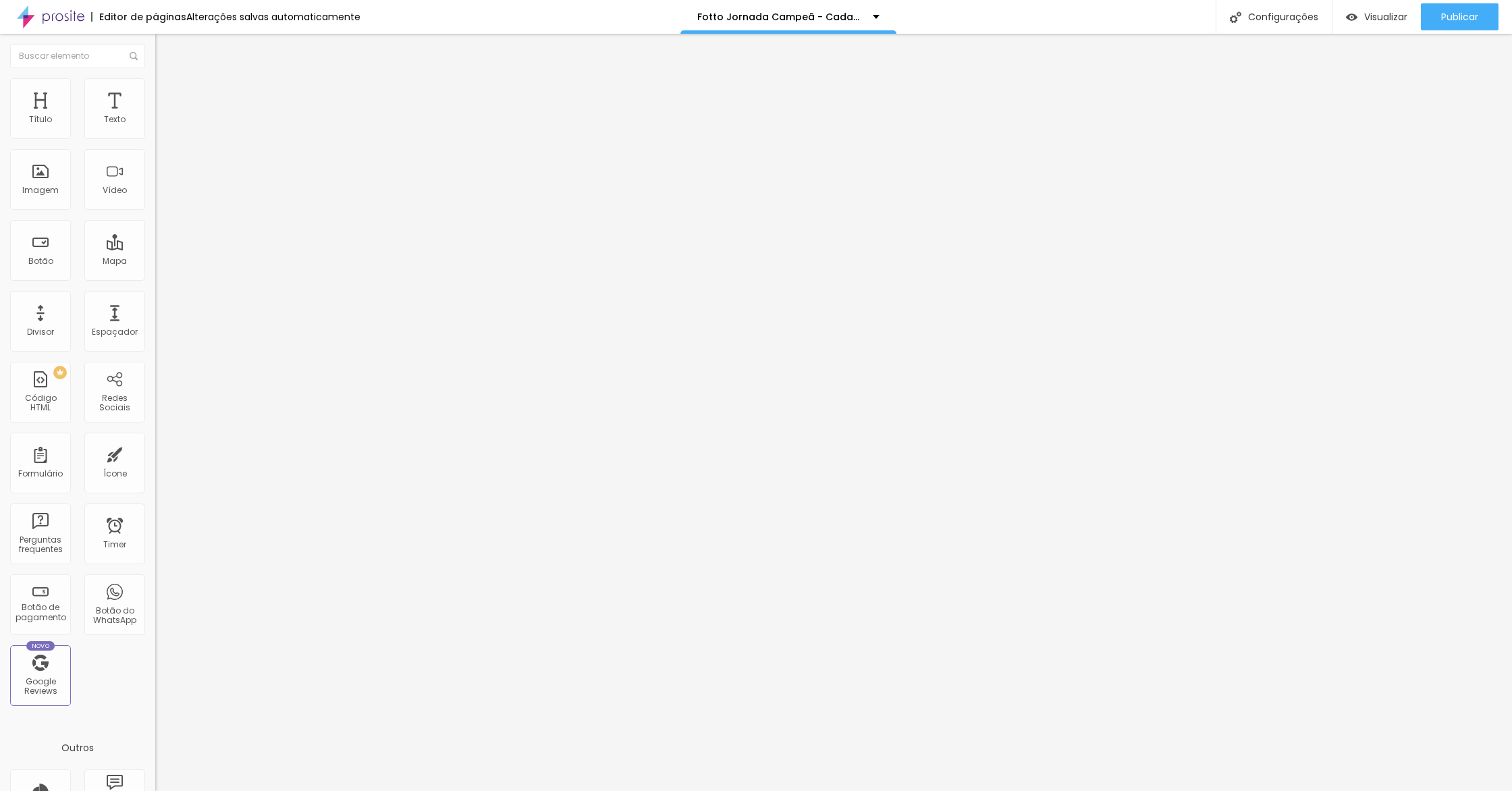
click at [168, 95] on span "Avançado" at bounding box center [190, 101] width 44 height 12
drag, startPoint x: 40, startPoint y: 153, endPoint x: 10, endPoint y: 157, distance: 30.3
click at [155, 296] on div "10 Espaço de baixo" at bounding box center [233, 392] width 155 height 191
type input "59"
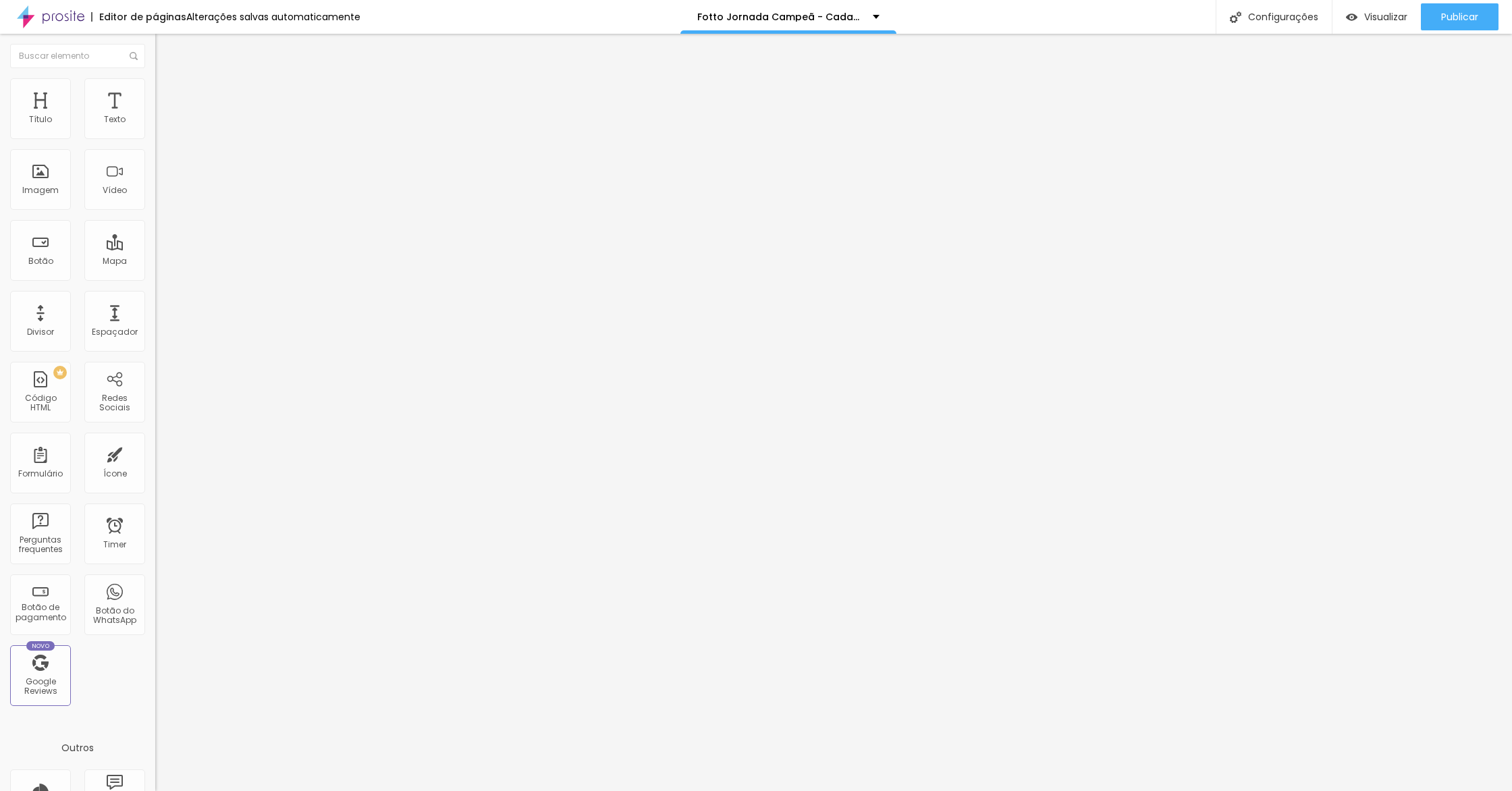
type input "51"
type input "27"
type input "0"
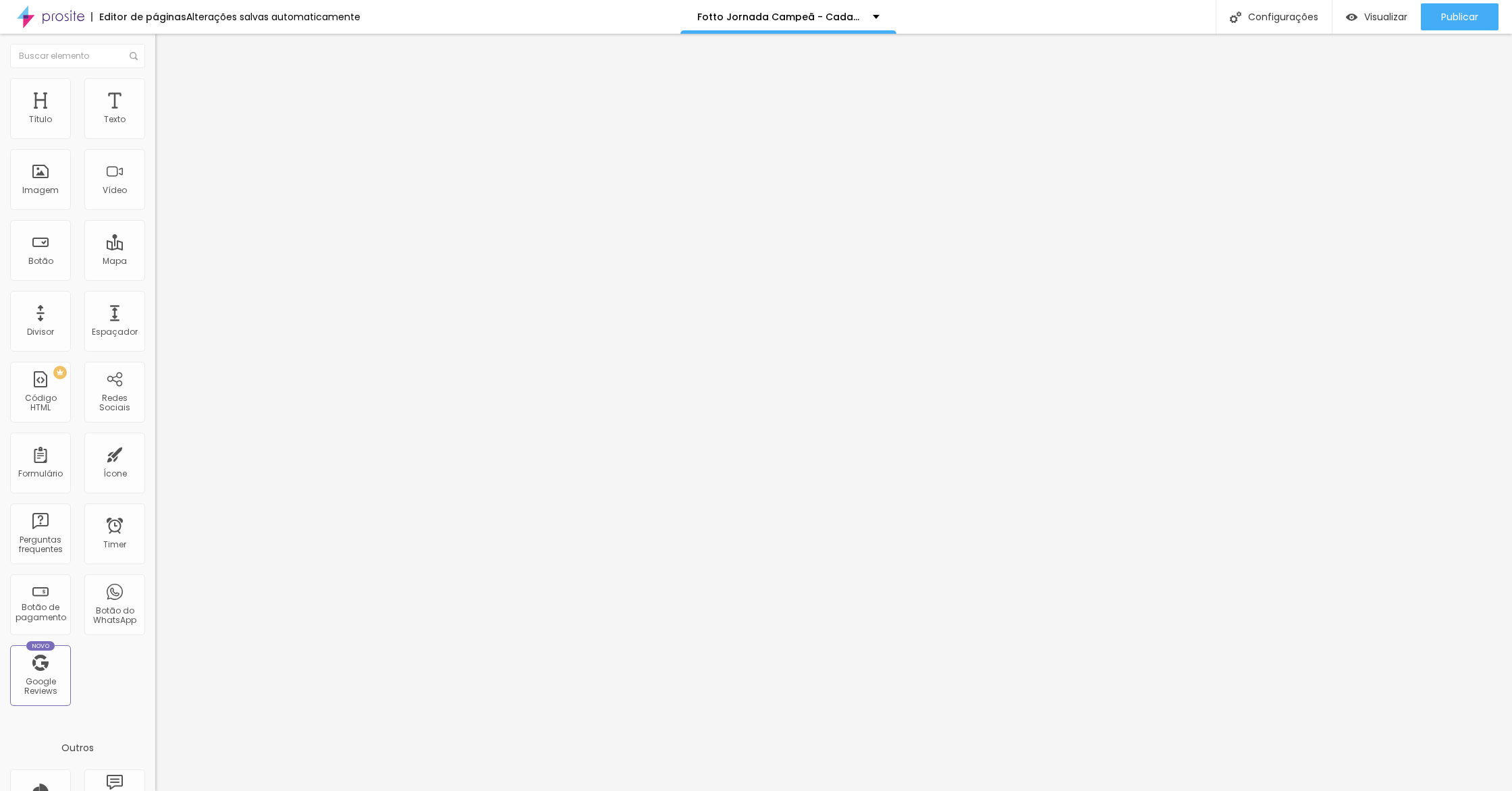
type input "0"
type input "12"
type input "33"
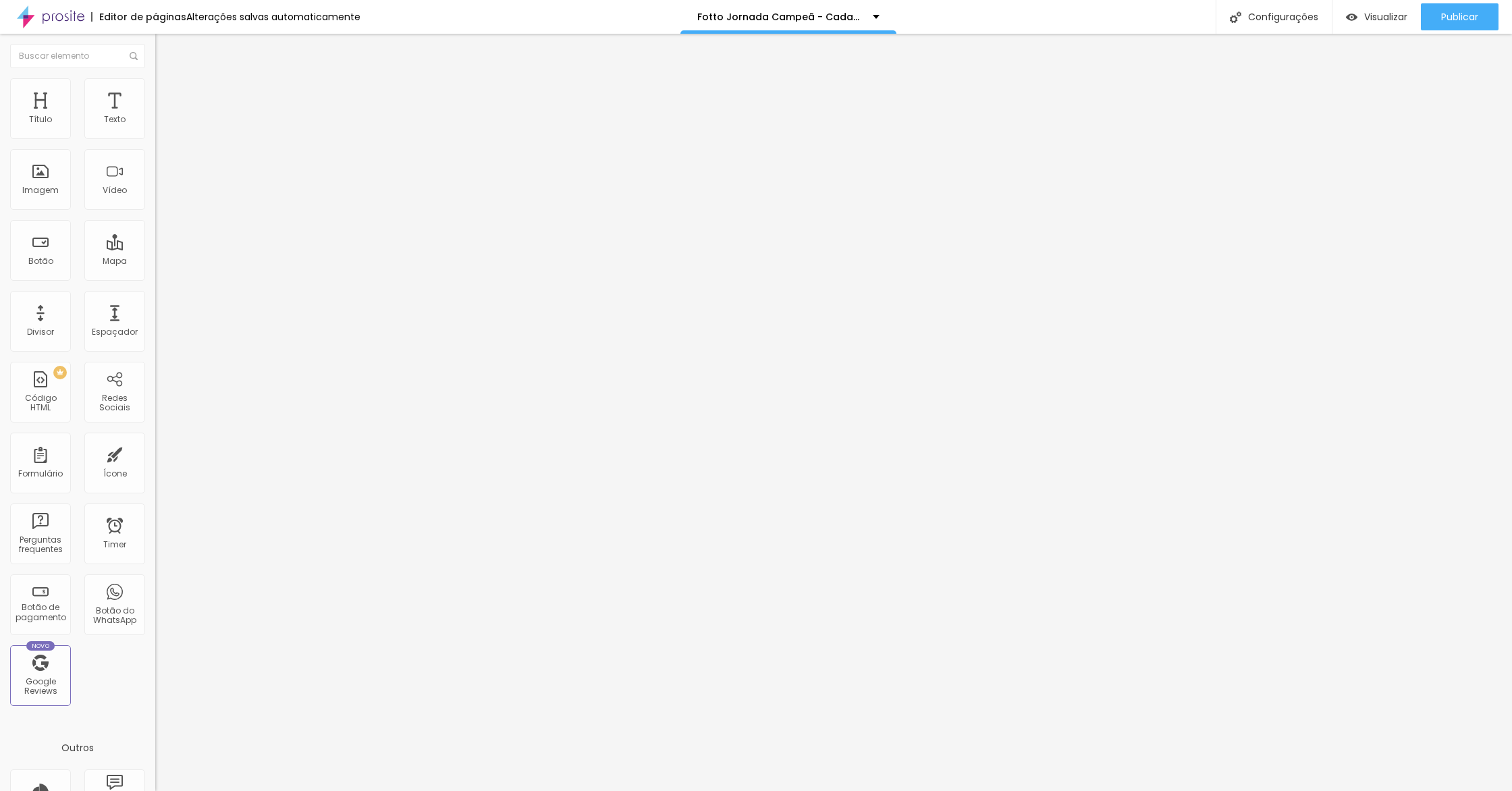
type input "37"
type input "31"
type input "29"
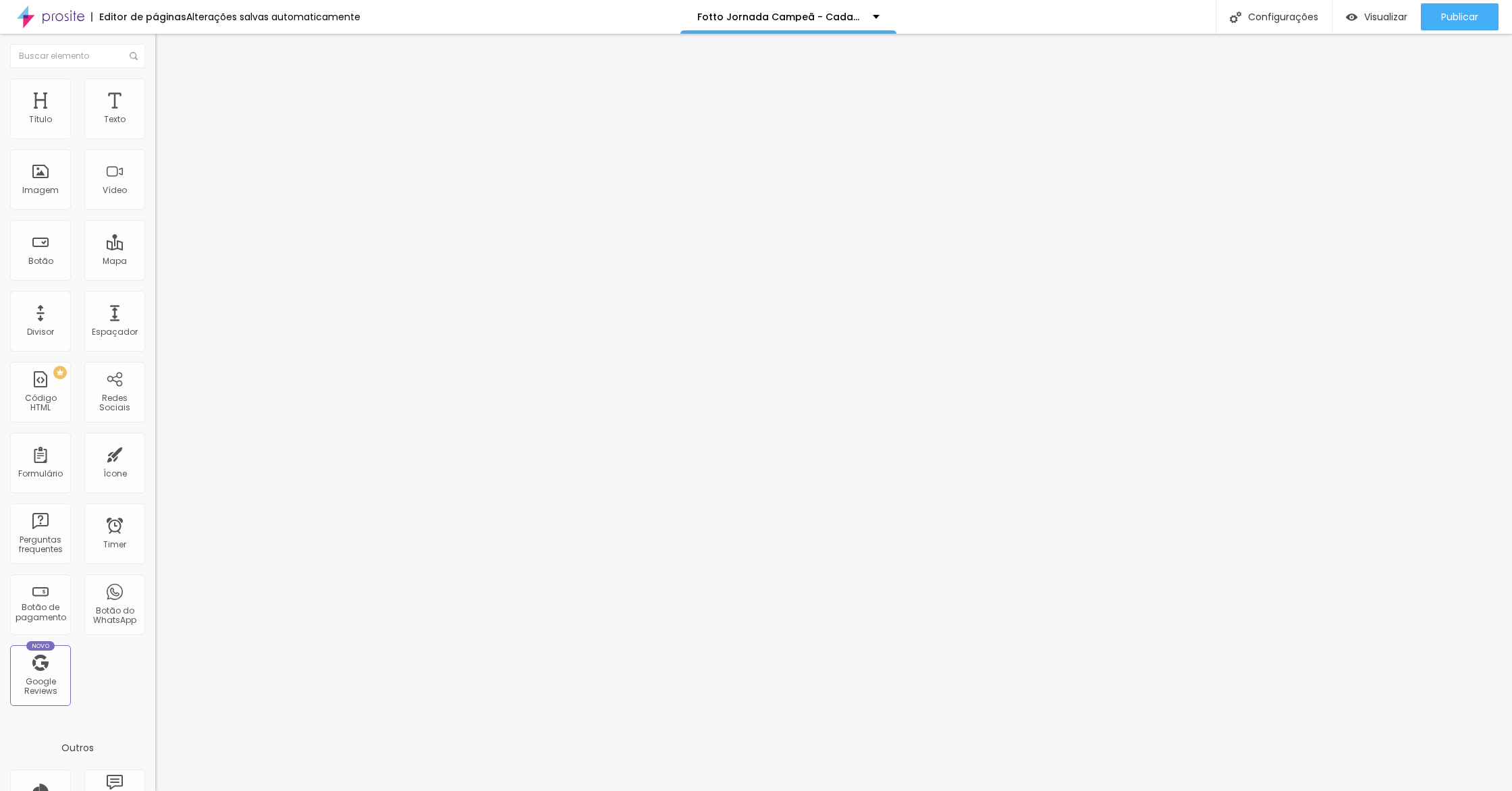
type input "29"
type input "25"
type input "24"
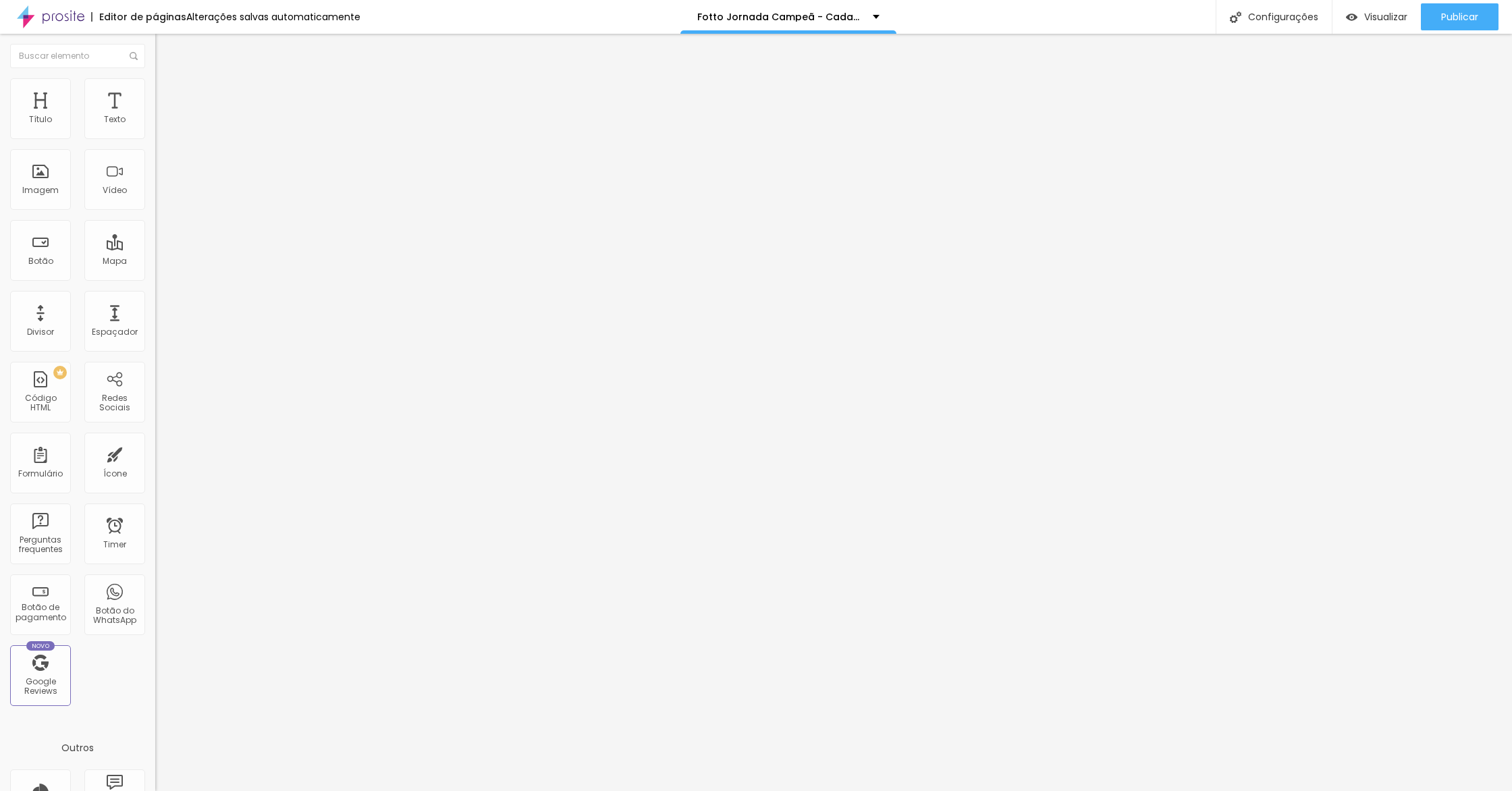
type input "22"
type input "20"
type input "19"
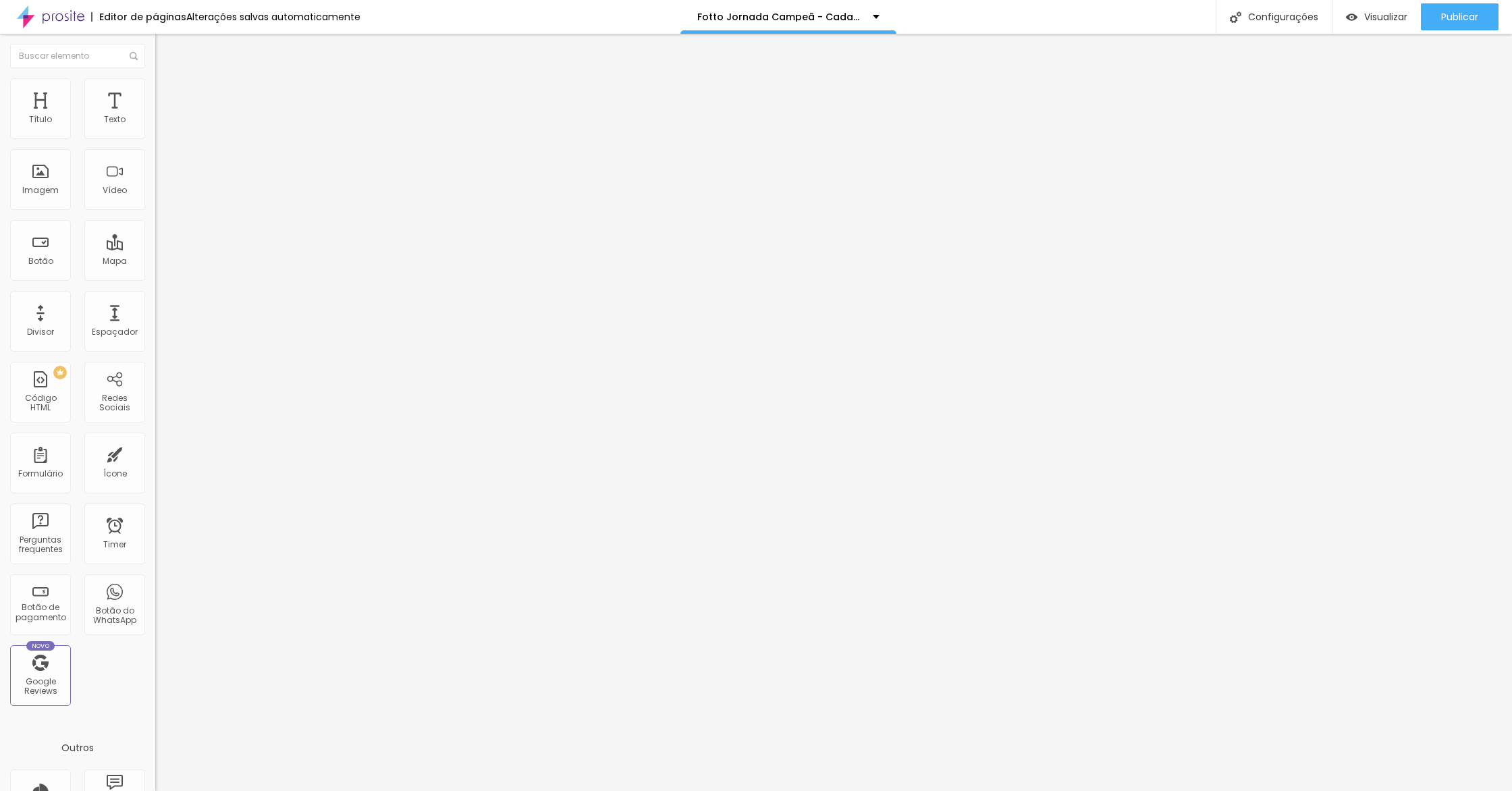
type input "19"
type input "18"
type input "17"
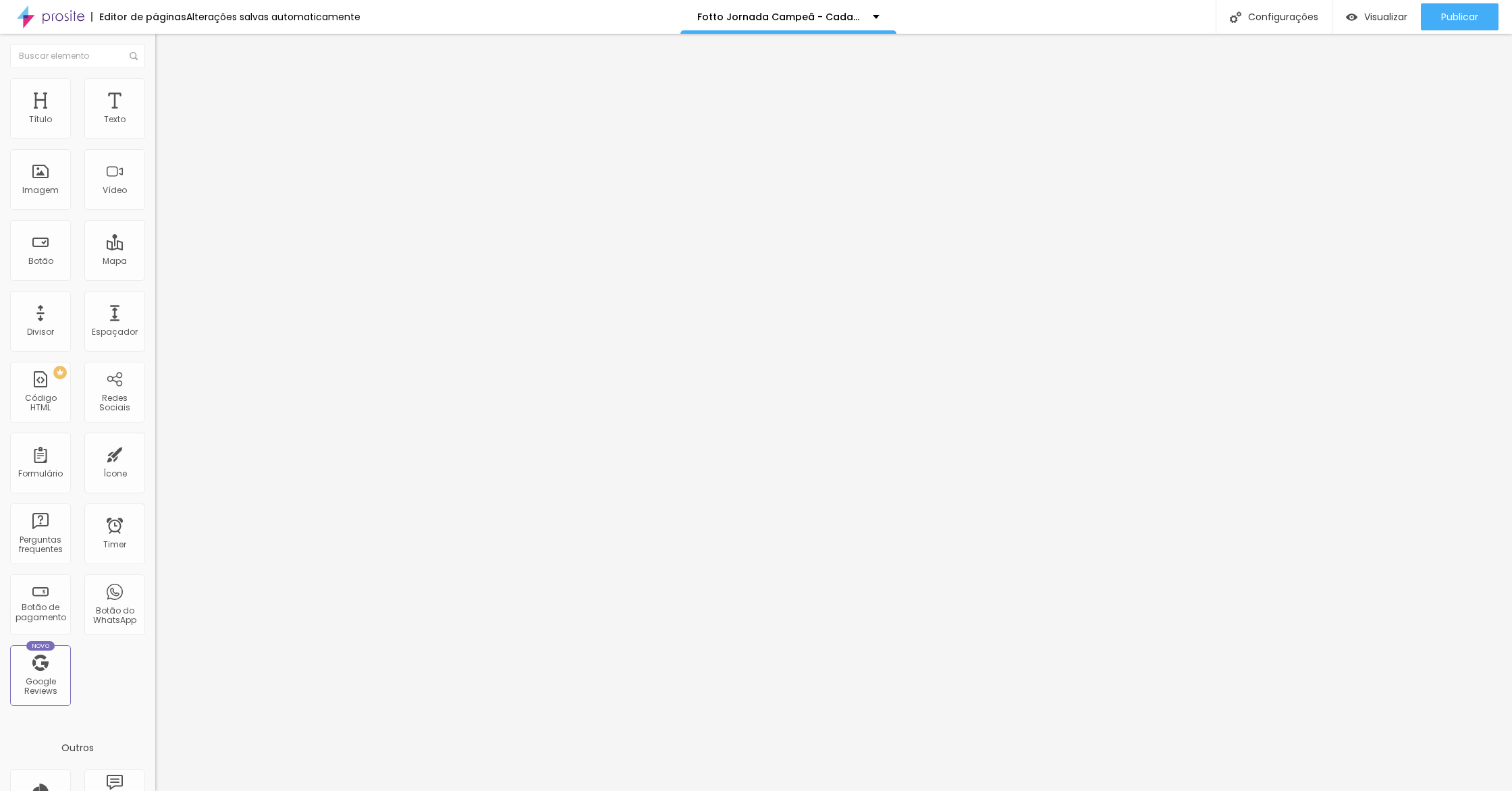
type input "16"
type input "15"
type input "14"
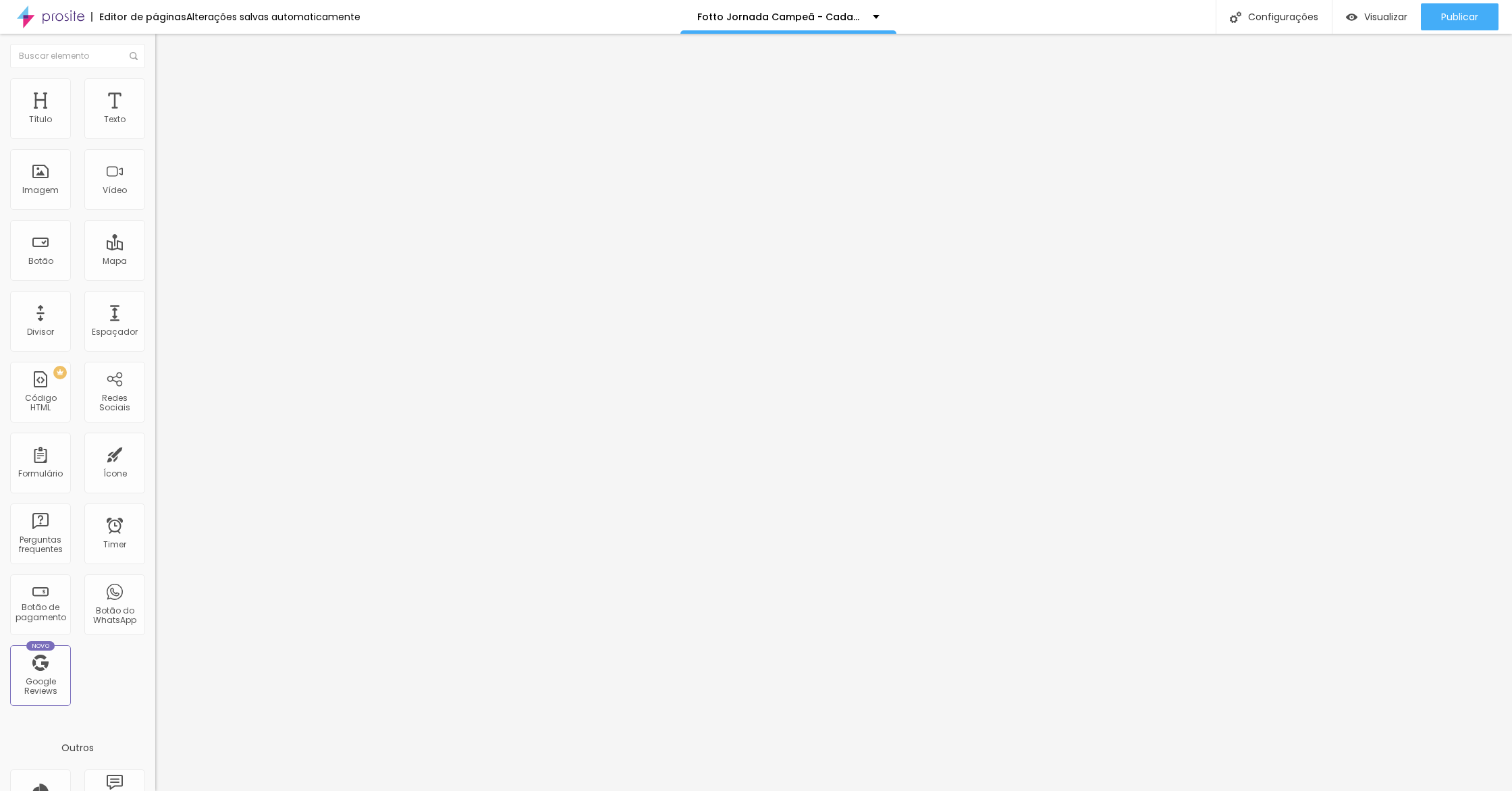
type input "14"
type input "13"
type input "12"
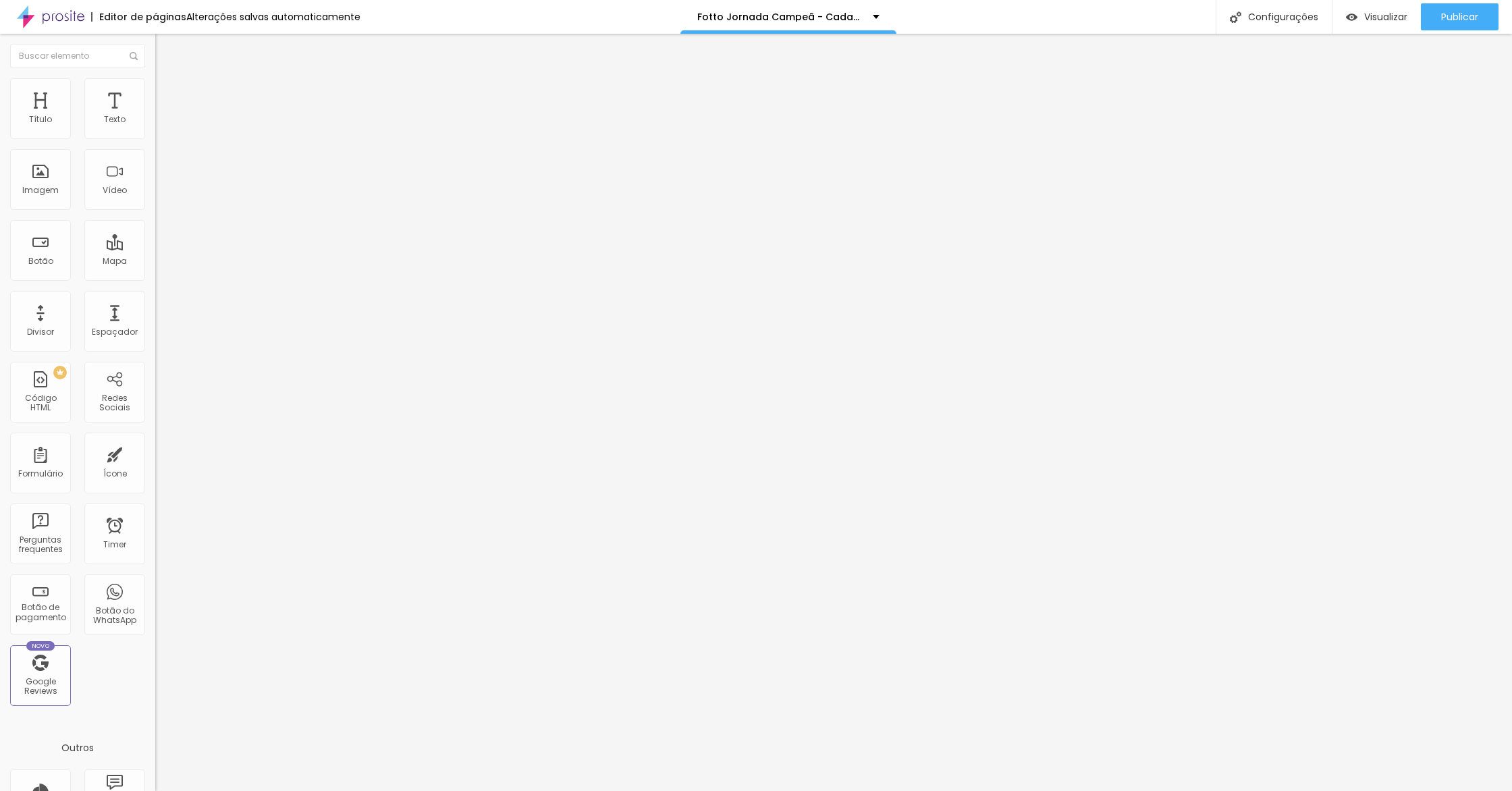
type input "11"
type input "10"
type input "9"
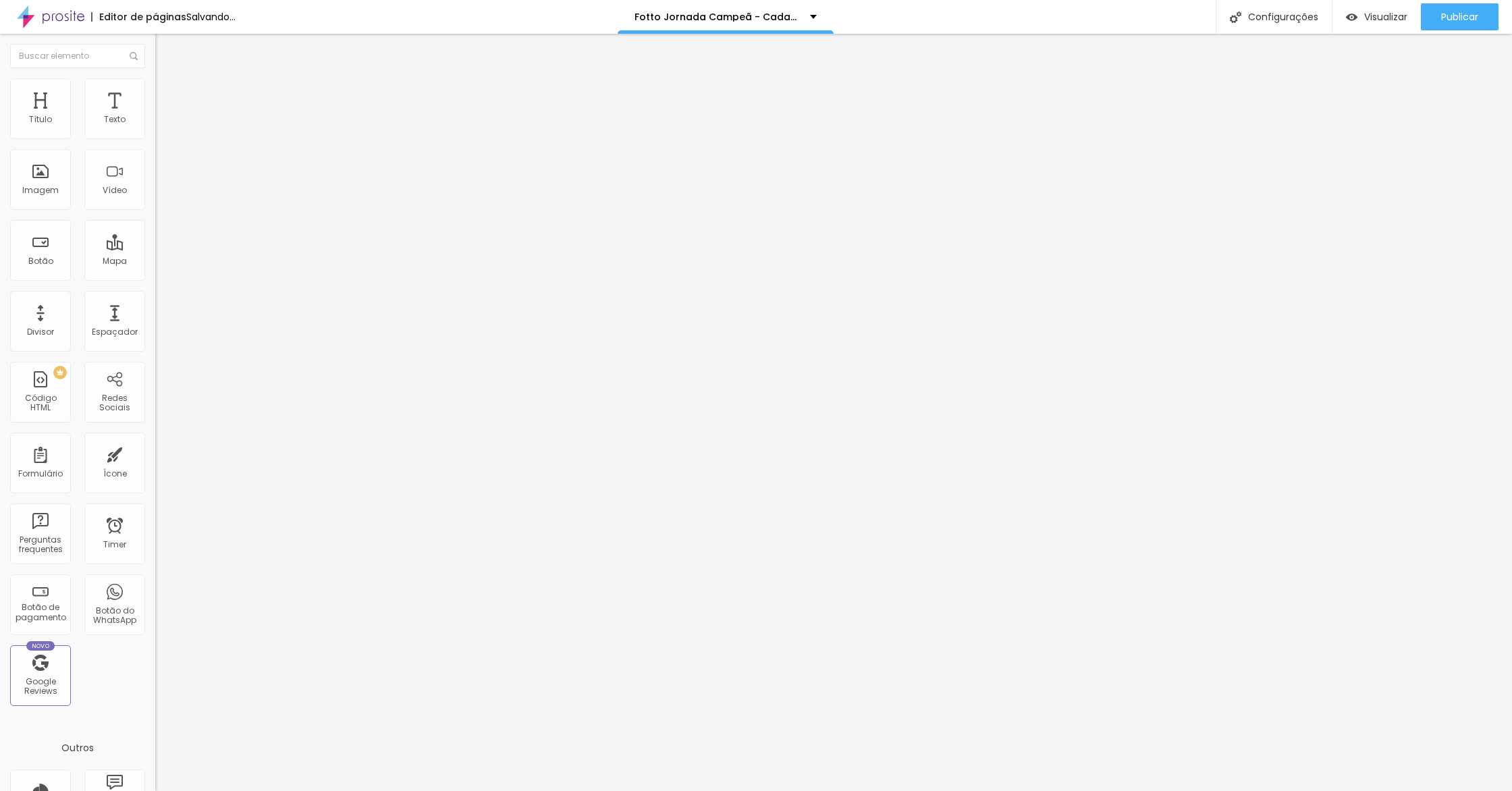
type input "9"
drag, startPoint x: 80, startPoint y: 134, endPoint x: 39, endPoint y: 136, distance: 41.0
click at [155, 262] on input "range" at bounding box center [199, 267] width 87 height 11
type input "10"
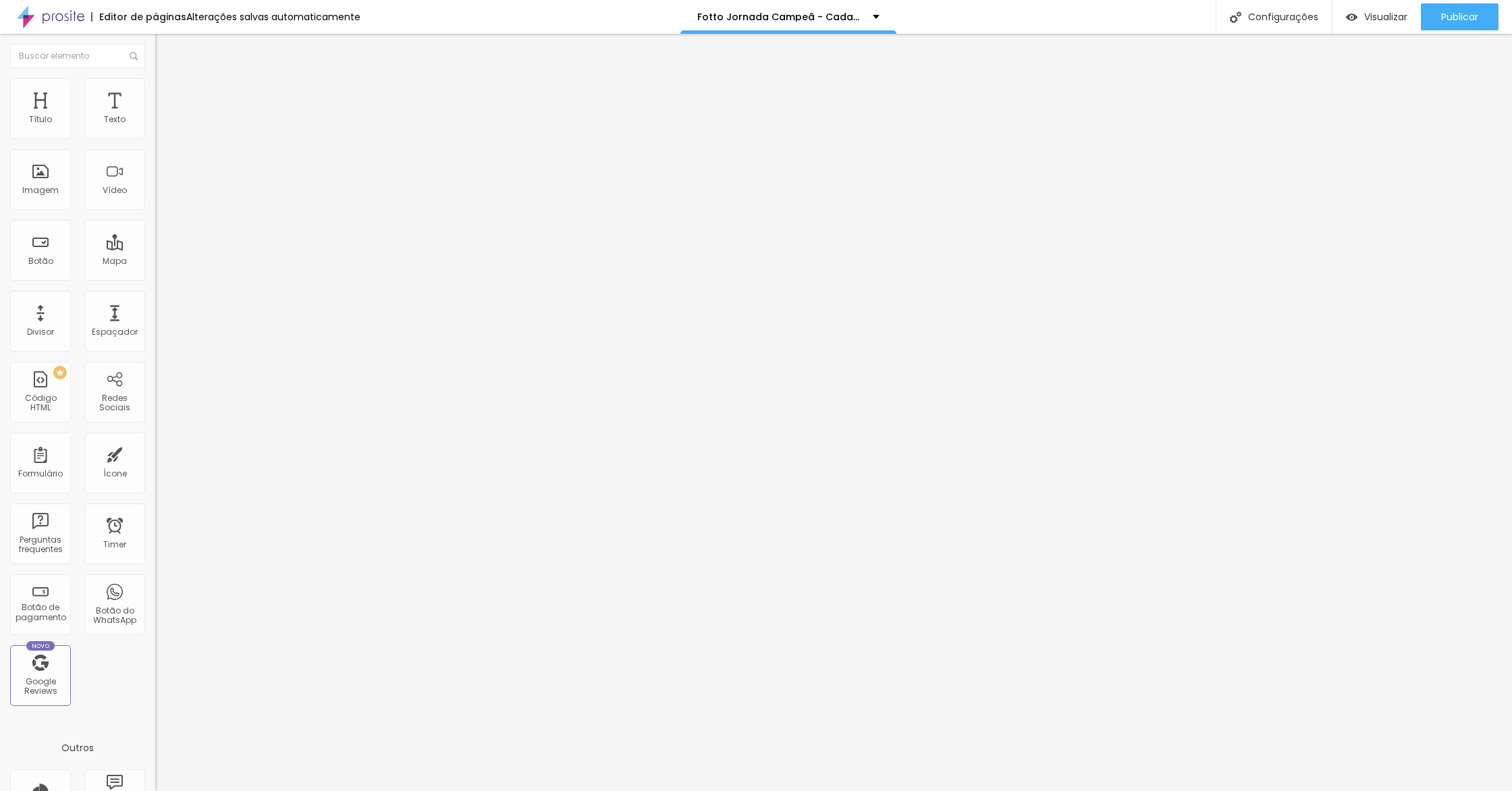
type input "11"
type input "10"
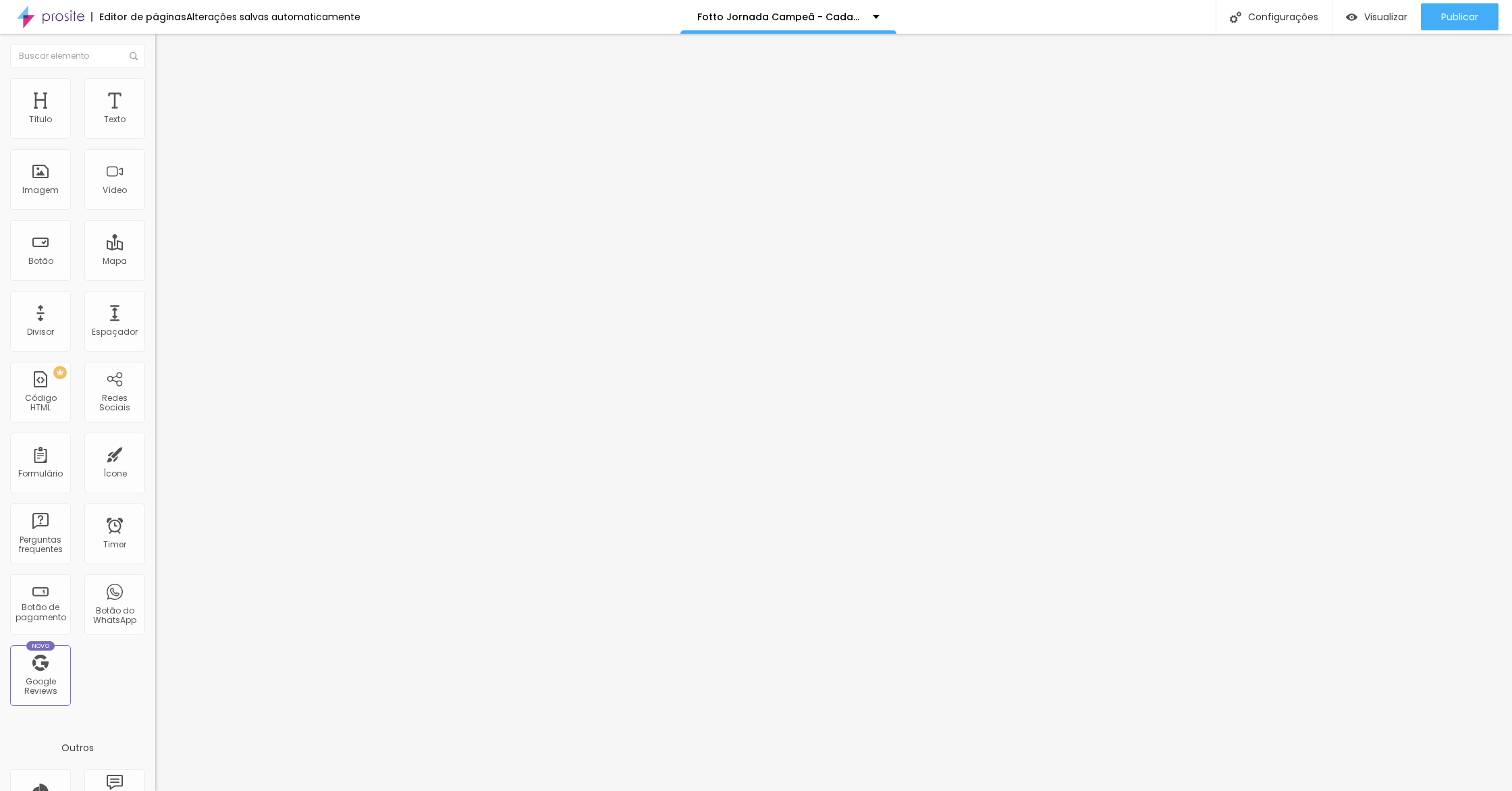
click at [155, 262] on input "range" at bounding box center [199, 267] width 87 height 11
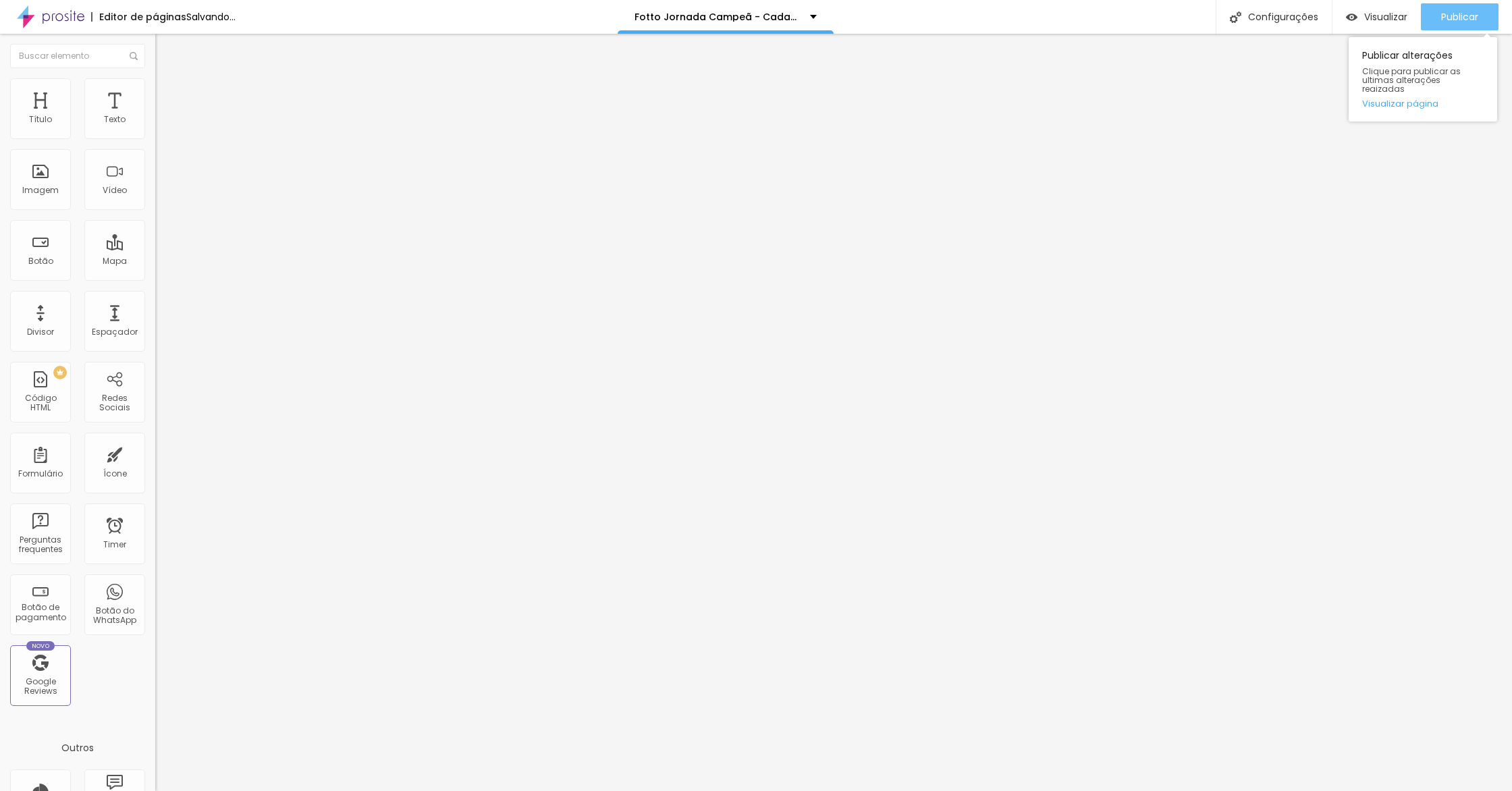
click at [1477, 27] on div "Publicar" at bounding box center [1460, 17] width 37 height 27
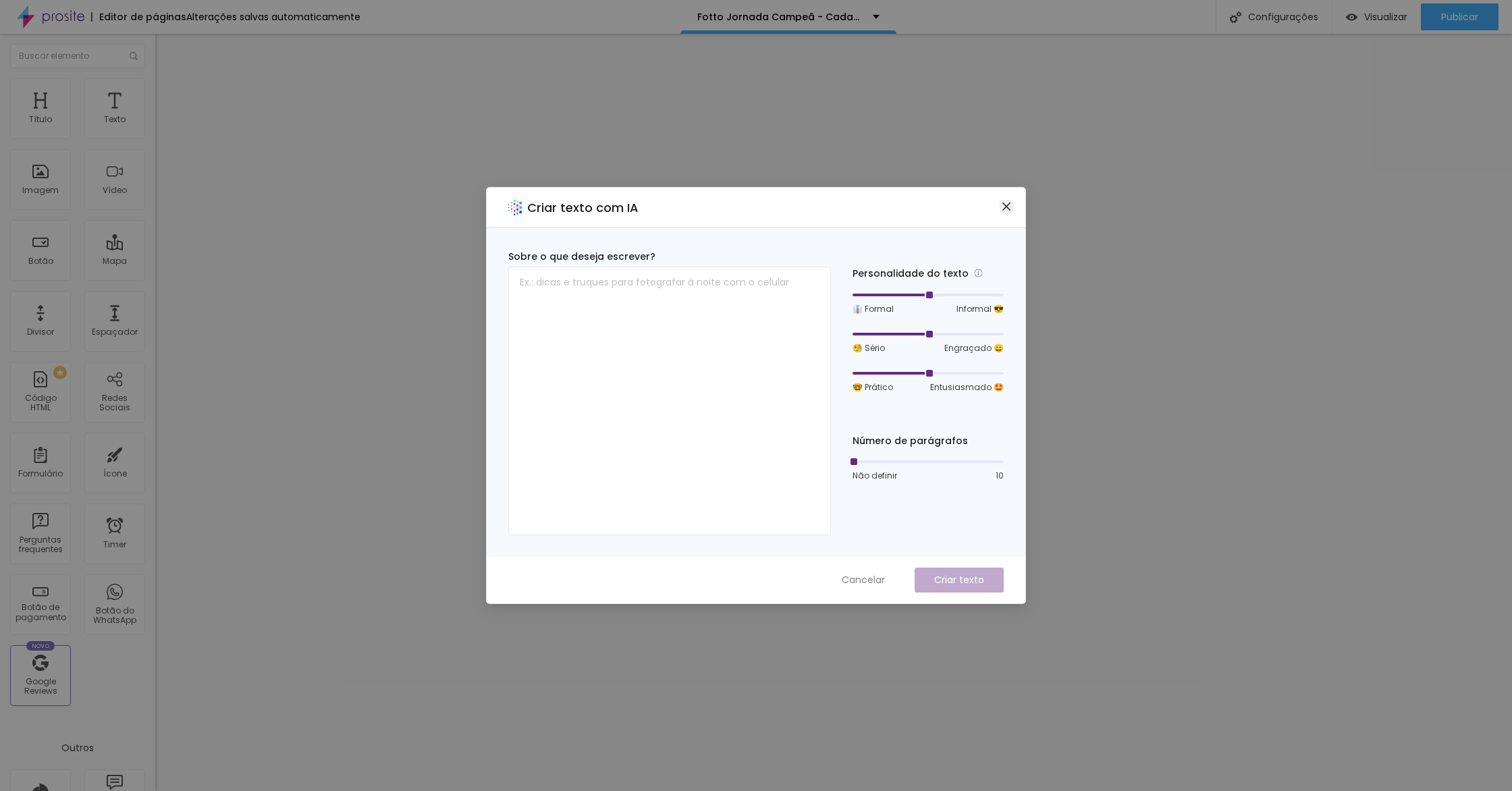
click at [1006, 200] on button "Close" at bounding box center [1007, 206] width 14 height 14
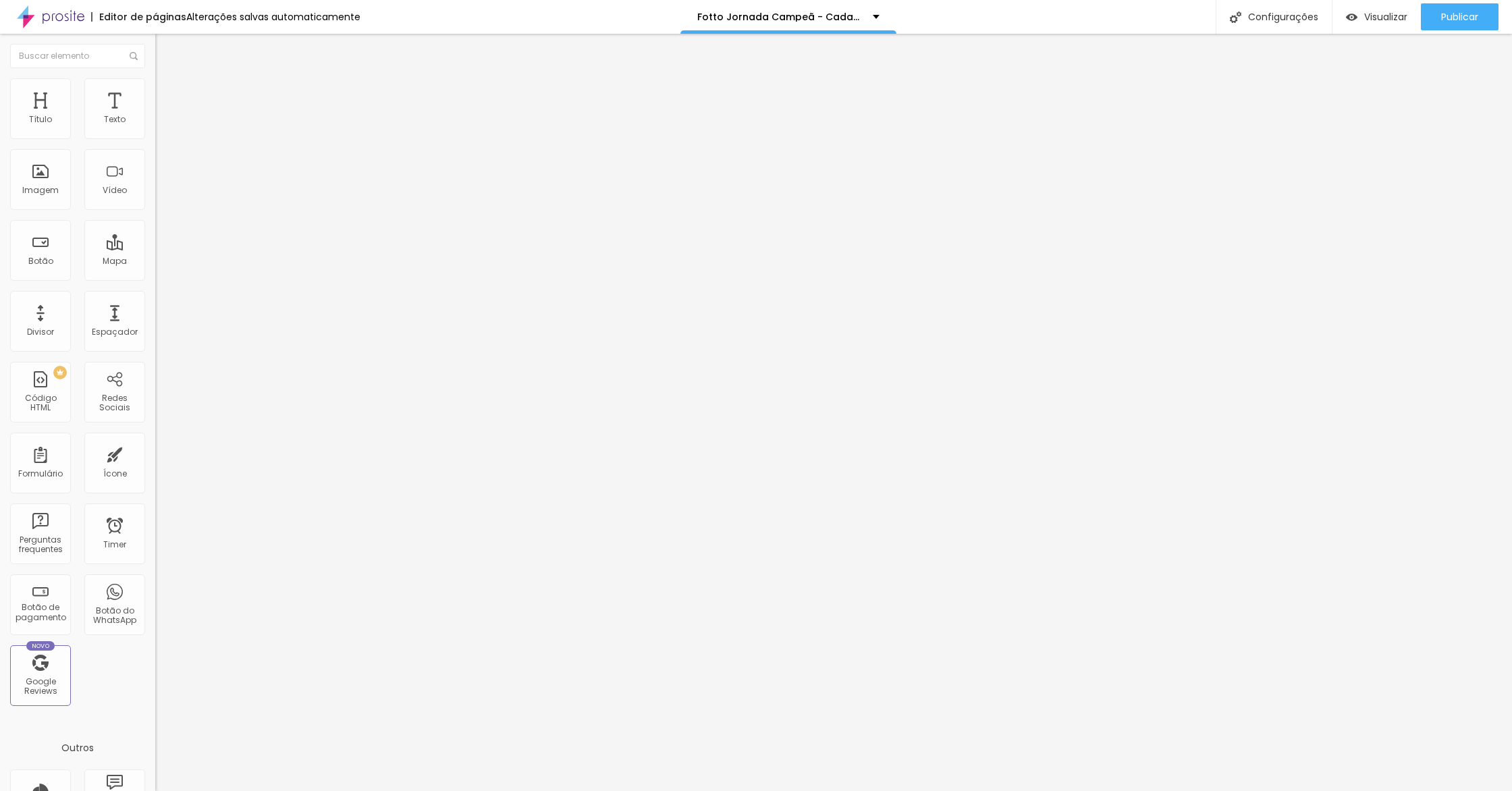
click at [162, 194] on icon "button" at bounding box center [165, 191] width 5 height 5
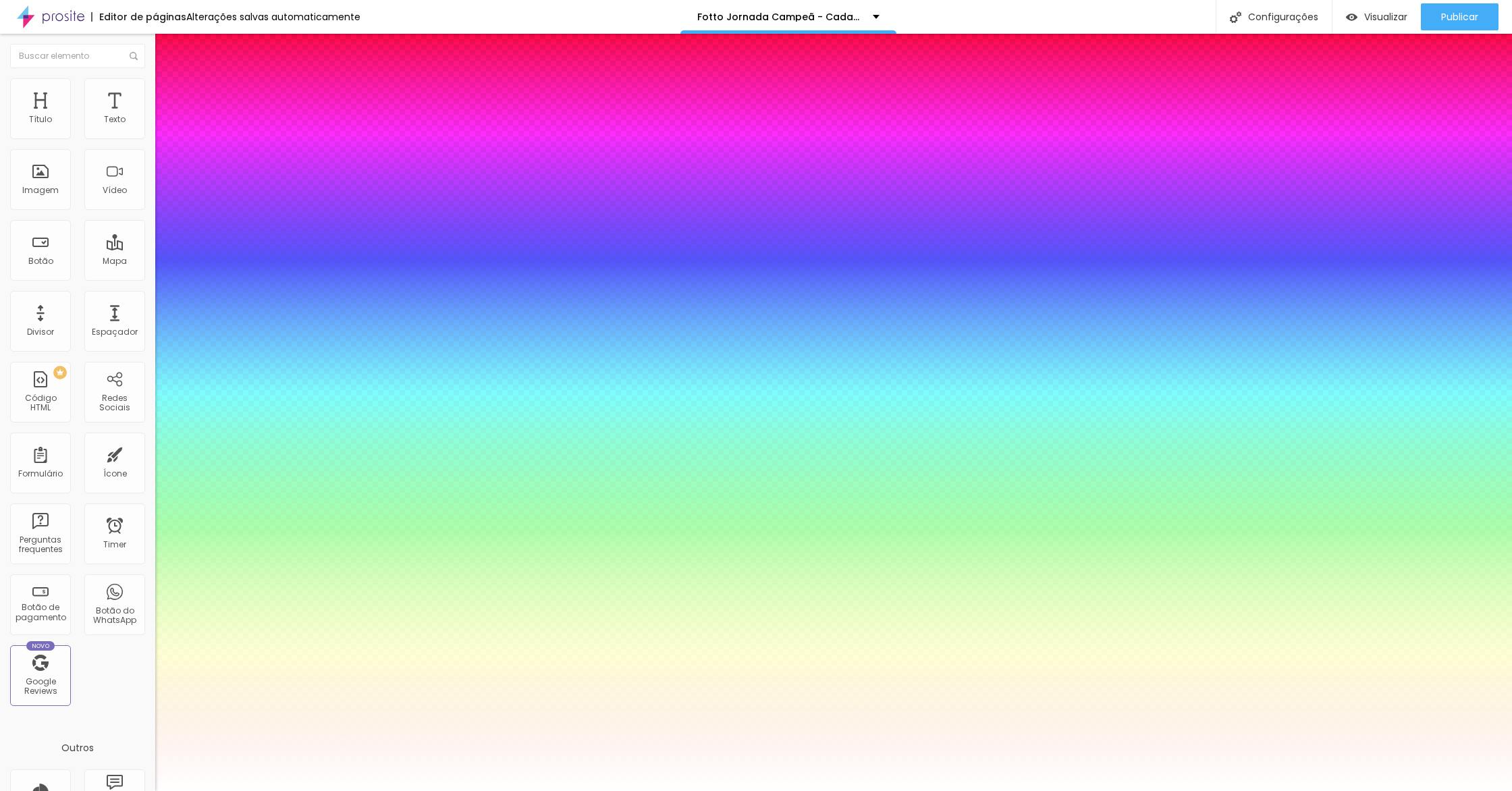
type input "1"
type input "56"
type input "1"
type input "54"
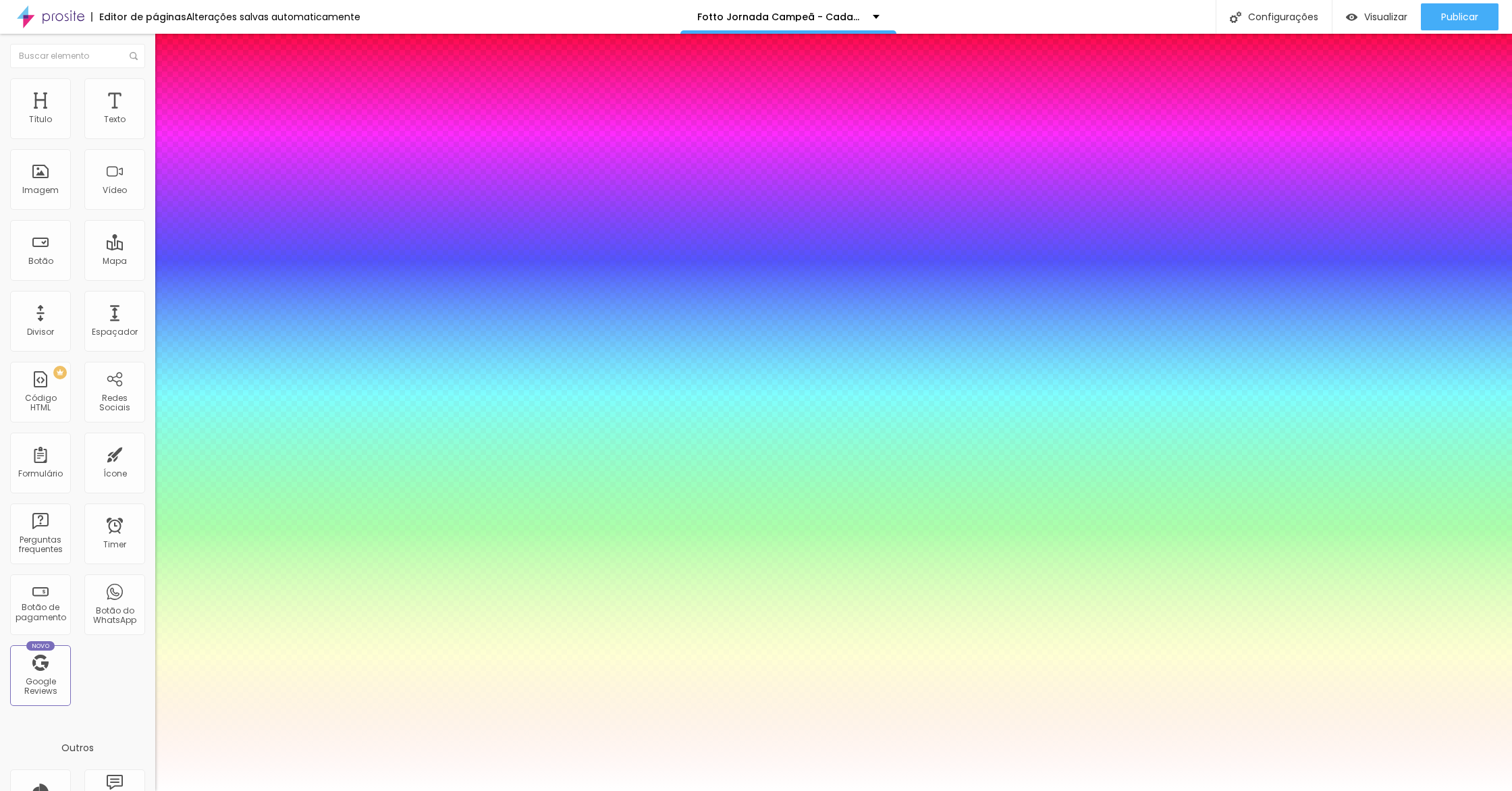
type input "54"
type input "1"
type input "53"
type input "1"
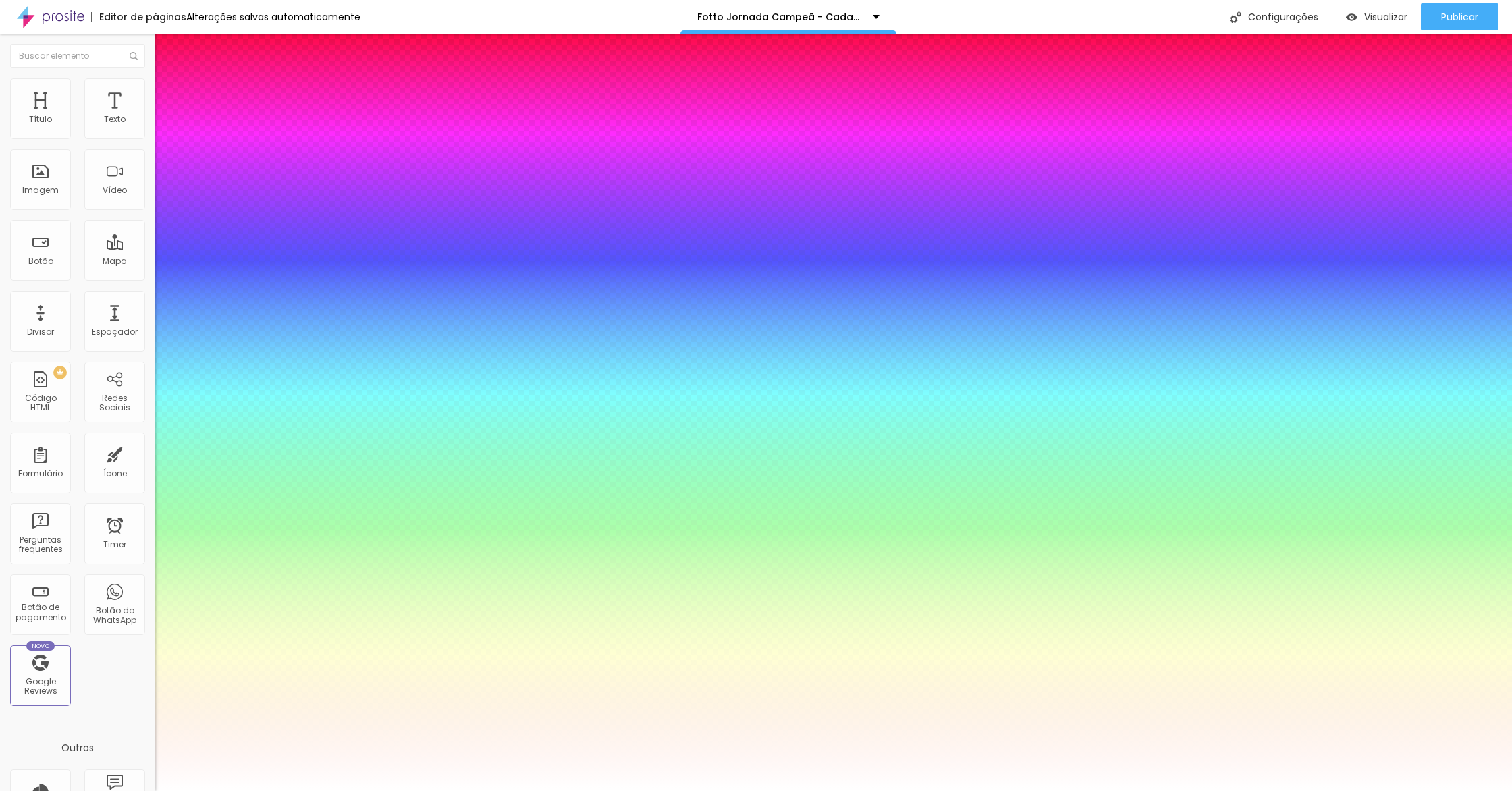
type input "51"
type input "1"
type input "50"
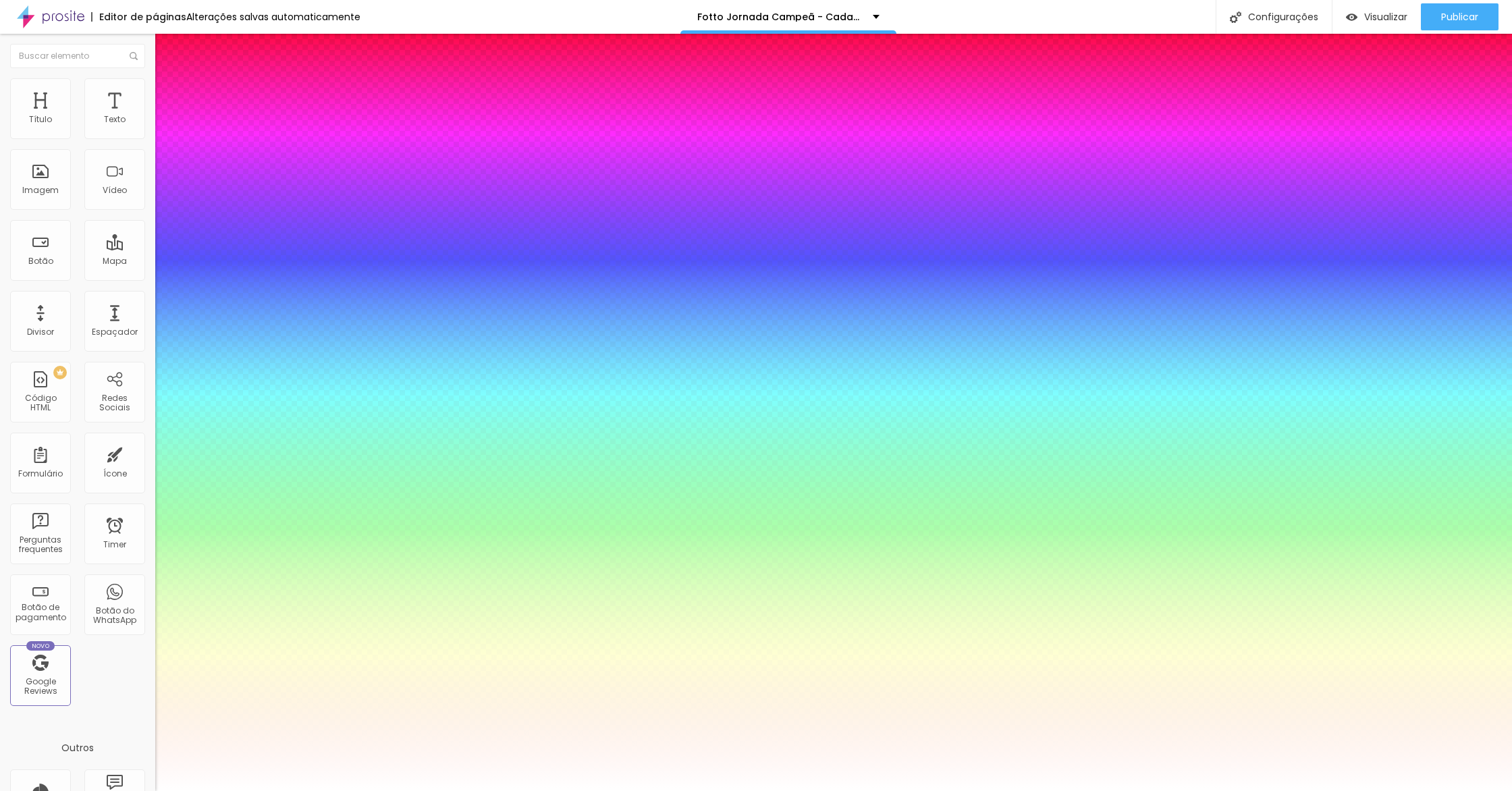
type input "1"
type input "49"
type input "1"
type input "48"
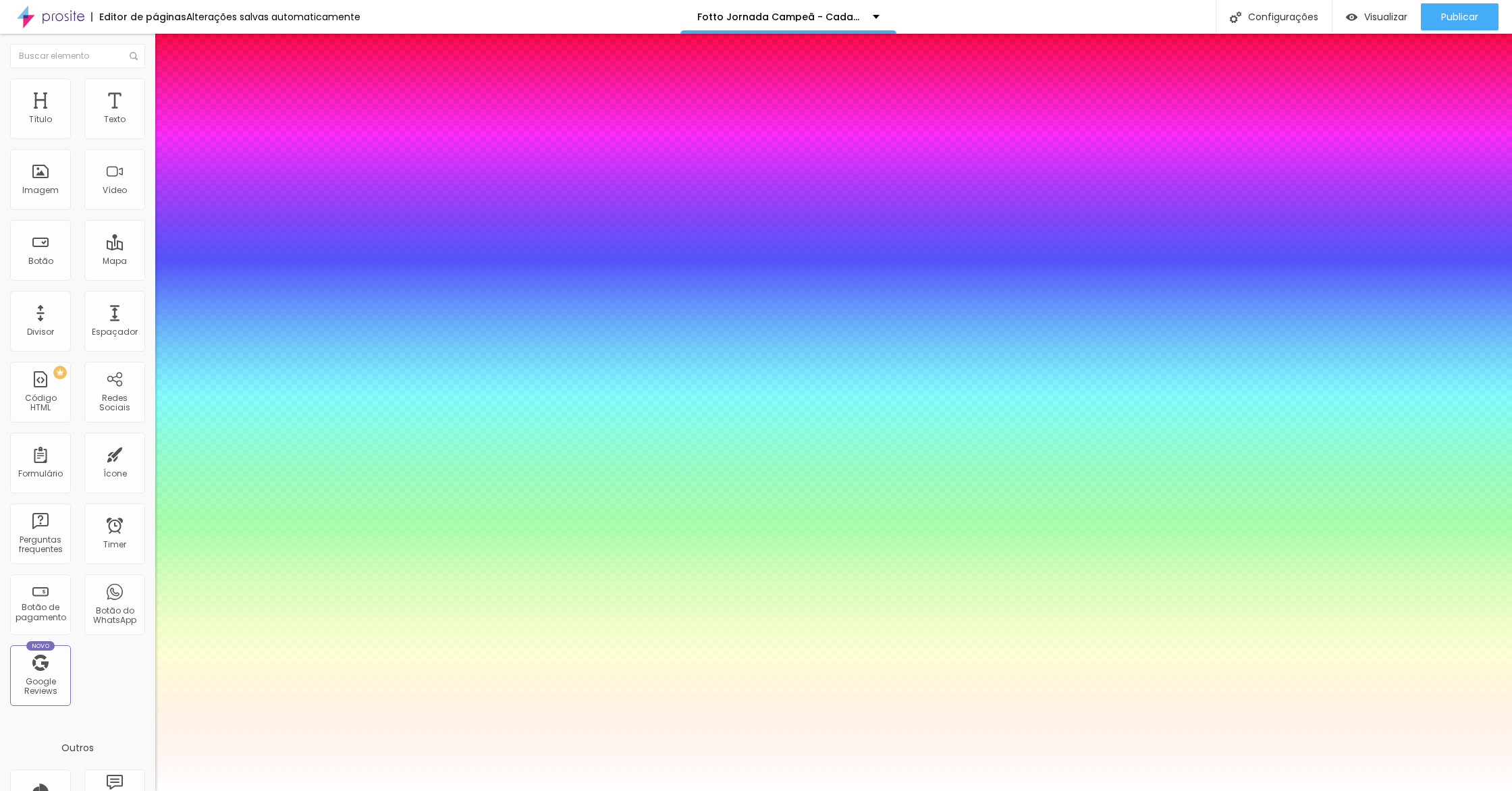
type input "48"
type input "1"
type input "47"
type input "1"
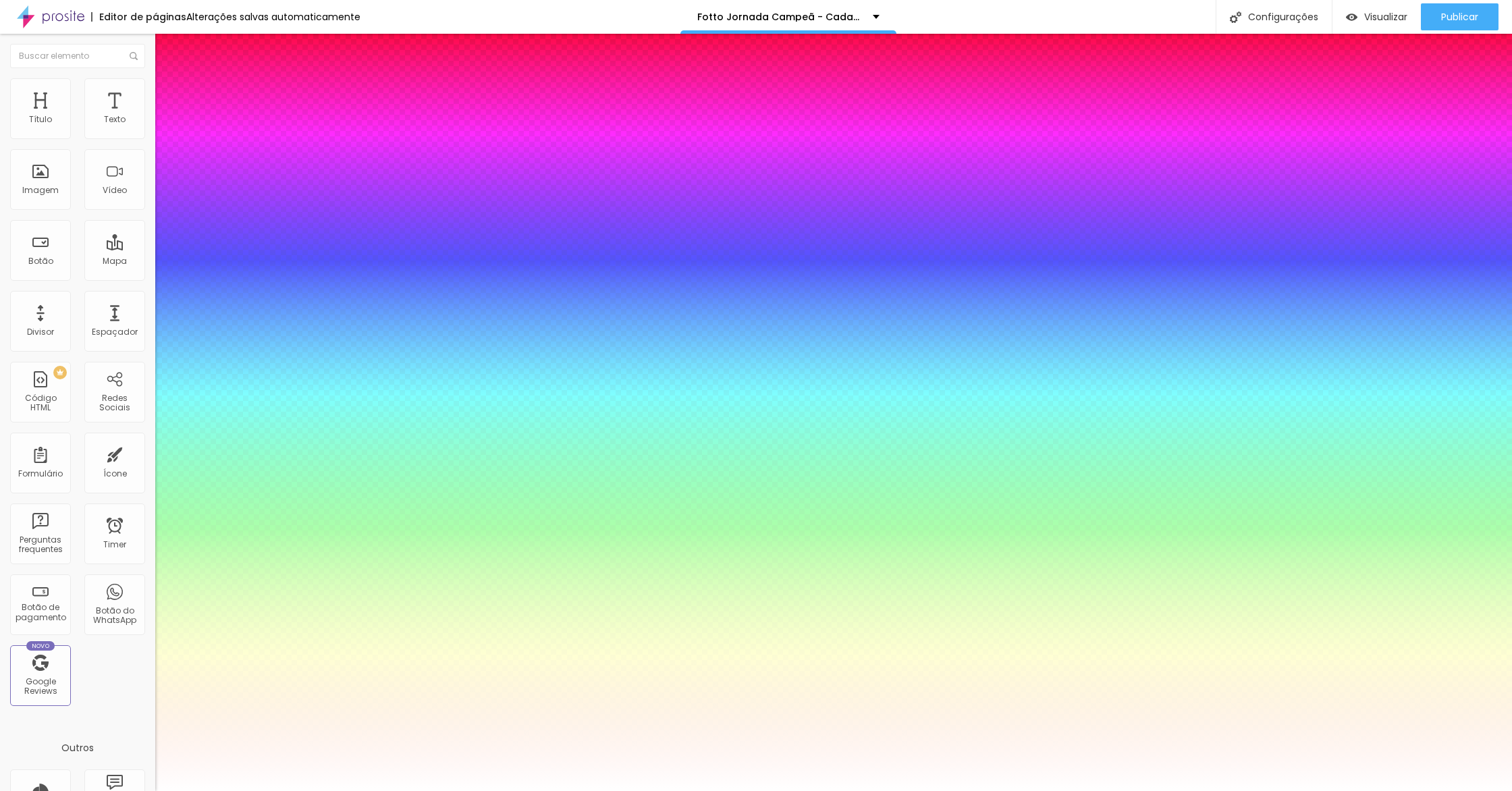
type input "46"
type input "1"
type input "45"
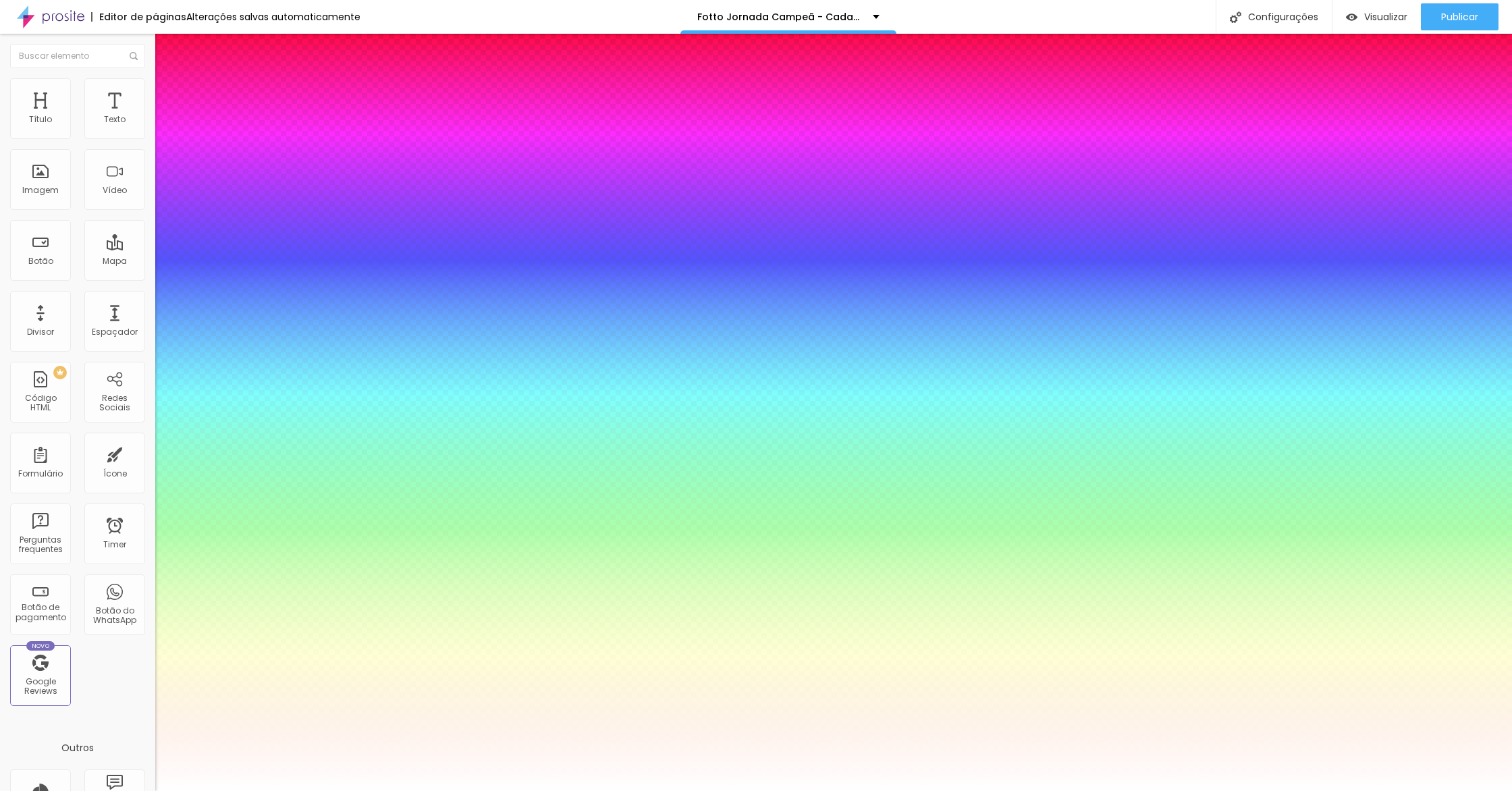
type input "1"
type input "44"
type input "1"
type input "43"
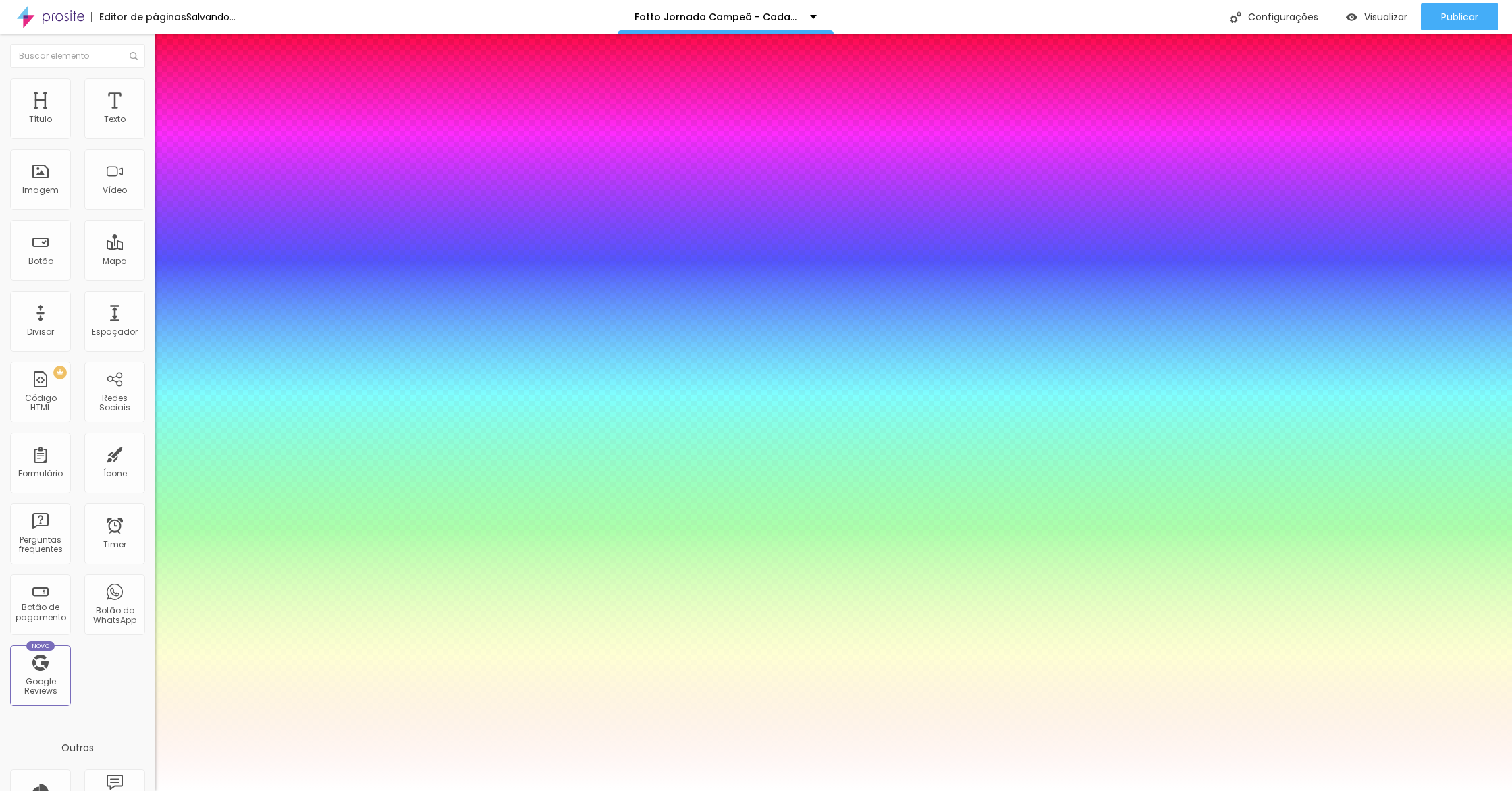
type input "43"
type input "1"
type input "42"
type input "1"
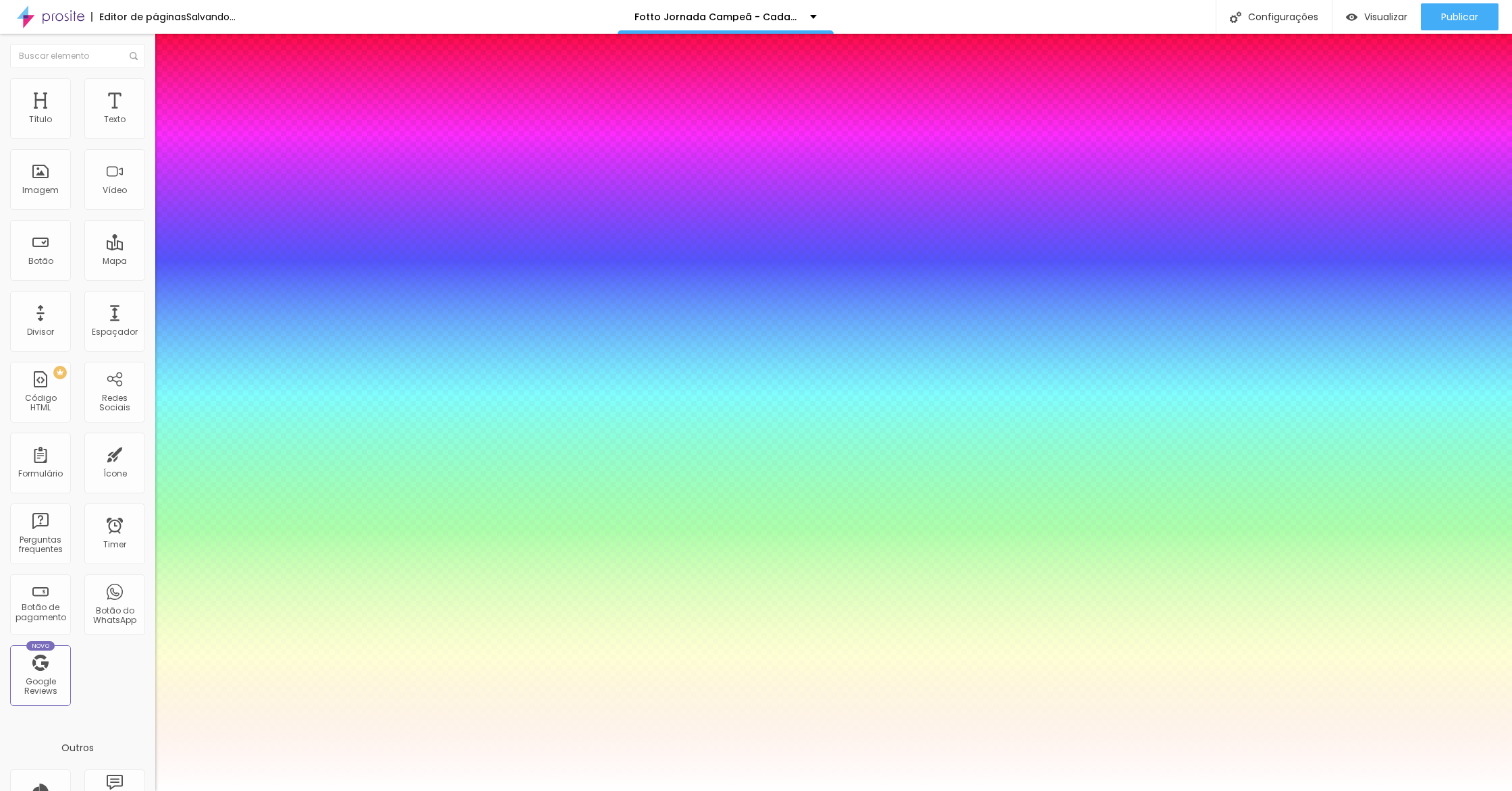
type input "41"
type input "1"
type input "40"
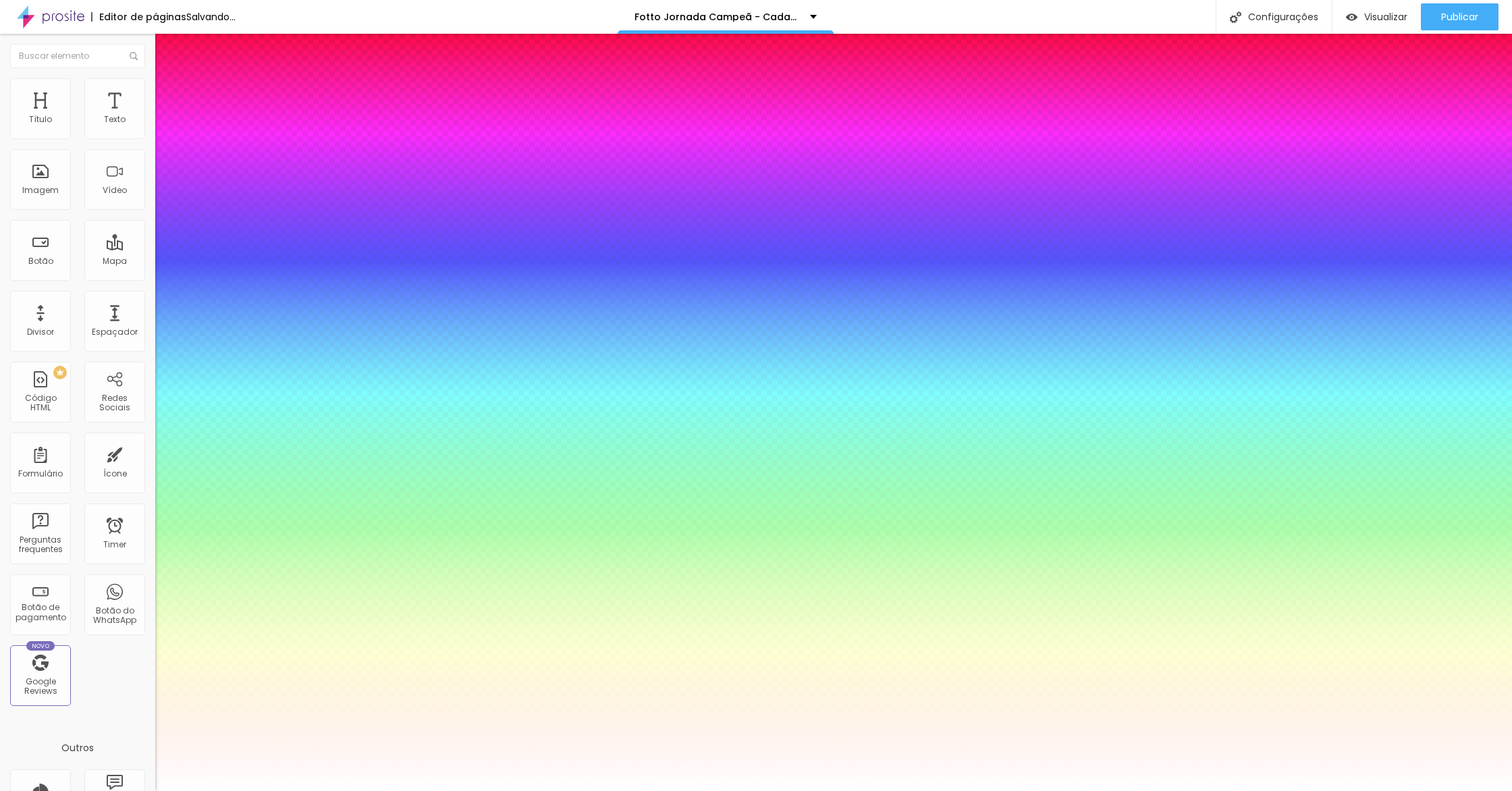
type input "1"
type input "39"
type input "1"
type input "38"
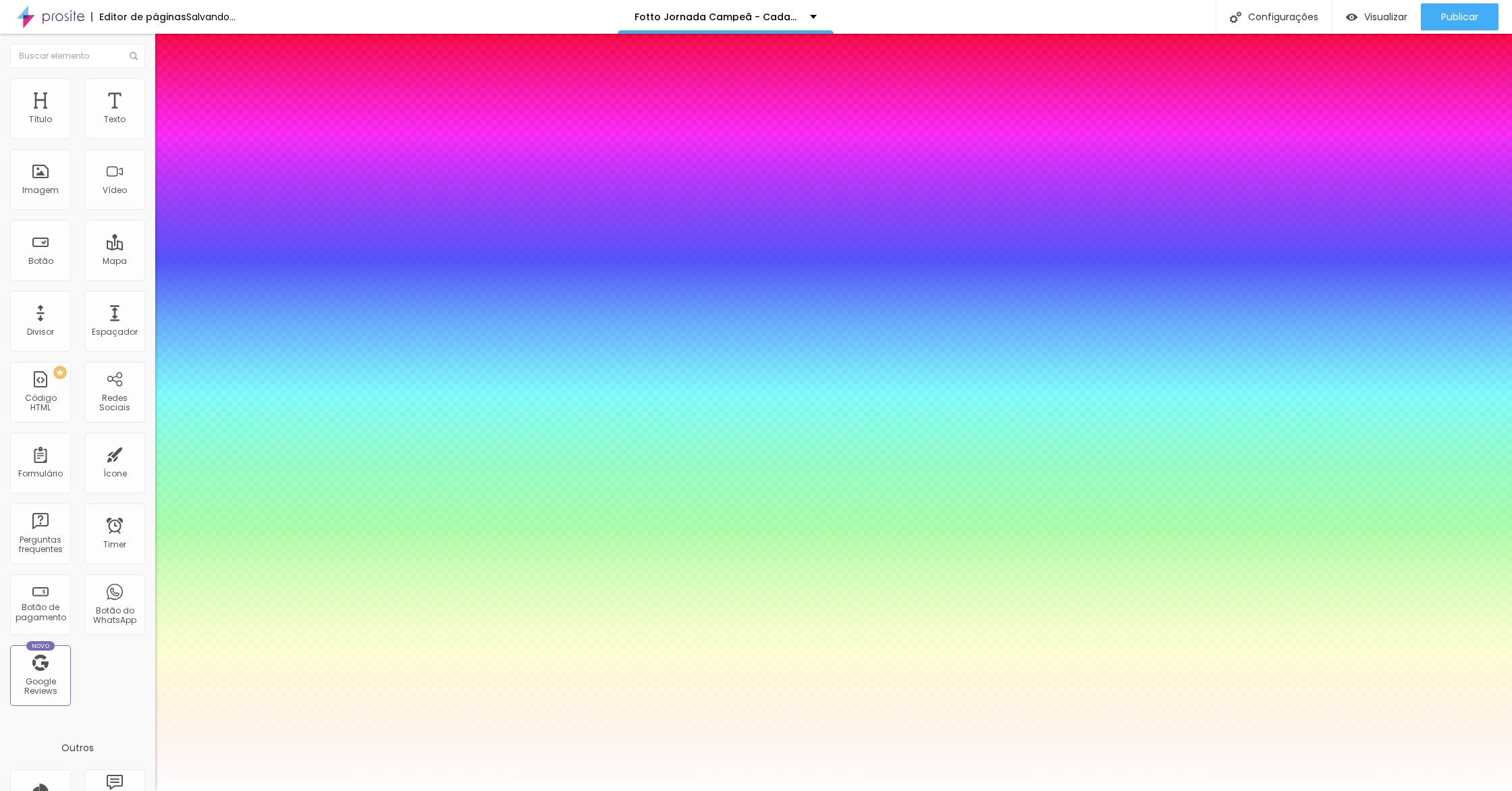
type input "38"
type input "1"
drag, startPoint x: 224, startPoint y: 378, endPoint x: 205, endPoint y: 383, distance: 19.6
type input "38"
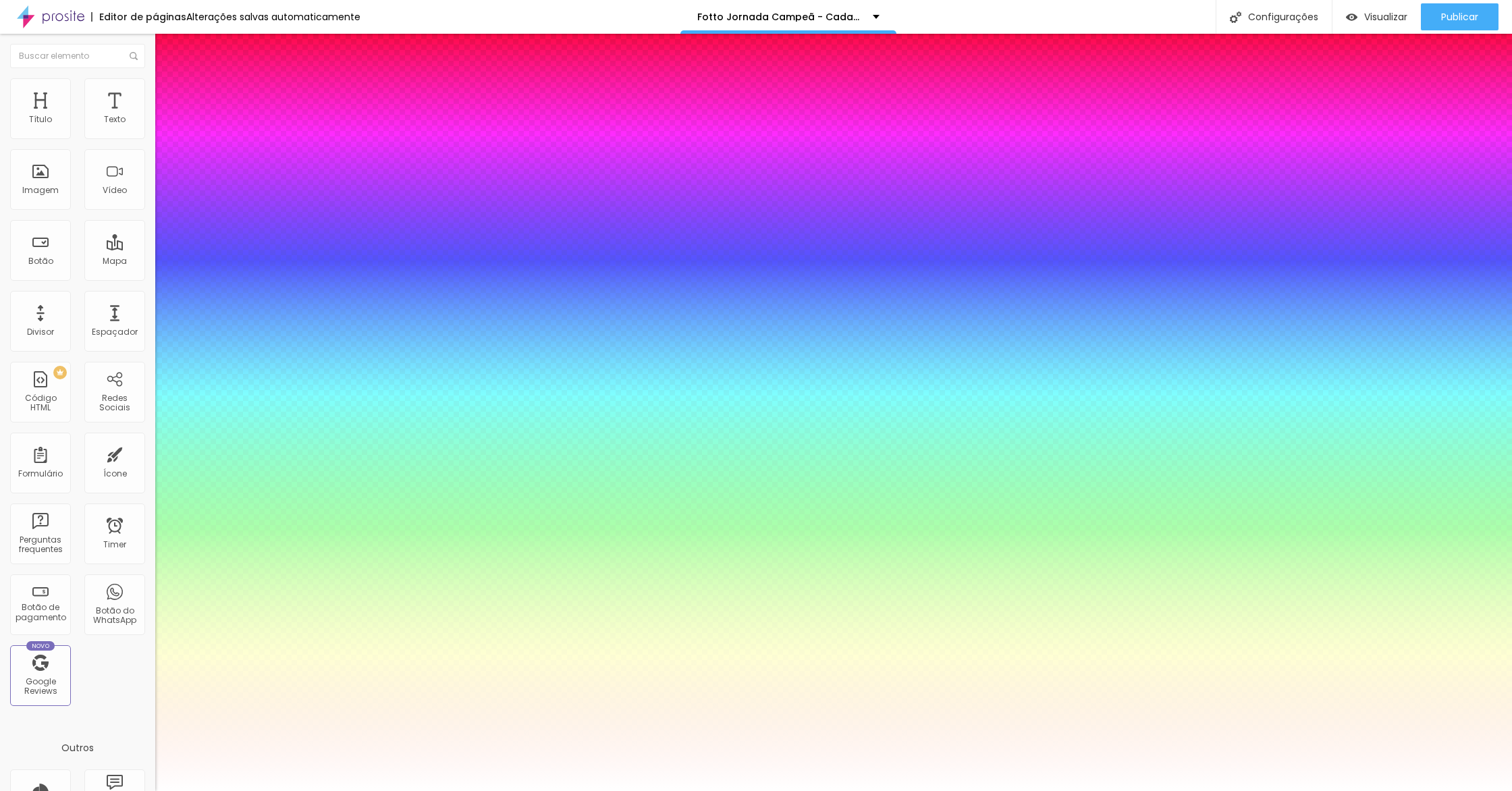
click at [381, 790] on div at bounding box center [756, 791] width 1512 height 0
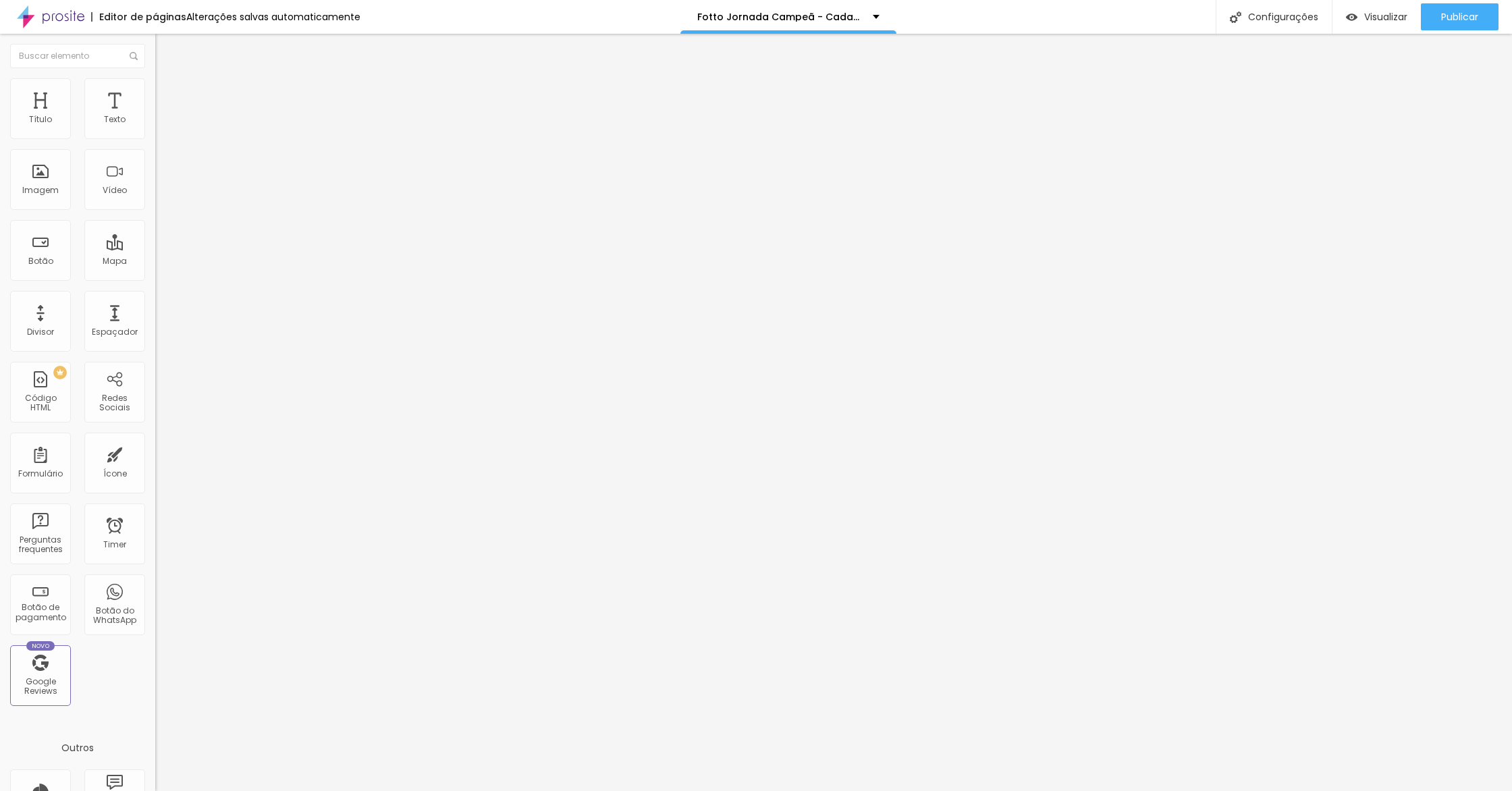
click at [162, 194] on icon "button" at bounding box center [165, 191] width 5 height 5
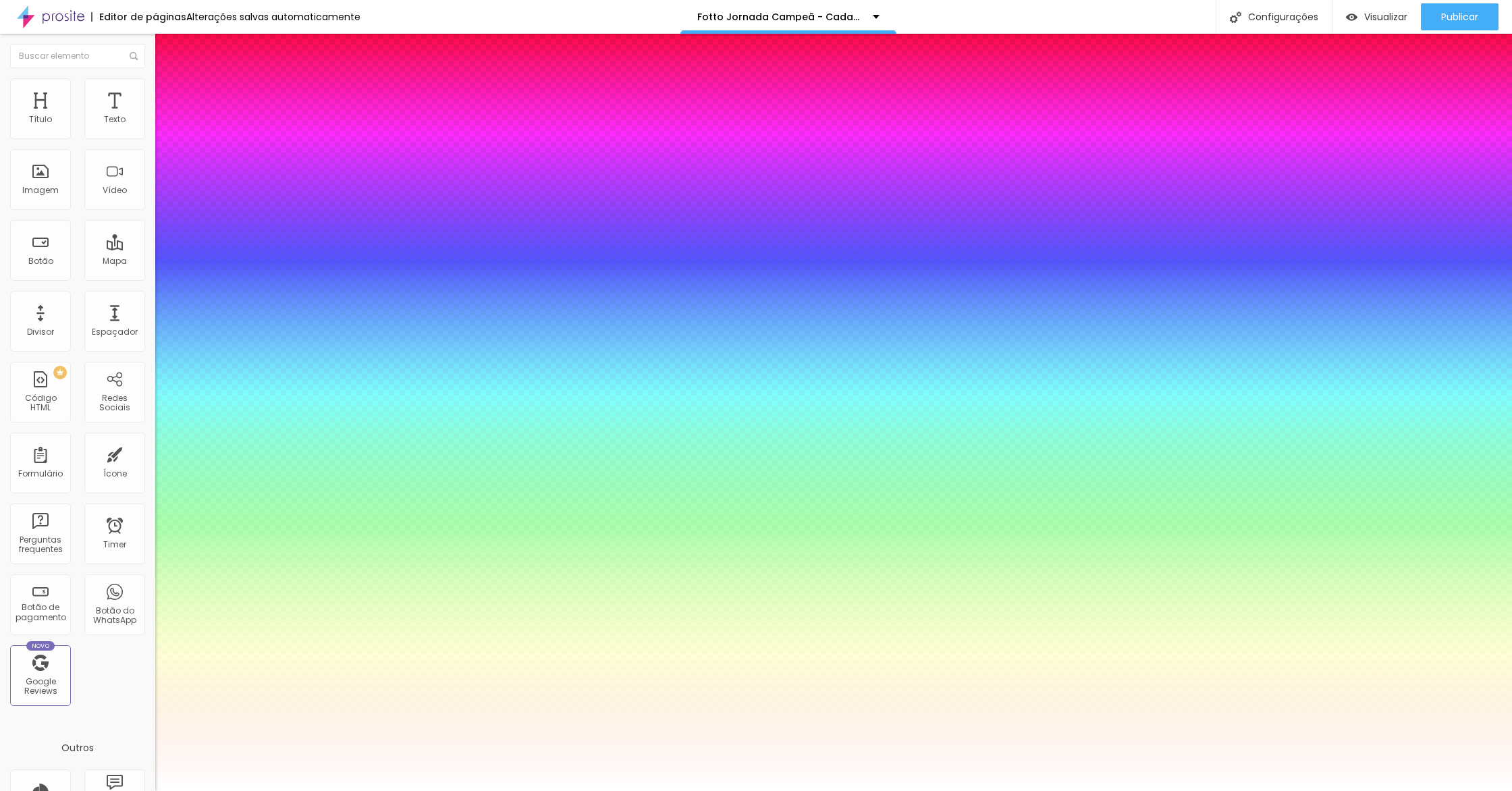
type input "1"
type input "44"
type input "1"
type input "39"
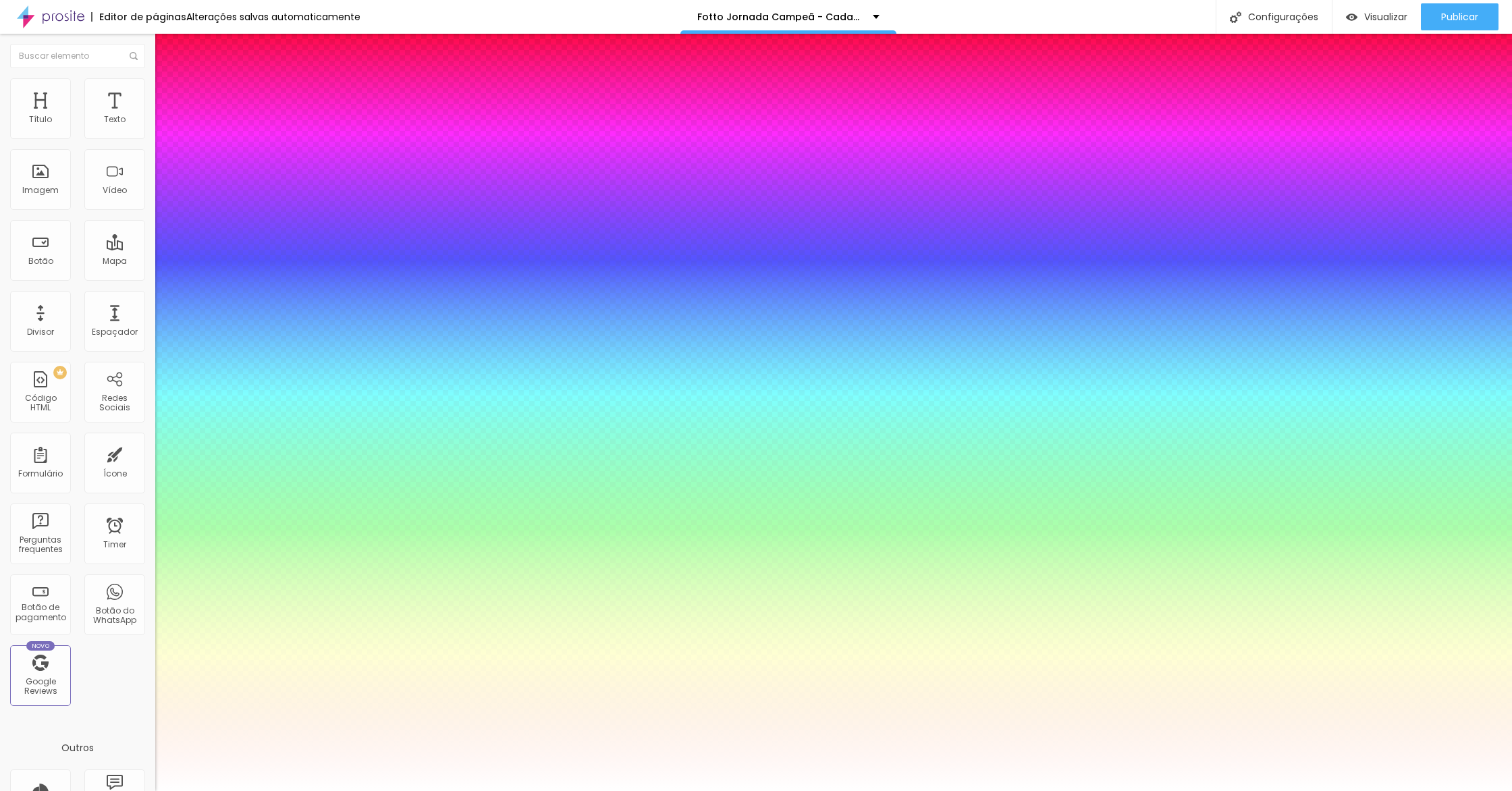
type input "39"
type input "1"
type input "36"
type input "1"
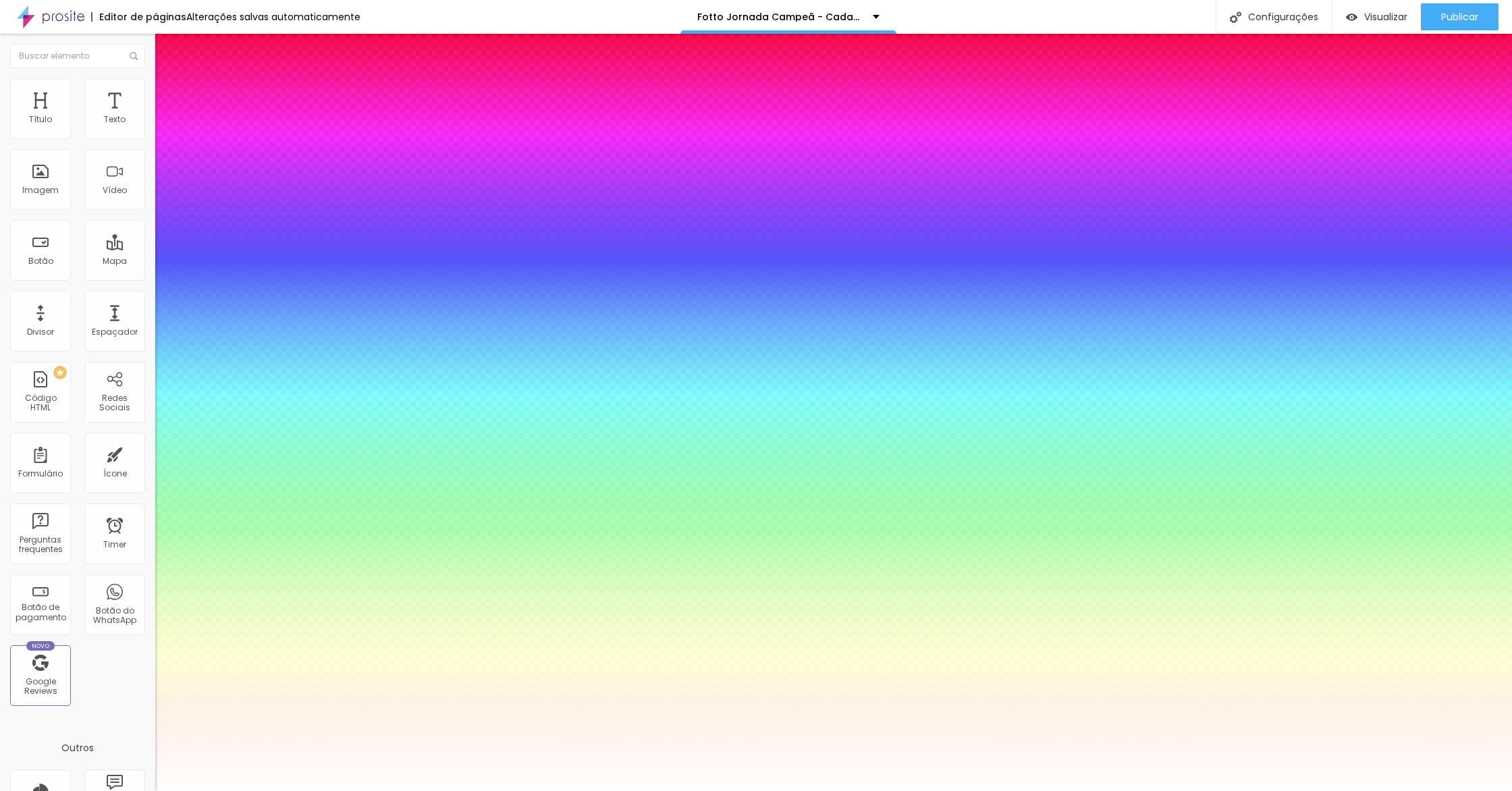
type input "35"
type input "1"
type input "34"
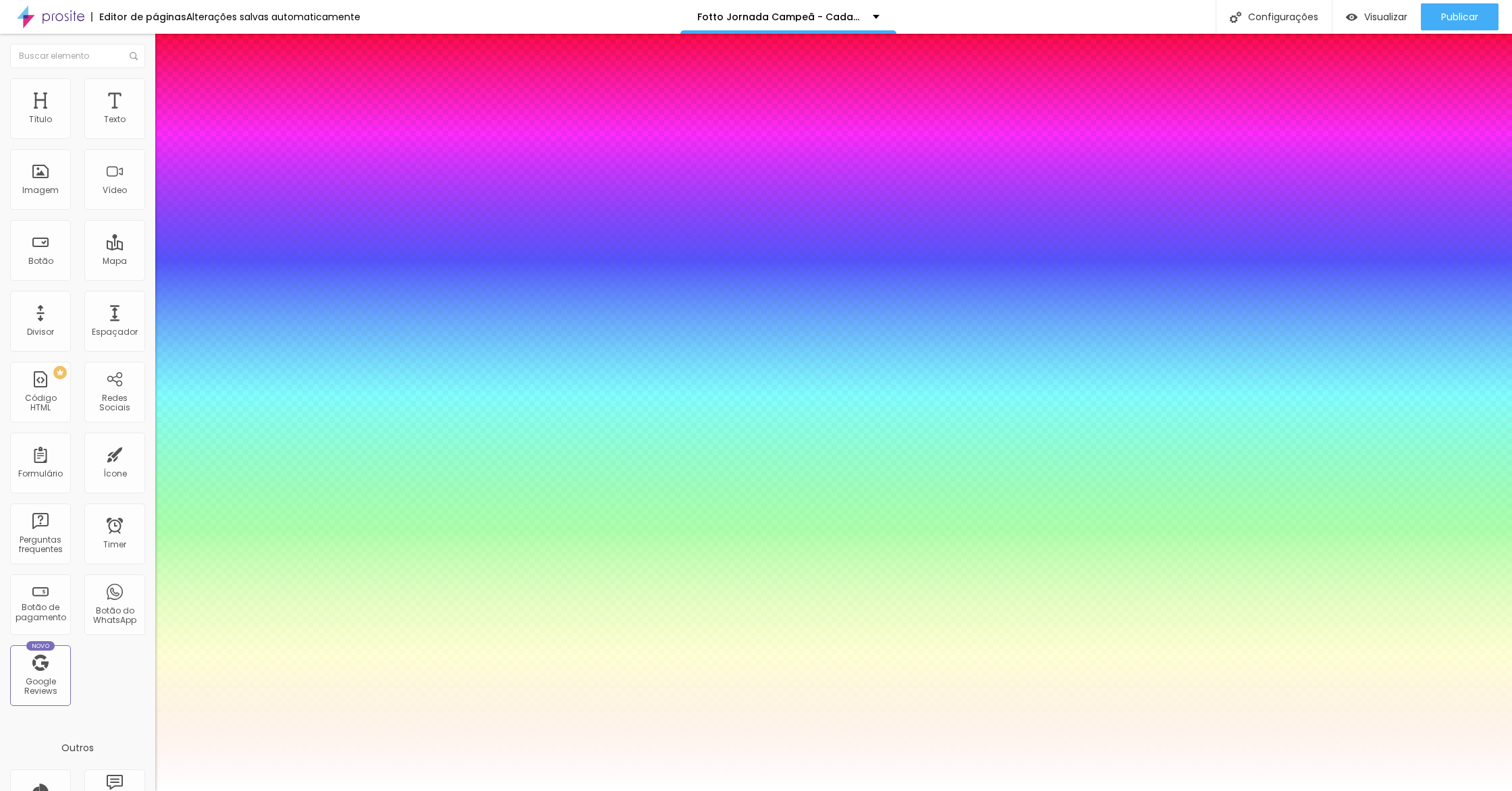
type input "1"
type input "33"
type input "1"
type input "32"
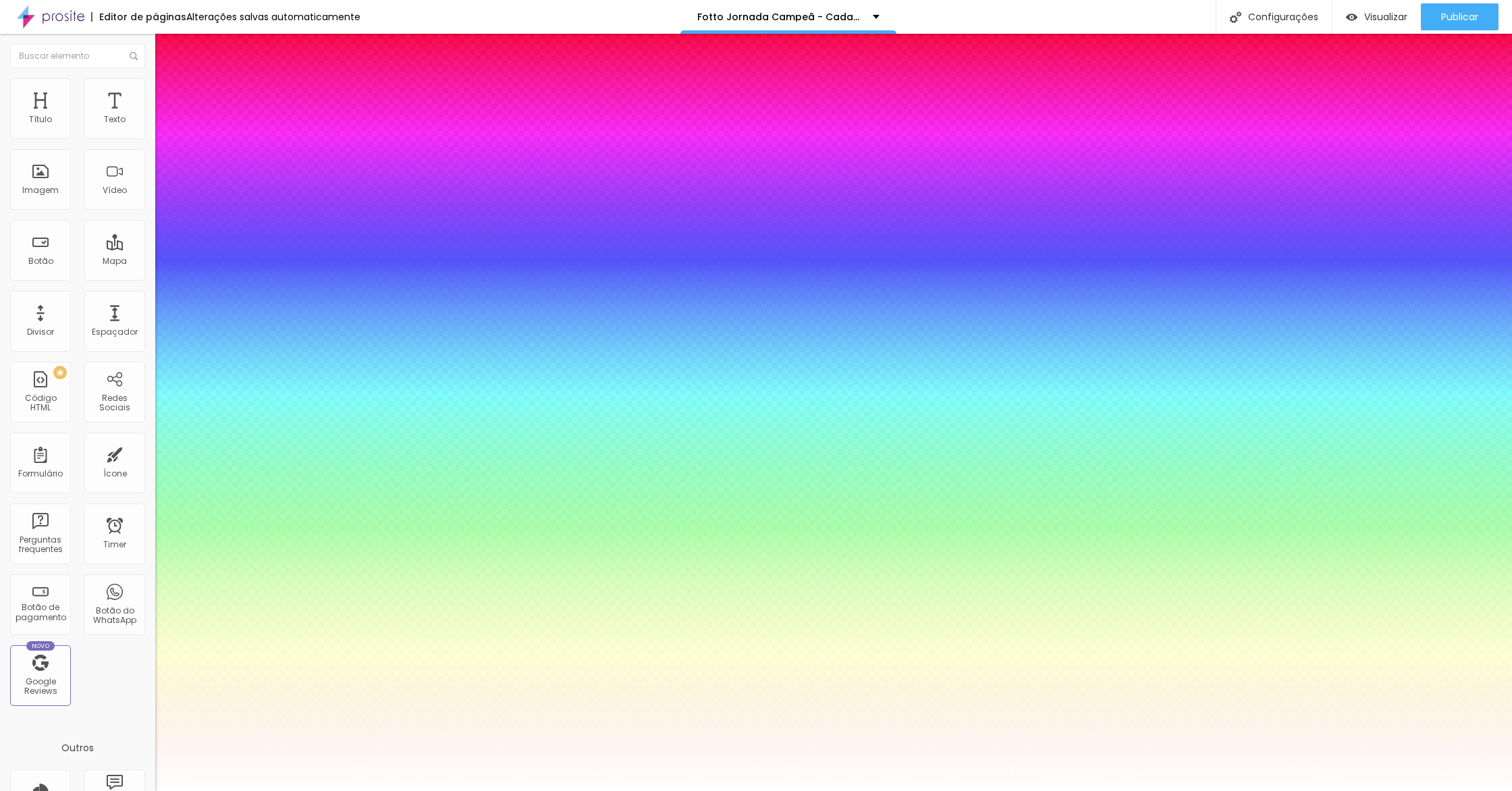
type input "32"
type input "1"
drag, startPoint x: 207, startPoint y: 382, endPoint x: 199, endPoint y: 383, distance: 8.1
type input "32"
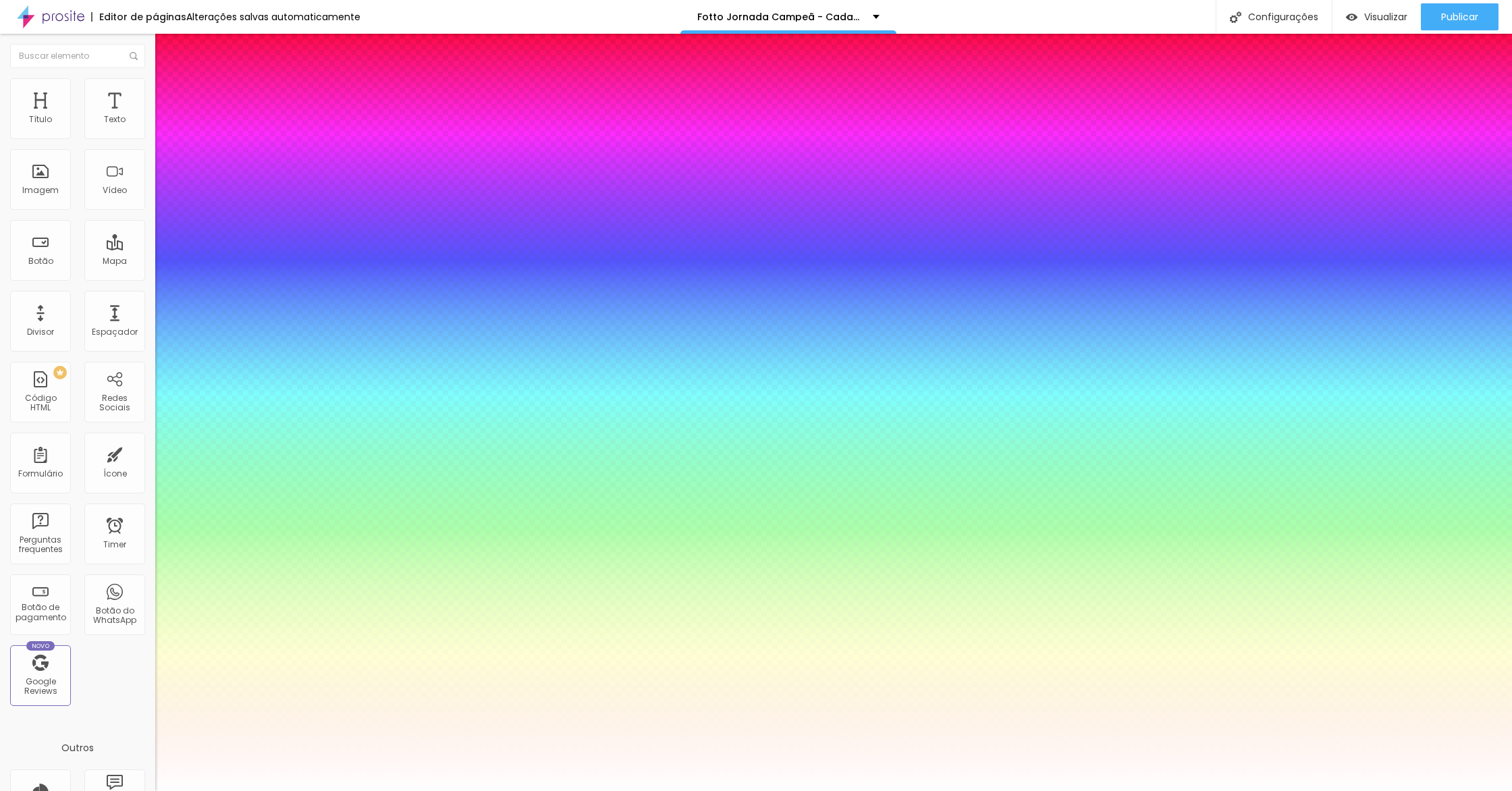
click at [322, 790] on div at bounding box center [756, 791] width 1512 height 0
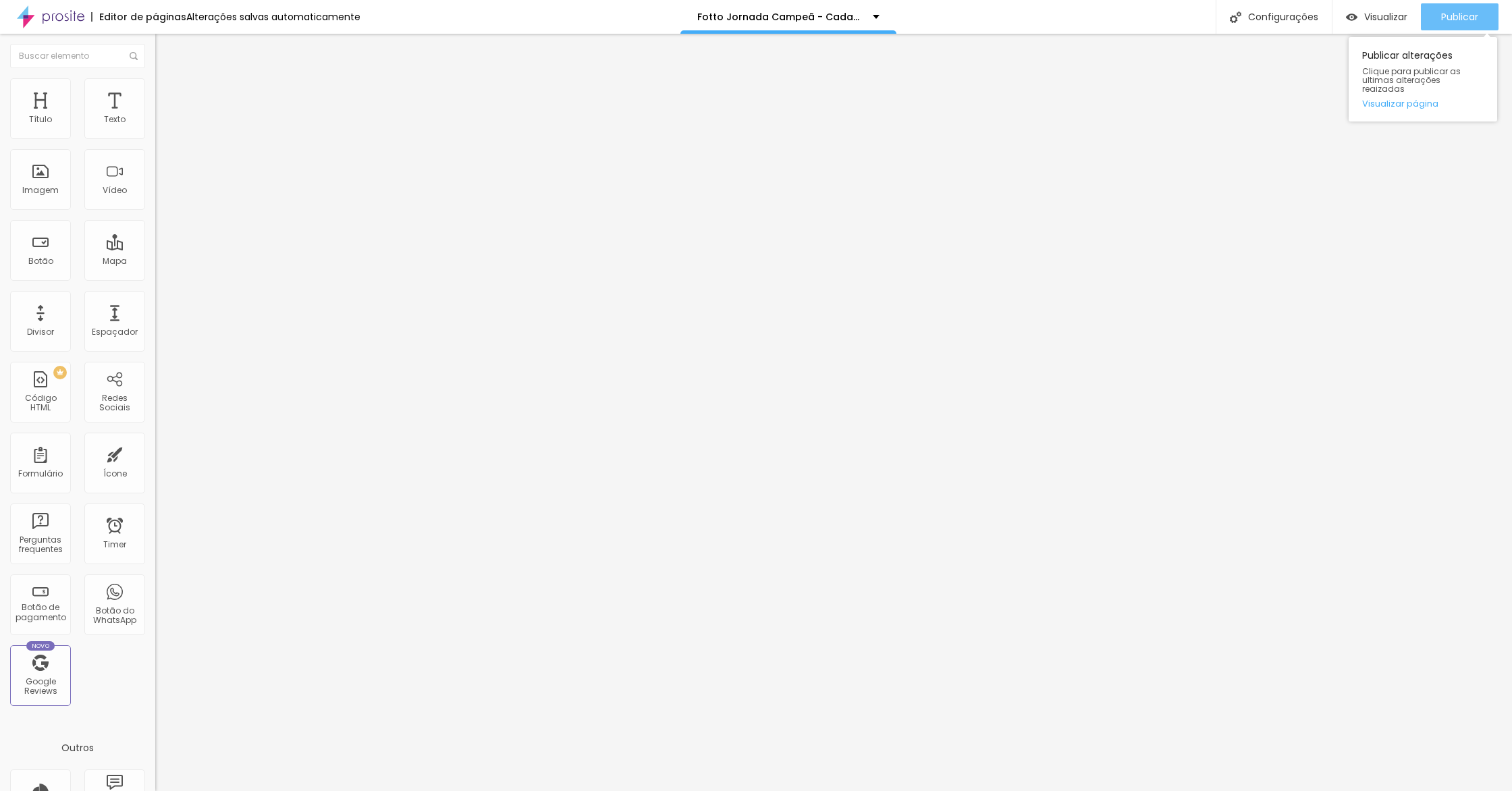
click at [1457, 12] on span "Publicar" at bounding box center [1460, 17] width 37 height 11
click at [1413, 99] on link "Visualizar página" at bounding box center [1423, 104] width 121 height 9
click at [161, 196] on icon "button" at bounding box center [165, 191] width 8 height 8
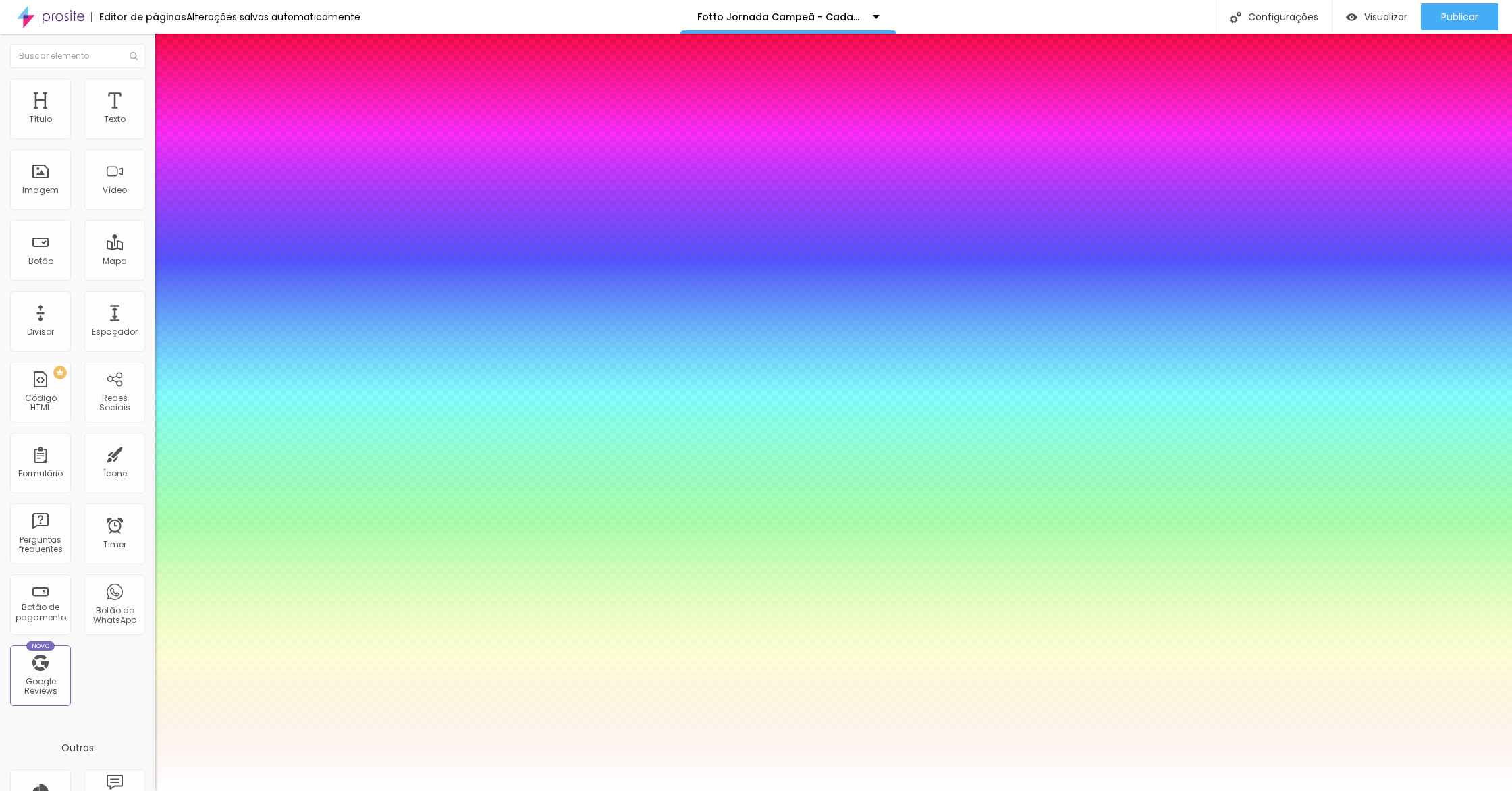
type input "1"
type input "31"
type input "1"
type input "30"
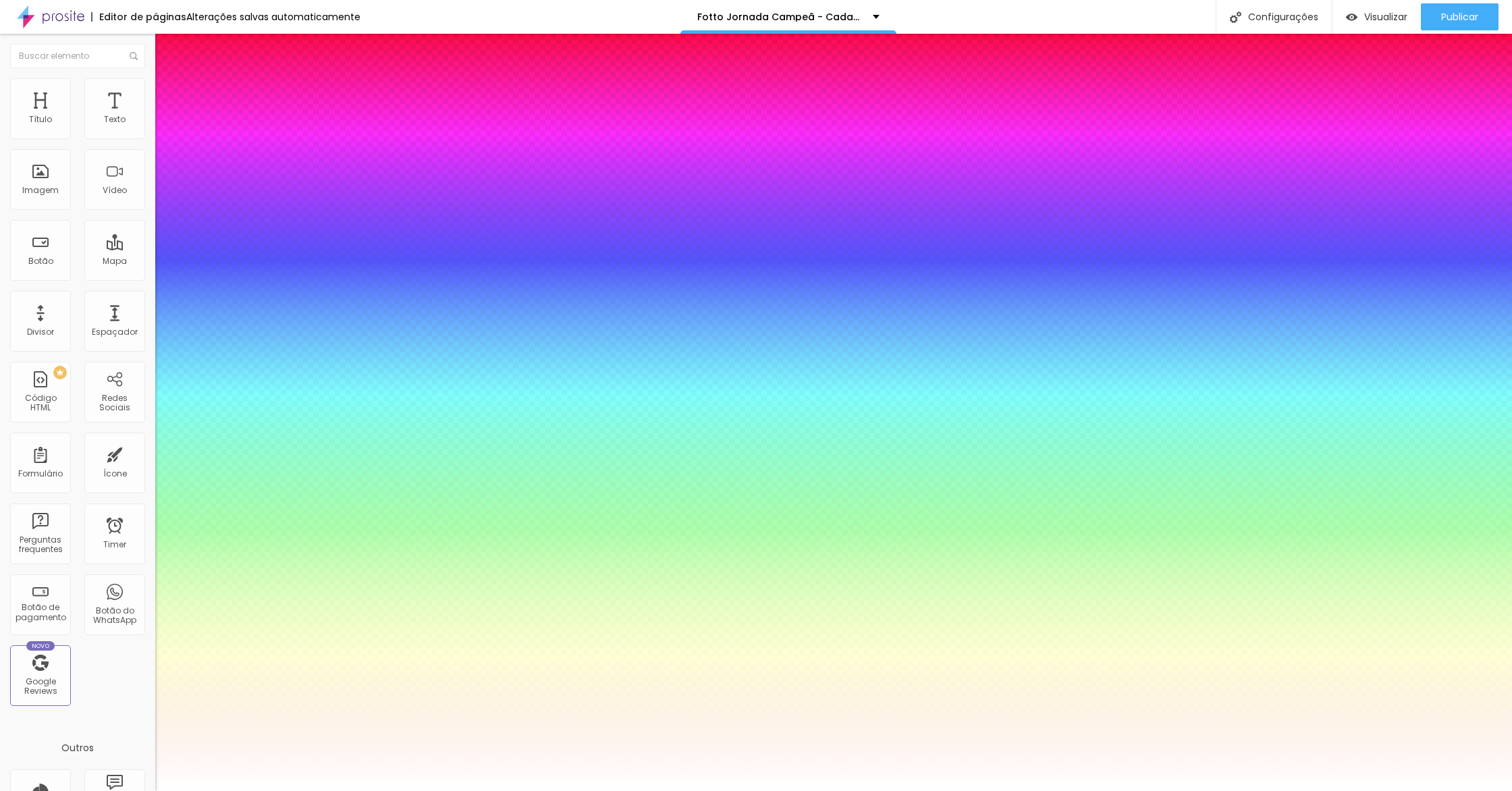
type input "30"
type input "1"
type input "29"
type input "1"
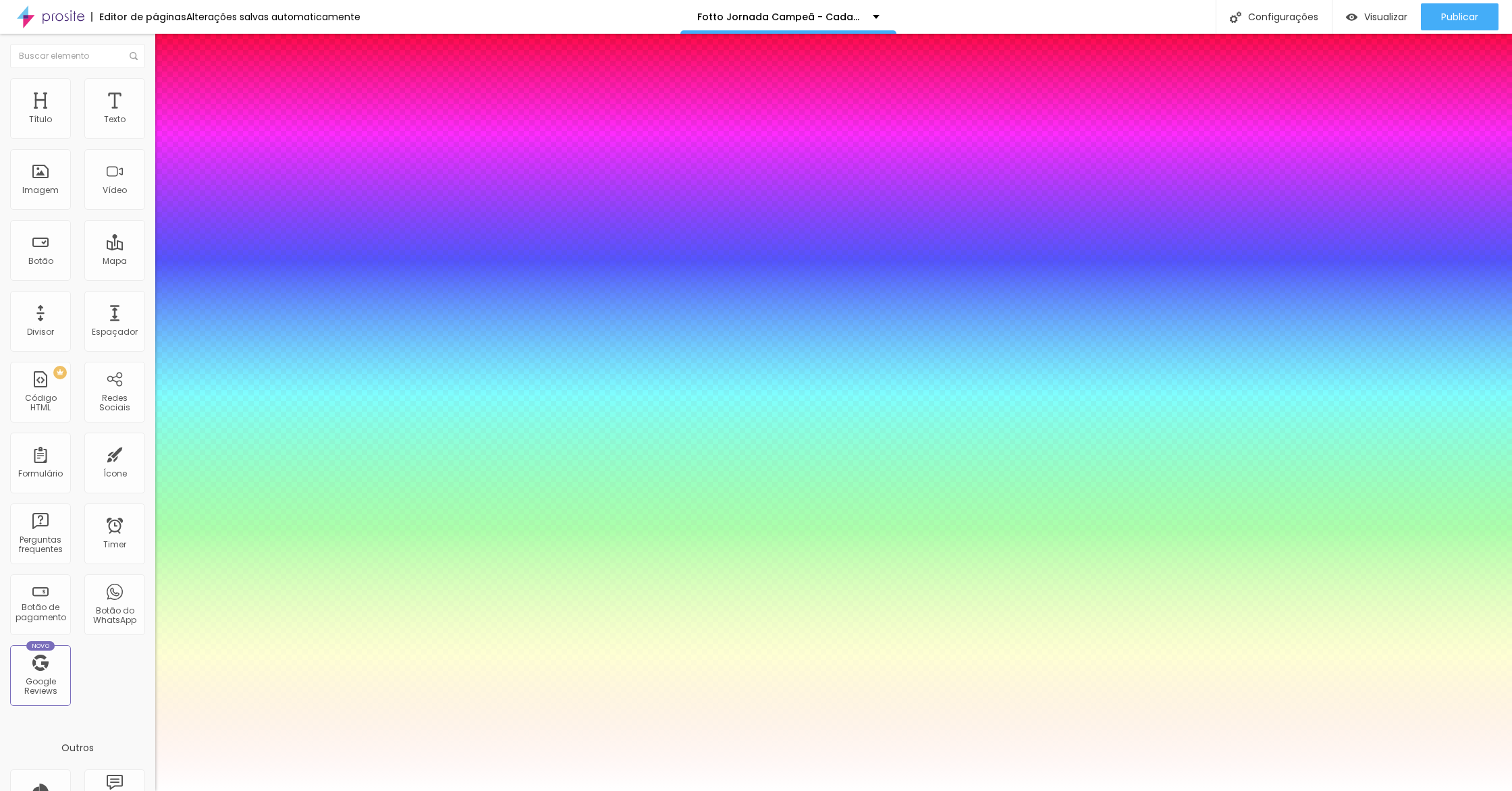
type input "28"
type input "1"
type input "27"
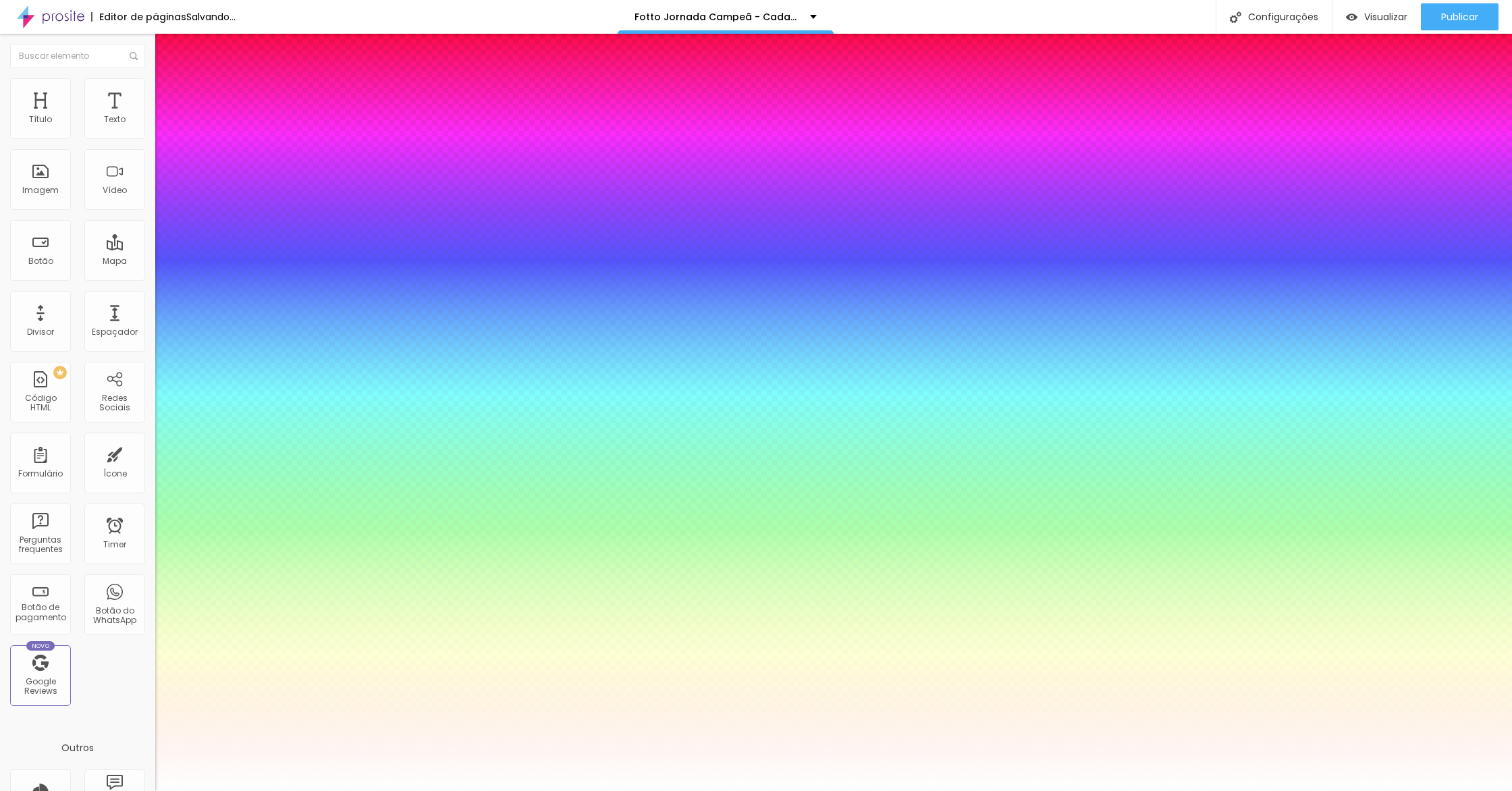
type input "1"
type input "26"
type input "1"
type input "25"
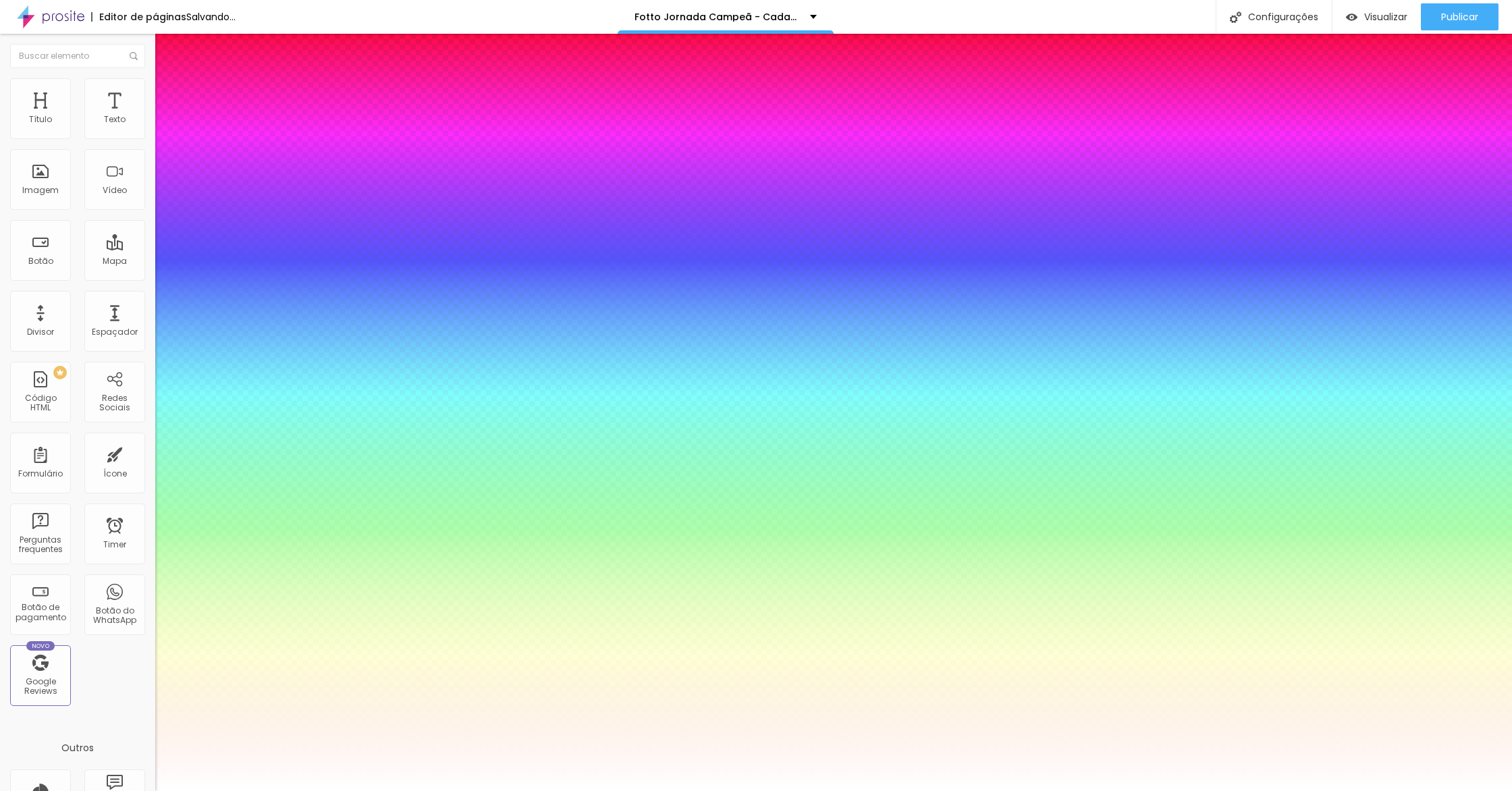
type input "25"
type input "1"
type input "24"
type input "1"
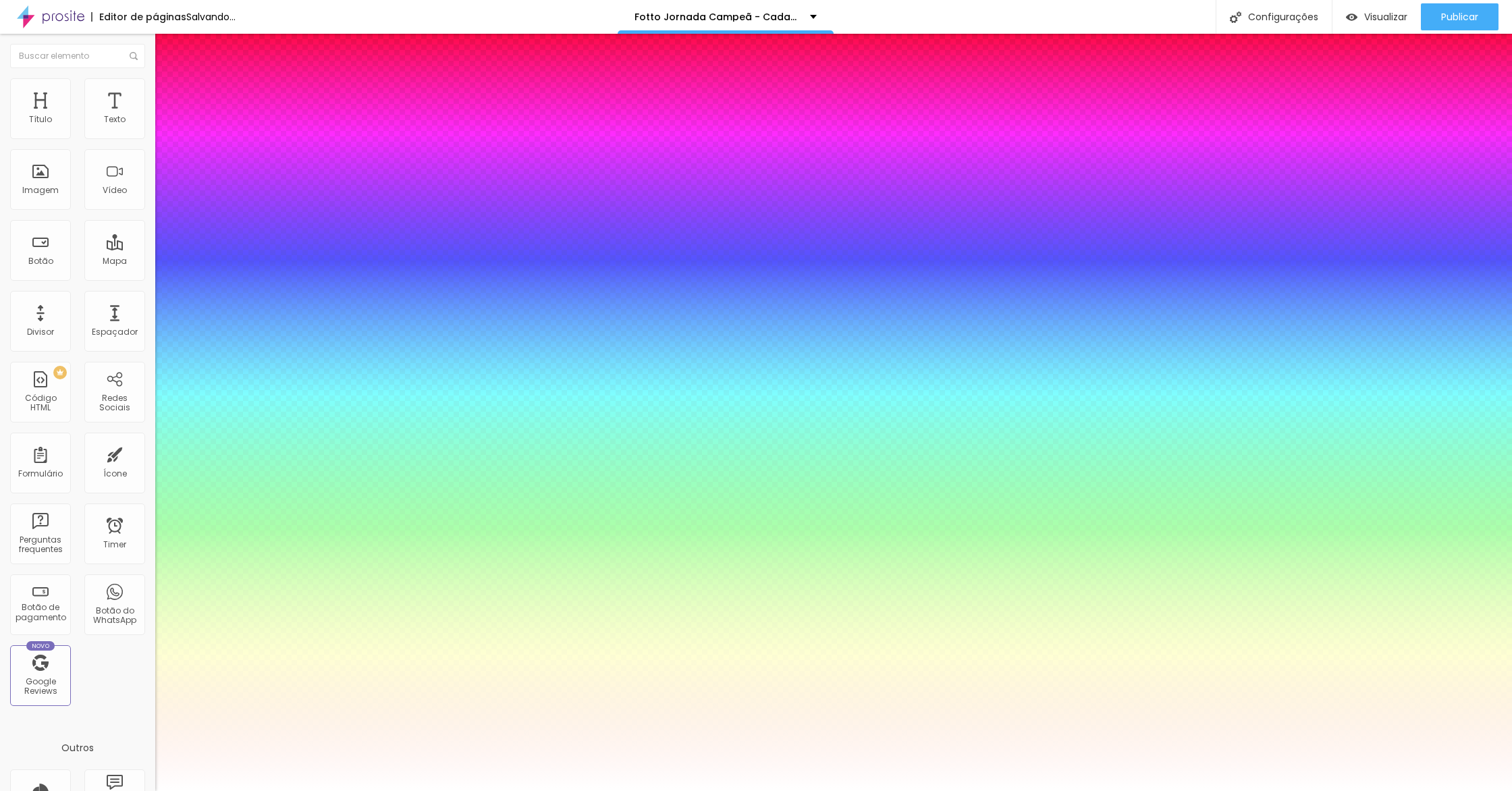
type input "23"
type input "1"
type input "22"
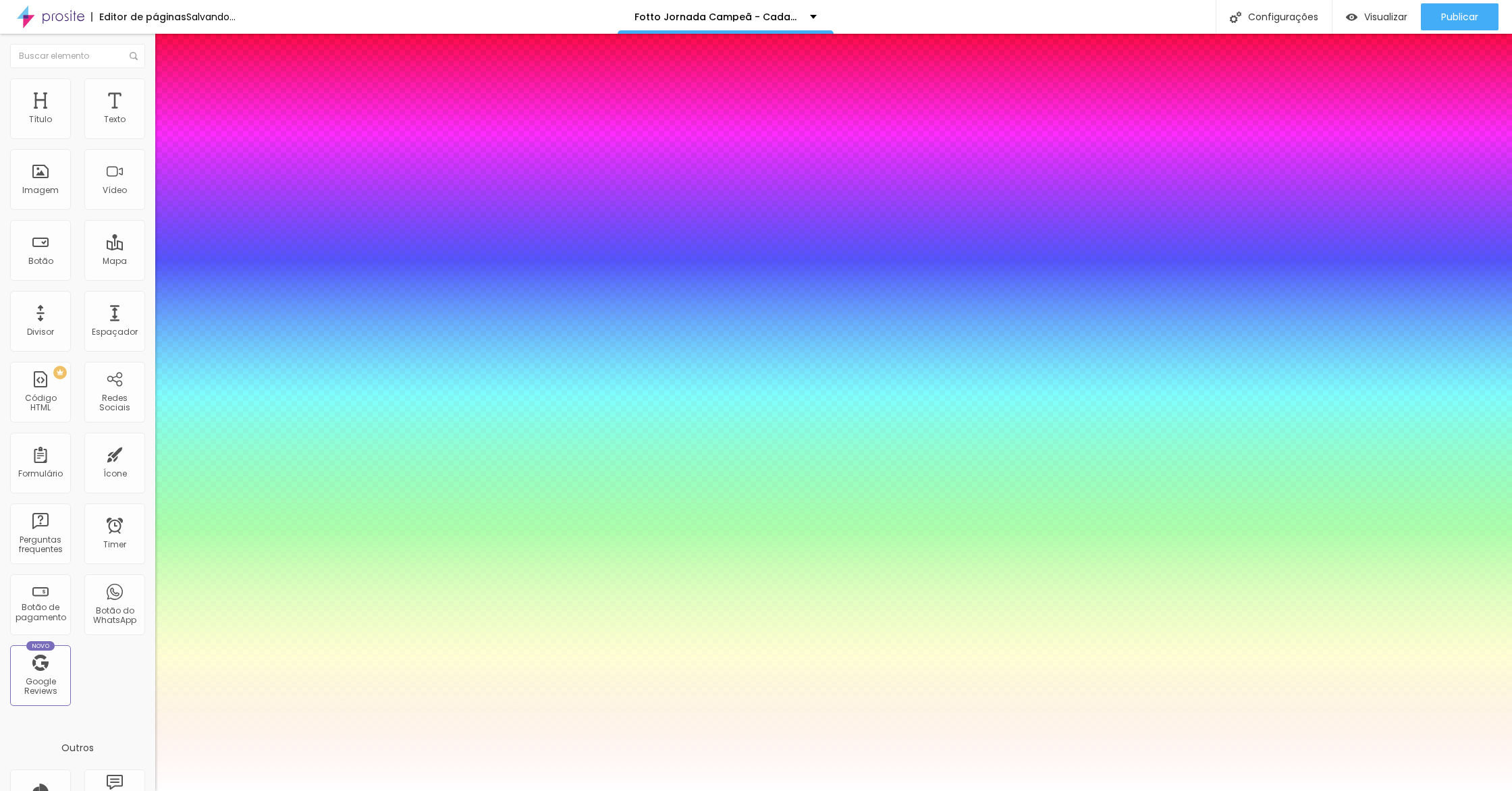
type input "1"
type input "21"
type input "1"
type input "22"
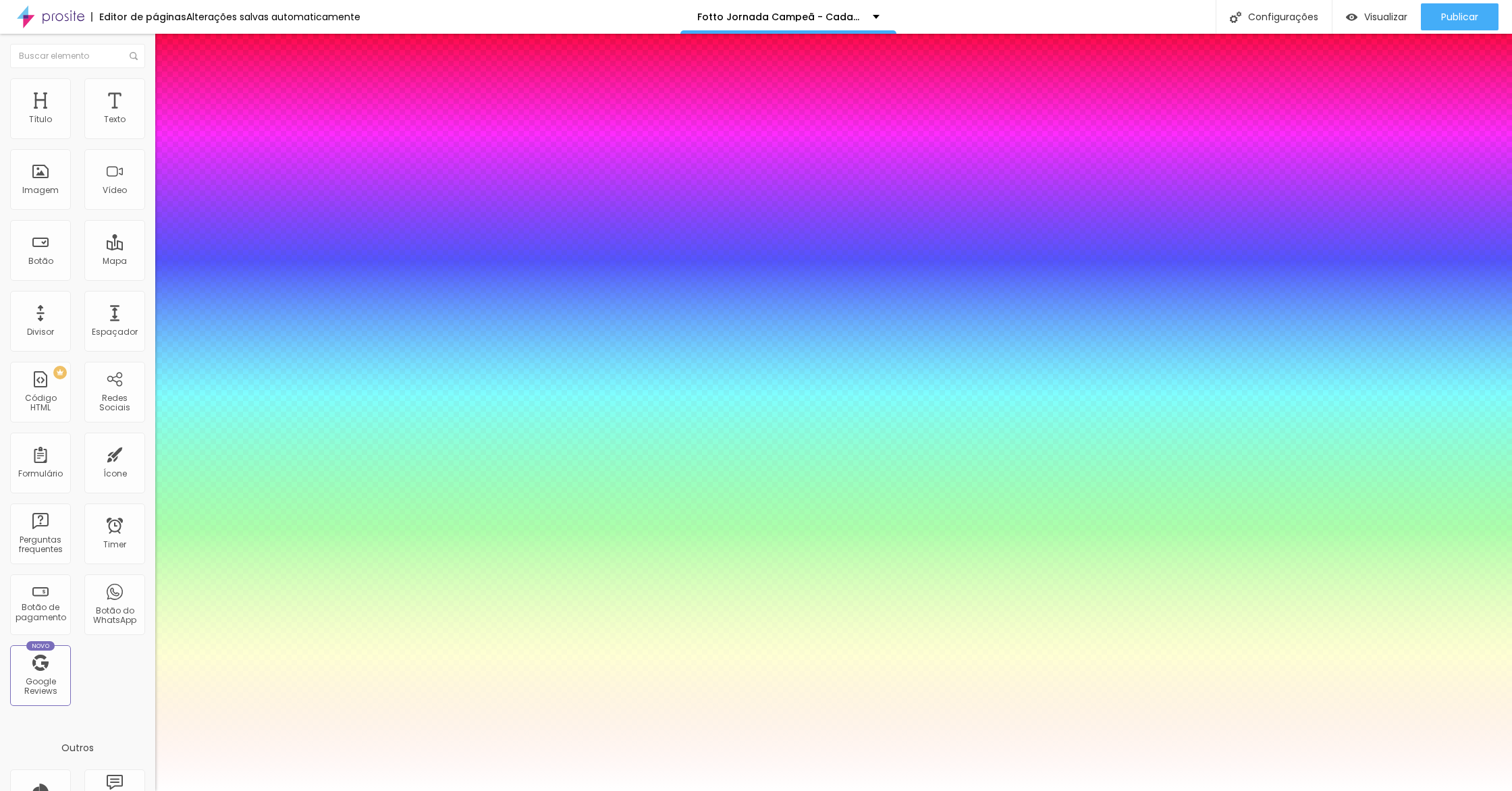
type input "22"
type input "1"
type input "21"
type input "1"
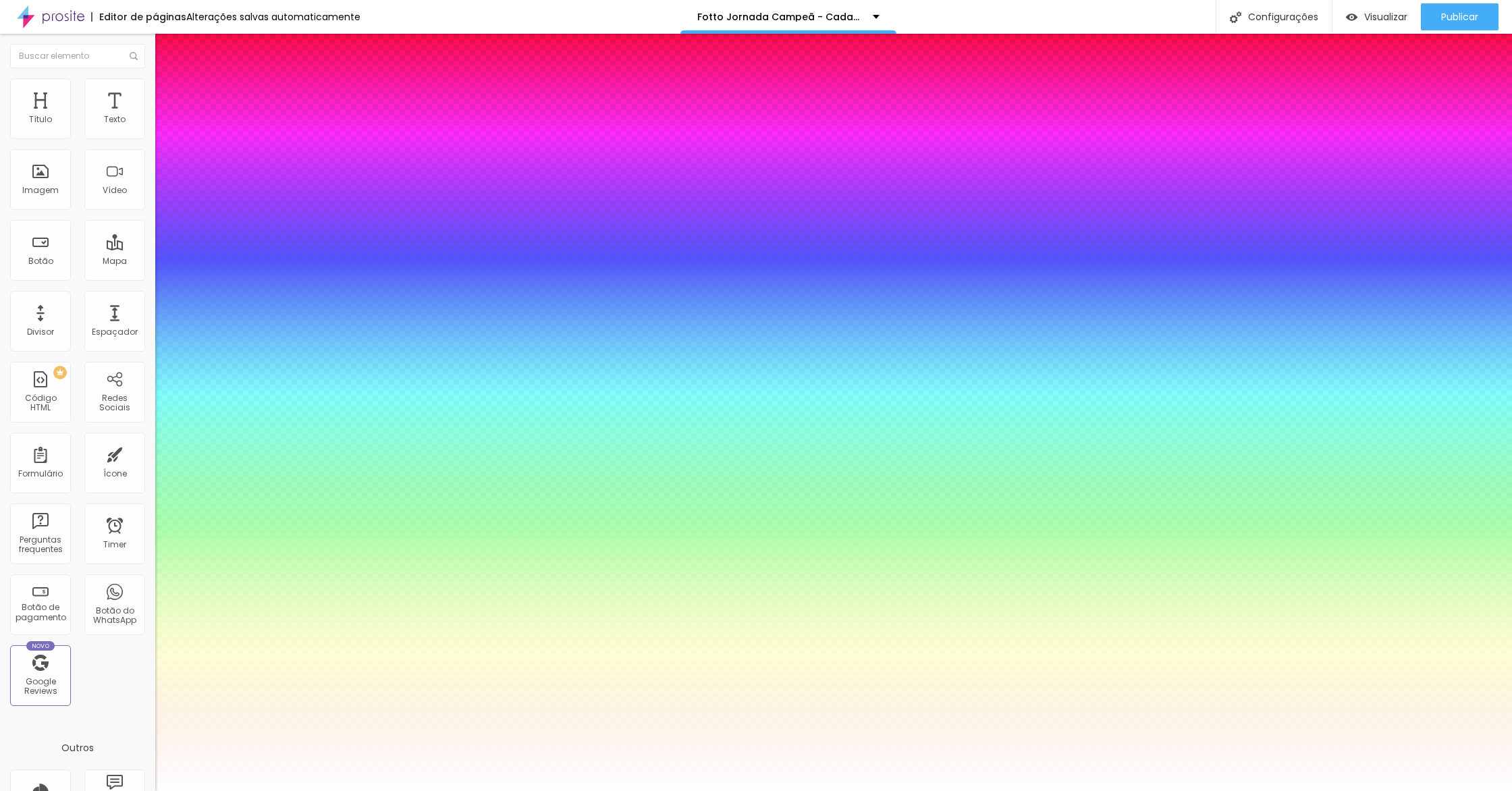
type input "20"
type input "1"
type input "19"
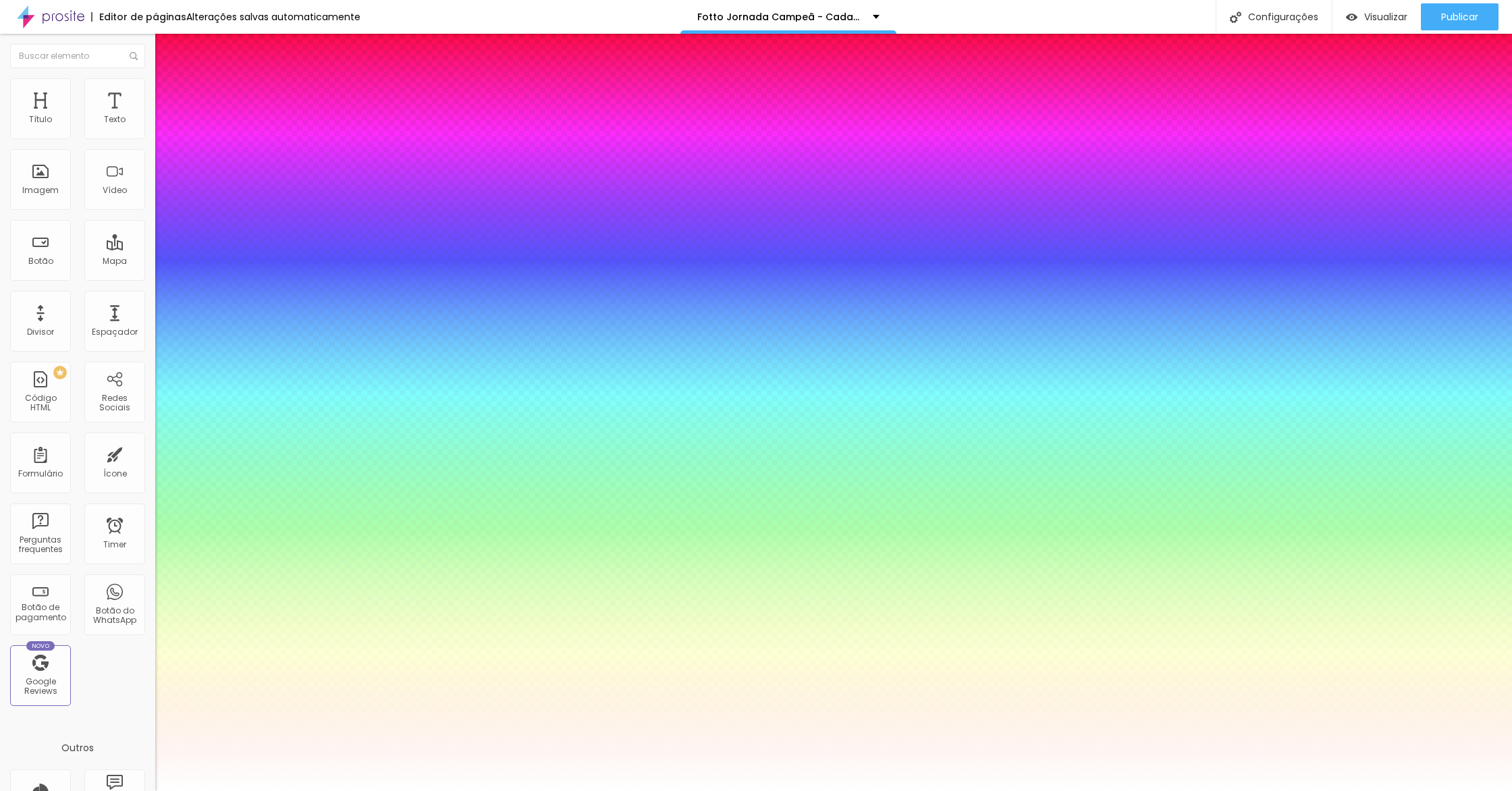
type input "1"
drag, startPoint x: 198, startPoint y: 381, endPoint x: 185, endPoint y: 387, distance: 14.3
click at [354, 790] on div at bounding box center [756, 791] width 1512 height 0
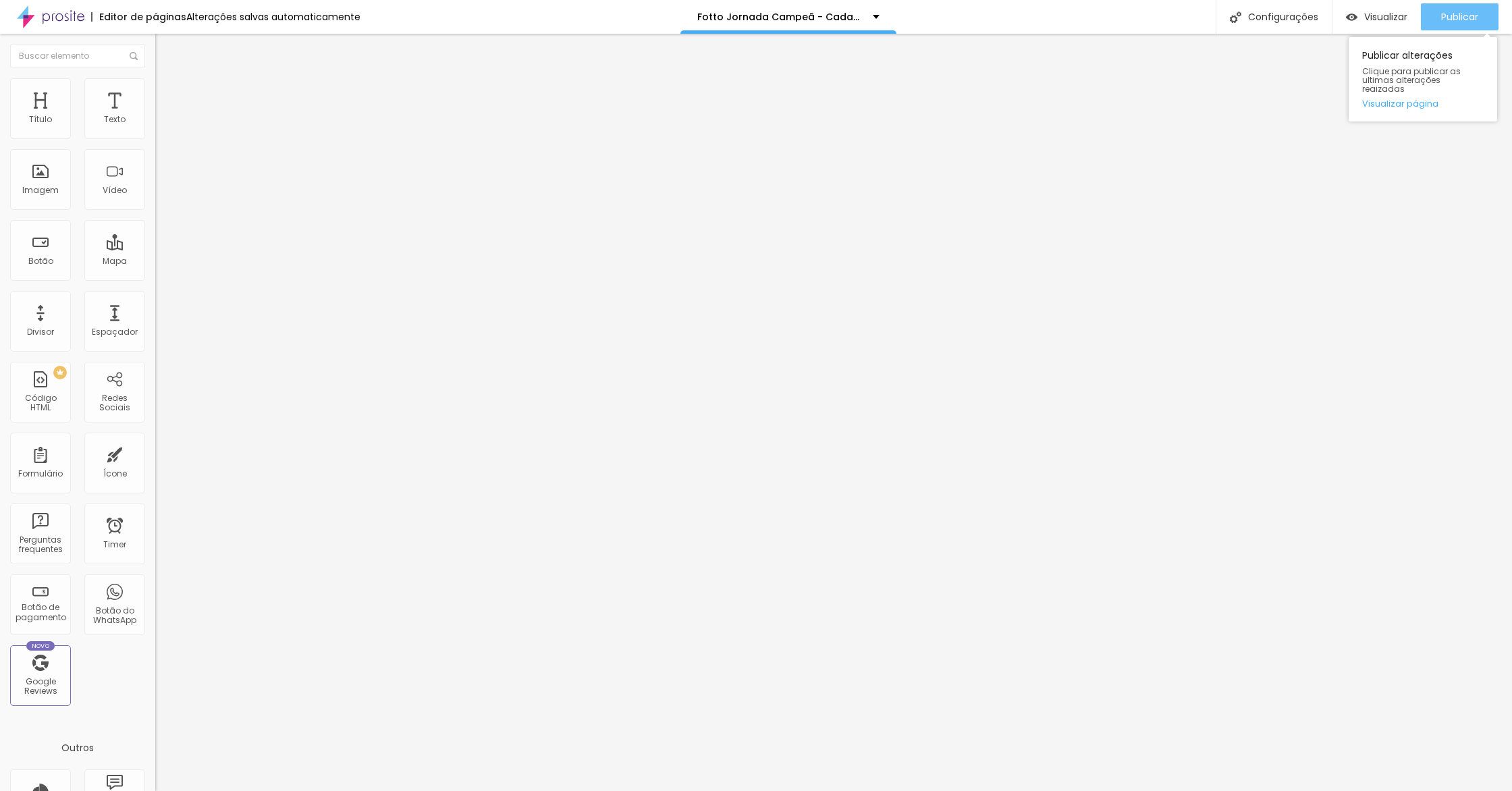
click at [1474, 8] on div "Publicar" at bounding box center [1460, 17] width 37 height 27
click at [155, 92] on li "Avançado" at bounding box center [233, 85] width 155 height 14
click at [155, 92] on img at bounding box center [162, 98] width 12 height 12
click at [155, 589] on div at bounding box center [233, 589] width 155 height 0
click at [155, 572] on li "Celular" at bounding box center [233, 576] width 155 height 8
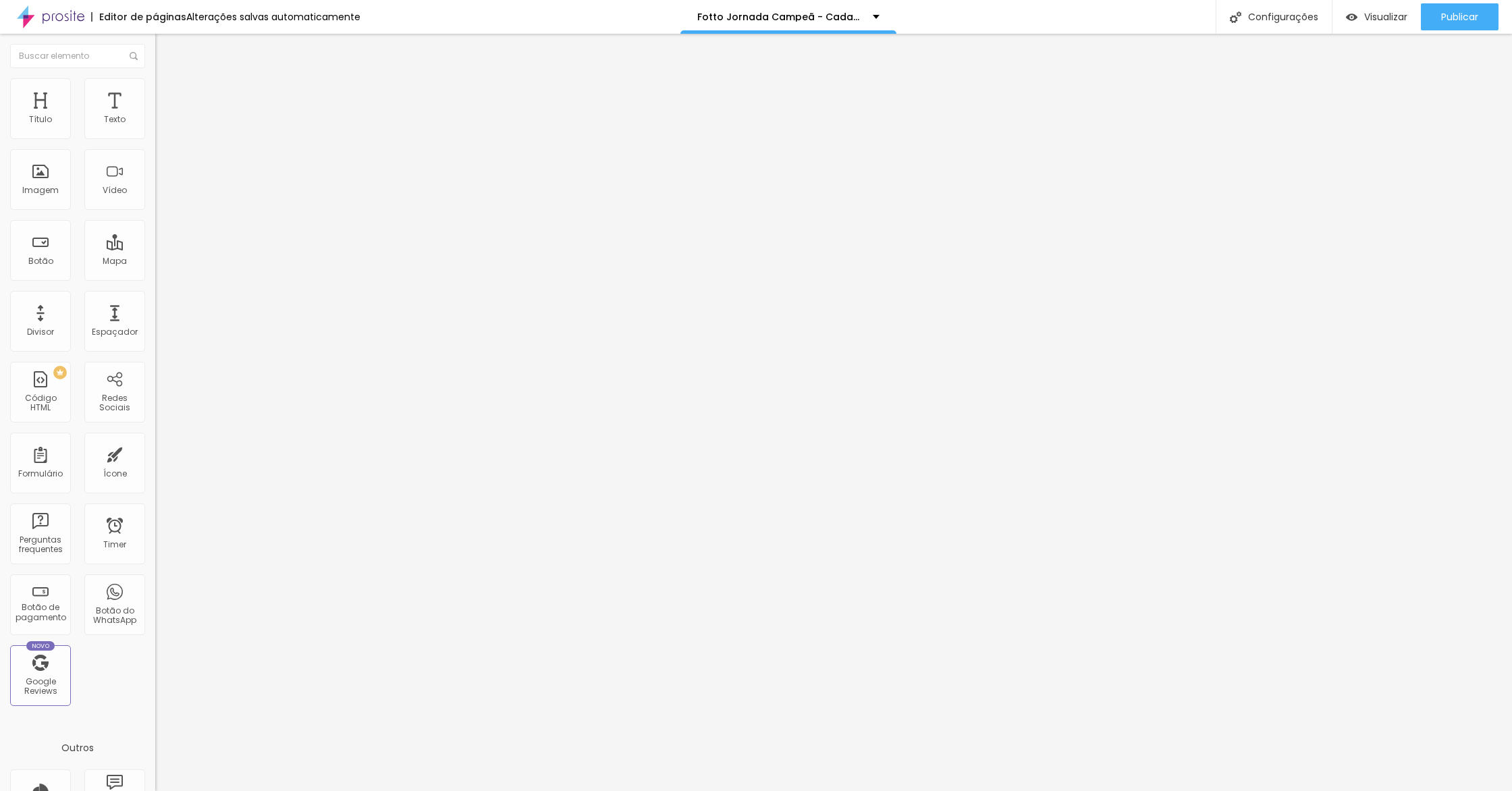
click at [155, 580] on div at bounding box center [233, 580] width 155 height 0
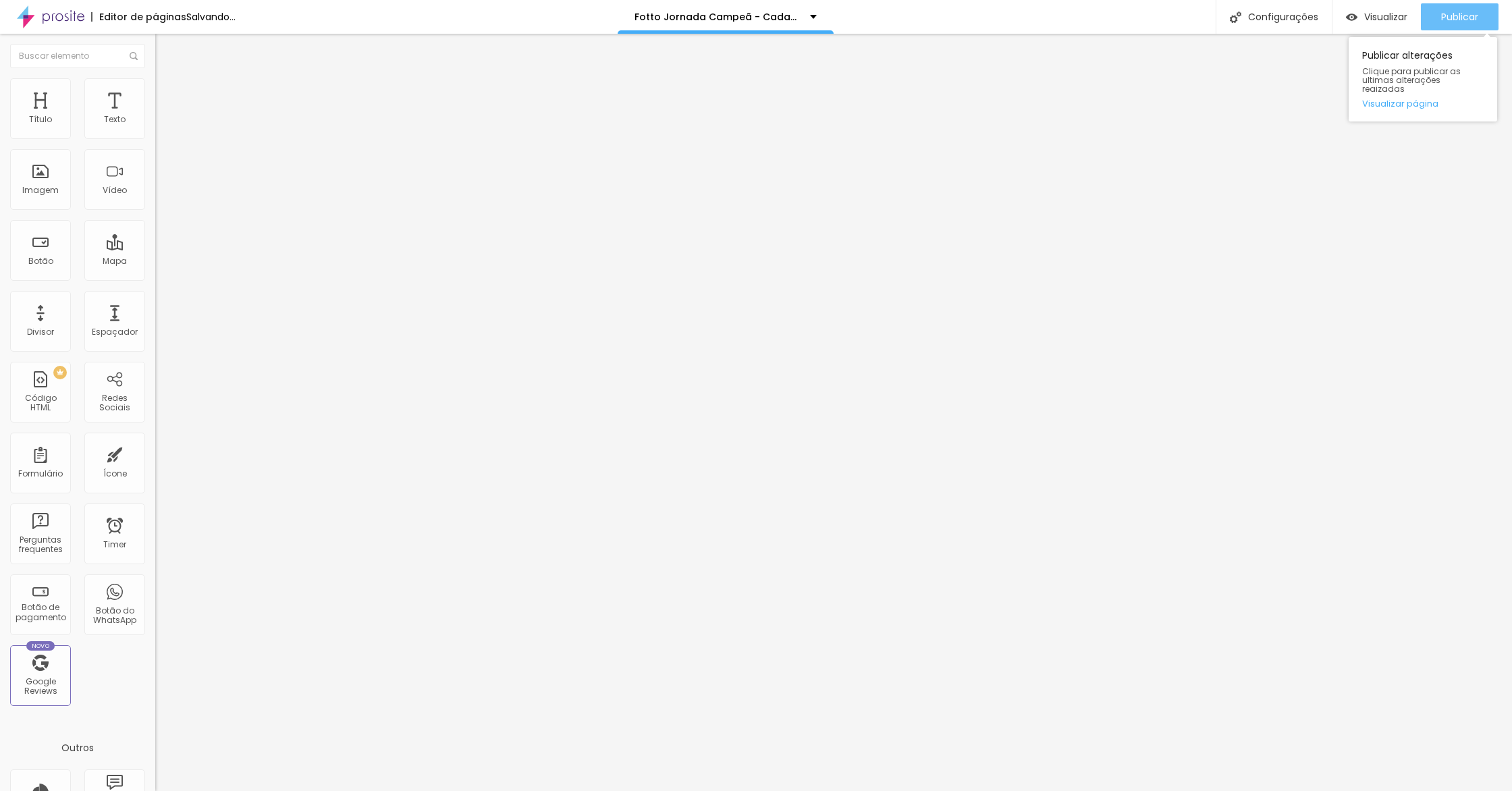
click at [1453, 12] on span "Publicar" at bounding box center [1460, 17] width 37 height 11
click at [1483, 20] on button "Publicar" at bounding box center [1460, 17] width 78 height 27
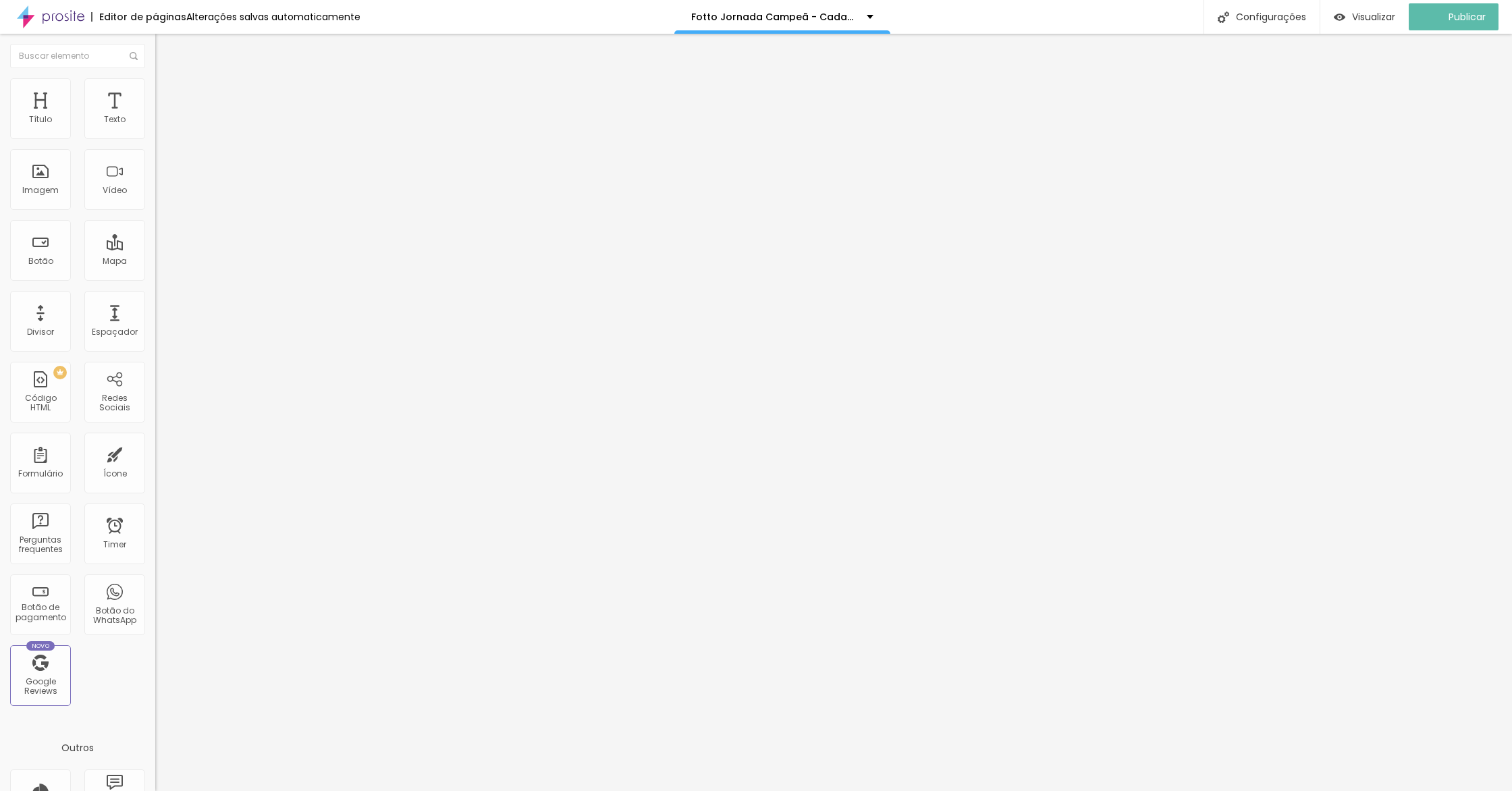
click at [155, 84] on img at bounding box center [162, 84] width 12 height 12
click at [155, 567] on li "Tablet" at bounding box center [233, 571] width 155 height 8
click at [155, 559] on li "Celular" at bounding box center [233, 563] width 155 height 8
drag, startPoint x: 137, startPoint y: 320, endPoint x: 139, endPoint y: 305, distance: 15.1
click at [155, 575] on div at bounding box center [233, 575] width 155 height 0
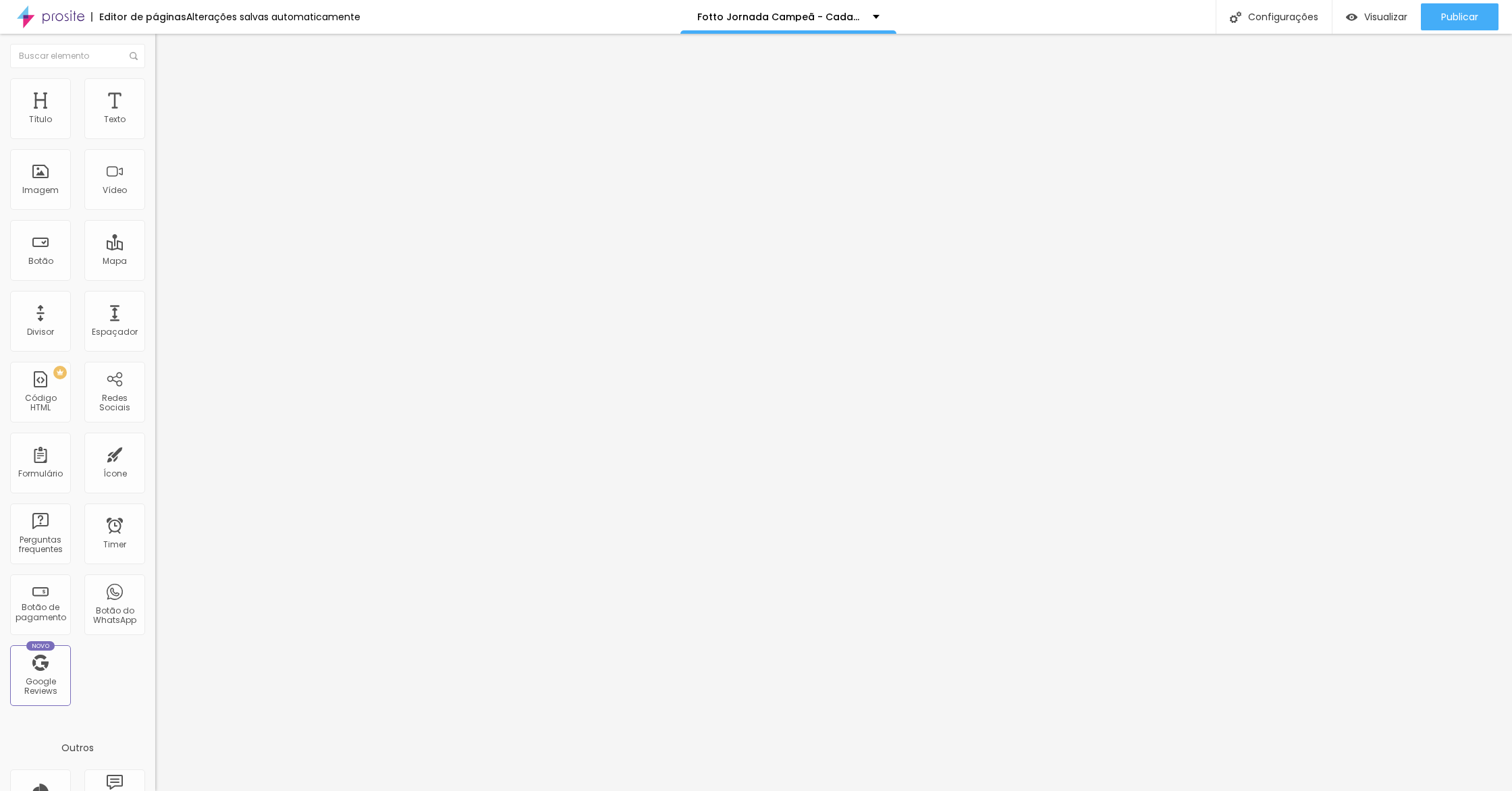
click at [155, 567] on div at bounding box center [233, 567] width 155 height 0
click at [1446, 18] on span "Publicar" at bounding box center [1460, 17] width 37 height 11
click at [1455, 16] on span "Publicar" at bounding box center [1460, 17] width 37 height 11
click at [168, 93] on span "Avançado" at bounding box center [190, 87] width 44 height 12
click at [155, 92] on ul "Estilo Avançado" at bounding box center [233, 78] width 155 height 27
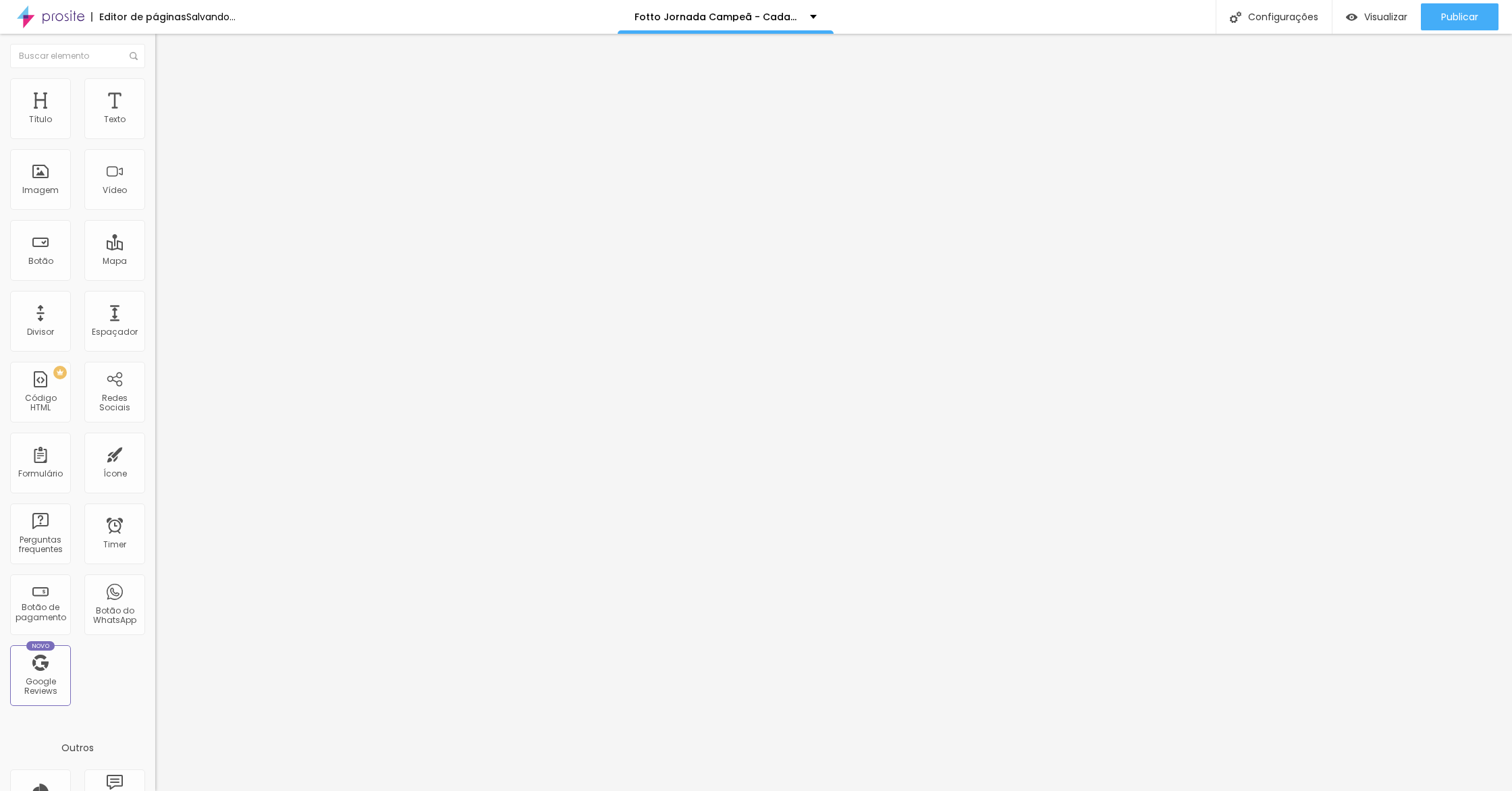
click at [168, 93] on span "Avançado" at bounding box center [190, 87] width 44 height 12
drag, startPoint x: 38, startPoint y: 132, endPoint x: 72, endPoint y: 126, distance: 34.5
click at [155, 248] on input "range" at bounding box center [199, 253] width 87 height 11
click at [155, 583] on div at bounding box center [233, 583] width 155 height 0
click at [168, 93] on span "Avançado" at bounding box center [190, 87] width 44 height 12
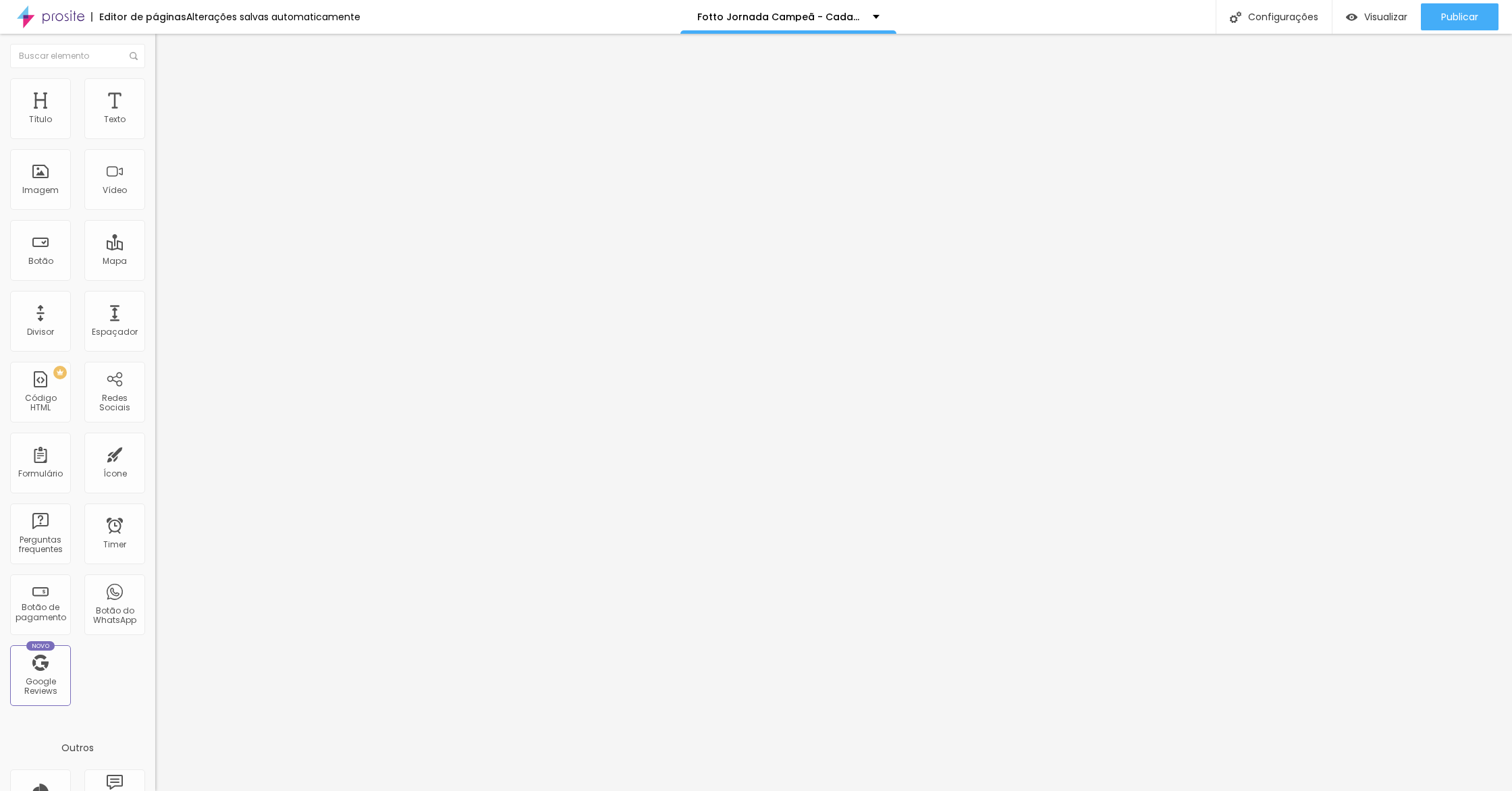
click at [155, 575] on div at bounding box center [233, 575] width 155 height 0
click at [155, 567] on div at bounding box center [233, 567] width 155 height 0
click at [1455, 27] on div "Publicar" at bounding box center [1460, 17] width 37 height 27
click at [1455, 14] on span "Publicar" at bounding box center [1460, 17] width 37 height 11
drag, startPoint x: 44, startPoint y: 156, endPoint x: 0, endPoint y: 66, distance: 100.2
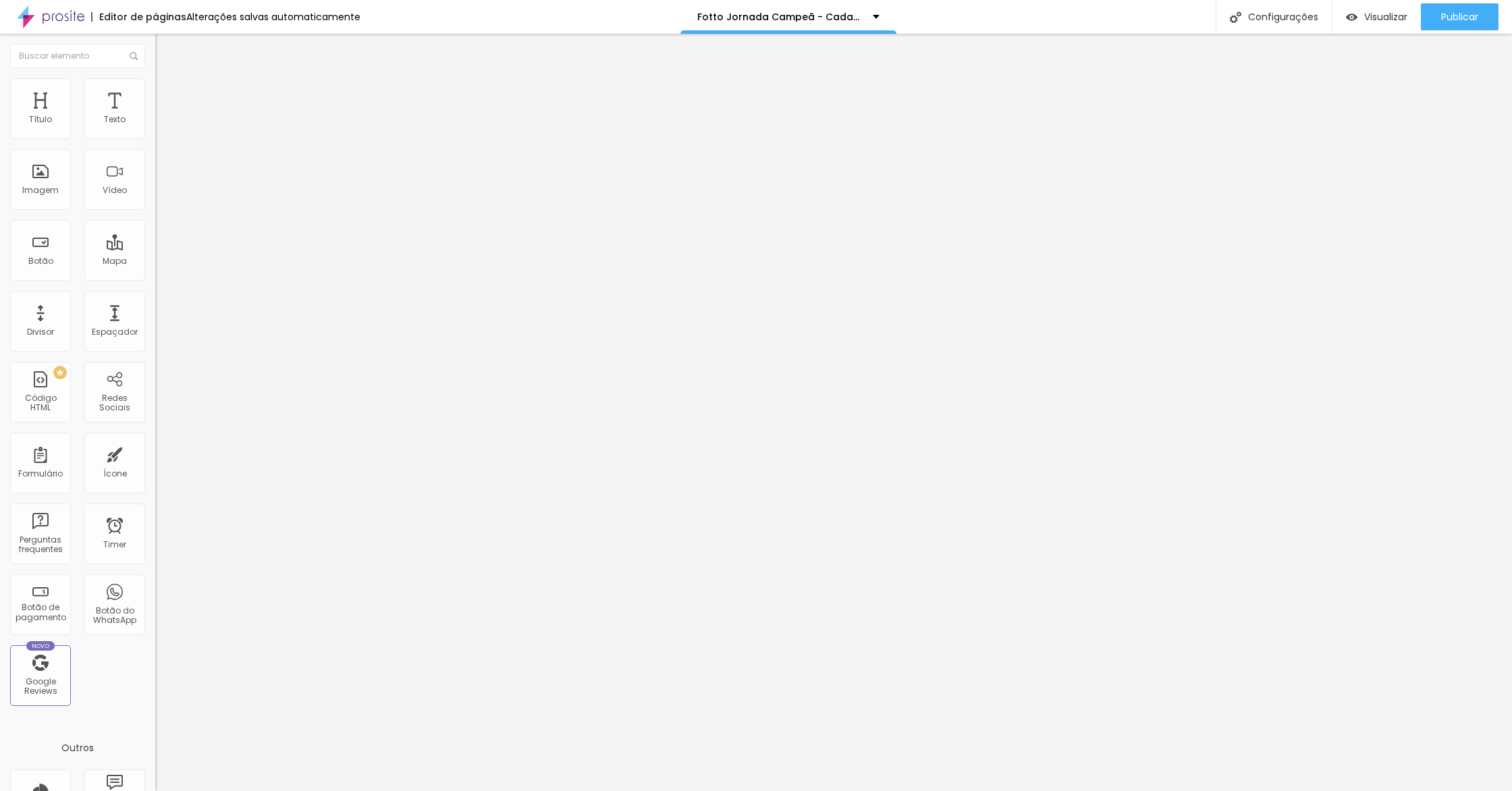
click at [155, 69] on div "Conteúdo Avançado Código HTML 120 caracteres 1 < div class = "_form_67" > </ di…" at bounding box center [233, 111] width 155 height 93
click at [1479, 25] on button "Publicar" at bounding box center [1460, 17] width 78 height 27
click at [1417, 99] on link "Visualizar página" at bounding box center [1423, 104] width 121 height 9
click at [155, 260] on input "200" at bounding box center [184, 267] width 58 height 14
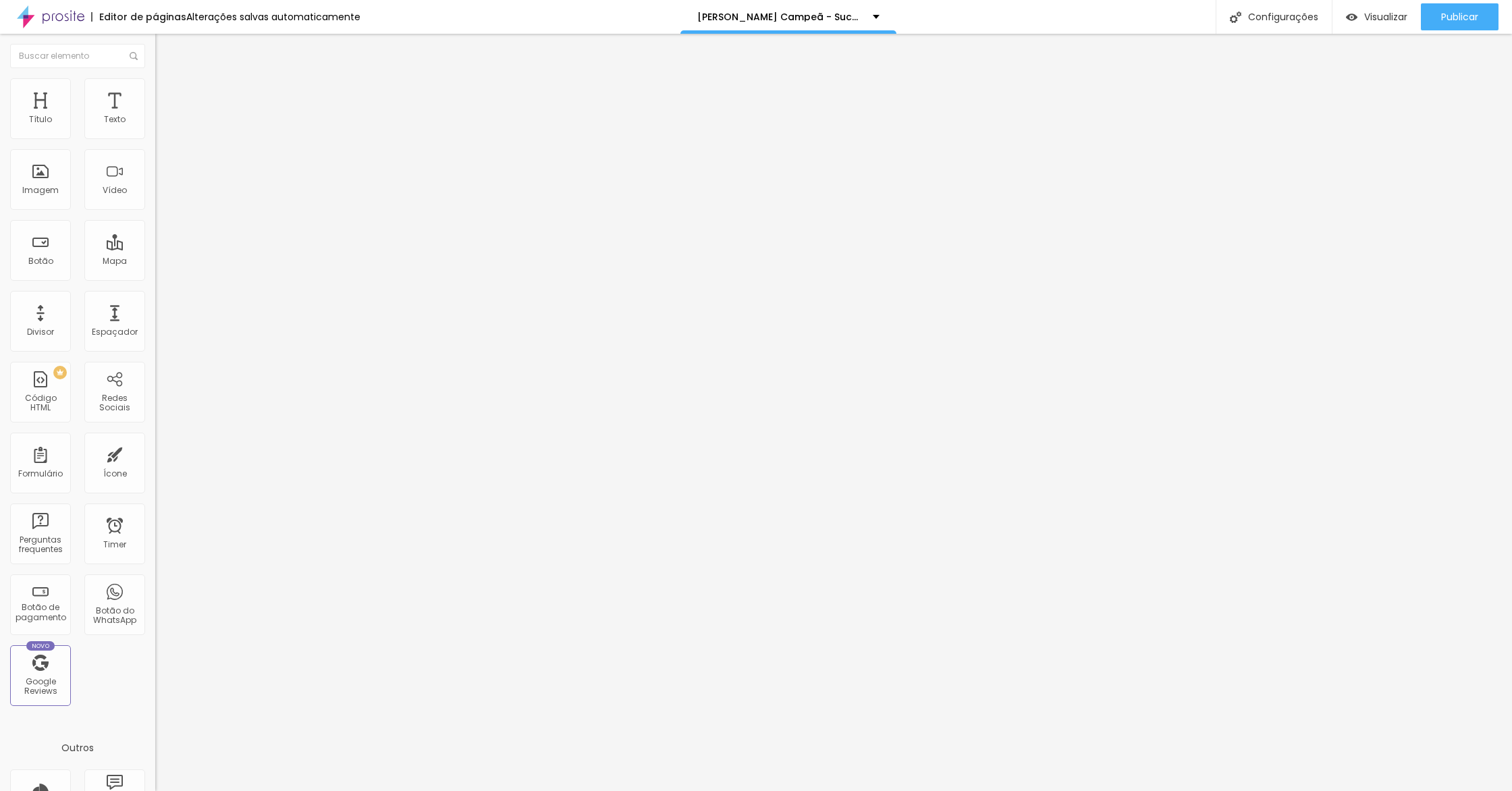
click at [155, 260] on input "200" at bounding box center [184, 267] width 58 height 14
type input "10"
type input "2"
type input "25"
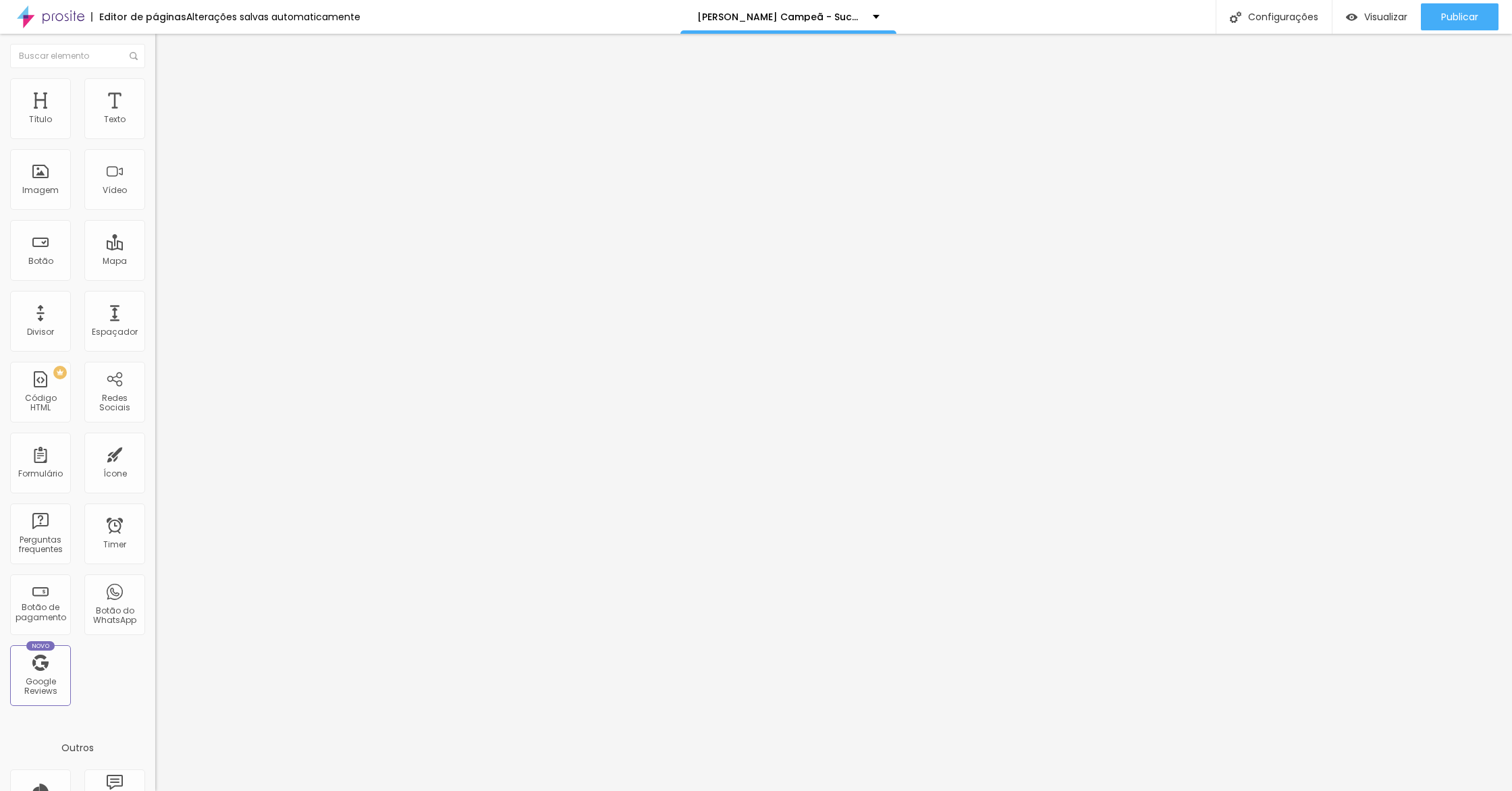
type input "250"
click at [155, 260] on input "250" at bounding box center [184, 267] width 58 height 14
type input "10"
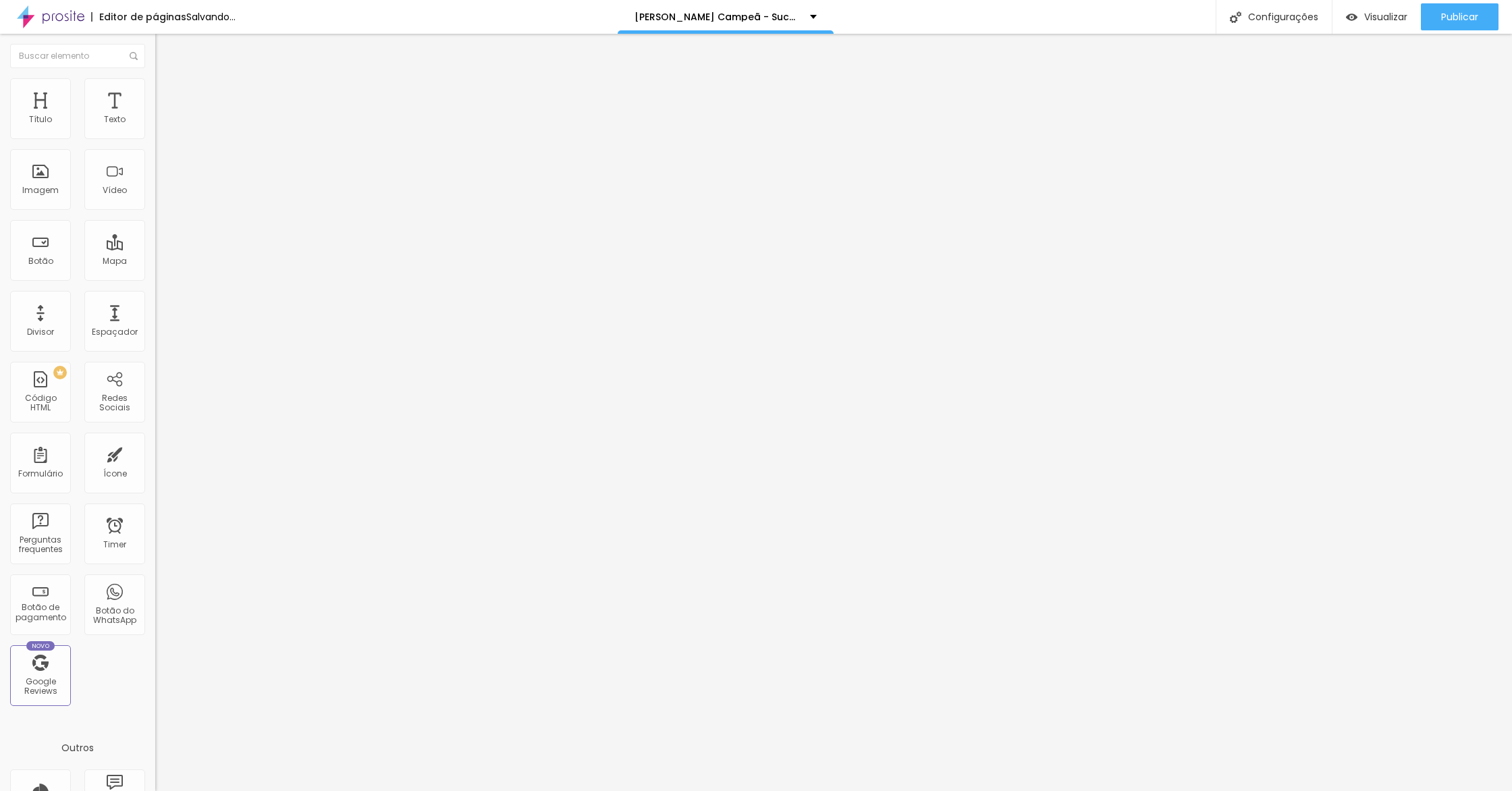
type input "4"
type input "40"
type input "400"
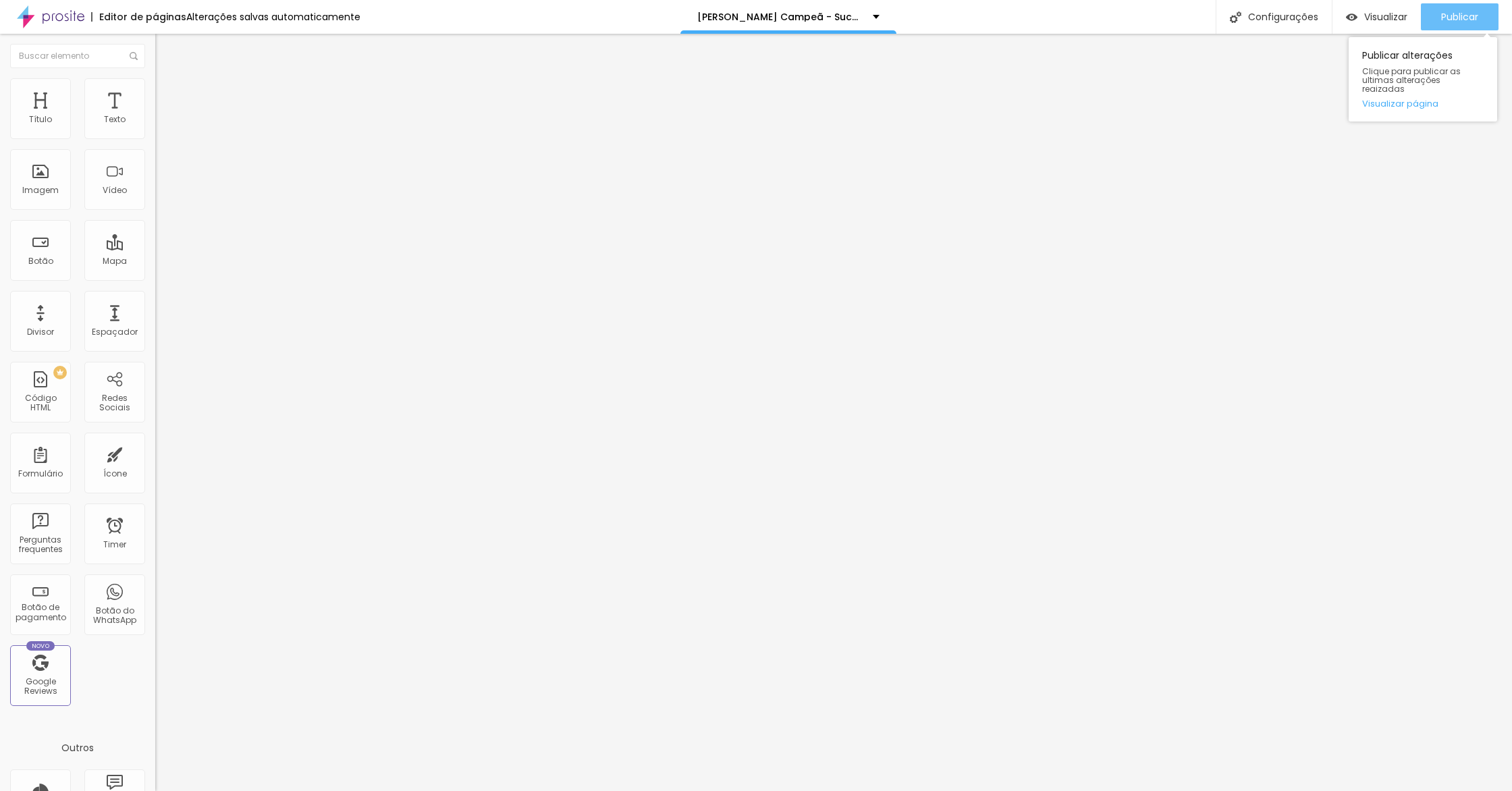
click at [1443, 20] on span "Publicar" at bounding box center [1460, 17] width 37 height 11
click at [1419, 99] on link "Visualizar página" at bounding box center [1423, 104] width 121 height 9
click at [1460, 22] on span "Publicar" at bounding box center [1460, 17] width 37 height 11
click at [1421, 103] on div "Publicar alterações Clique para publicar as ultimas alterações reaizadas Visual…" at bounding box center [1423, 79] width 149 height 84
click at [1423, 99] on link "Visualizar página" at bounding box center [1423, 104] width 121 height 9
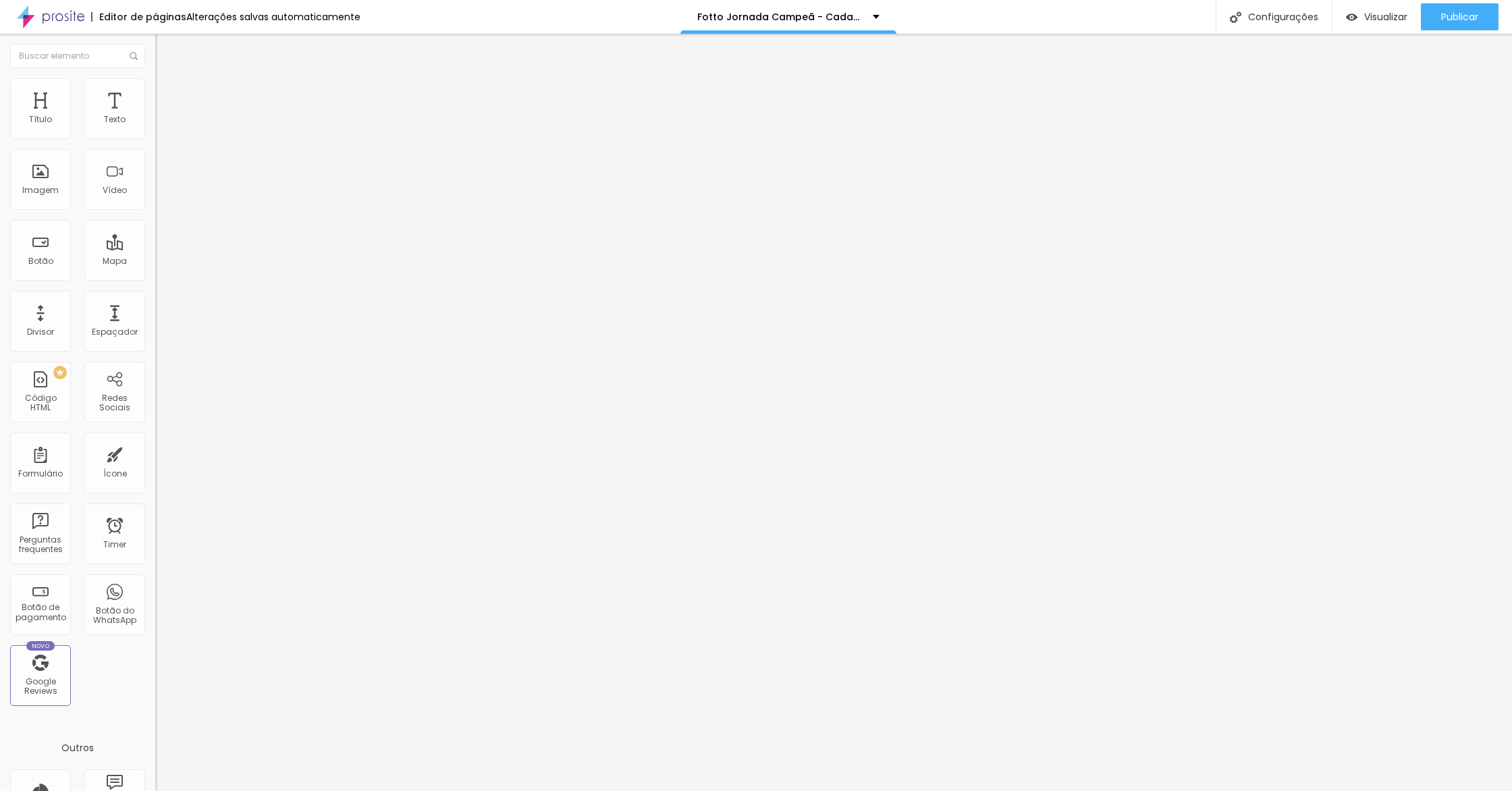
click at [155, 87] on li "Avançado" at bounding box center [233, 85] width 155 height 14
click at [155, 92] on ul "Conteúdo Avançado" at bounding box center [233, 78] width 155 height 27
click at [168, 93] on span "Avançado" at bounding box center [190, 87] width 44 height 12
type input "47"
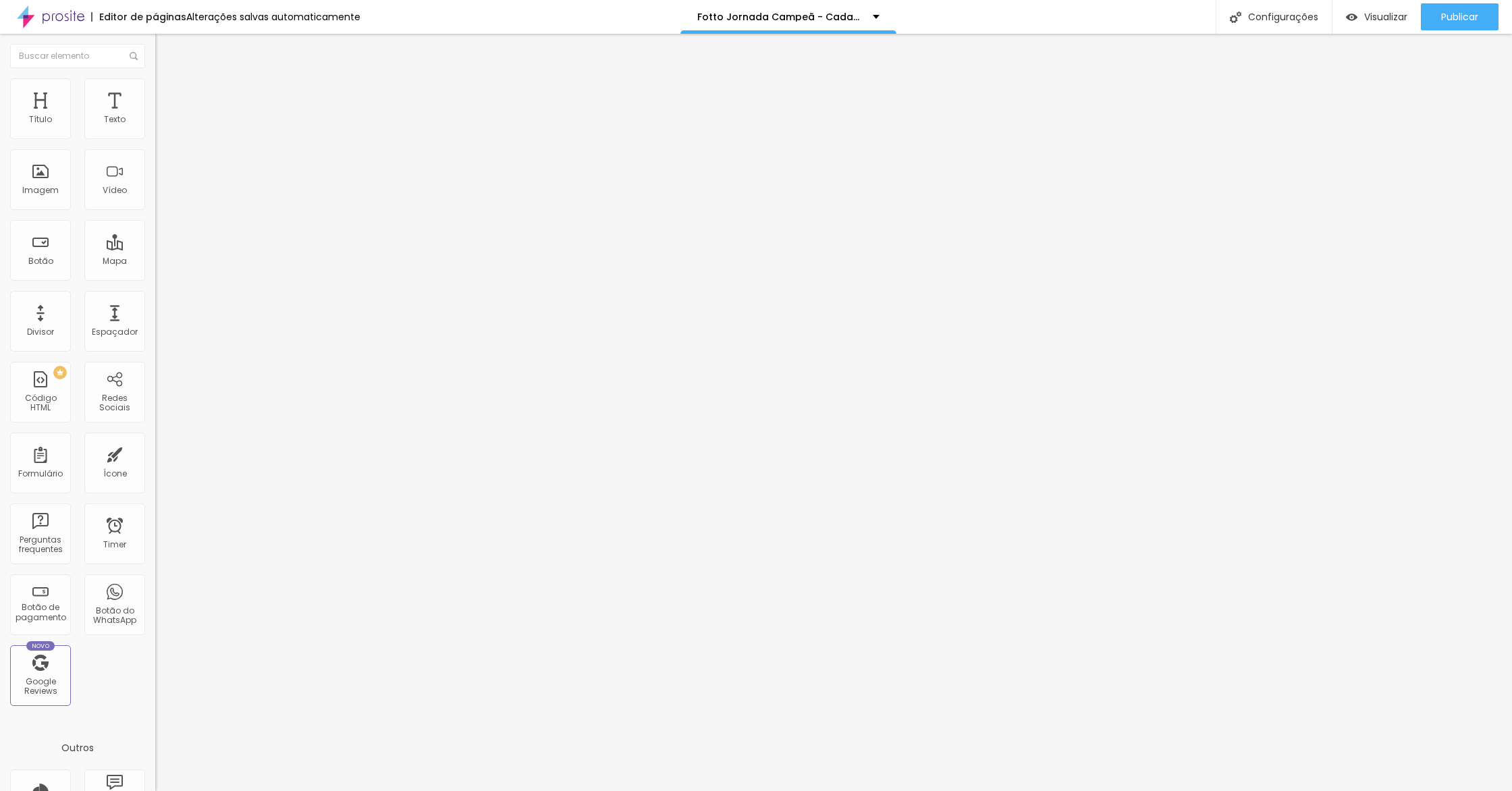
type input "49"
type input "71"
type input "100"
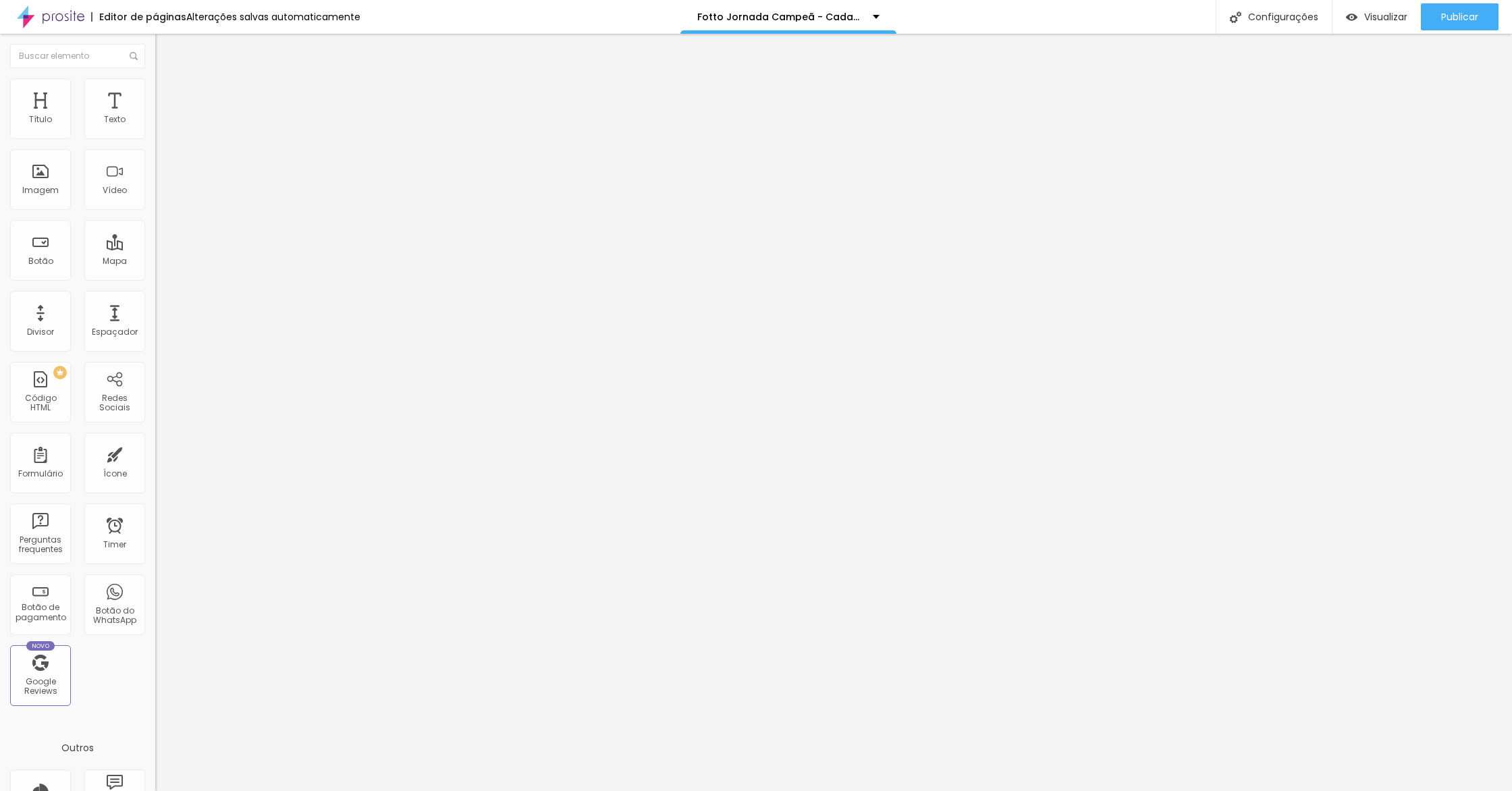
type input "100"
drag, startPoint x: 70, startPoint y: 160, endPoint x: 314, endPoint y: 155, distance: 244.1
type input "100"
click at [243, 439] on input "range" at bounding box center [199, 445] width 87 height 11
click at [1475, 23] on div "Publicar" at bounding box center [1460, 17] width 37 height 27
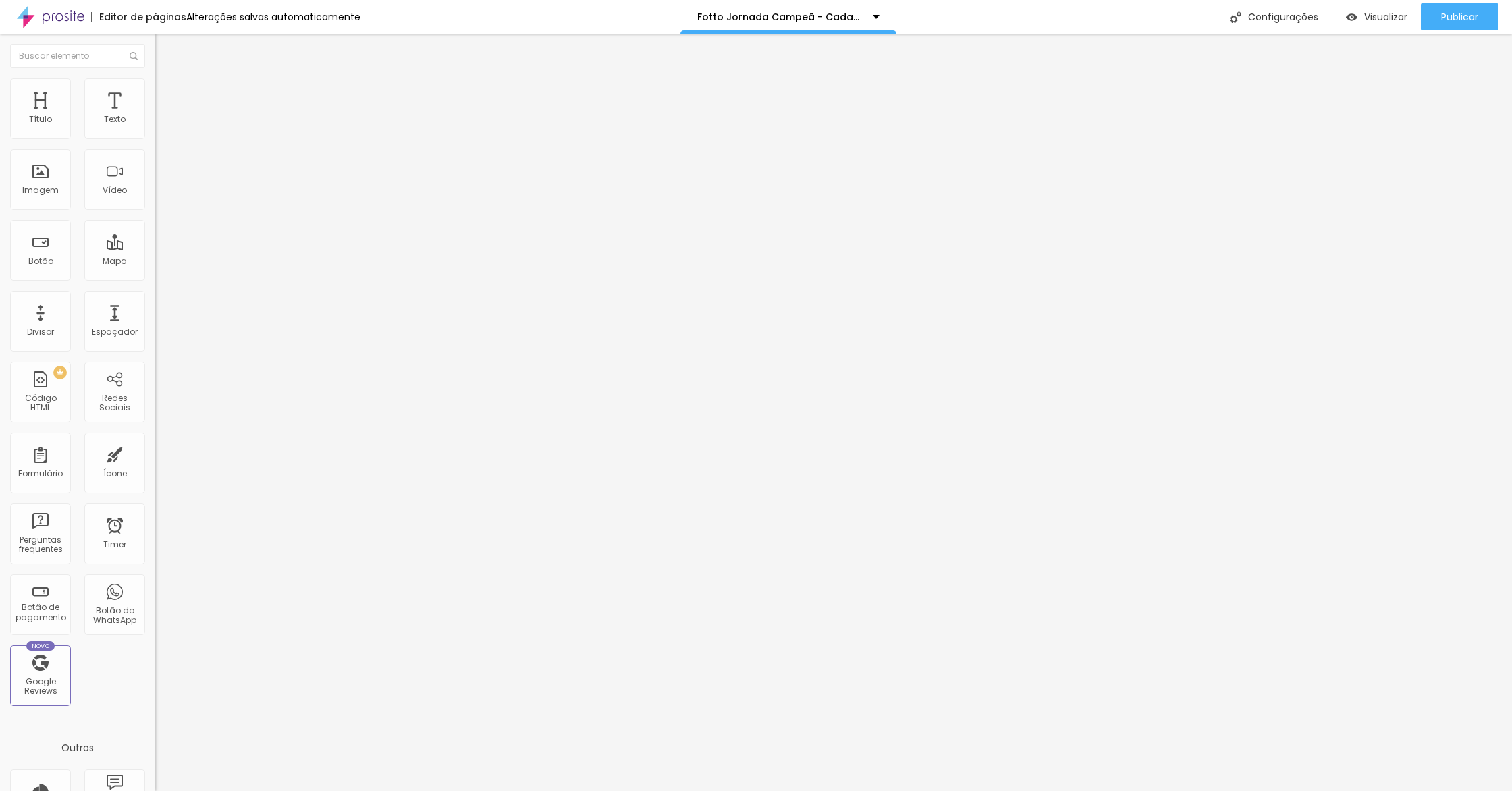
click at [155, 92] on img at bounding box center [162, 98] width 12 height 12
click at [155, 92] on li "Avançado" at bounding box center [233, 99] width 155 height 14
click at [155, 580] on li "Tablet" at bounding box center [233, 585] width 155 height 8
click at [155, 589] on div at bounding box center [233, 589] width 155 height 0
click at [155, 572] on li "Celular" at bounding box center [233, 576] width 155 height 8
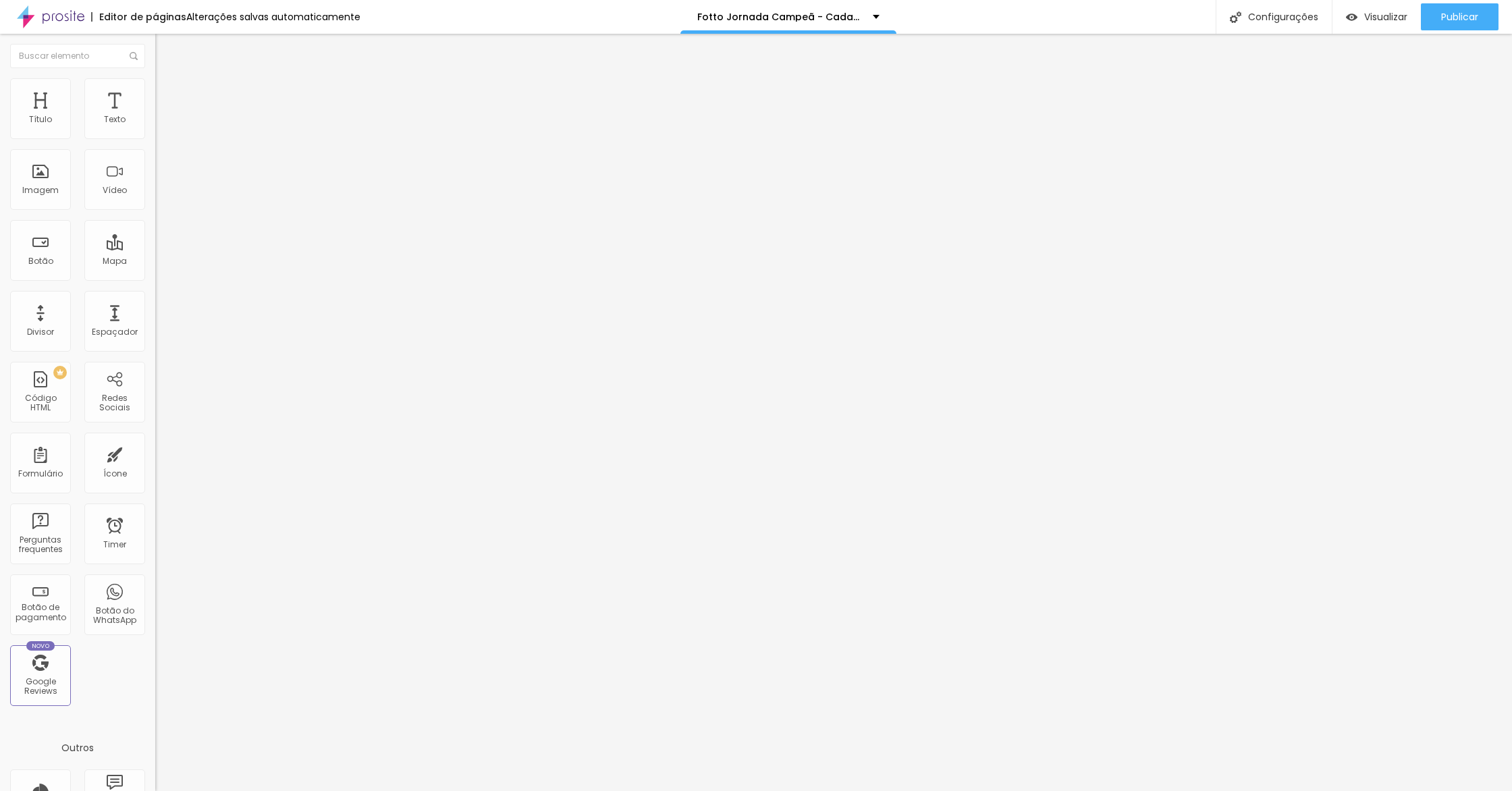
click at [155, 580] on div at bounding box center [233, 580] width 155 height 0
click at [155, 78] on li "Conteúdo" at bounding box center [233, 72] width 155 height 14
click at [166, 52] on img "button" at bounding box center [171, 49] width 11 height 11
type input "28"
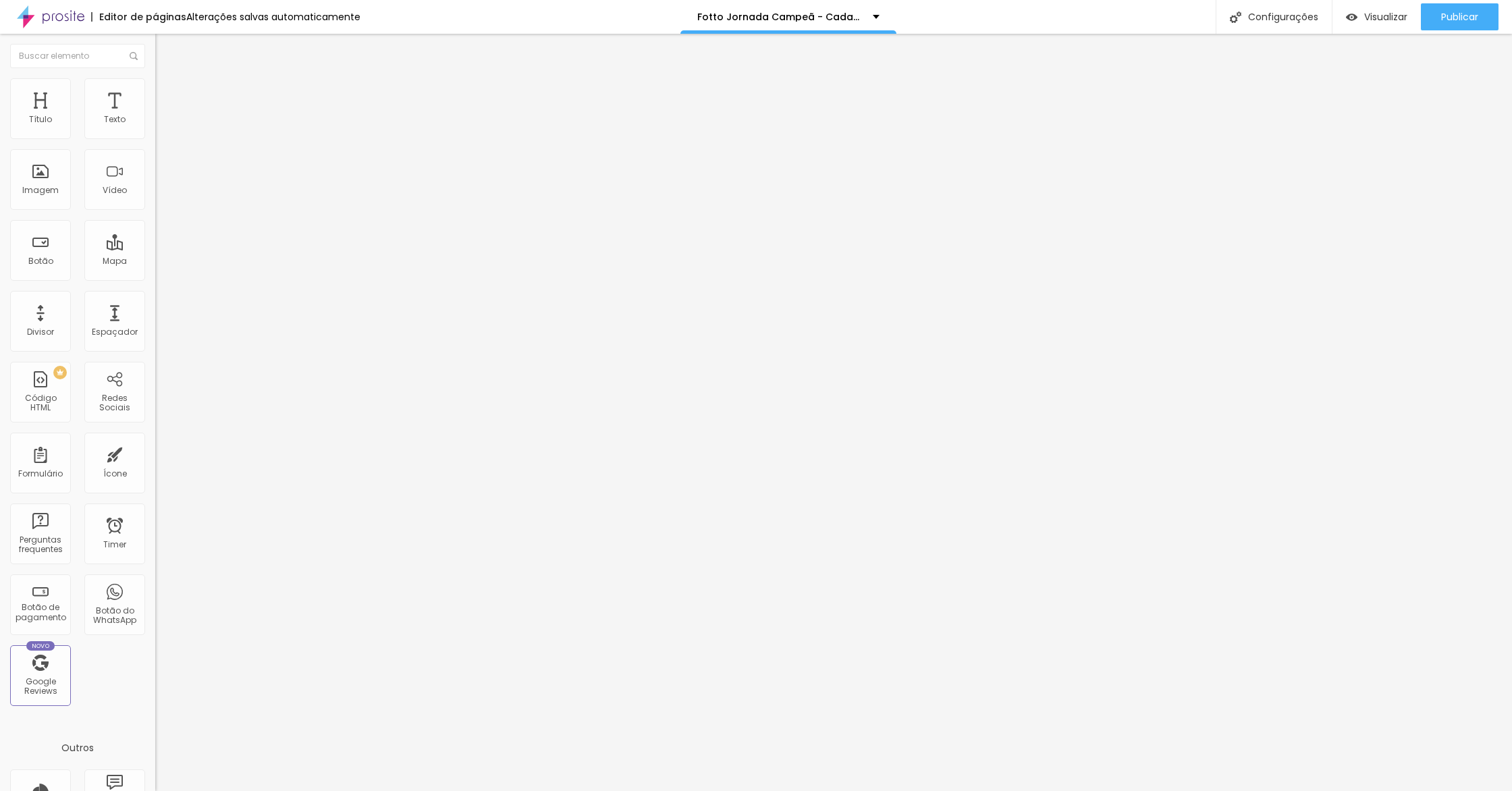
type input "30"
type input "43"
type input "62"
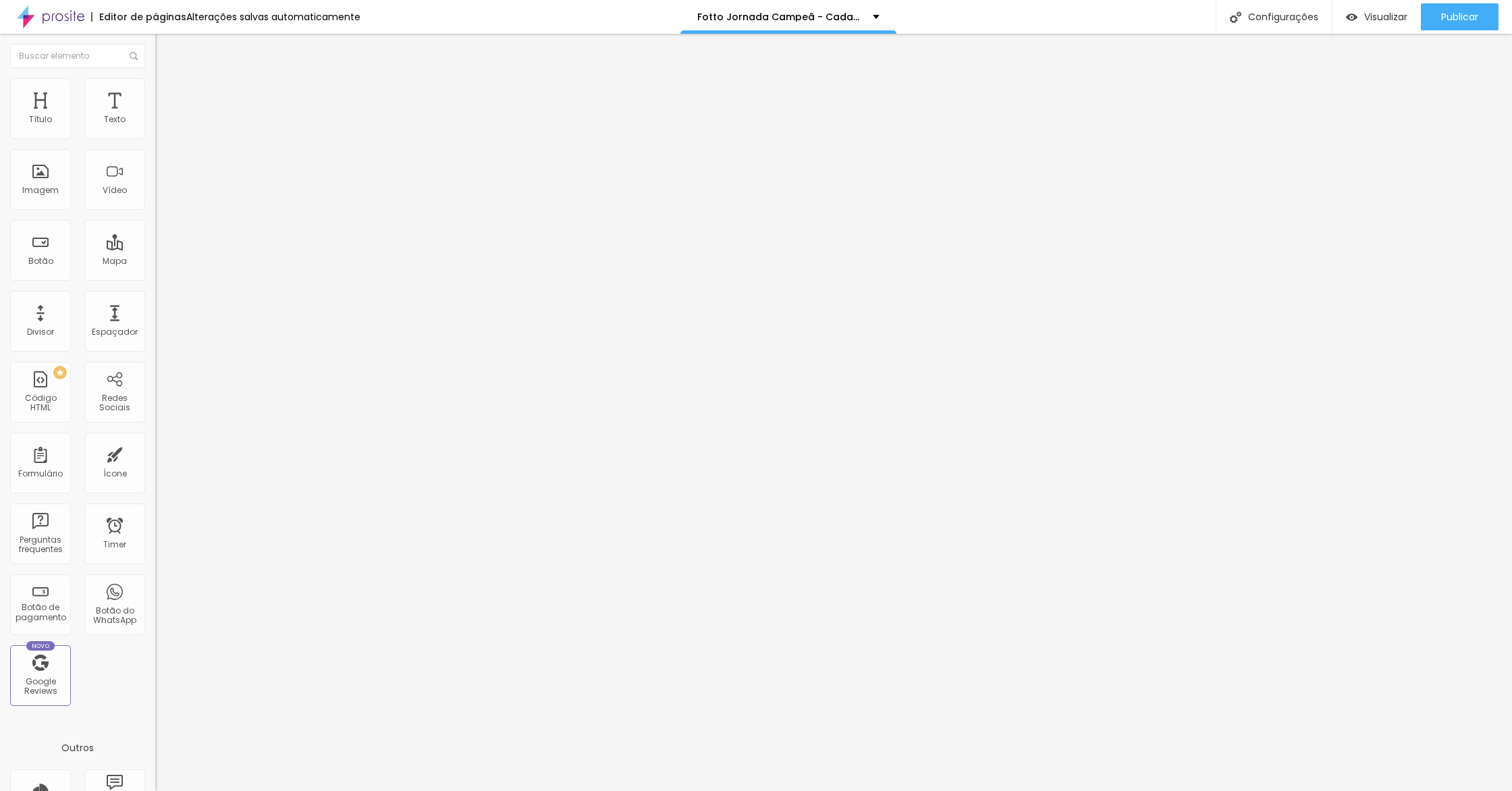
type input "62"
type input "71"
type input "72"
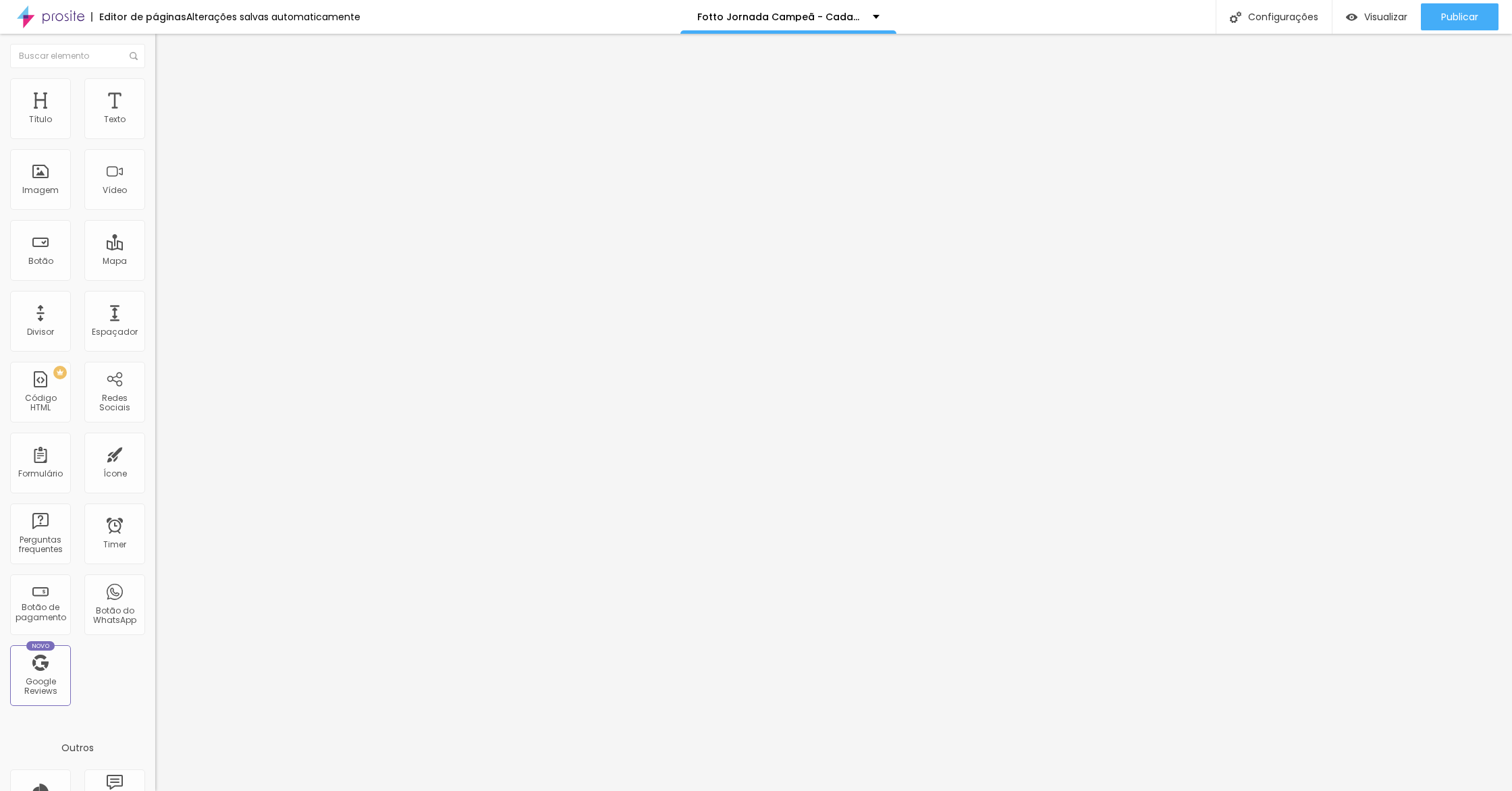
type input "73"
type input "77"
type input "81"
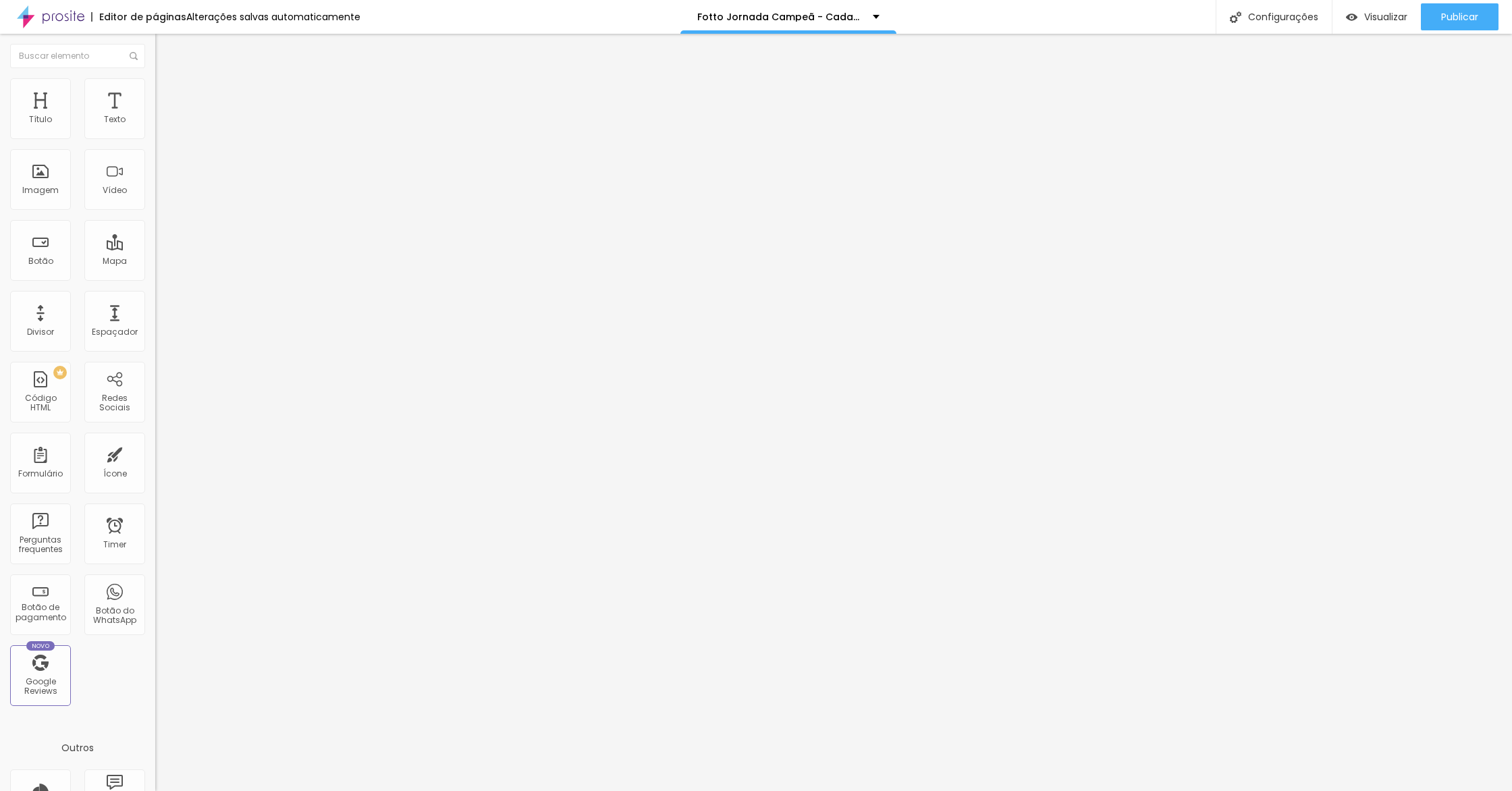
type input "81"
type input "87"
type input "88"
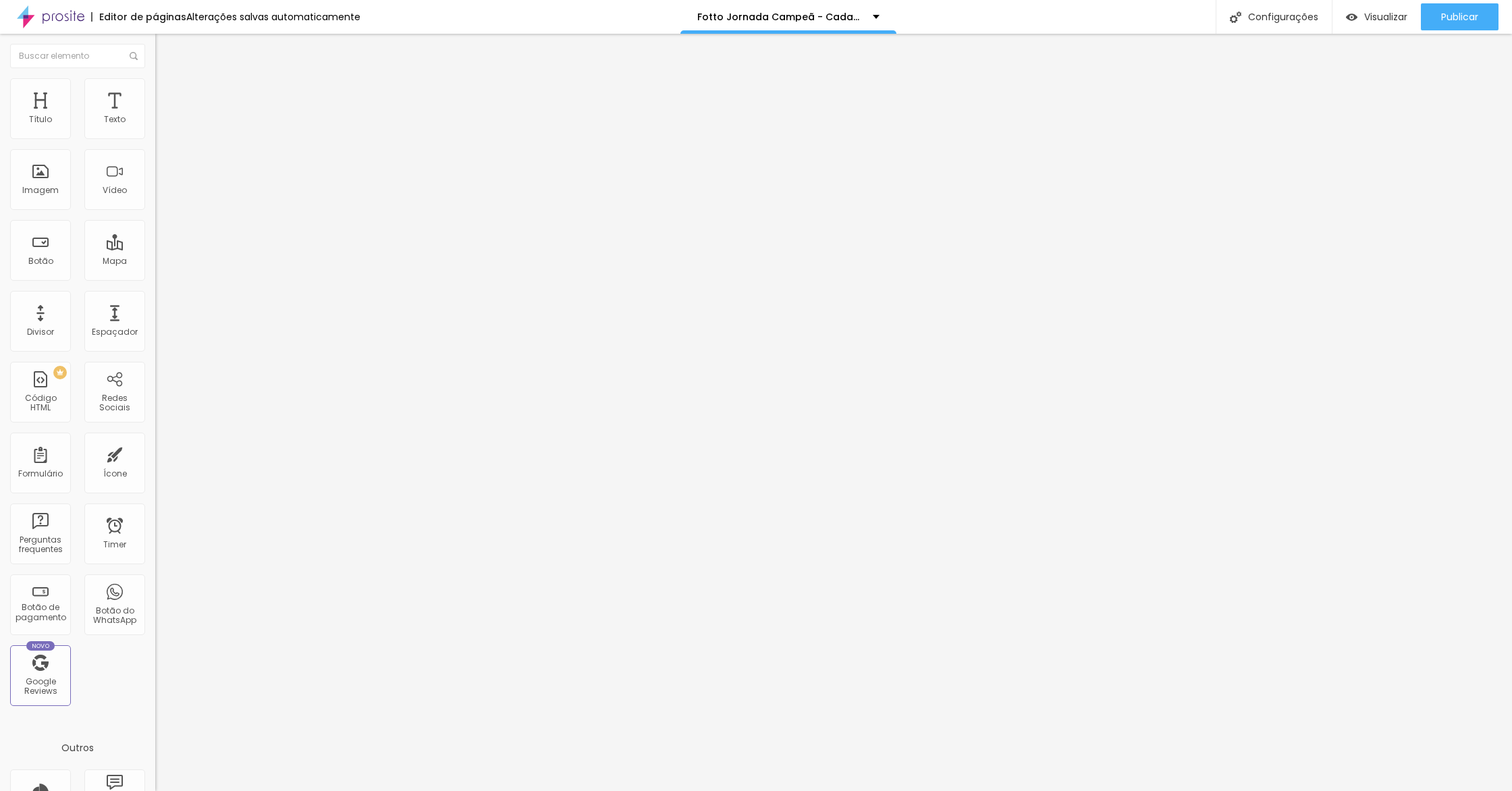
type input "89"
type input "96"
type input "97"
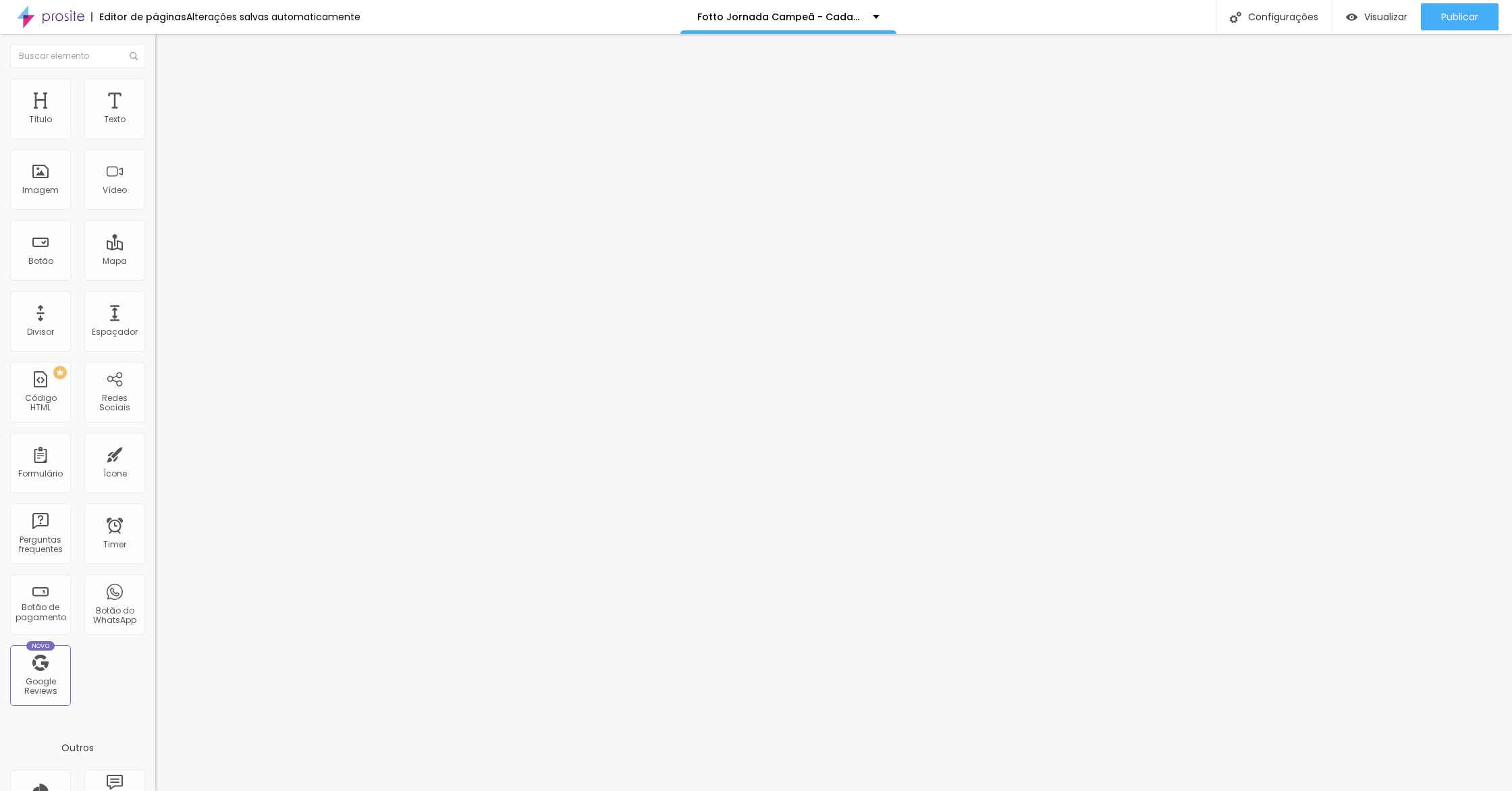
type input "97"
type input "98"
type input "96"
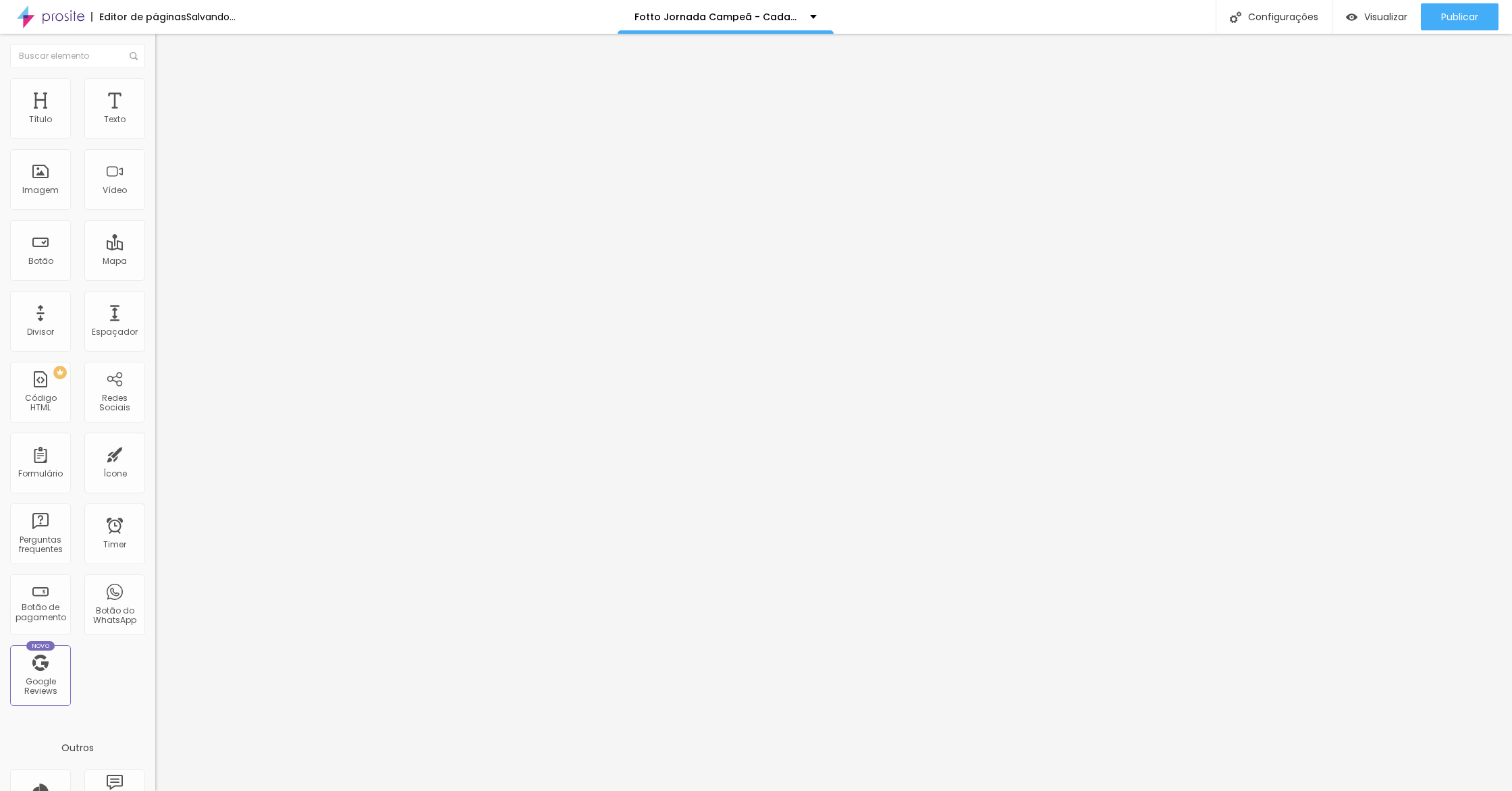
type input "95"
drag, startPoint x: 33, startPoint y: 131, endPoint x: 41, endPoint y: 130, distance: 8.1
type input "95"
click at [155, 248] on input "range" at bounding box center [199, 253] width 87 height 11
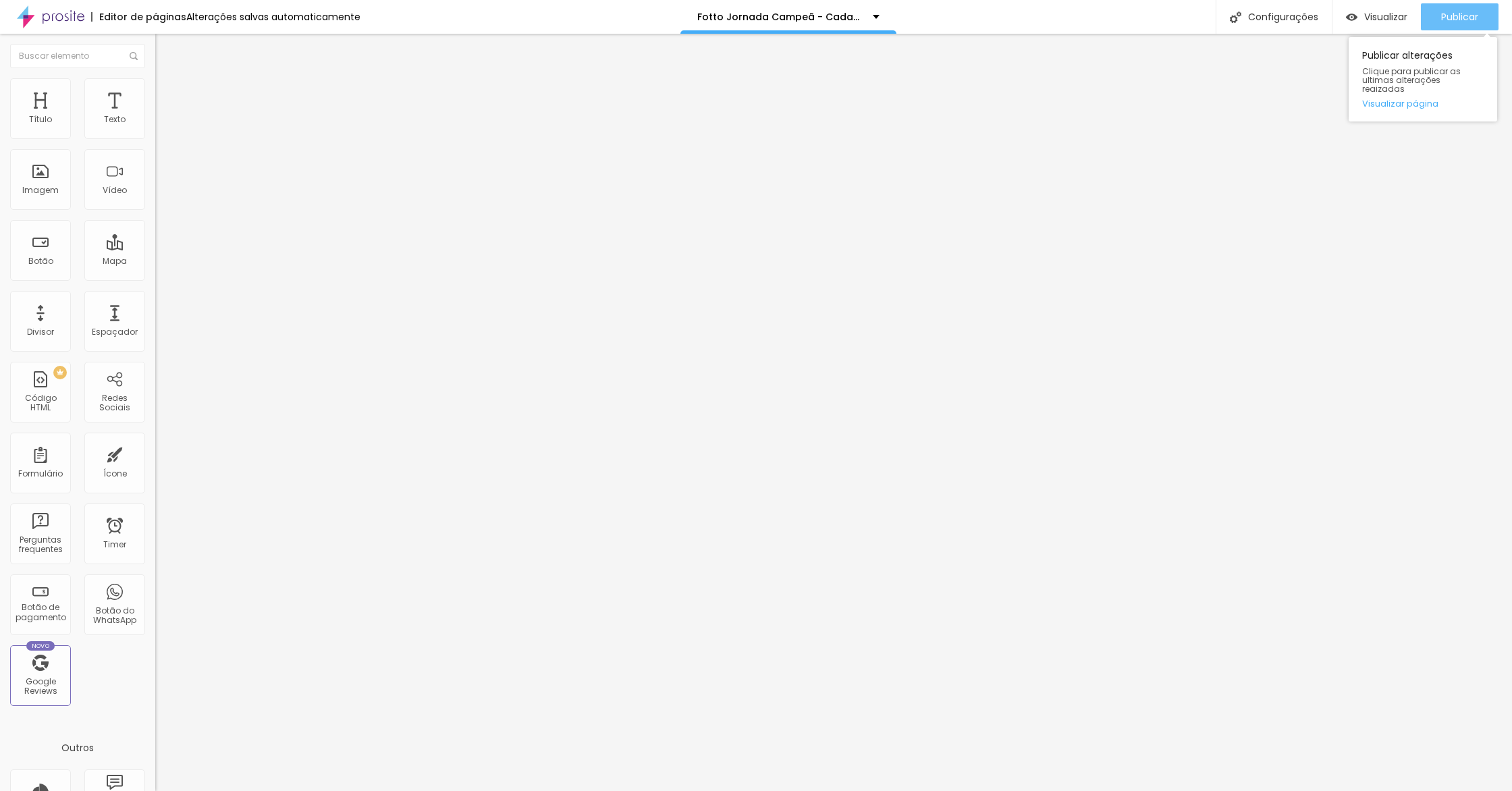
click at [1447, 20] on span "Publicar" at bounding box center [1460, 17] width 37 height 11
click at [155, 142] on div "95 px Tamanho" at bounding box center [233, 187] width 155 height 191
click at [155, 260] on input "95" at bounding box center [184, 267] width 58 height 14
type input "10"
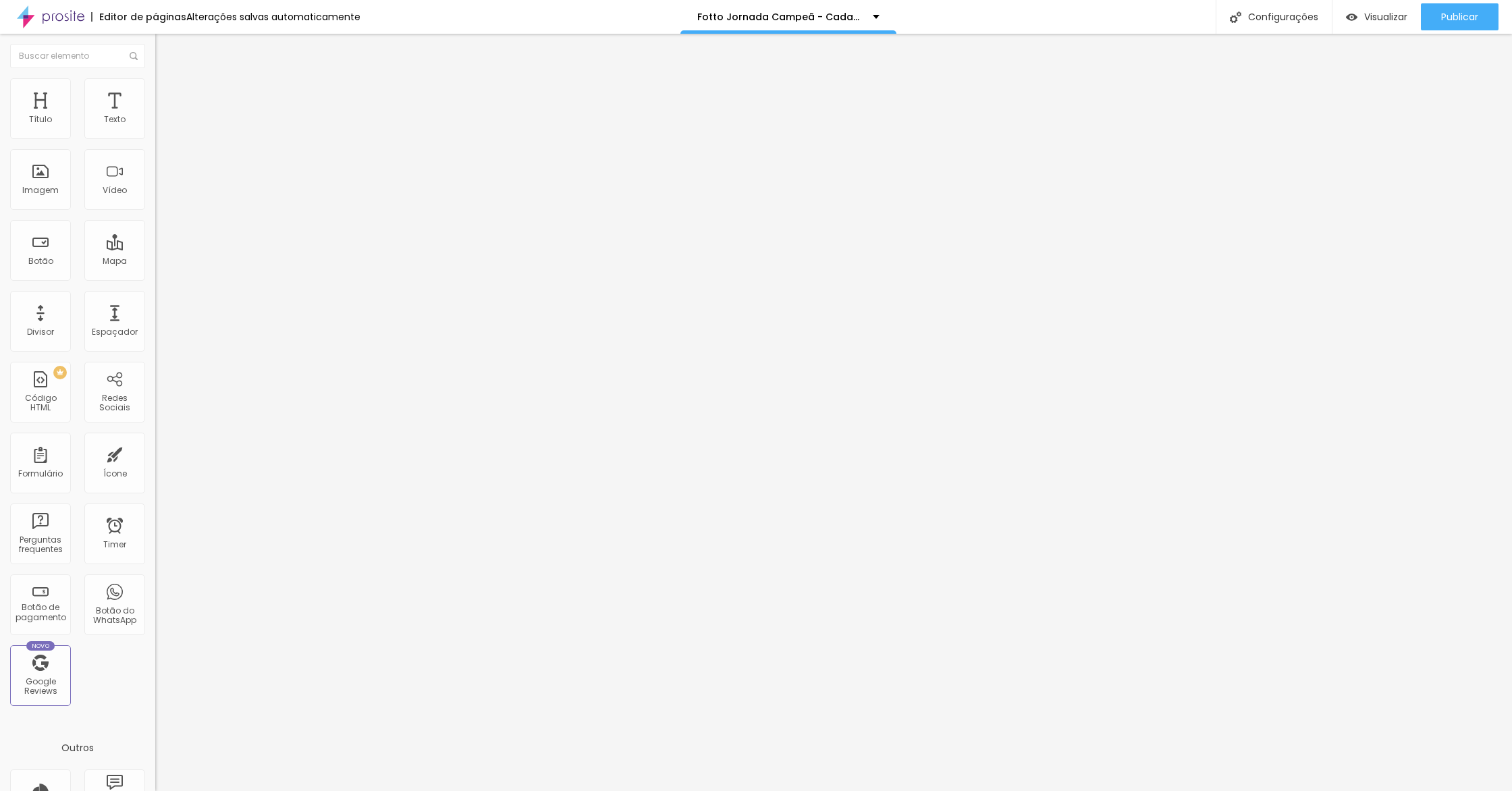
type input "10"
type input "1"
type input "12"
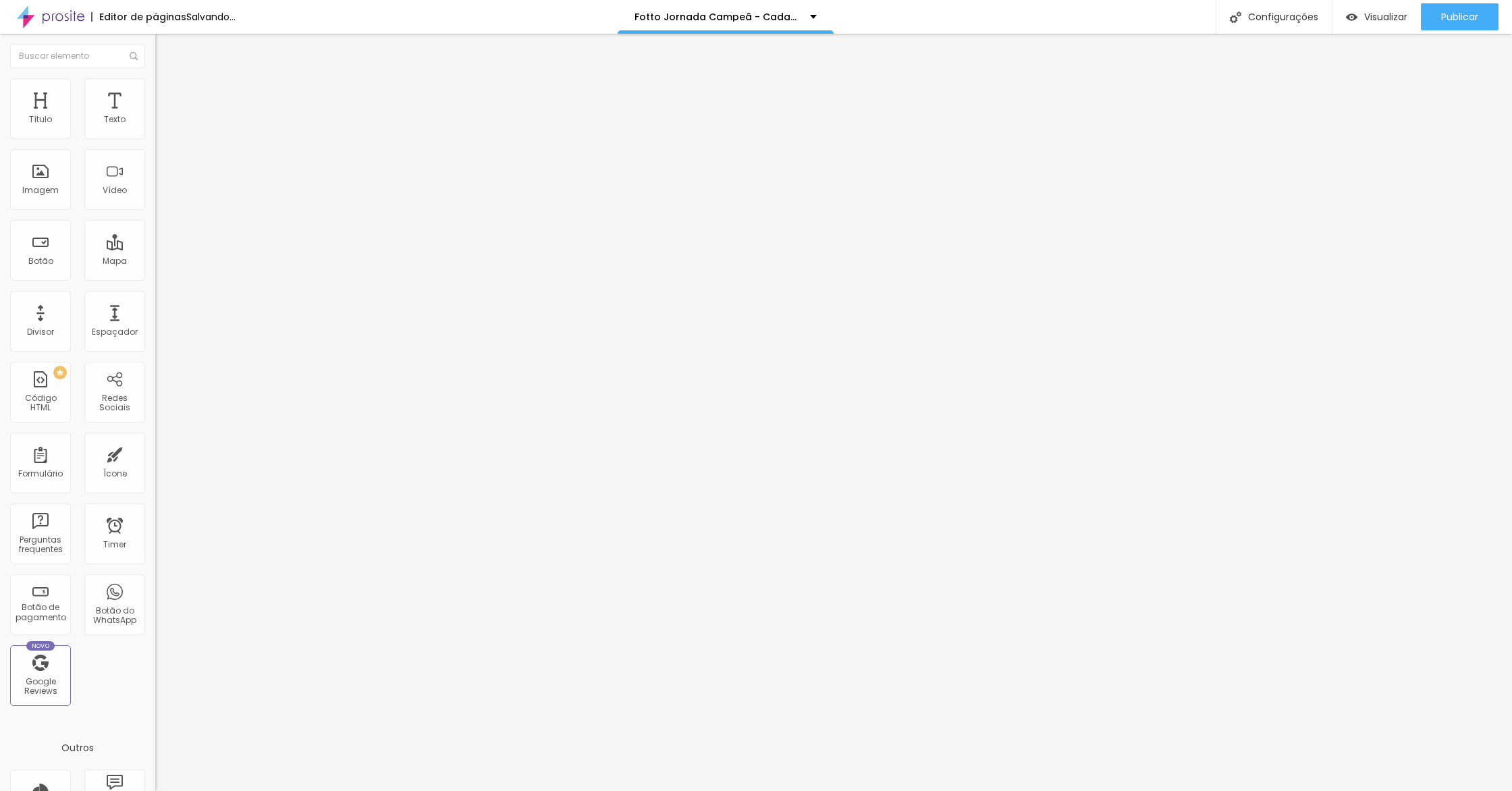
type input "120"
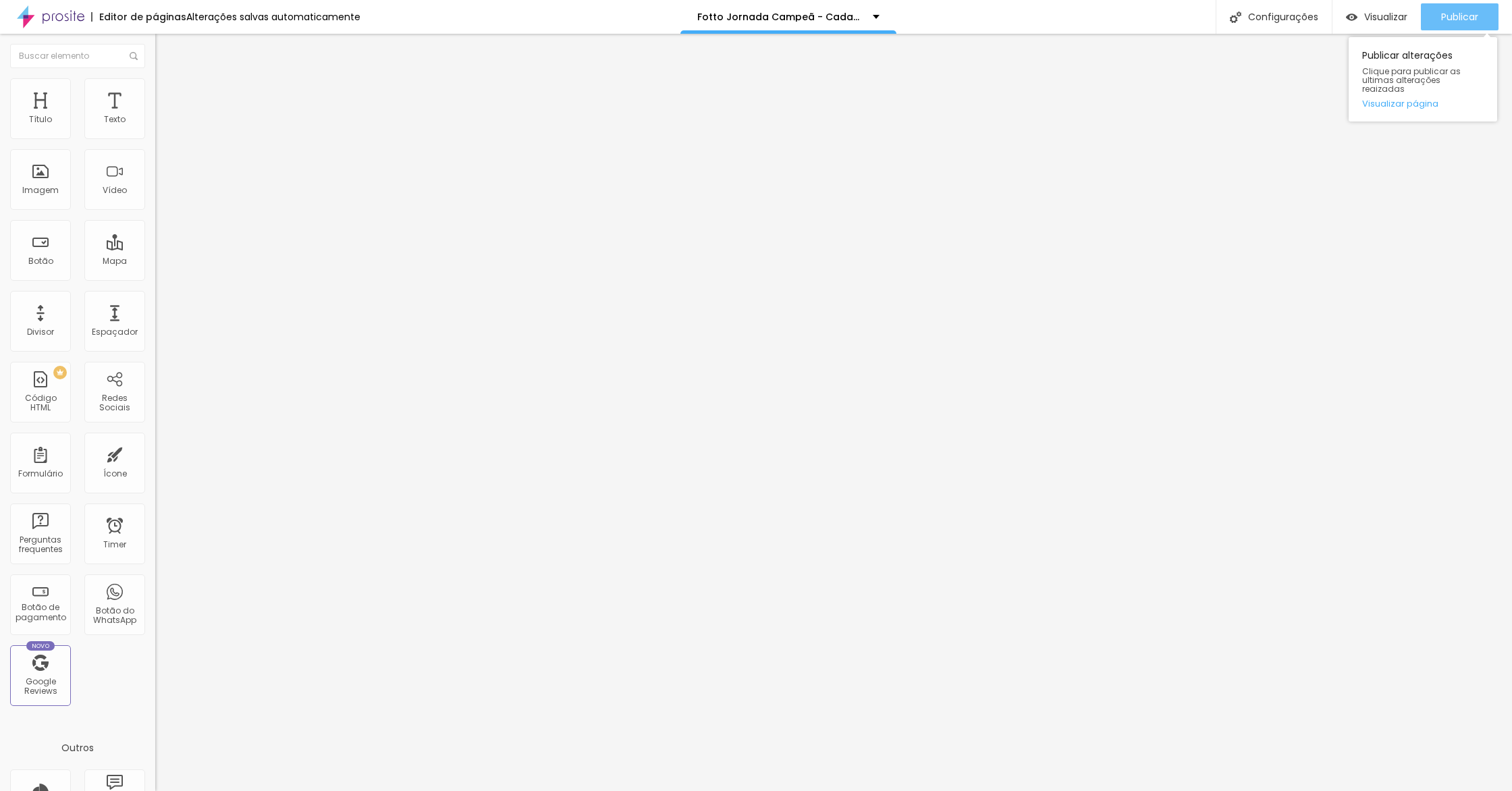
click at [1434, 27] on button "Publicar" at bounding box center [1460, 17] width 78 height 27
click at [155, 260] on input "120" at bounding box center [184, 267] width 58 height 14
type input "10"
type input "2"
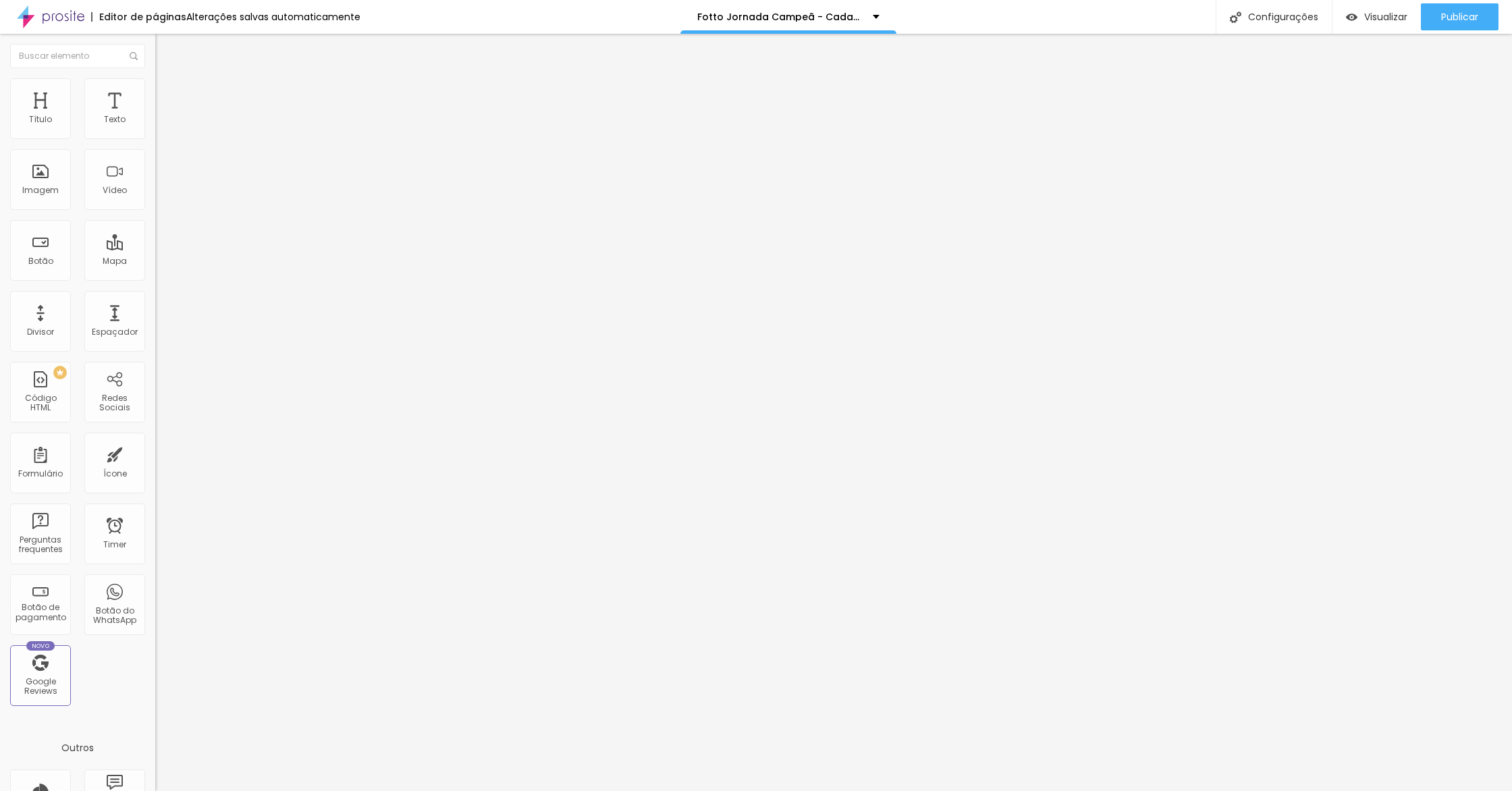
type input "20"
type input "200"
drag, startPoint x: 1458, startPoint y: 12, endPoint x: 1395, endPoint y: 16, distance: 63.1
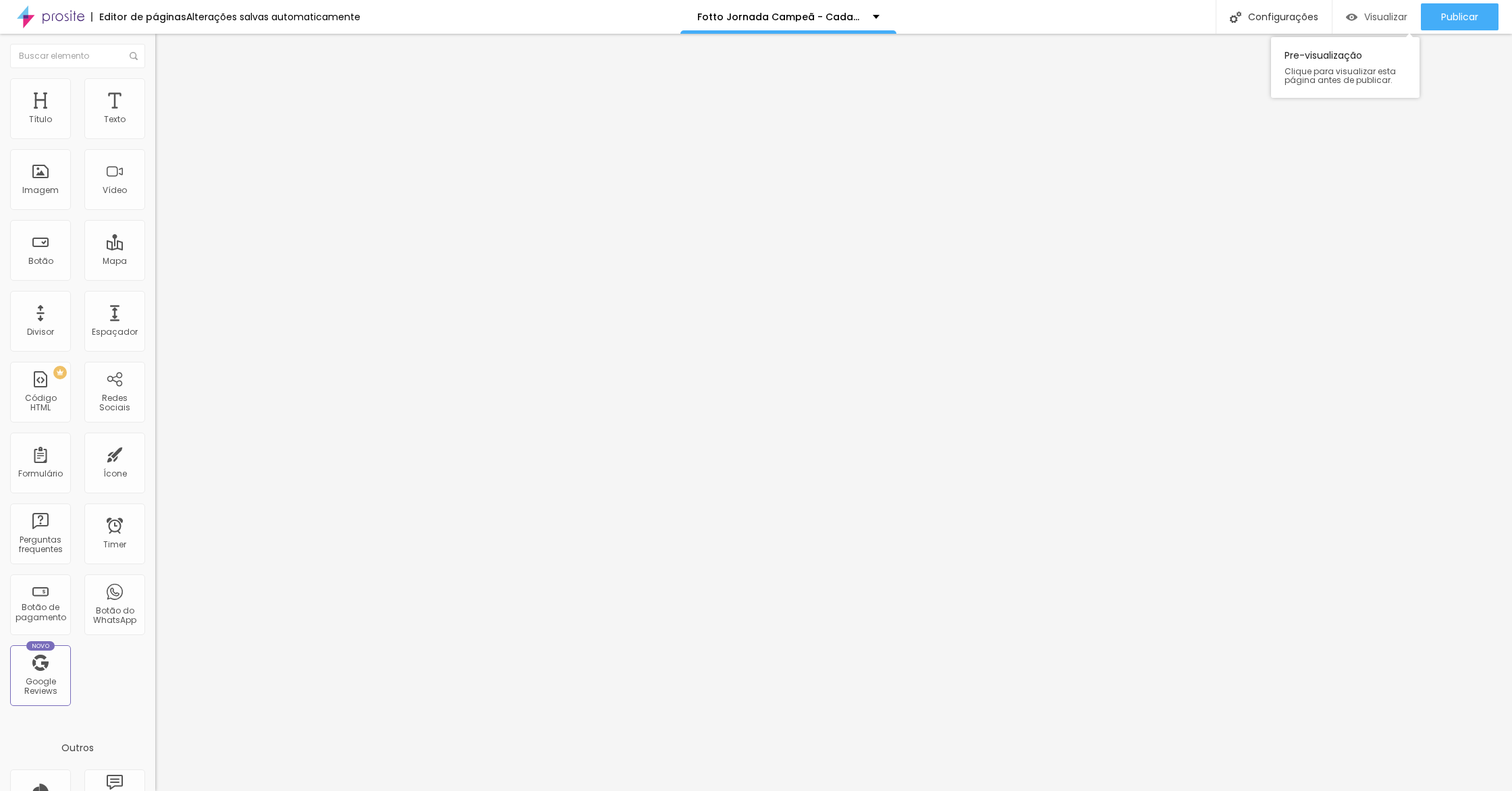
click at [1447, 14] on span "Publicar" at bounding box center [1460, 17] width 37 height 11
click at [155, 200] on button "button" at bounding box center [165, 192] width 19 height 14
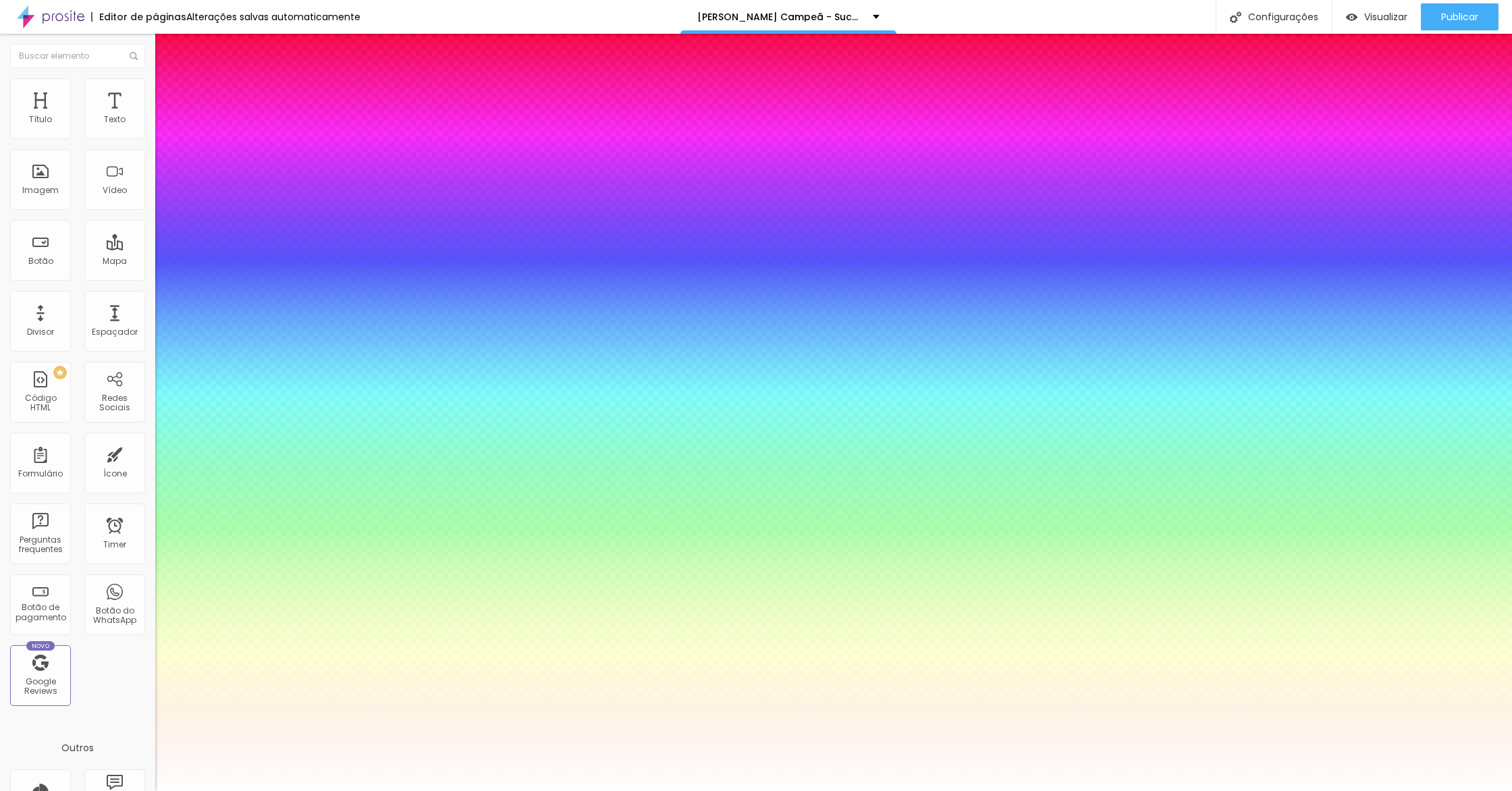
type input "1"
drag, startPoint x: 508, startPoint y: 579, endPoint x: 494, endPoint y: 580, distance: 14.0
click at [494, 790] on div at bounding box center [756, 791] width 1512 height 0
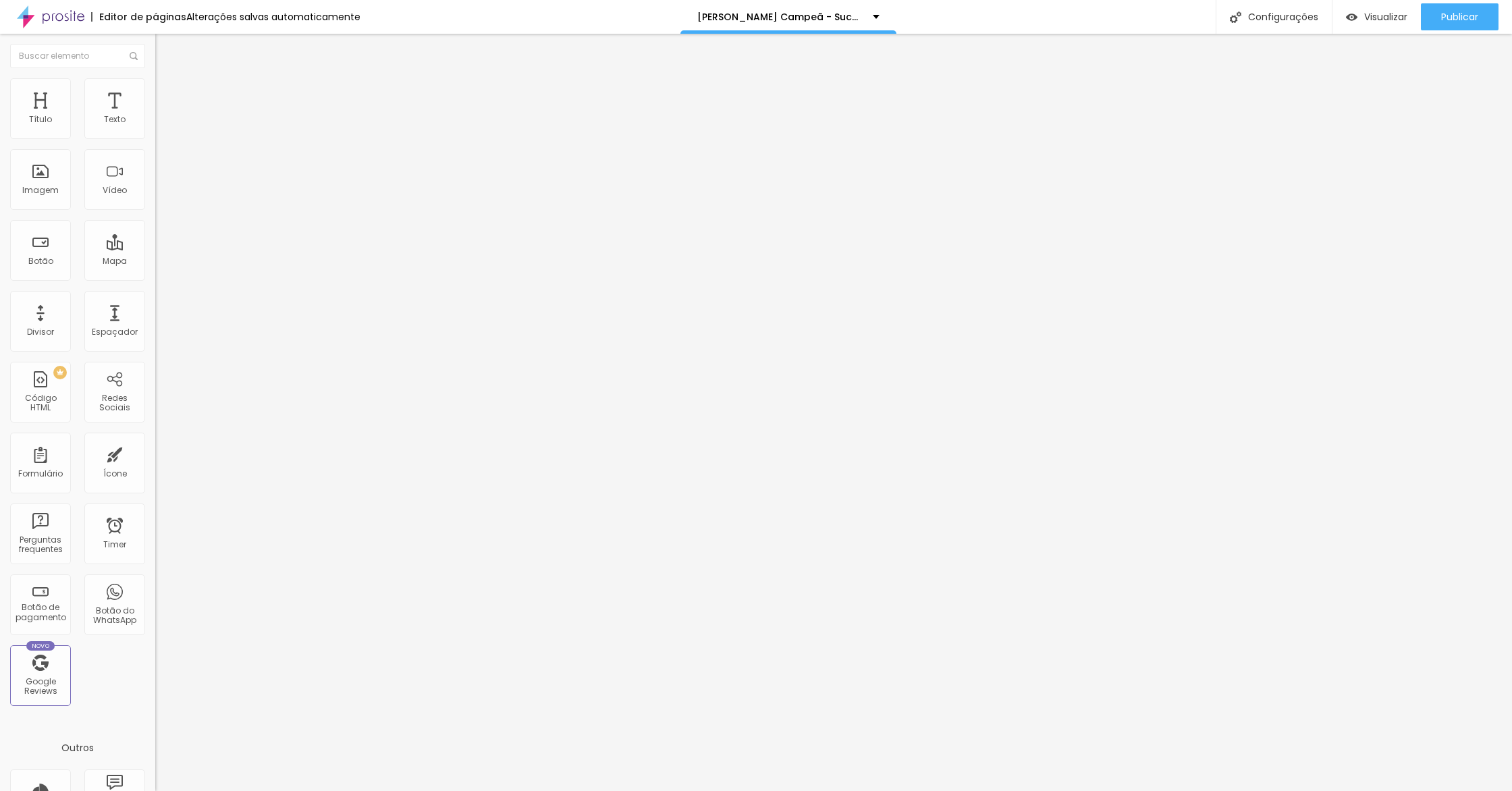
click at [155, 92] on li "Avançado" at bounding box center [233, 99] width 155 height 14
type input "45"
type input "40"
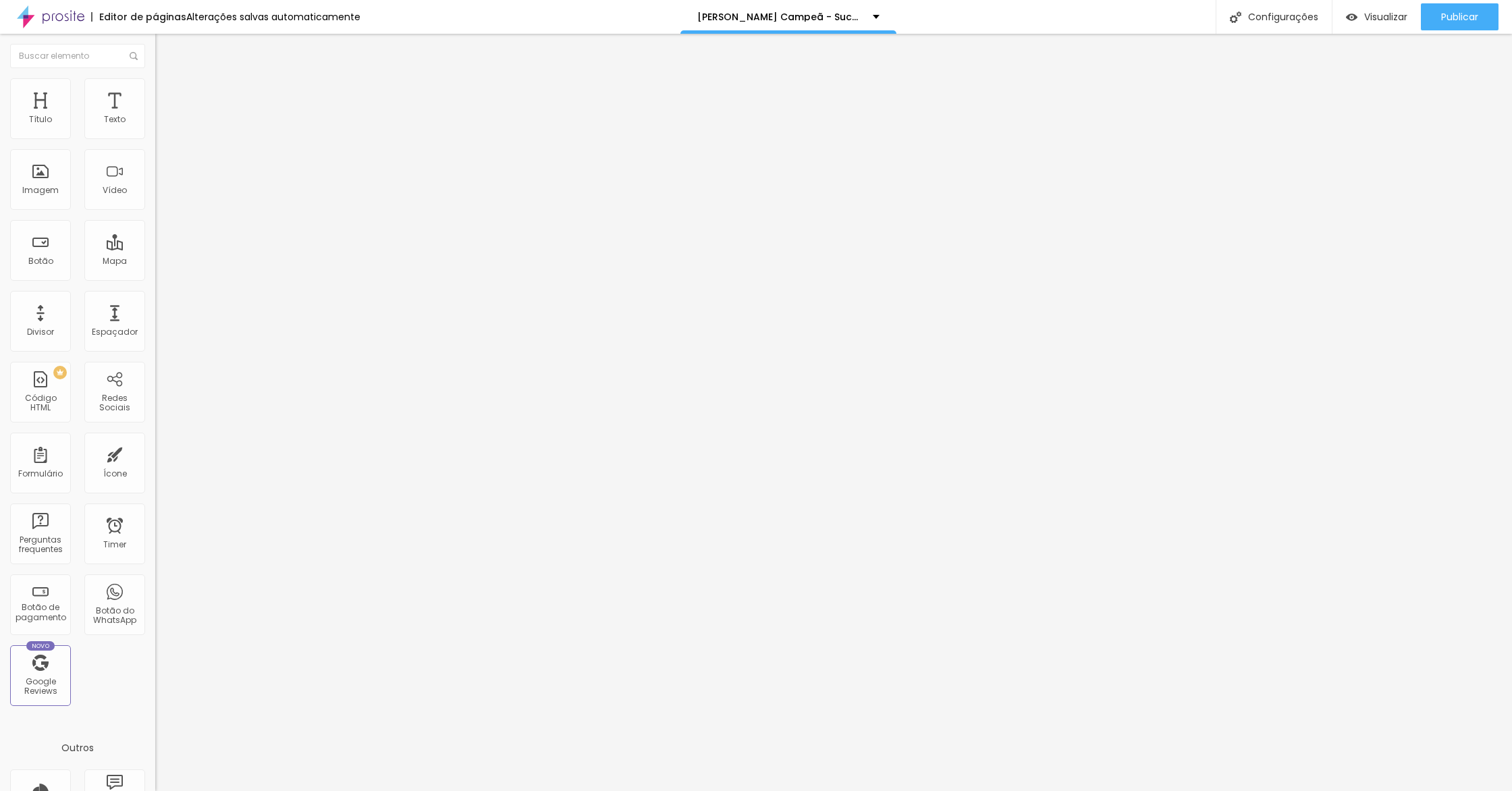
type input "35"
drag, startPoint x: 92, startPoint y: 133, endPoint x: 74, endPoint y: 132, distance: 18.0
type input "35"
click at [155, 262] on input "range" at bounding box center [199, 267] width 87 height 11
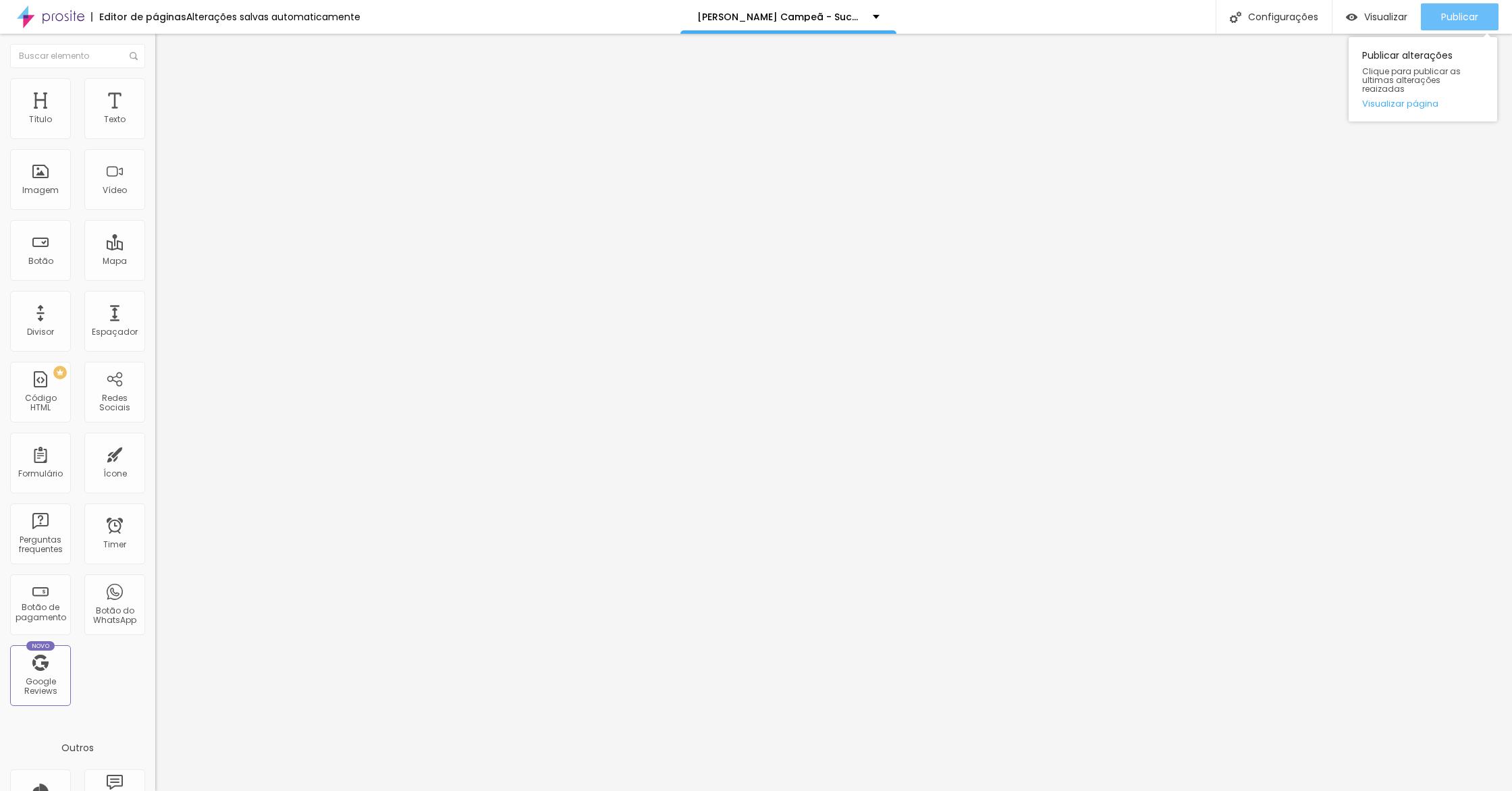
click at [1426, 21] on button "Publicar" at bounding box center [1460, 17] width 78 height 27
click at [1432, 99] on link "Visualizar página" at bounding box center [1423, 104] width 121 height 9
click at [1364, 22] on span "Visualizar" at bounding box center [1385, 17] width 43 height 11
click at [1348, 10] on div "Visualizar" at bounding box center [1377, 17] width 61 height 27
